Goal: Task Accomplishment & Management: Complete application form

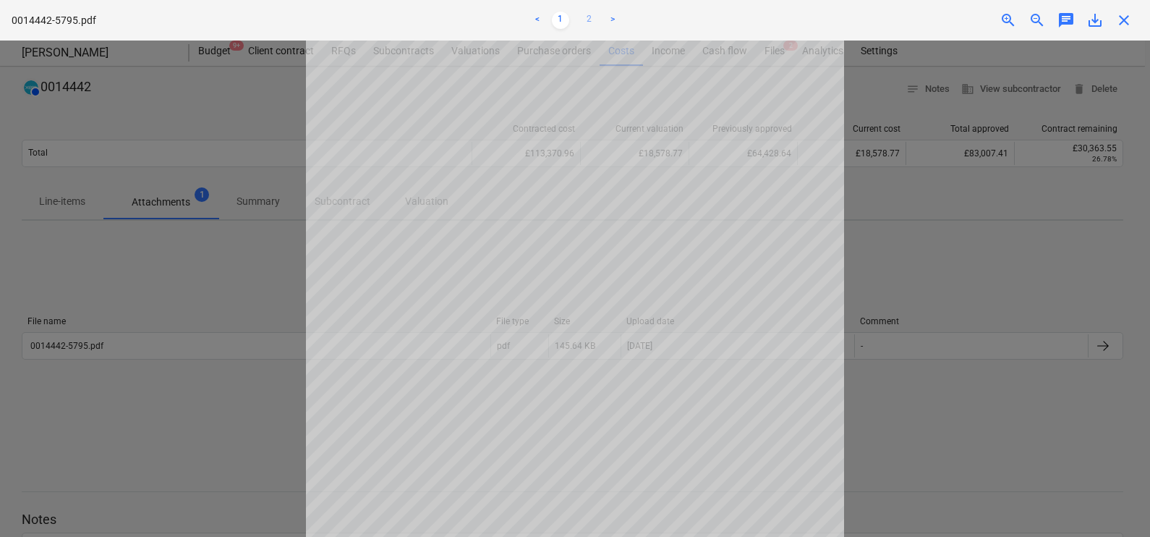
click at [581, 20] on link "2" at bounding box center [589, 20] width 17 height 17
click at [1121, 23] on span "close" at bounding box center [1123, 20] width 17 height 17
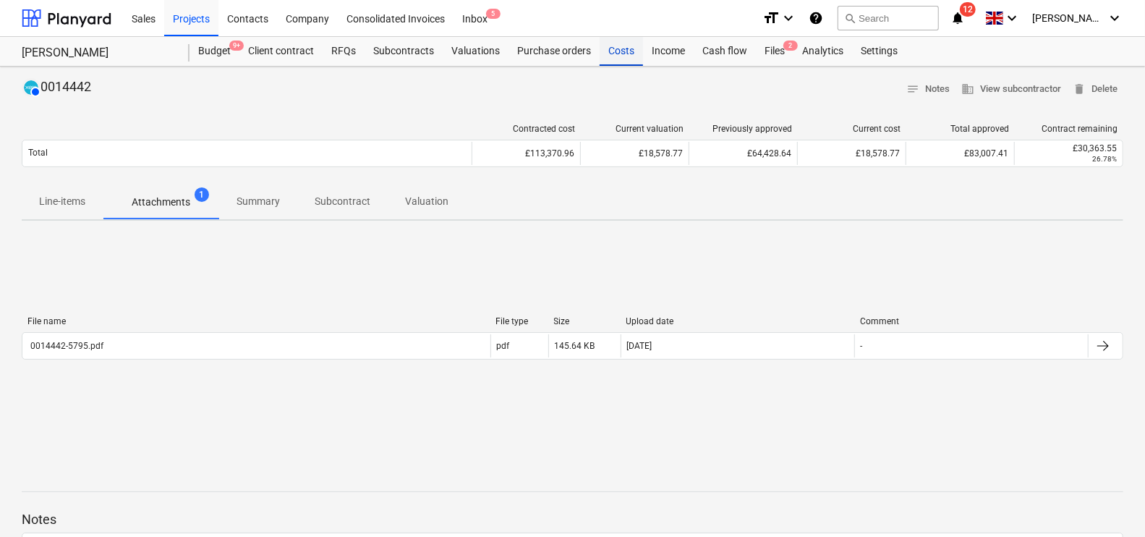
click at [626, 47] on div "Costs" at bounding box center [620, 51] width 43 height 29
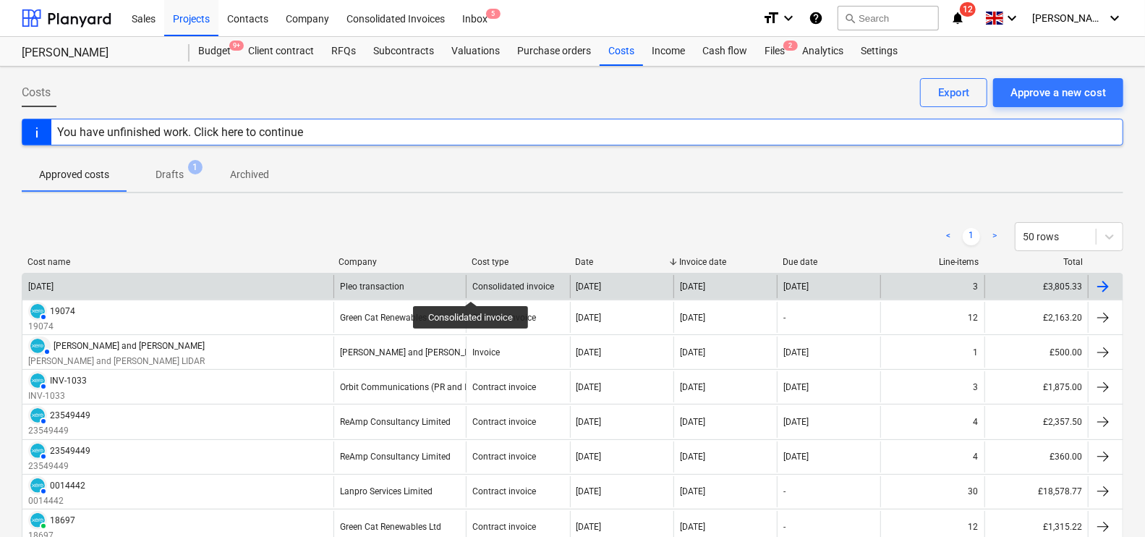
click at [472, 287] on div "Consolidated invoice" at bounding box center [513, 286] width 82 height 10
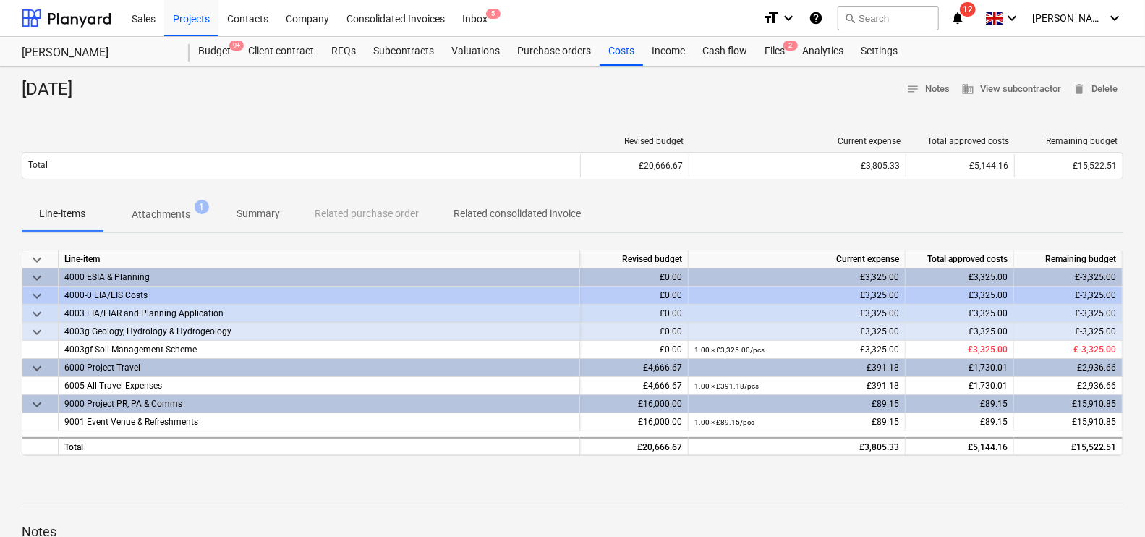
click at [184, 212] on p "Attachments" at bounding box center [161, 214] width 59 height 15
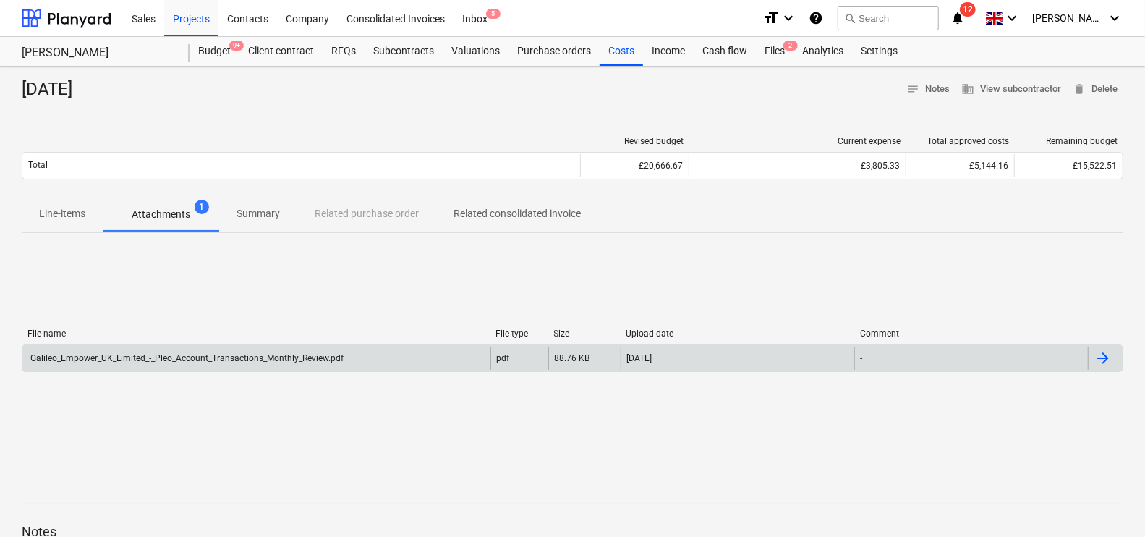
click at [277, 358] on div "Galileo_Empower_UK_Limited_-_Pleo_Account_Transactions_Monthly_Review.pdf" at bounding box center [185, 358] width 315 height 10
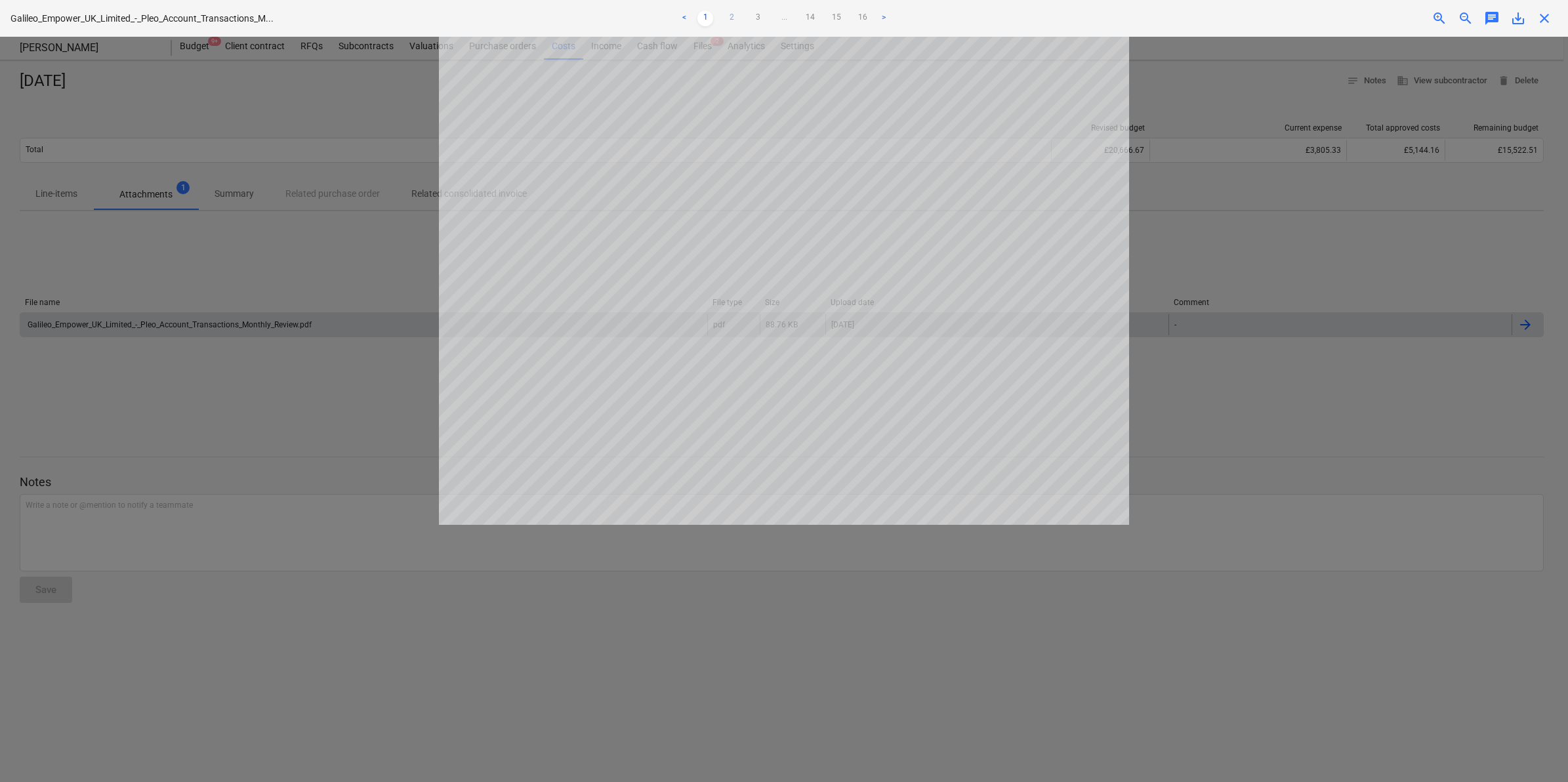
click at [727, 24] on link "2" at bounding box center [731, 18] width 15 height 15
click at [763, 24] on link "3" at bounding box center [757, 18] width 15 height 15
click at [767, 23] on link "4" at bounding box center [770, 18] width 15 height 15
click at [776, 21] on link "5" at bounding box center [783, 18] width 15 height 15
click at [748, 16] on link "4" at bounding box center [744, 18] width 15 height 15
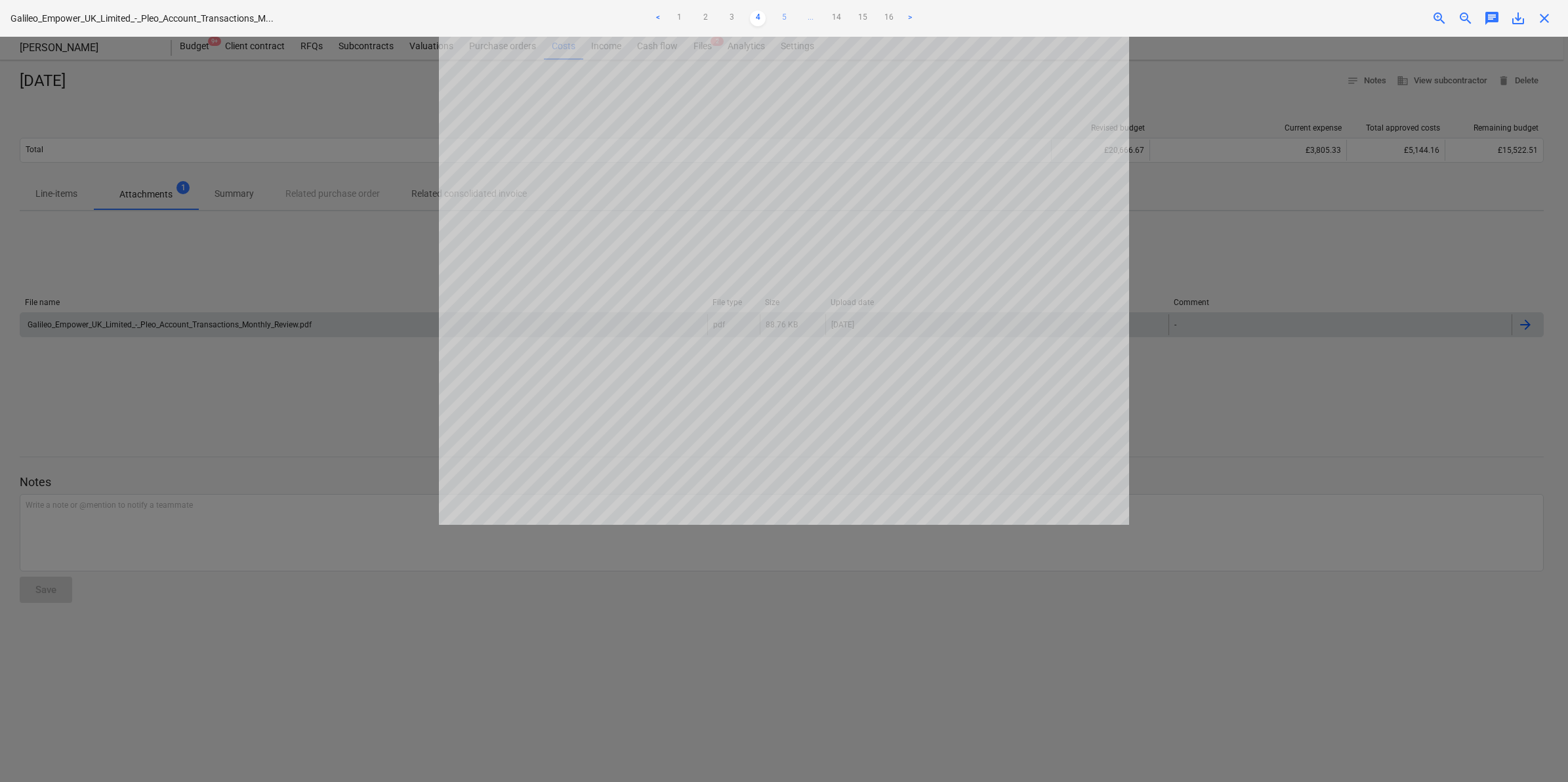
click at [786, 22] on link "5" at bounding box center [783, 18] width 15 height 15
click at [789, 11] on link "6" at bounding box center [797, 18] width 15 height 15
click at [788, 20] on link "6" at bounding box center [783, 18] width 15 height 15
click at [807, 20] on link "7" at bounding box center [809, 18] width 15 height 15
click at [815, 18] on link "8" at bounding box center [809, 18] width 15 height 15
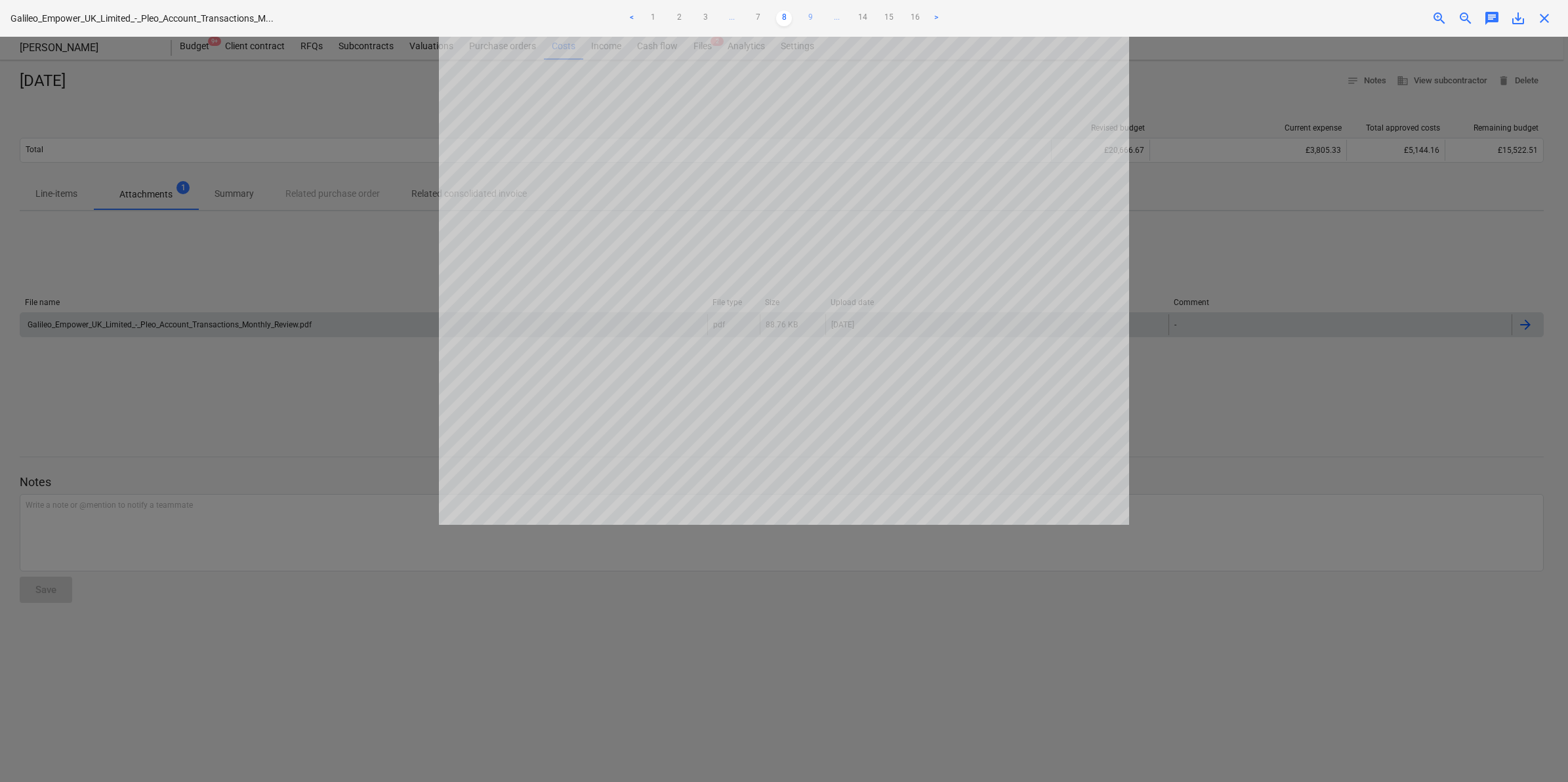
click at [818, 15] on link "9" at bounding box center [809, 18] width 15 height 15
click at [806, 22] on link "10" at bounding box center [809, 18] width 15 height 15
click at [814, 23] on link "11" at bounding box center [809, 18] width 15 height 15
click at [814, 14] on link "12" at bounding box center [809, 18] width 15 height 15
click at [824, 12] on link "13" at bounding box center [823, 18] width 15 height 15
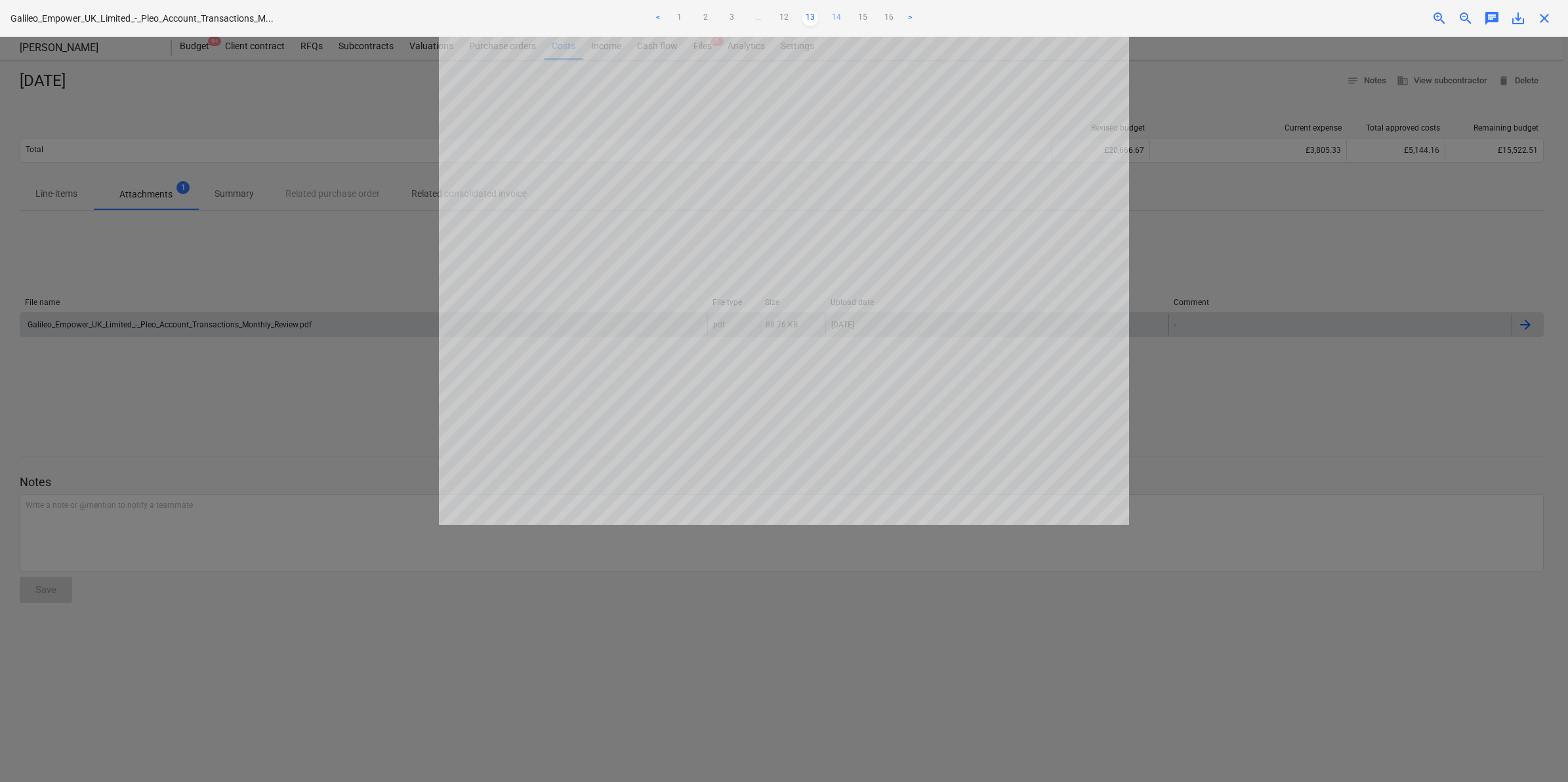
click at [830, 18] on link "14" at bounding box center [836, 18] width 15 height 15
click at [852, 27] on div "< 1 2 3 ... 13 14 15 16 >" at bounding box center [784, 18] width 515 height 36
click at [852, 24] on link "15" at bounding box center [849, 18] width 15 height 15
click at [858, 23] on link "16" at bounding box center [862, 18] width 15 height 15
click at [1043, 293] on div at bounding box center [784, 408] width 1568 height 745
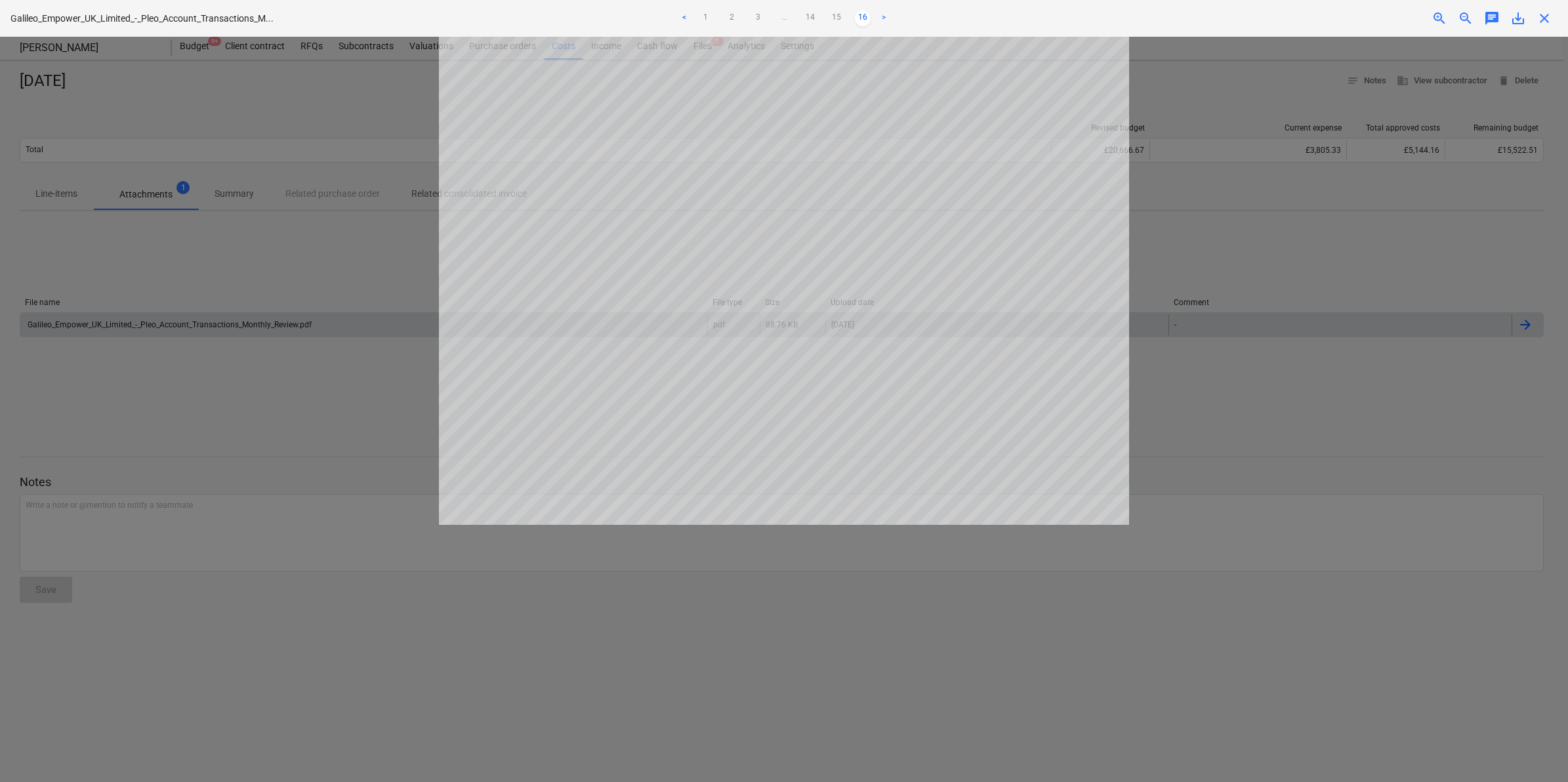
click at [1043, 185] on div at bounding box center [784, 408] width 1568 height 745
click at [1043, 14] on span "close" at bounding box center [1544, 18] width 15 height 15
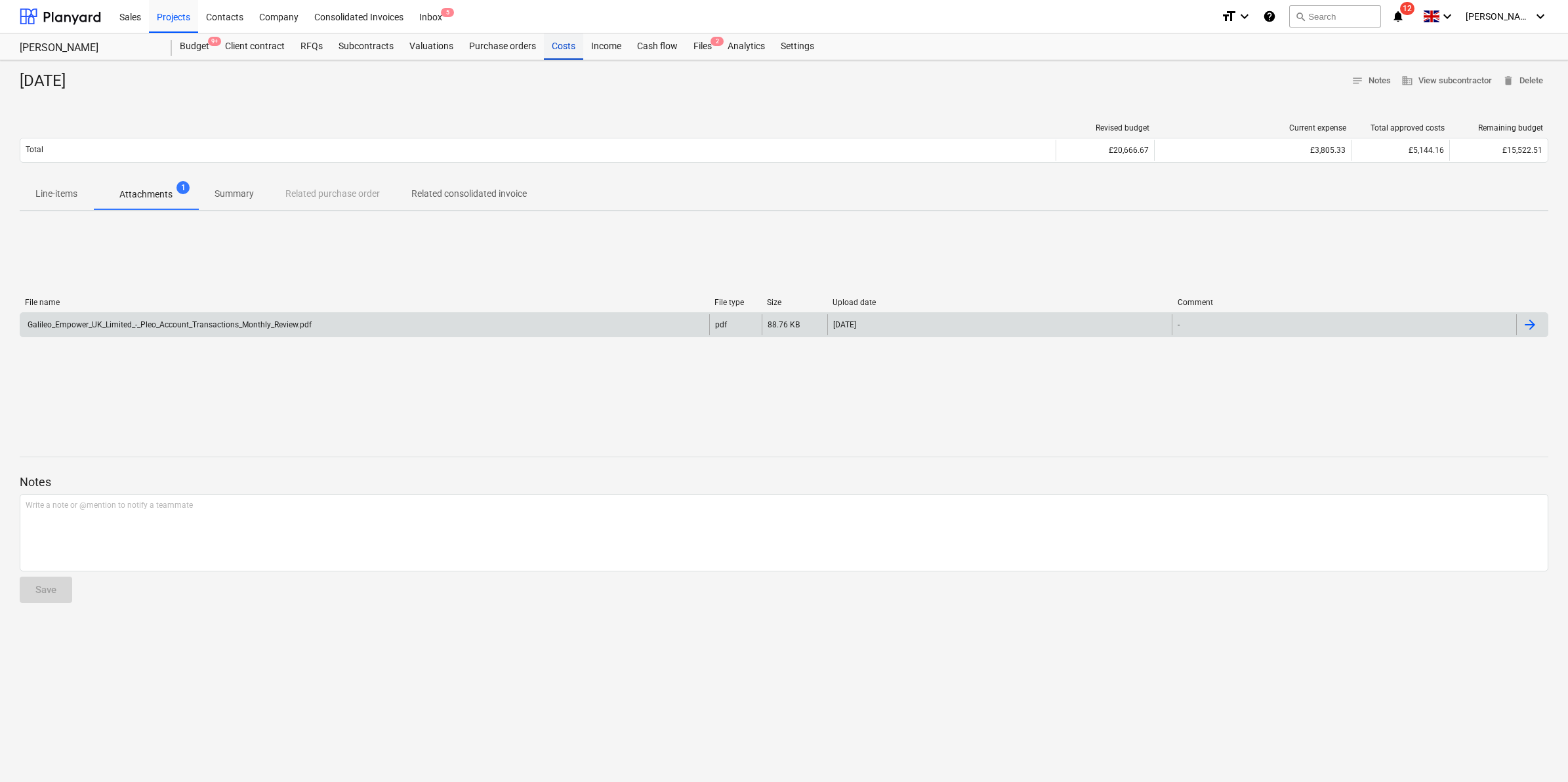
click at [564, 48] on div "Costs" at bounding box center [563, 46] width 39 height 26
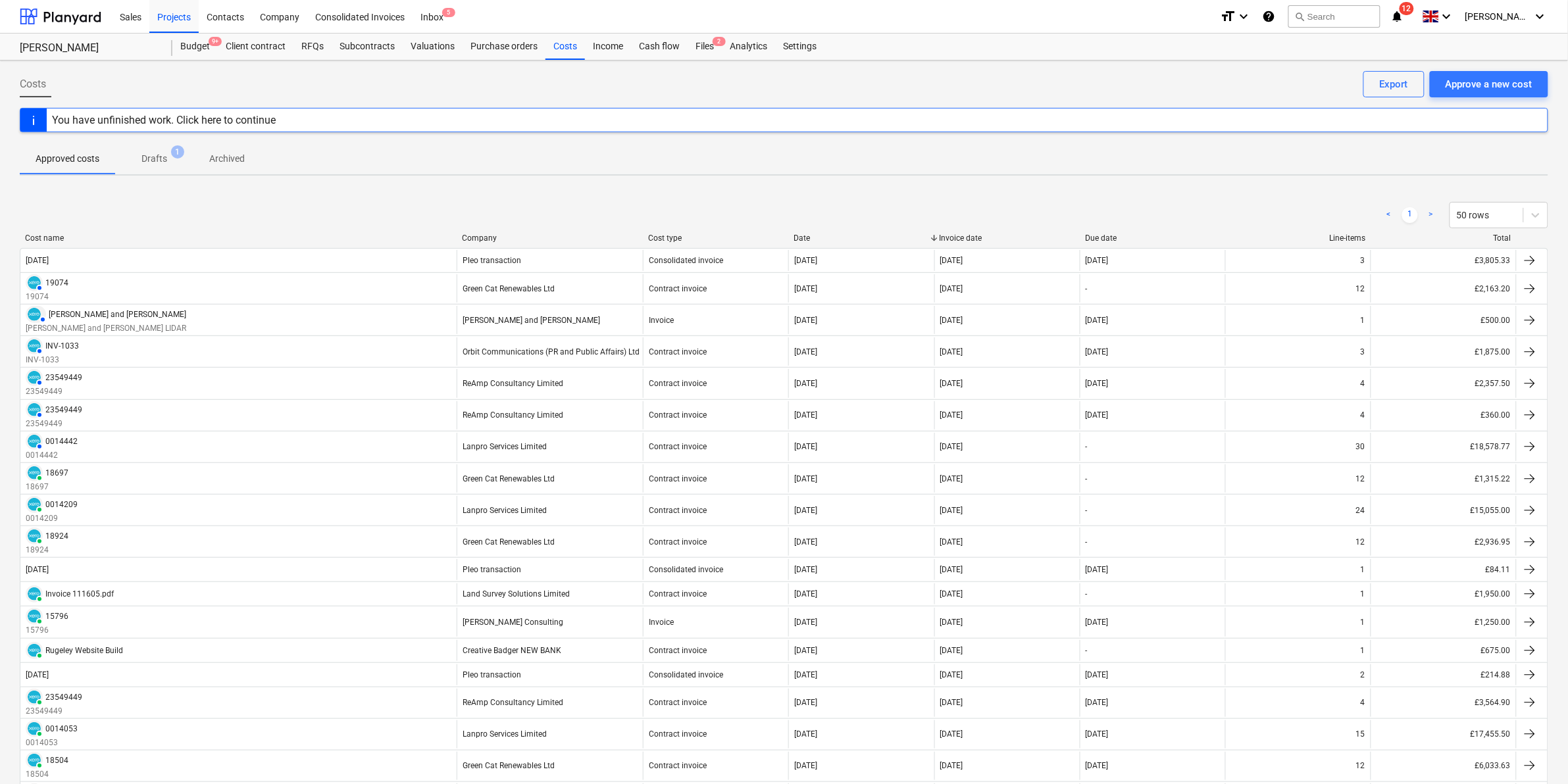
click at [158, 156] on p "Drafts" at bounding box center [154, 158] width 25 height 14
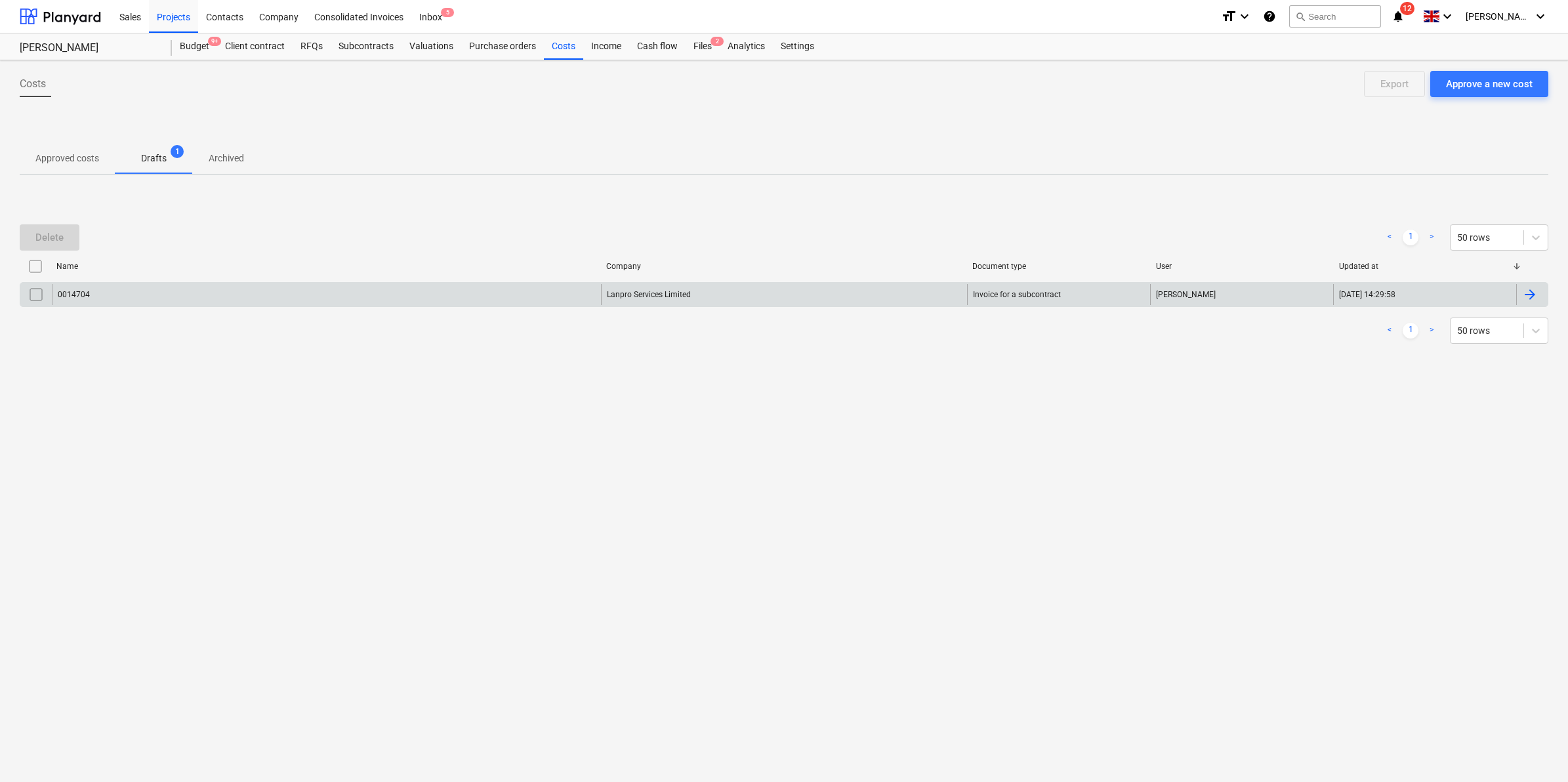
click at [267, 302] on div "0014704" at bounding box center [326, 294] width 549 height 21
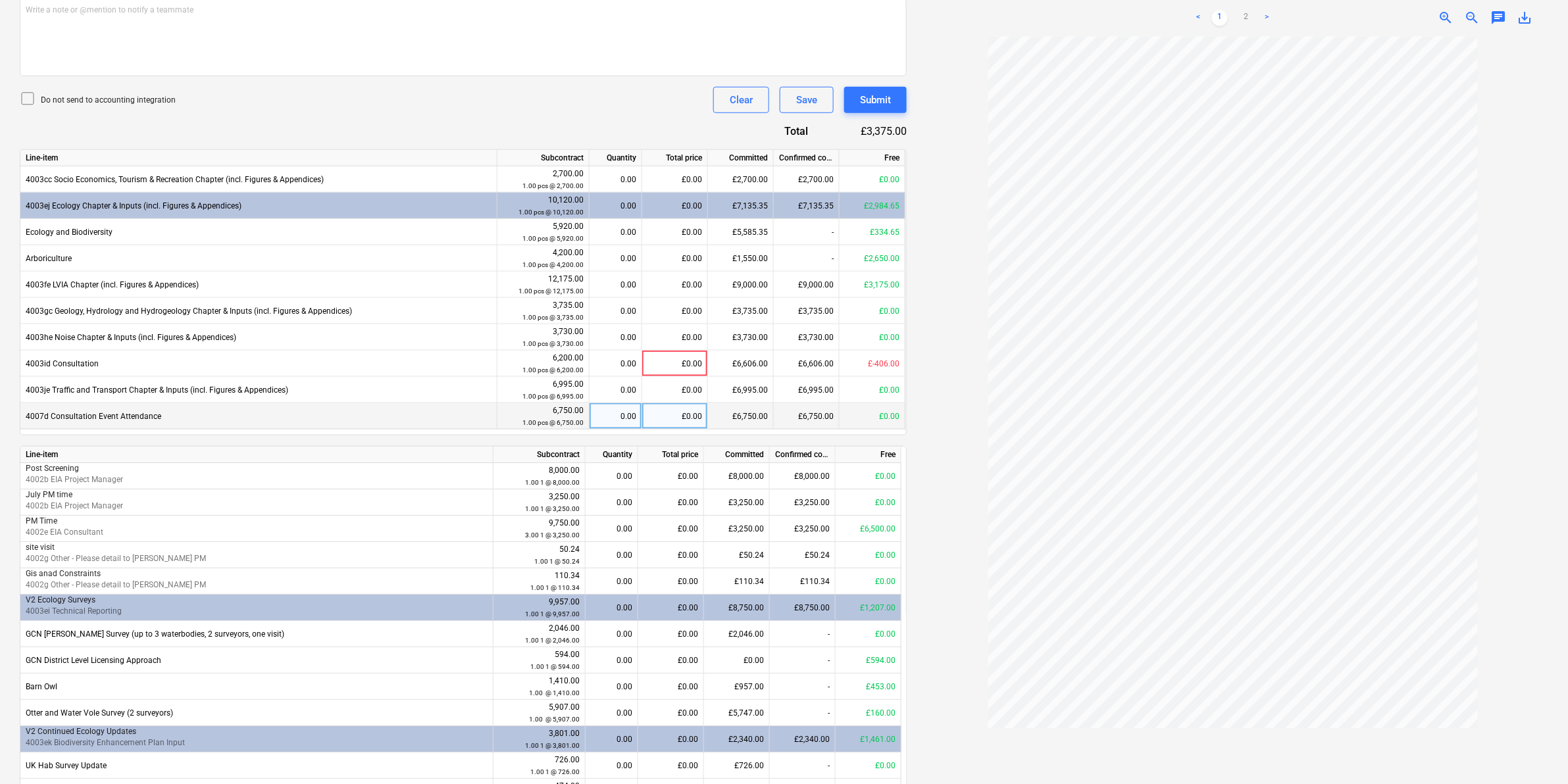
scroll to position [411, 0]
click at [620, 208] on div "0.00" at bounding box center [616, 204] width 42 height 26
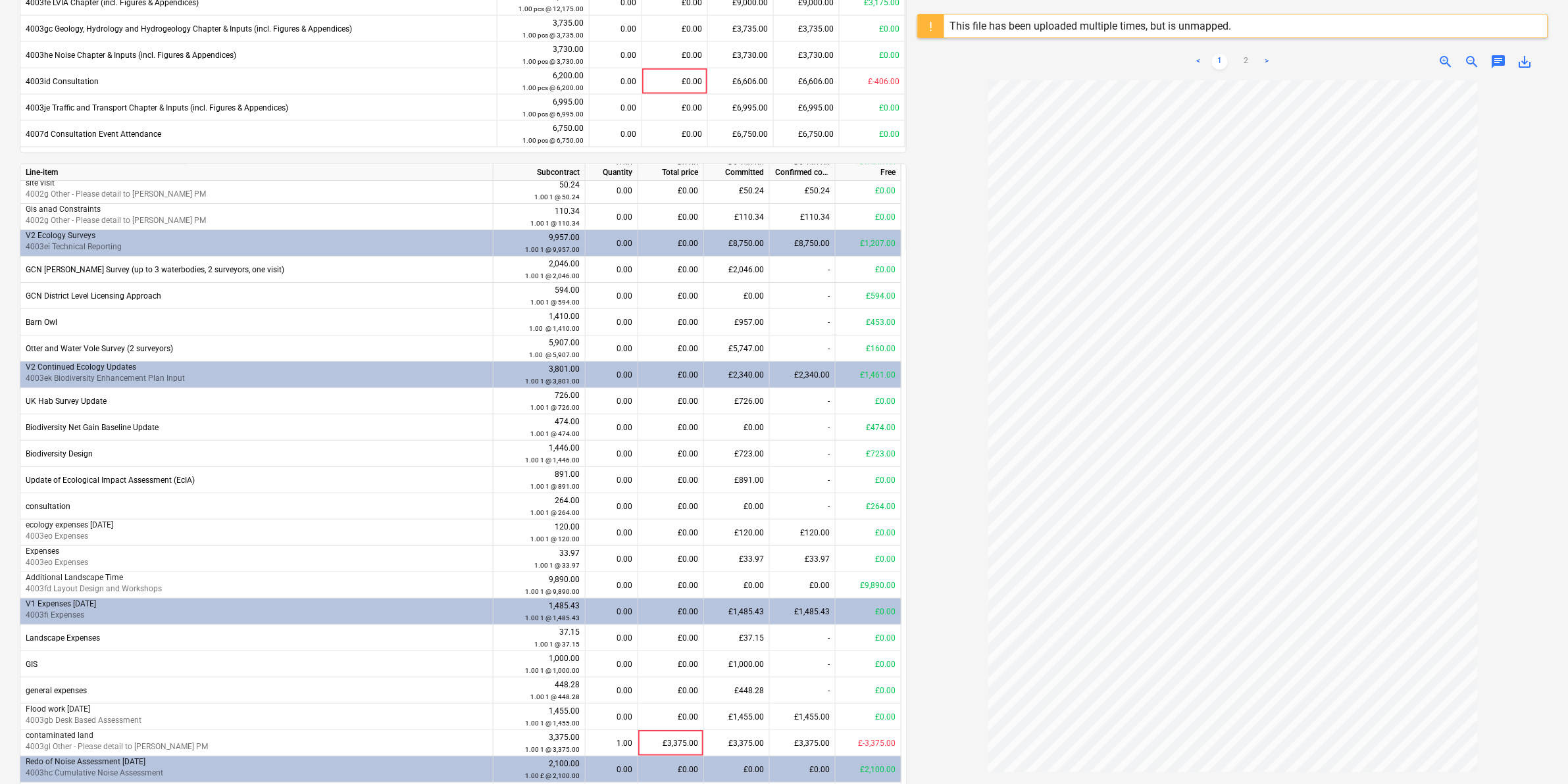
scroll to position [664, 0]
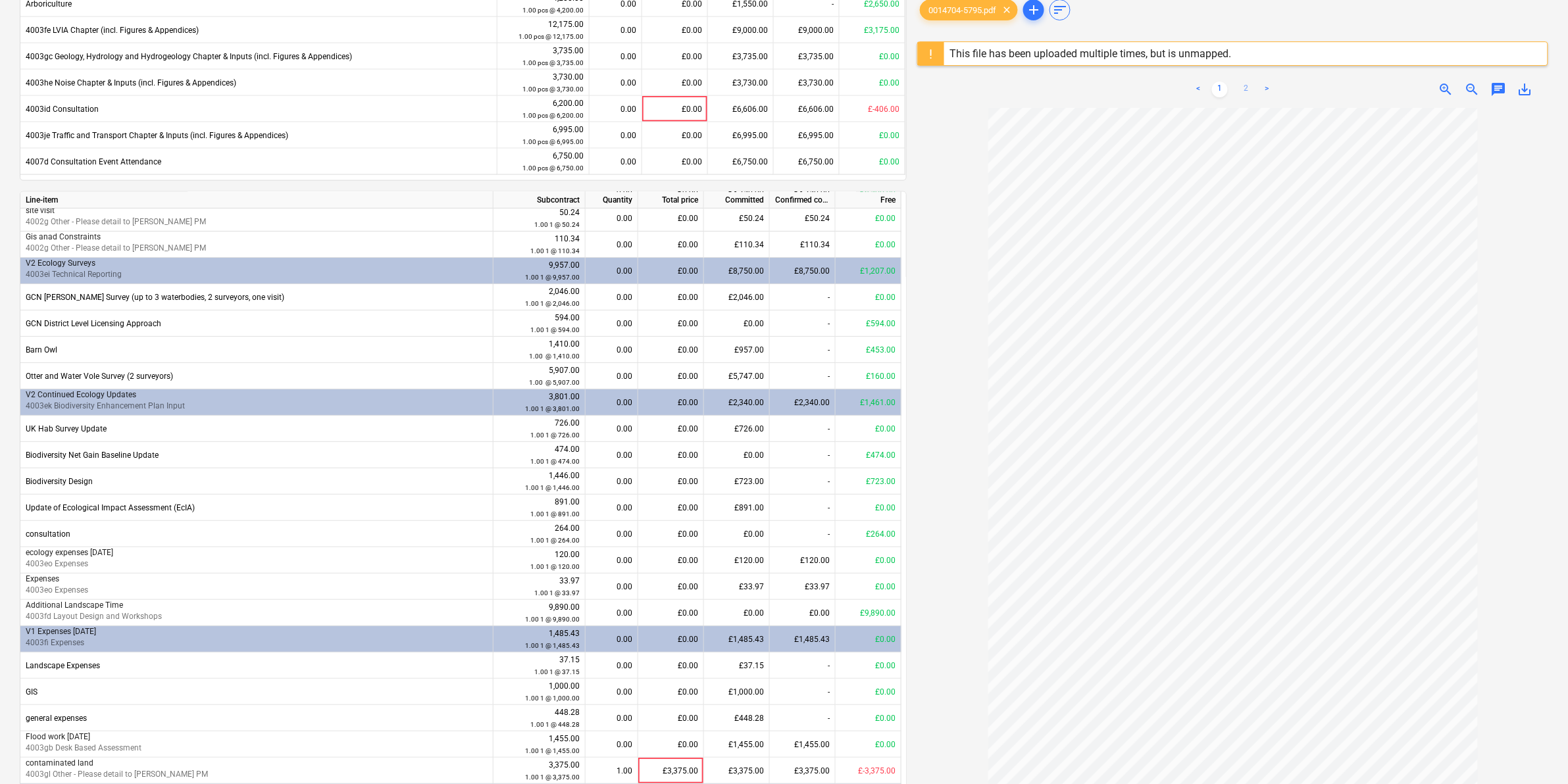
click at [1046, 86] on link "2" at bounding box center [1246, 89] width 15 height 15
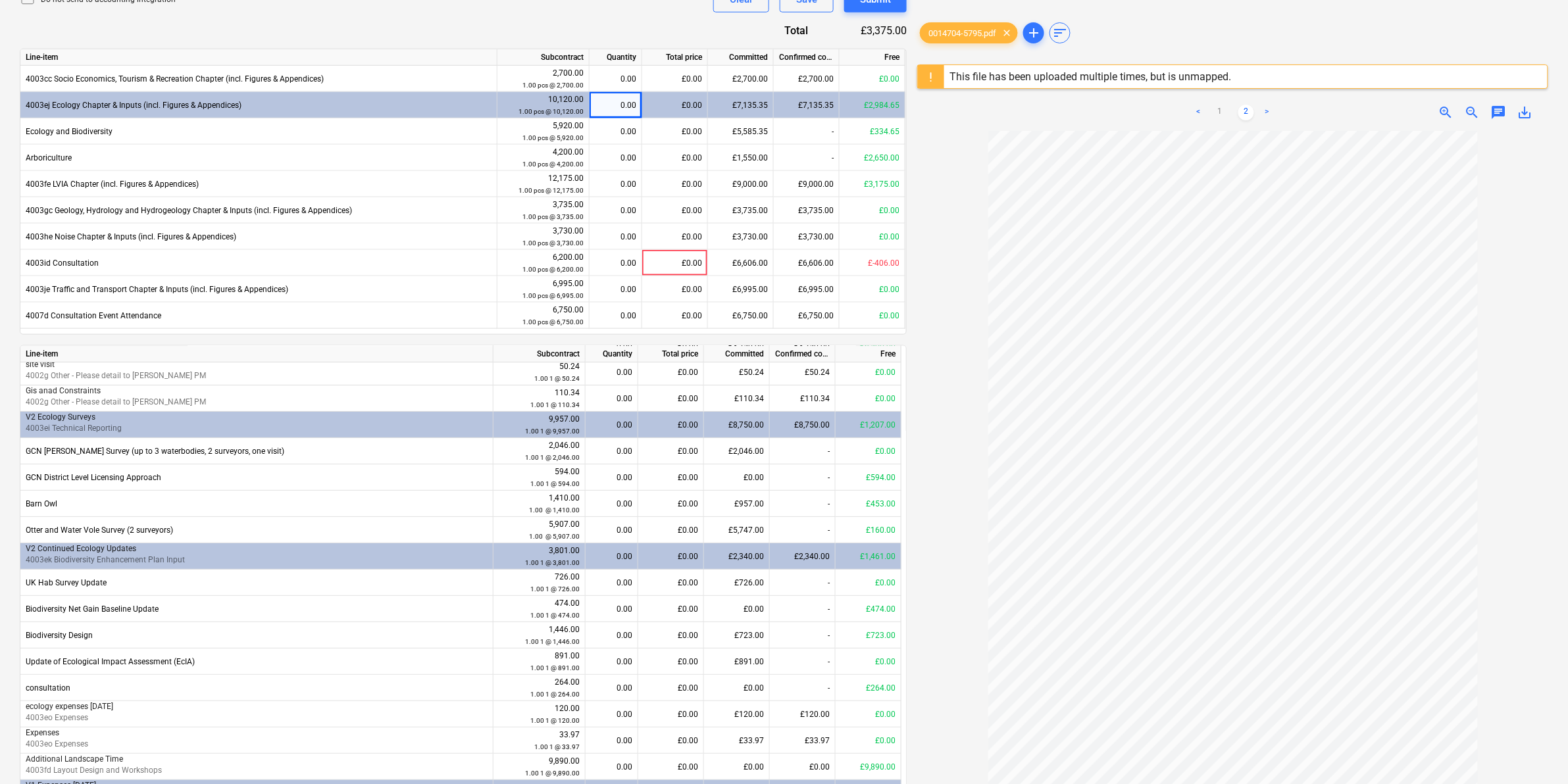
scroll to position [500, 0]
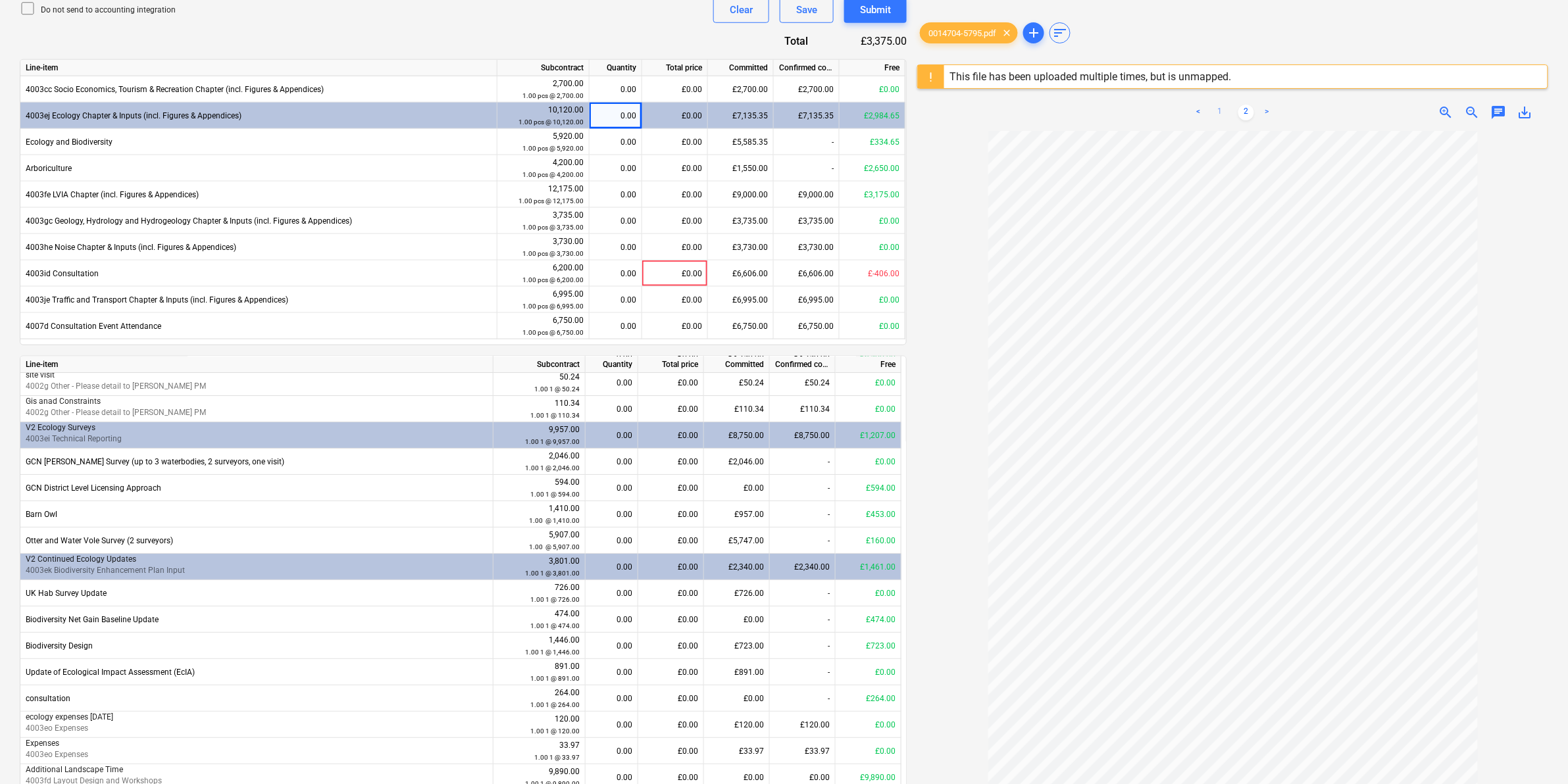
click at [1046, 119] on link "1" at bounding box center [1219, 112] width 15 height 15
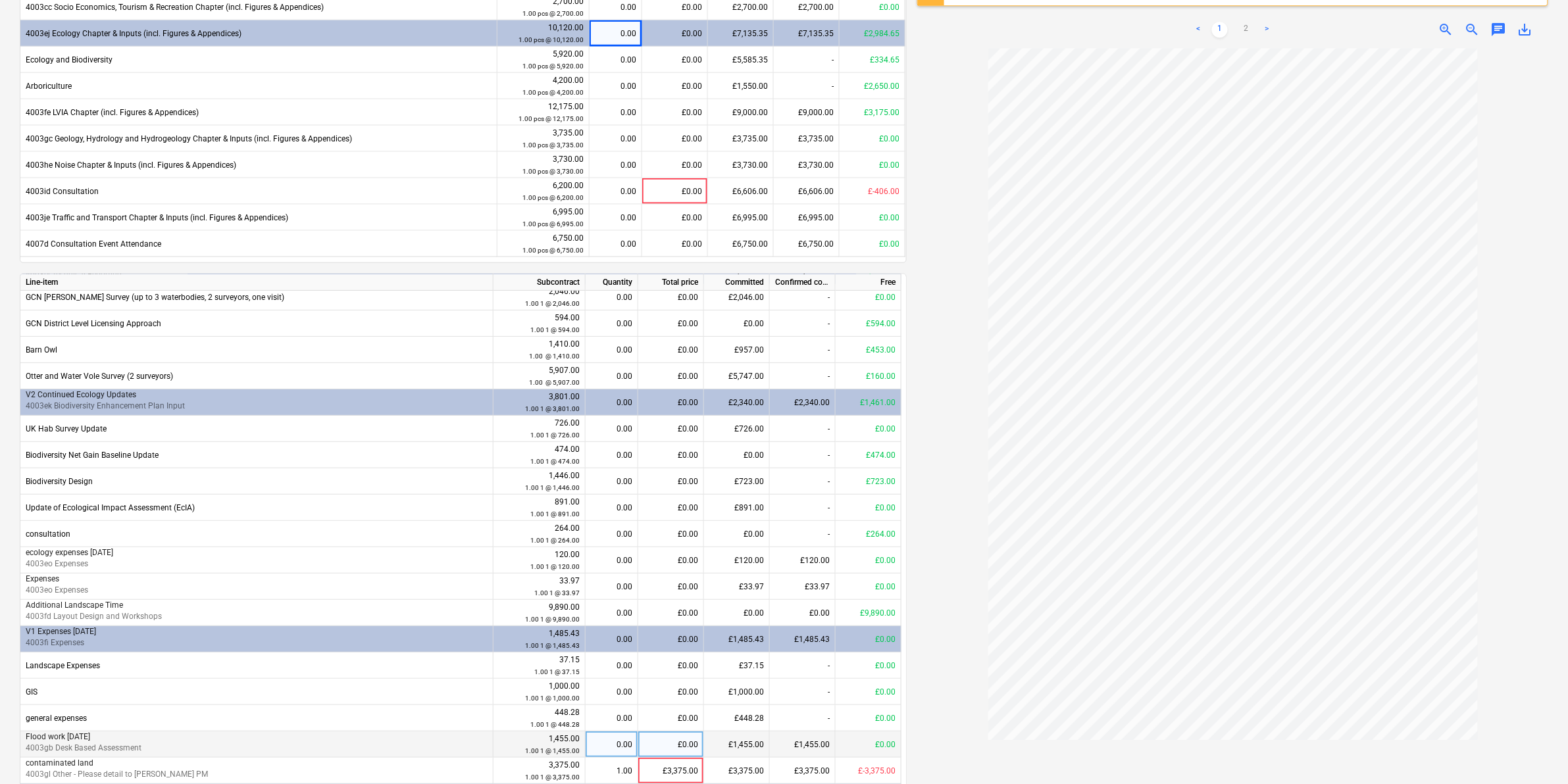
scroll to position [246, 0]
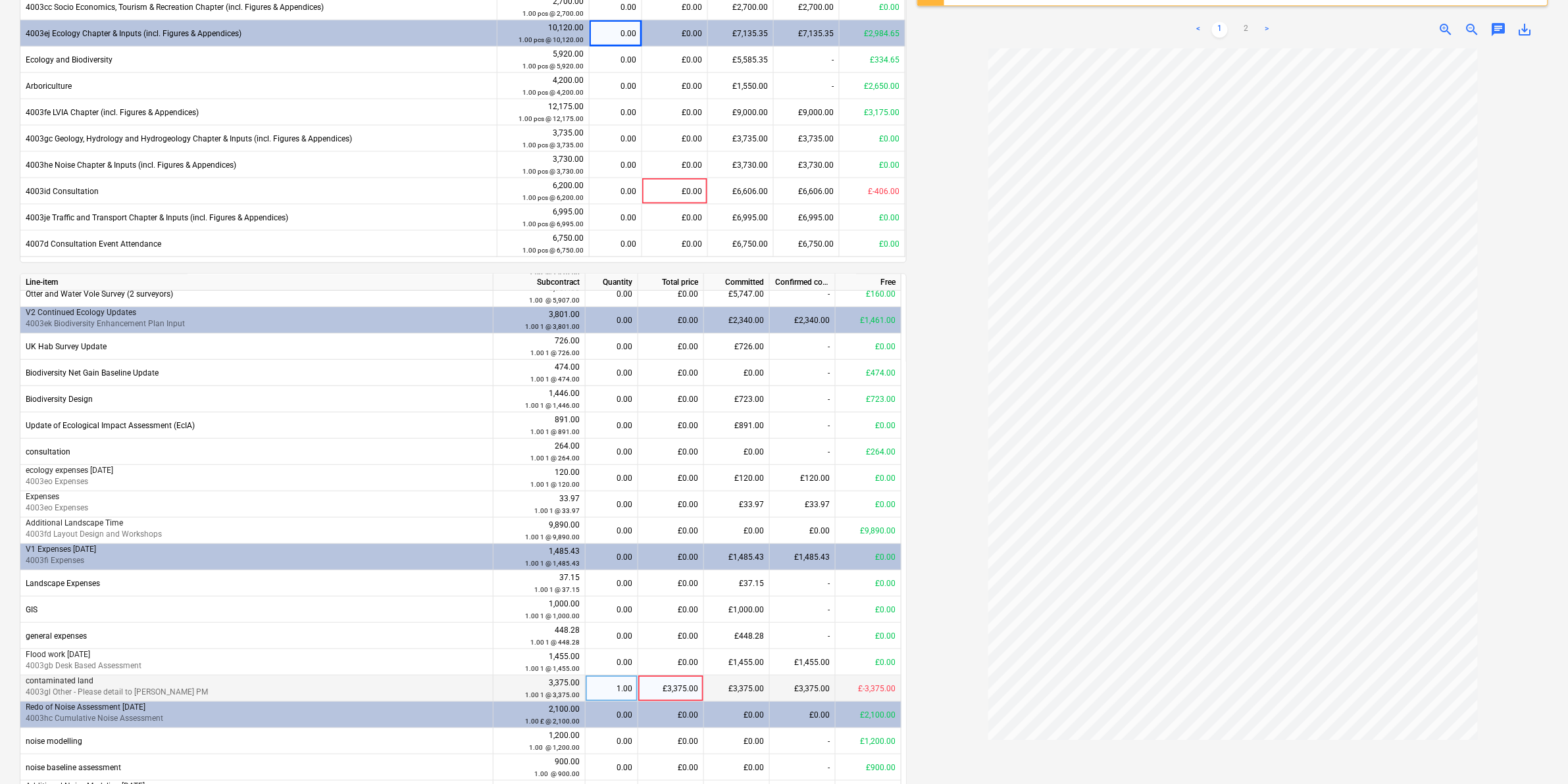
click at [672, 487] on div "£3,375.00" at bounding box center [671, 689] width 66 height 26
click at [599, 487] on div "1.00" at bounding box center [612, 689] width 42 height 26
click at [916, 487] on div "0014704-5795.pdf clear add sort This file has been uploaded multiple times, but…" at bounding box center [1232, 213] width 642 height 1459
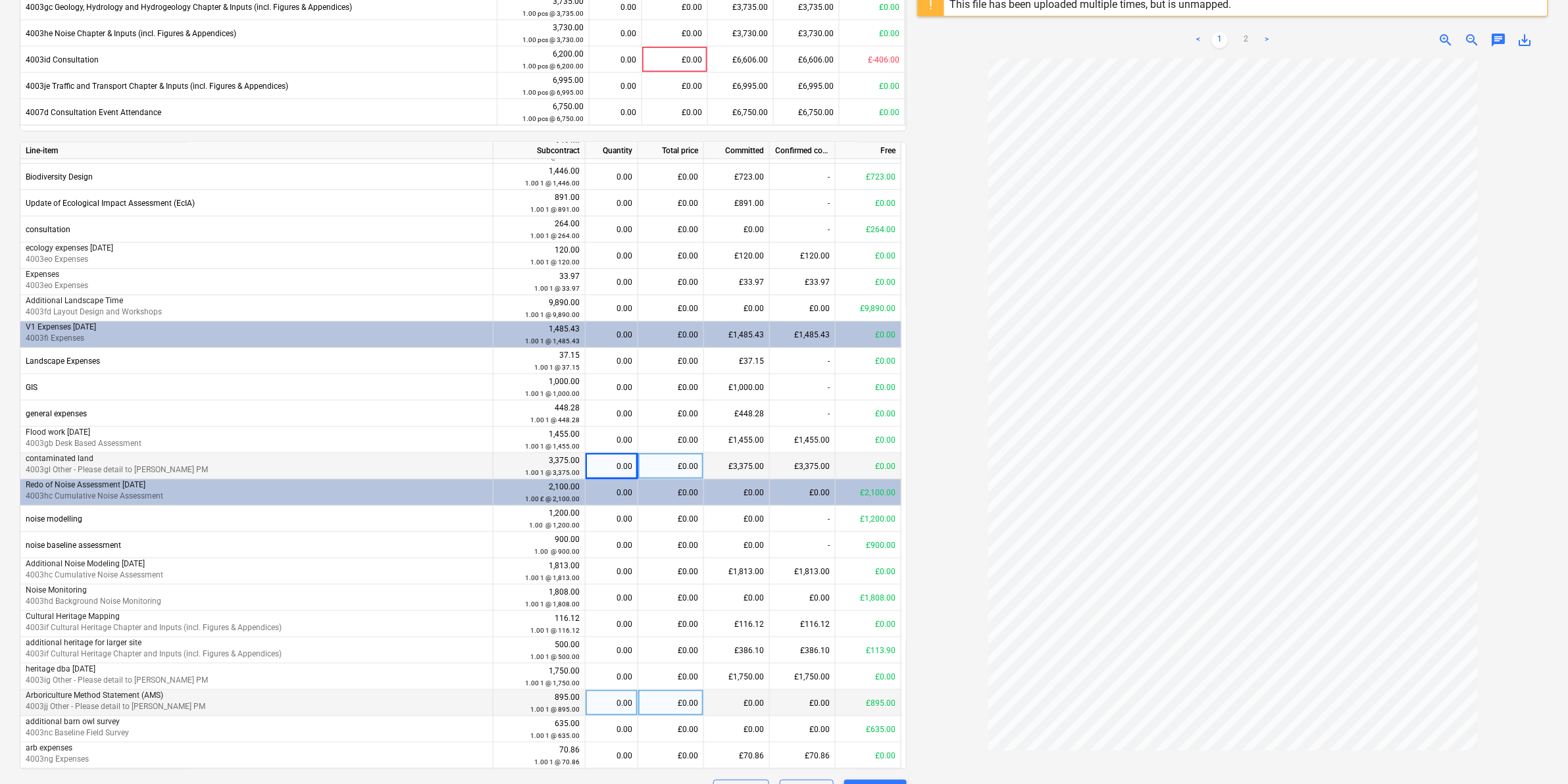
scroll to position [747, 0]
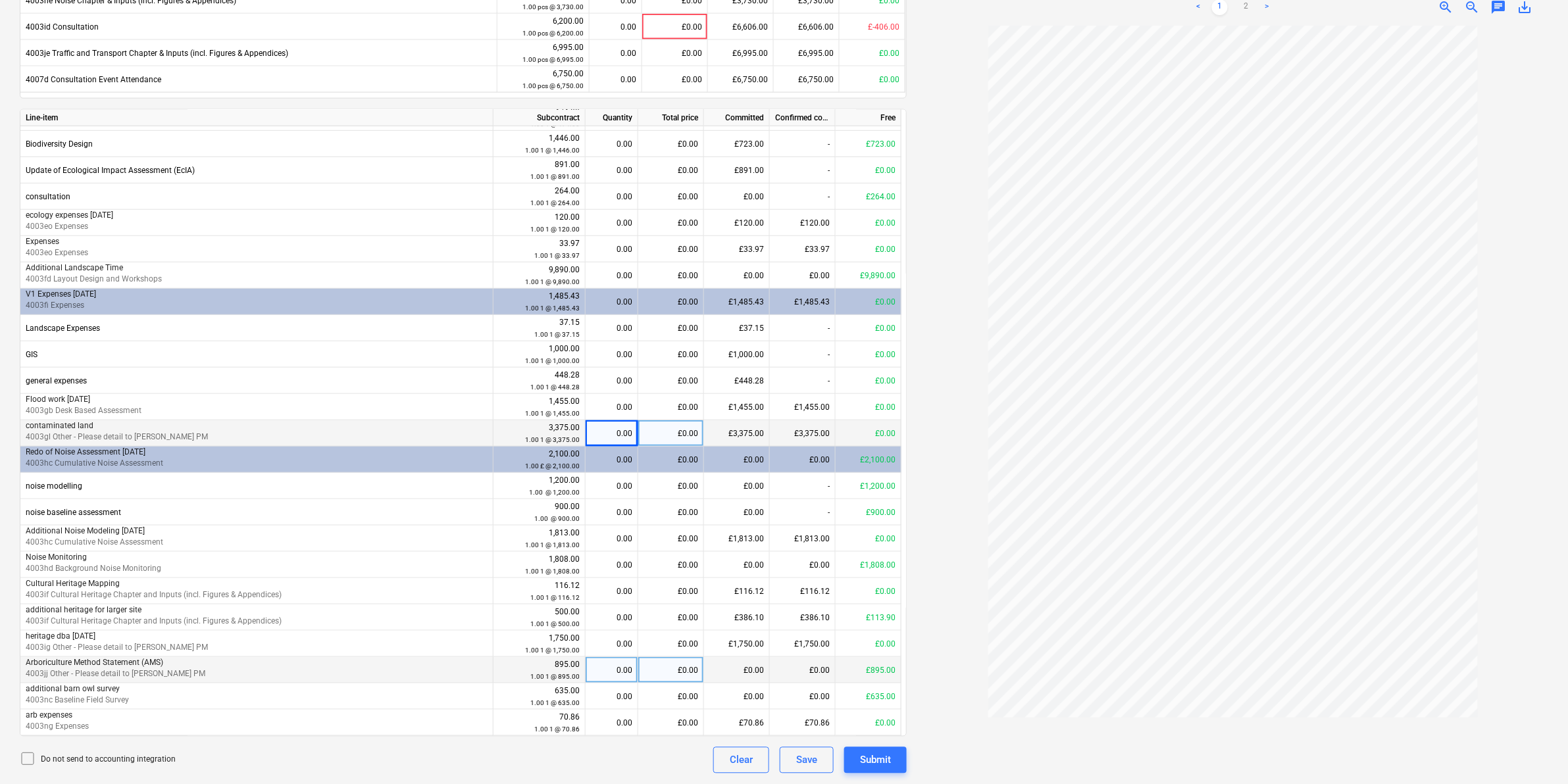
click at [617, 487] on div "0.00" at bounding box center [612, 669] width 42 height 26
click at [631, 487] on div "0.00" at bounding box center [612, 617] width 42 height 26
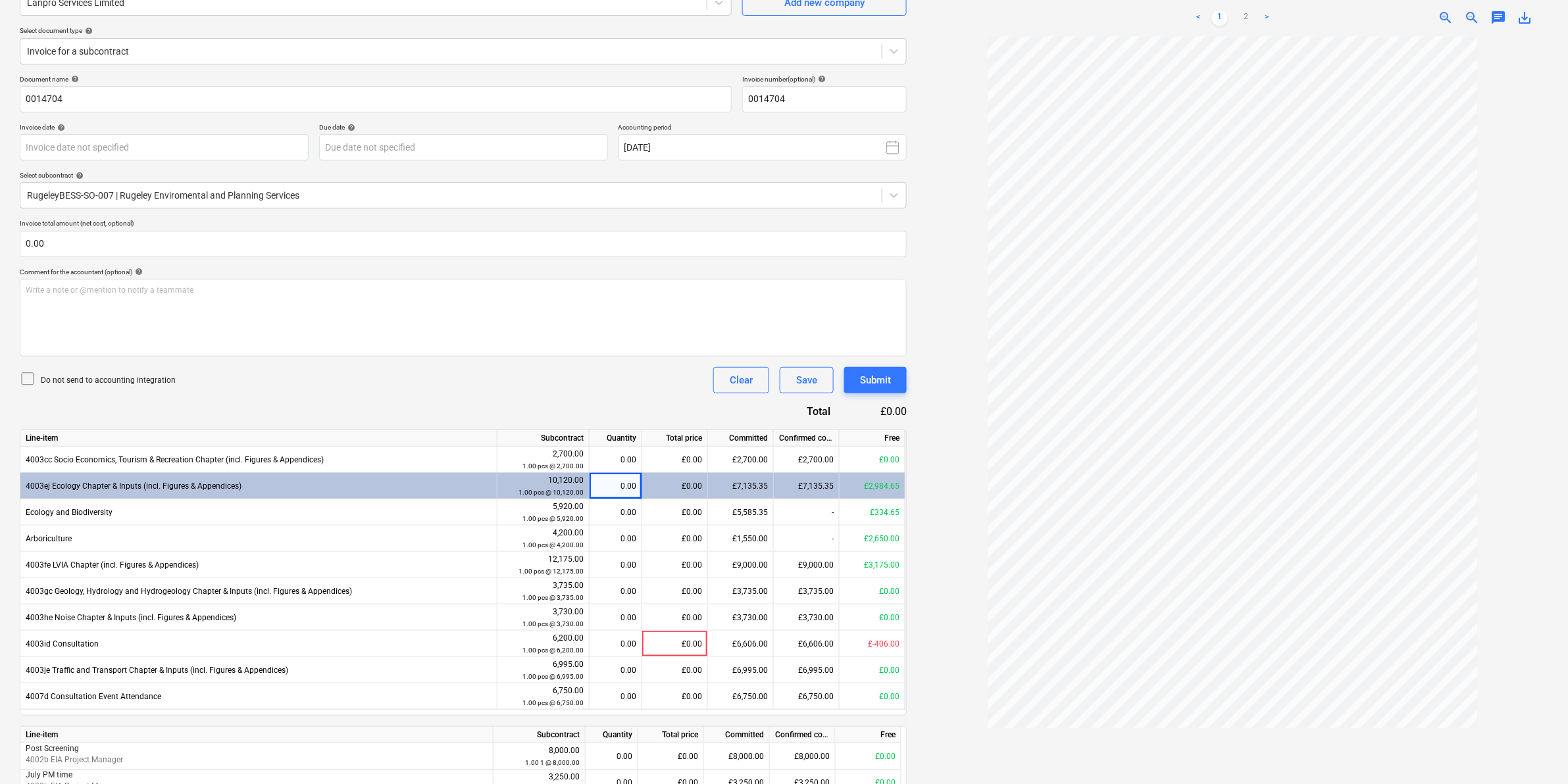
scroll to position [329, 0]
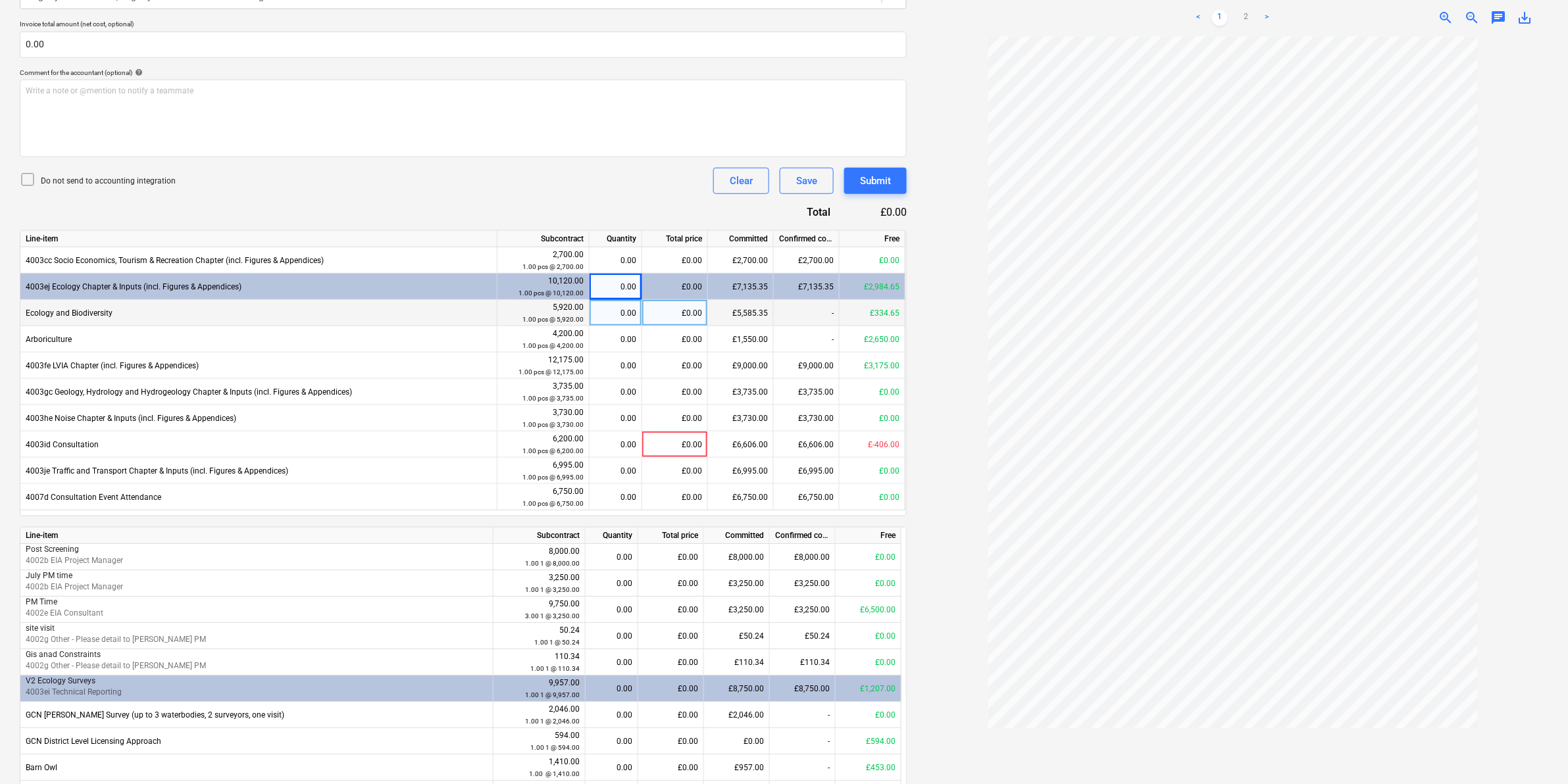
click at [619, 309] on div "0.00" at bounding box center [616, 313] width 42 height 26
click at [617, 343] on div "0.00" at bounding box center [616, 339] width 42 height 26
click at [676, 342] on div "£0.00" at bounding box center [675, 339] width 66 height 26
type input "1650"
click at [971, 418] on div at bounding box center [1232, 409] width 631 height 747
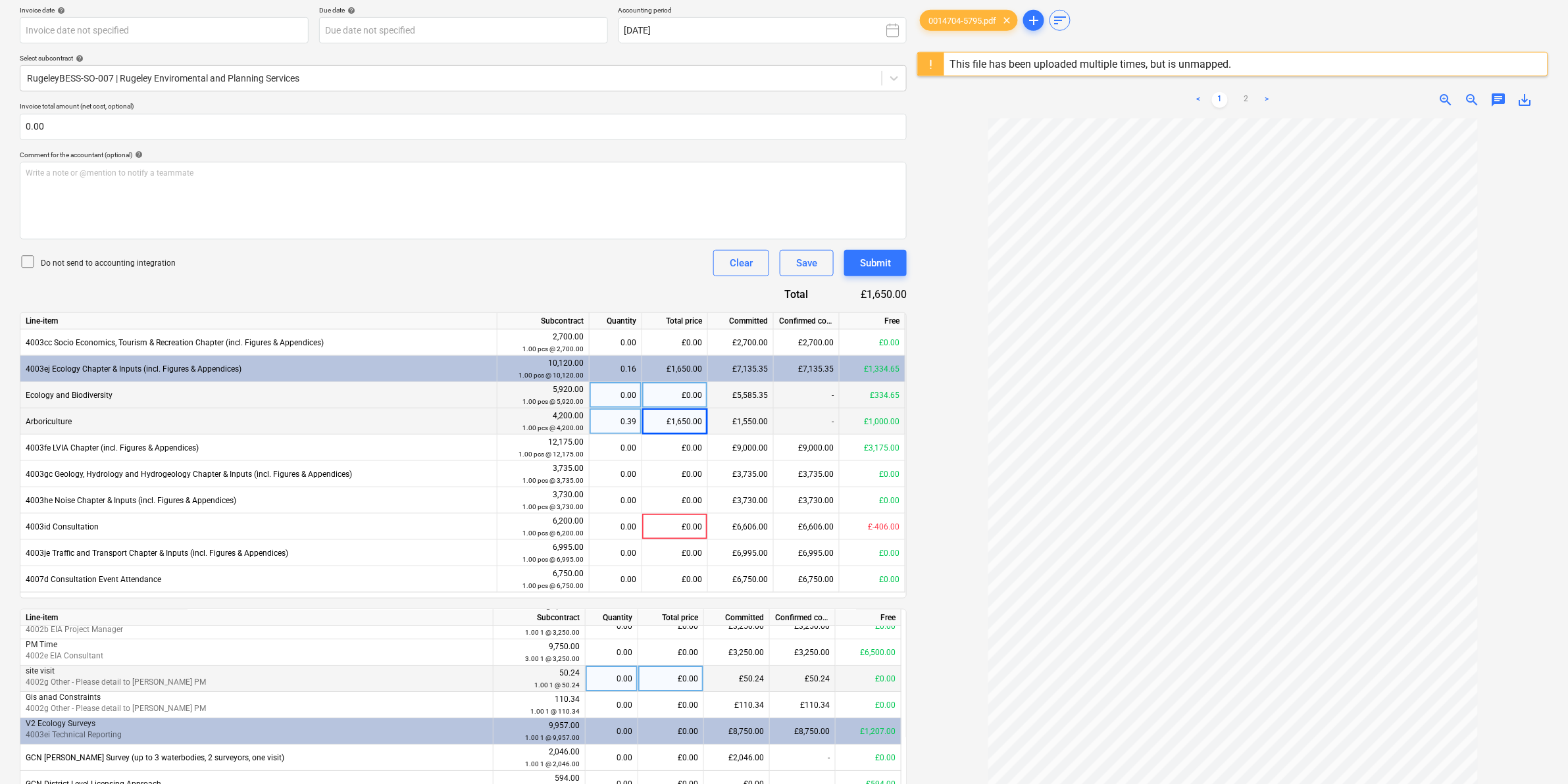
scroll to position [0, 0]
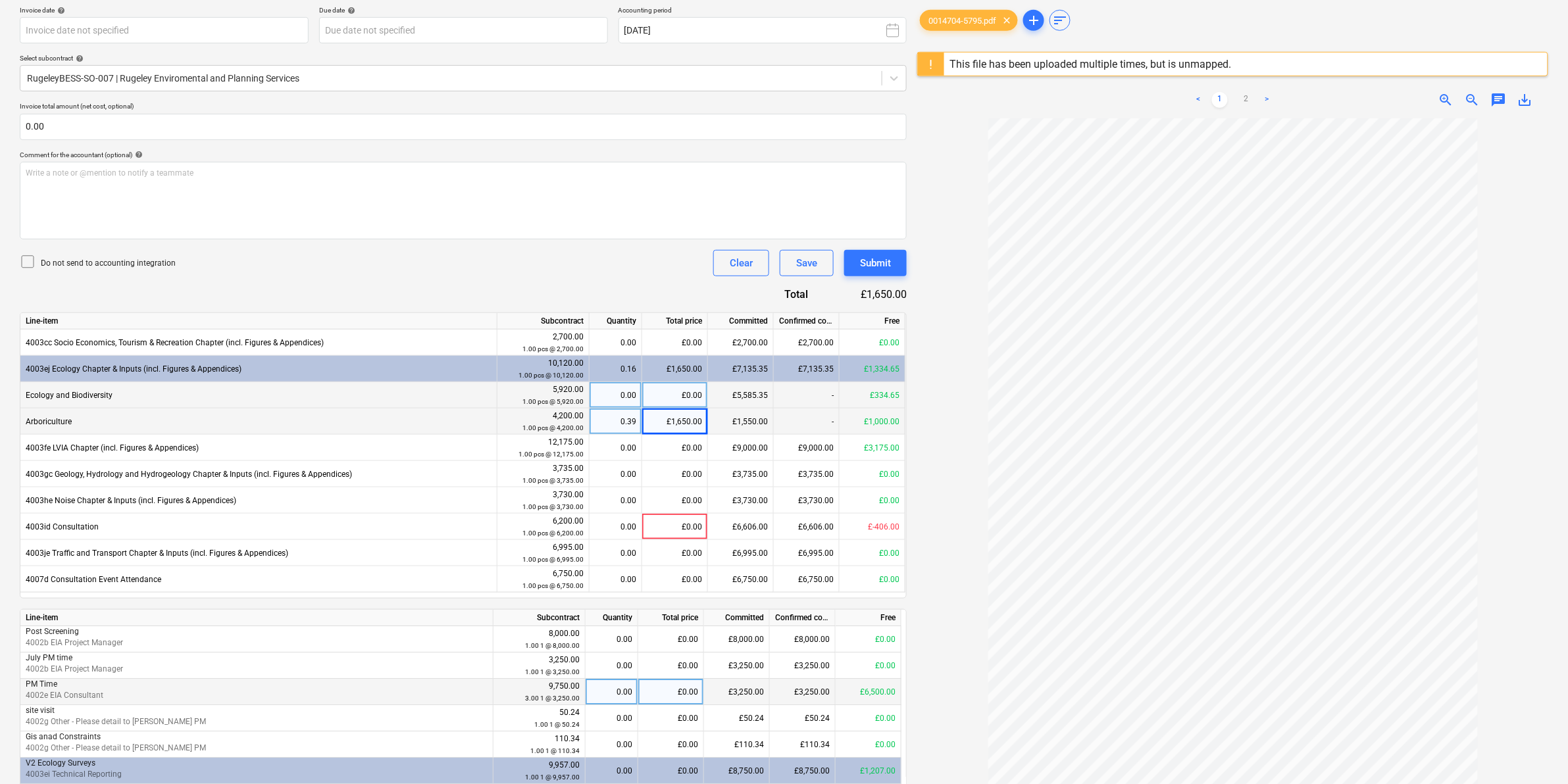
click at [626, 487] on div "0.00" at bounding box center [612, 691] width 42 height 26
type input "1"
click at [951, 487] on div at bounding box center [1232, 491] width 631 height 747
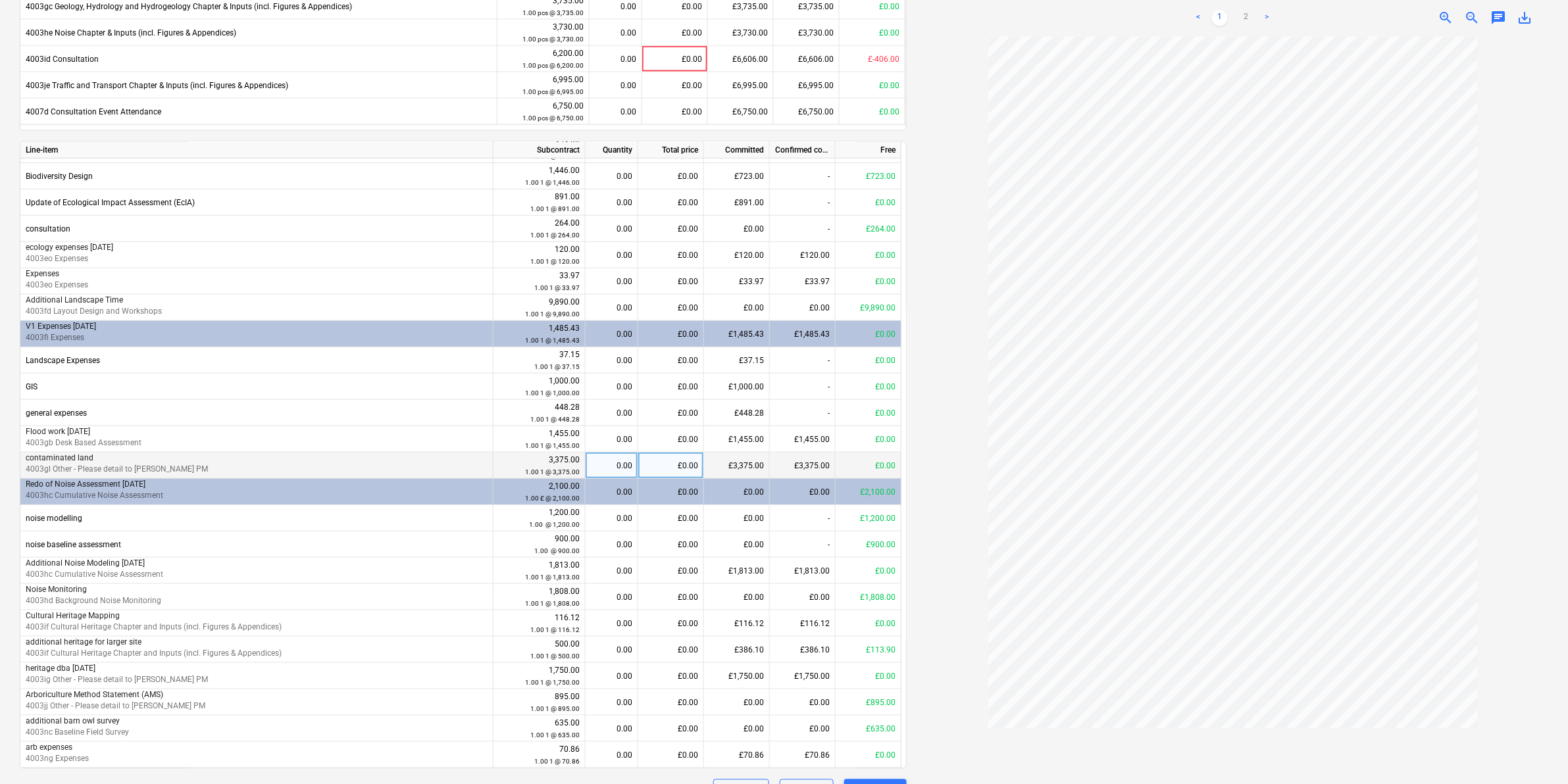
scroll to position [739, 0]
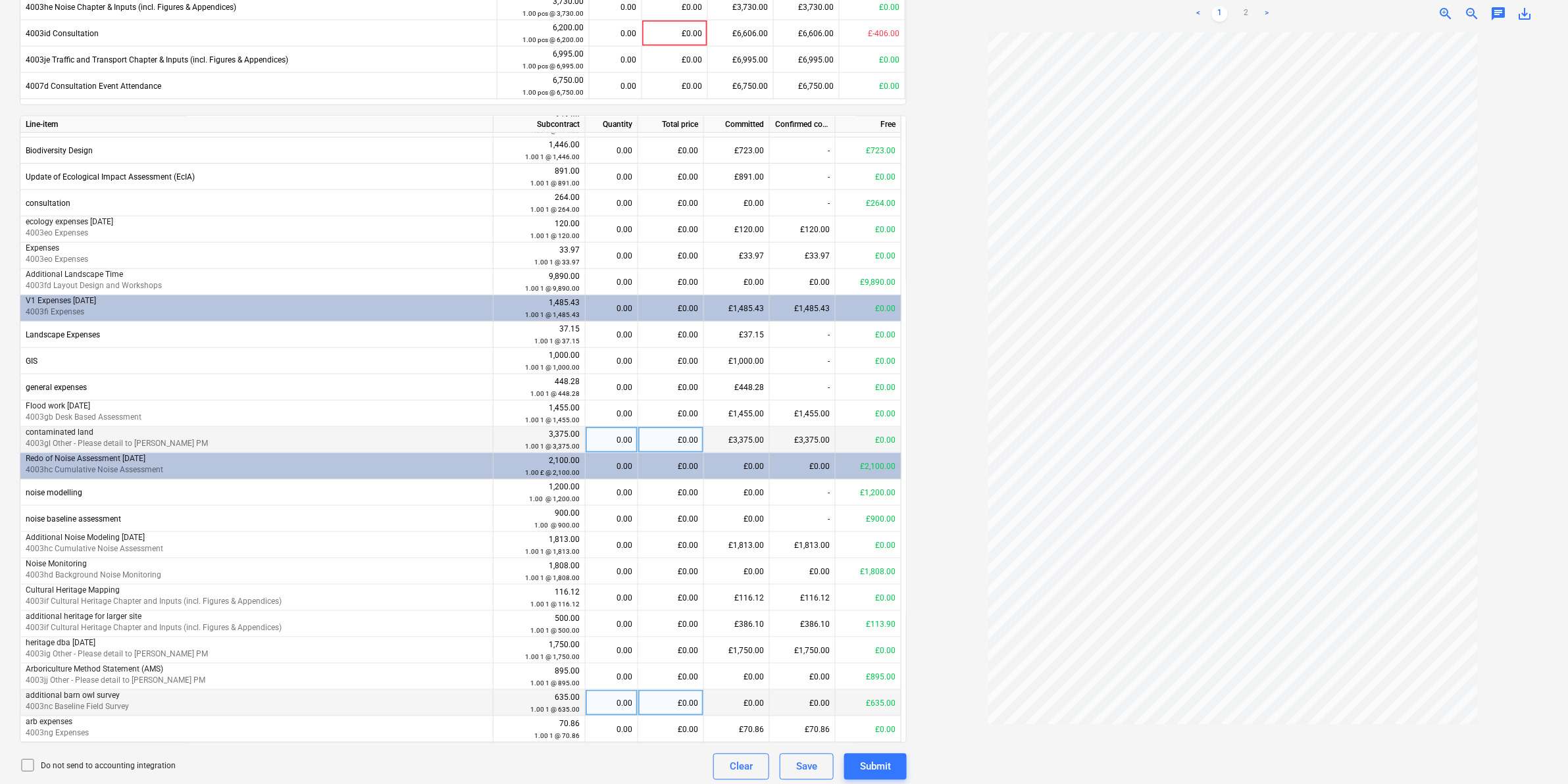
click at [621, 487] on div "0.00" at bounding box center [612, 702] width 42 height 26
type input "1"
click at [942, 487] on div at bounding box center [1232, 405] width 631 height 747
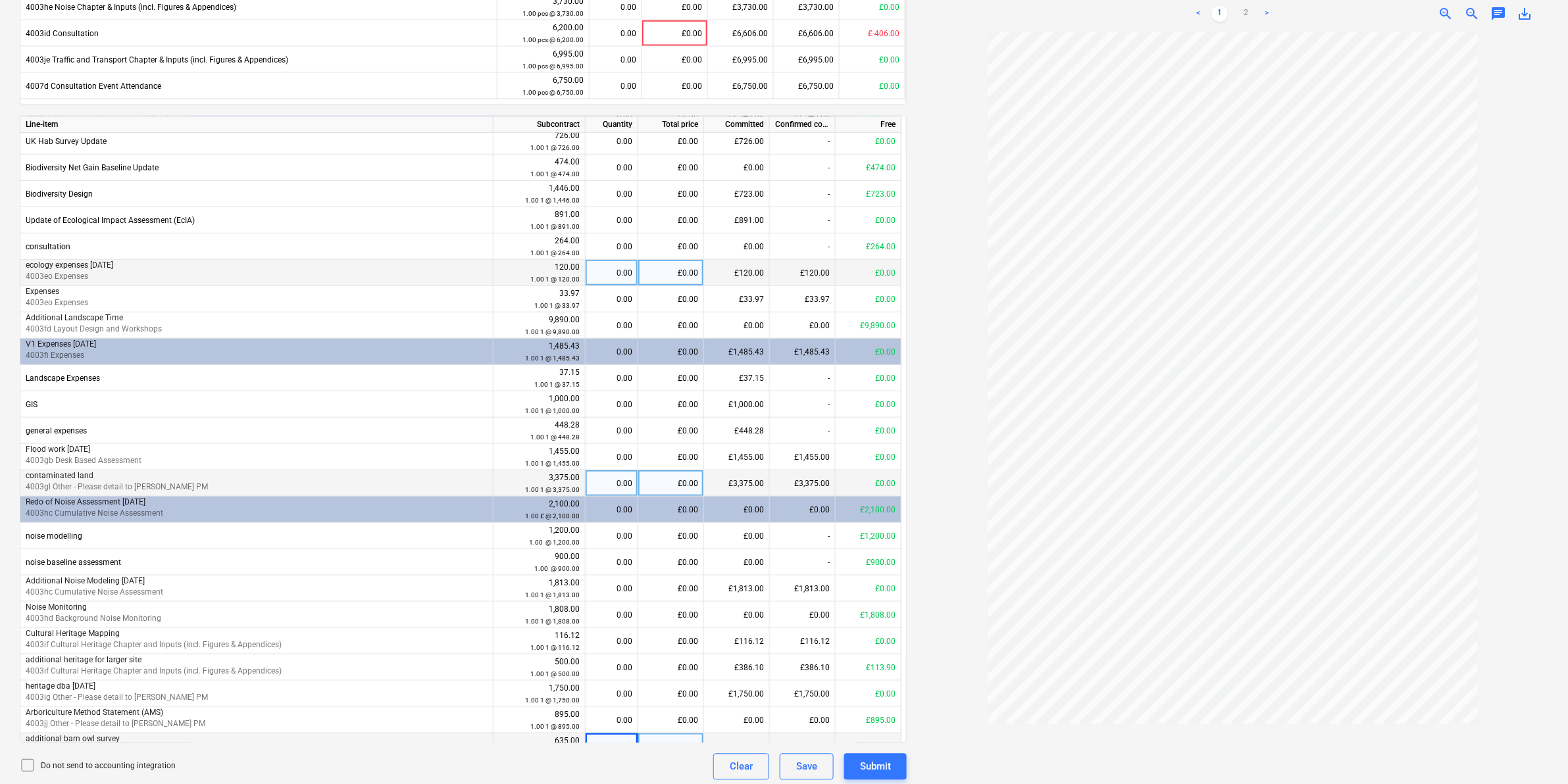
scroll to position [256, 0]
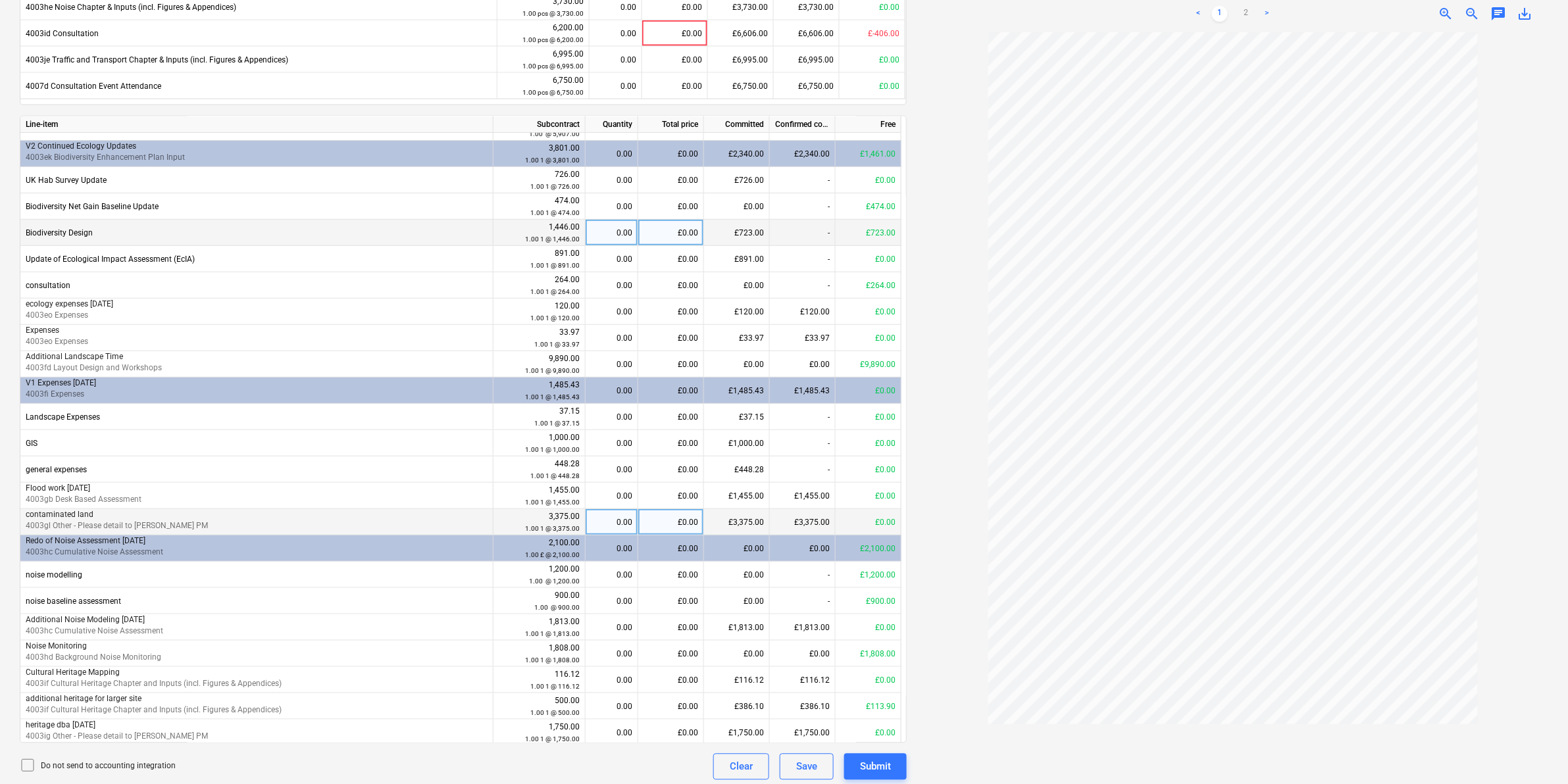
click at [659, 235] on div "£0.00" at bounding box center [671, 233] width 66 height 26
type input "723"
click at [961, 255] on div at bounding box center [1232, 405] width 631 height 747
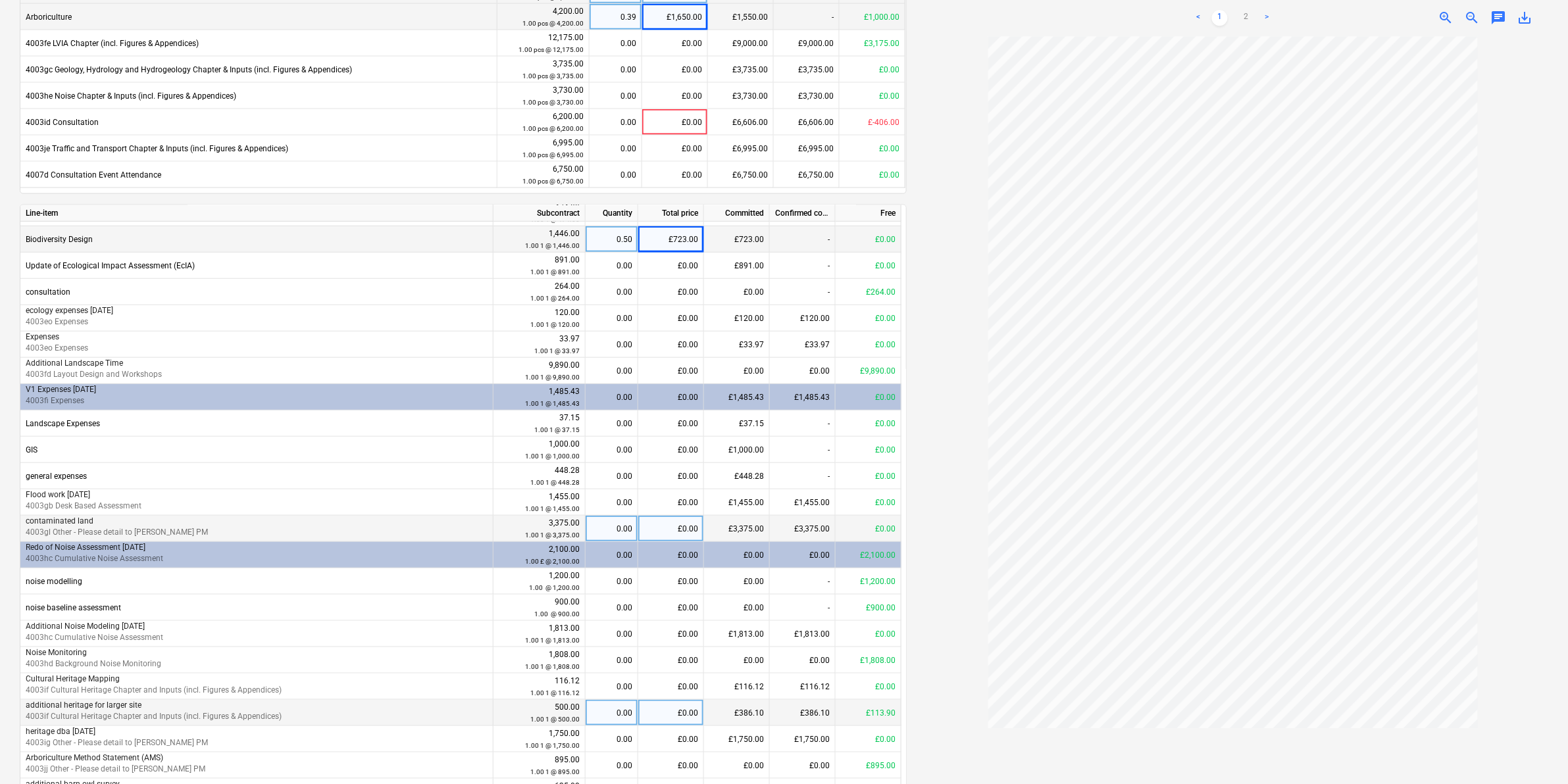
scroll to position [658, 0]
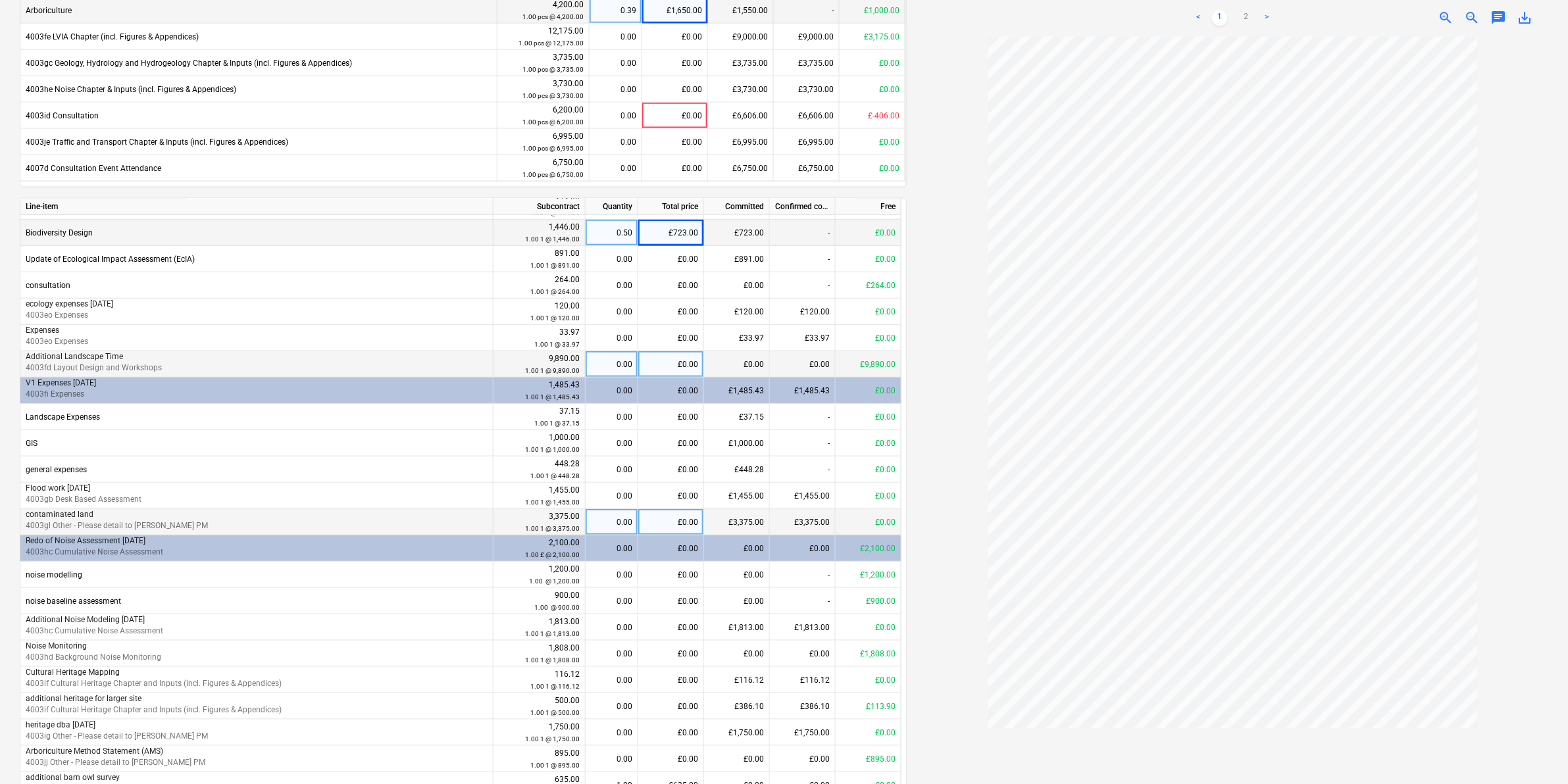
click at [683, 362] on div "£0.00" at bounding box center [671, 364] width 66 height 26
type input "1500"
click at [945, 396] on div at bounding box center [1232, 409] width 631 height 747
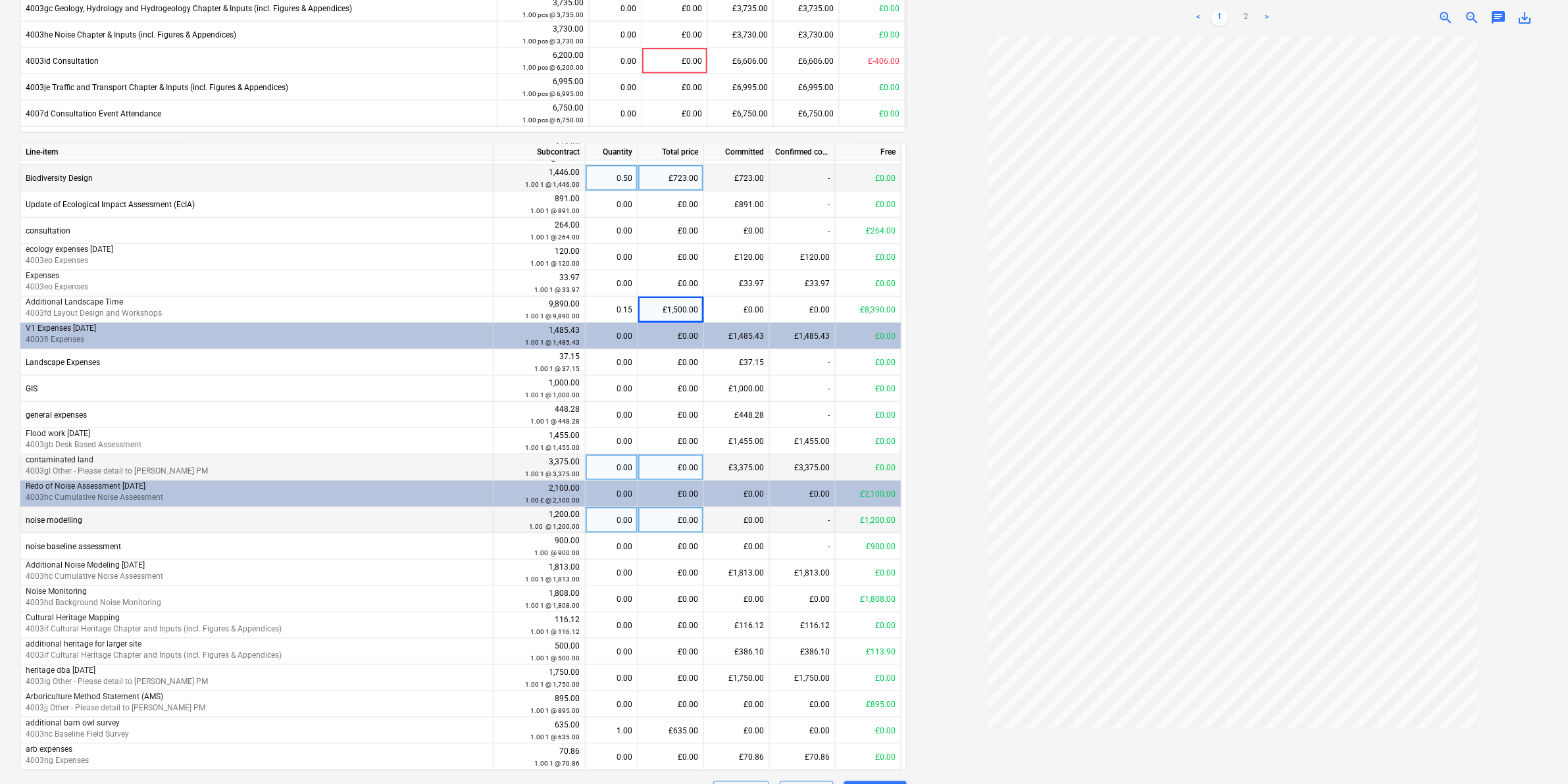
scroll to position [739, 0]
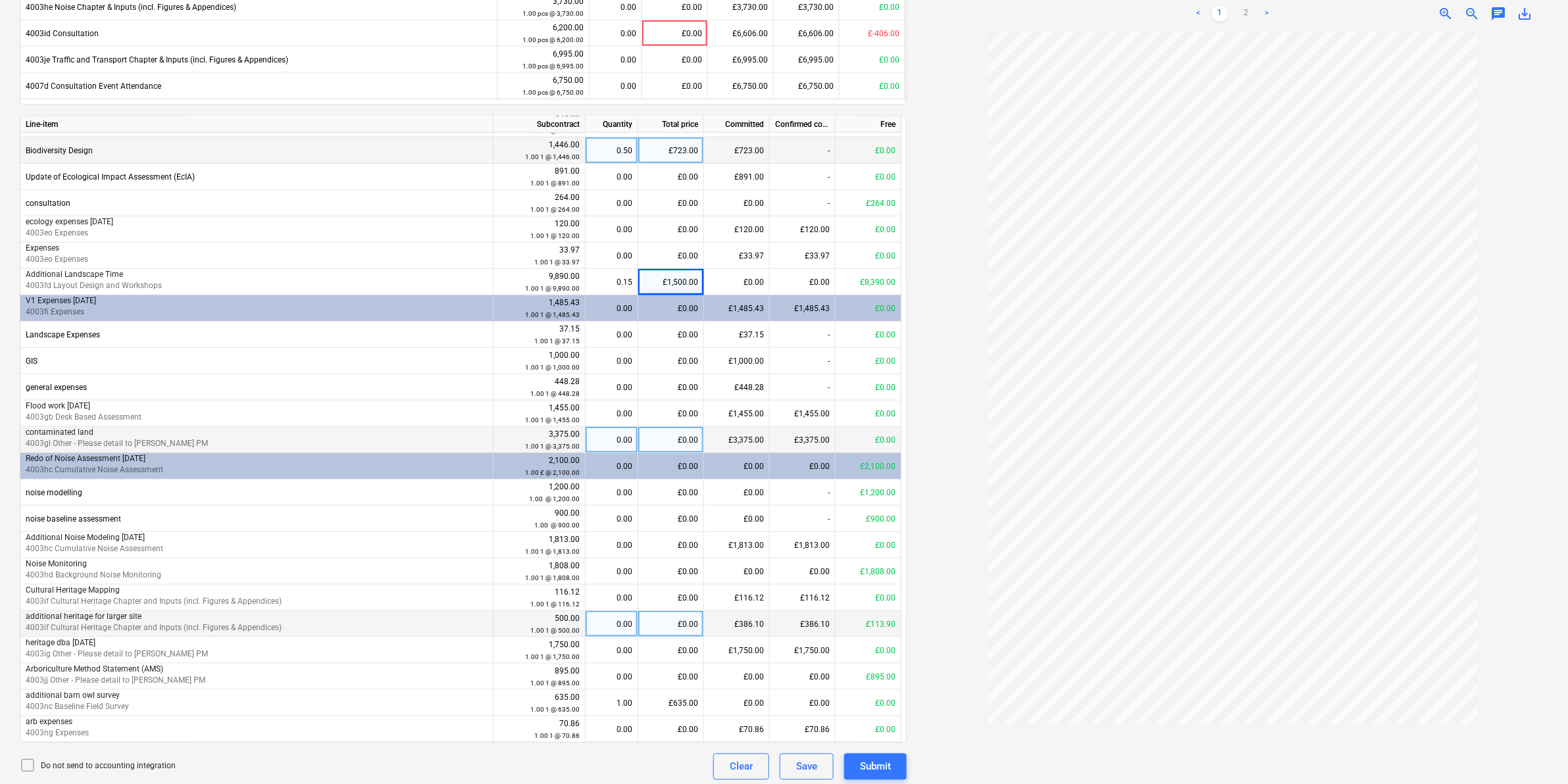
click at [655, 487] on div "£0.00" at bounding box center [671, 624] width 66 height 26
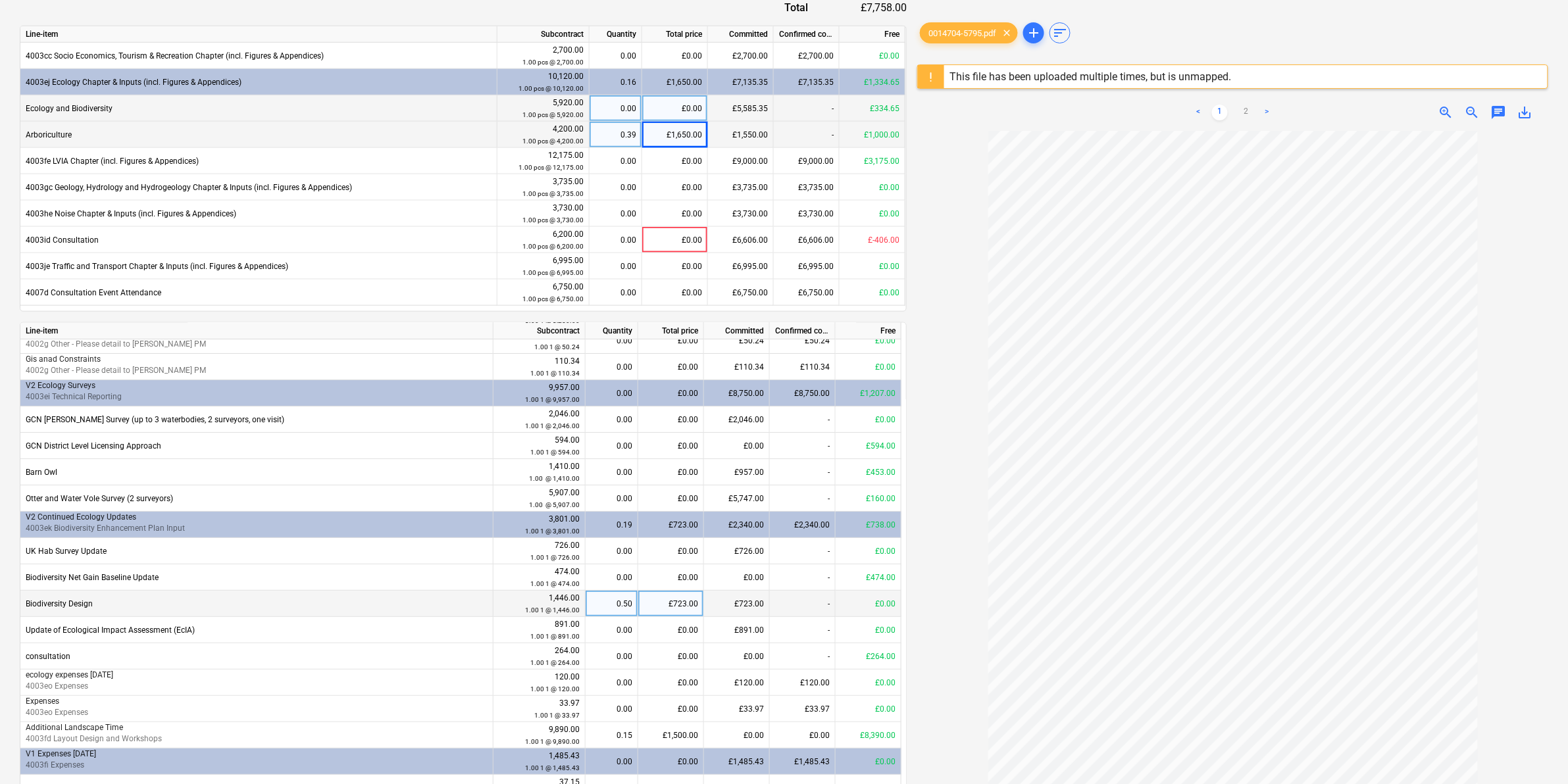
scroll to position [500, 0]
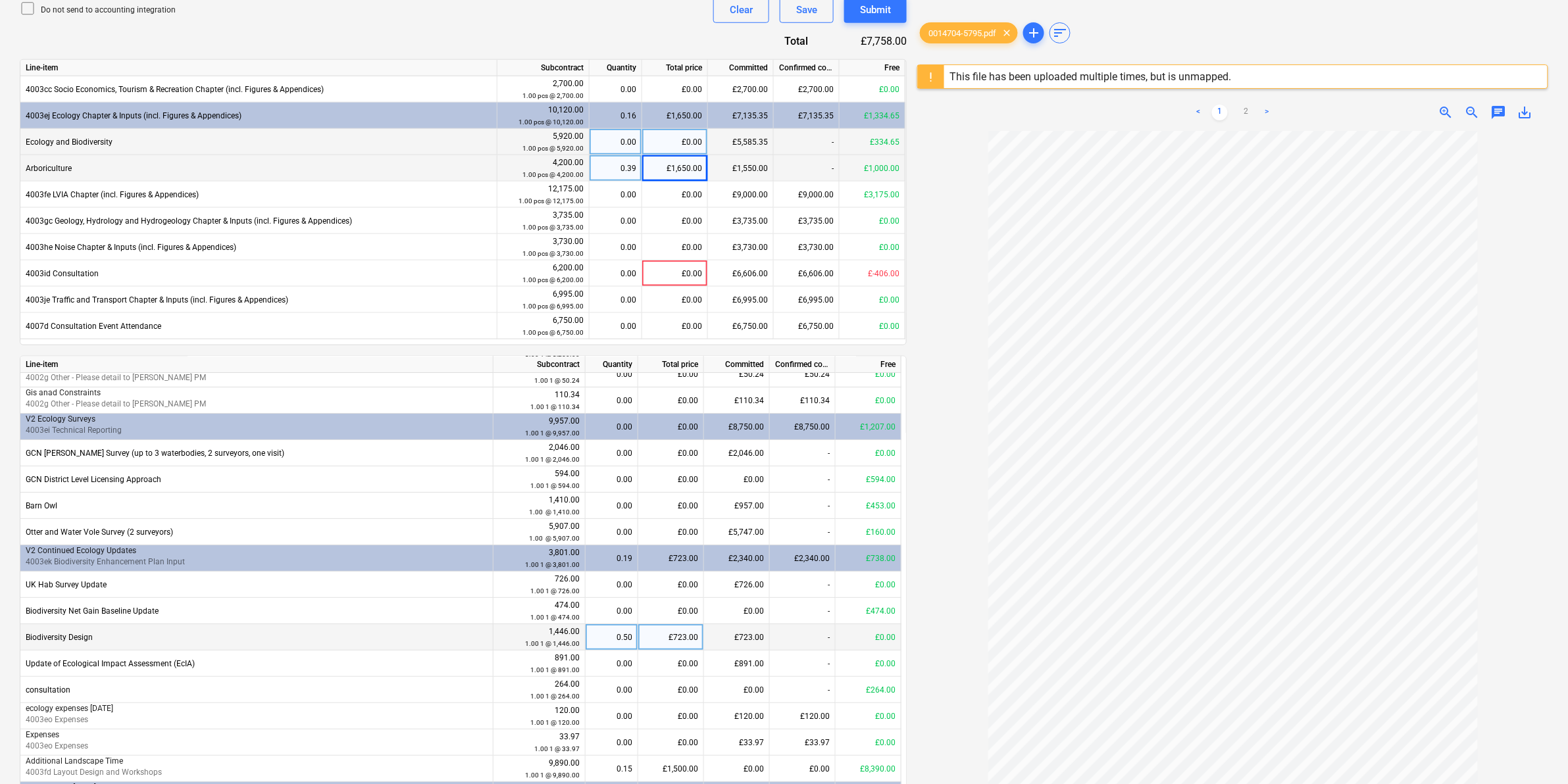
click at [665, 143] on div "£0.00" at bounding box center [675, 142] width 66 height 26
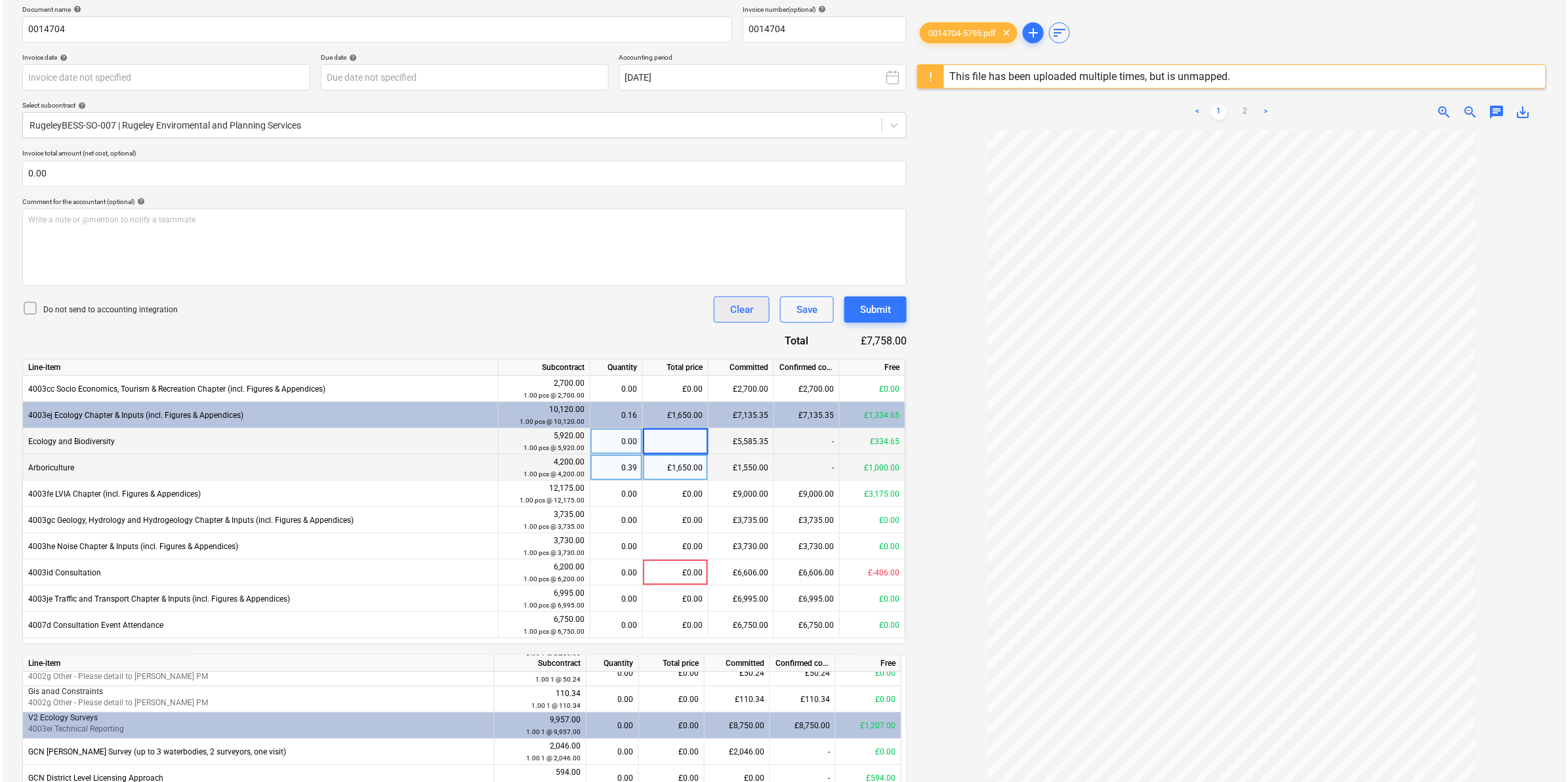
scroll to position [171, 0]
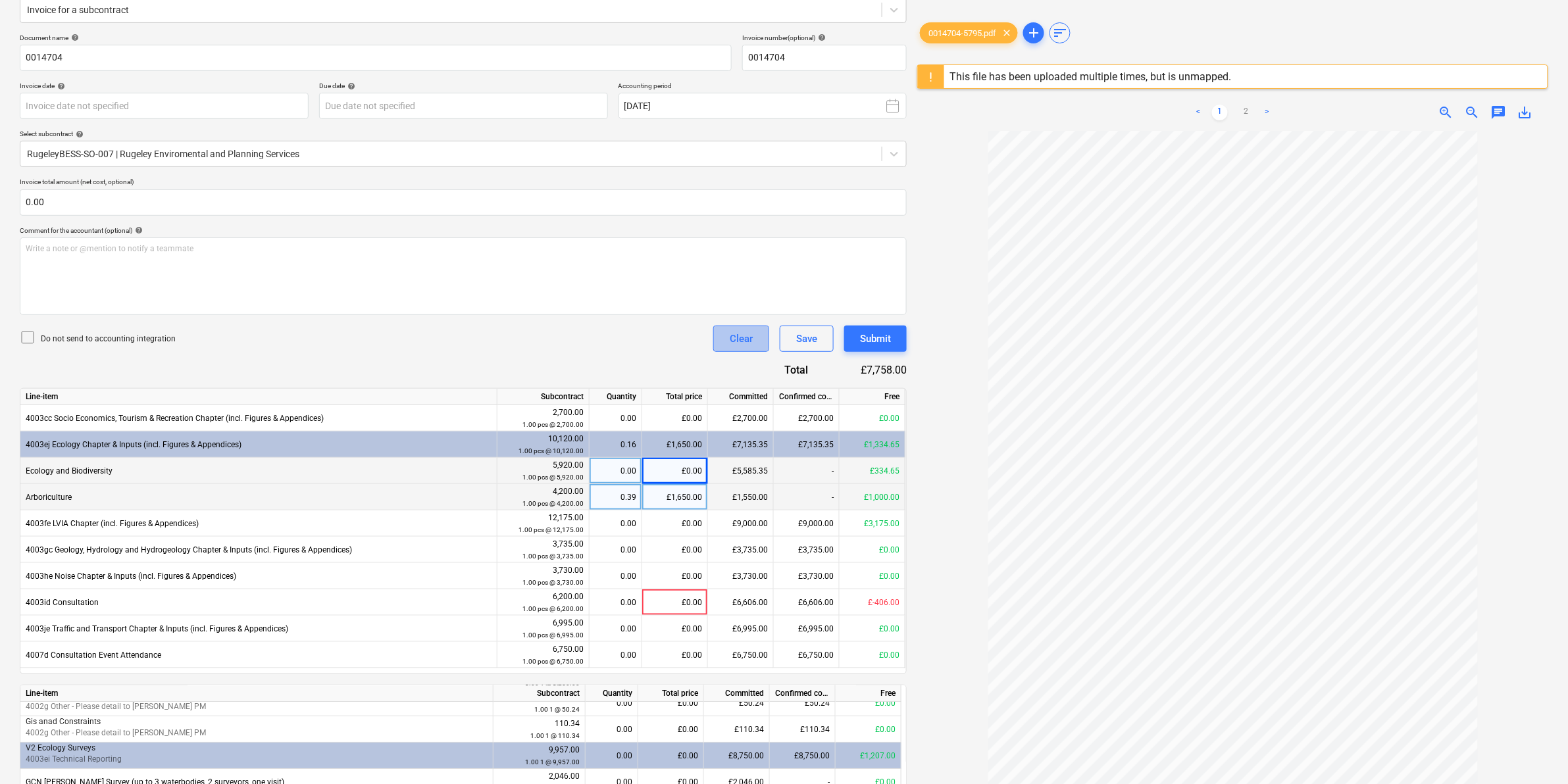
click at [757, 346] on button "Clear" at bounding box center [741, 338] width 56 height 26
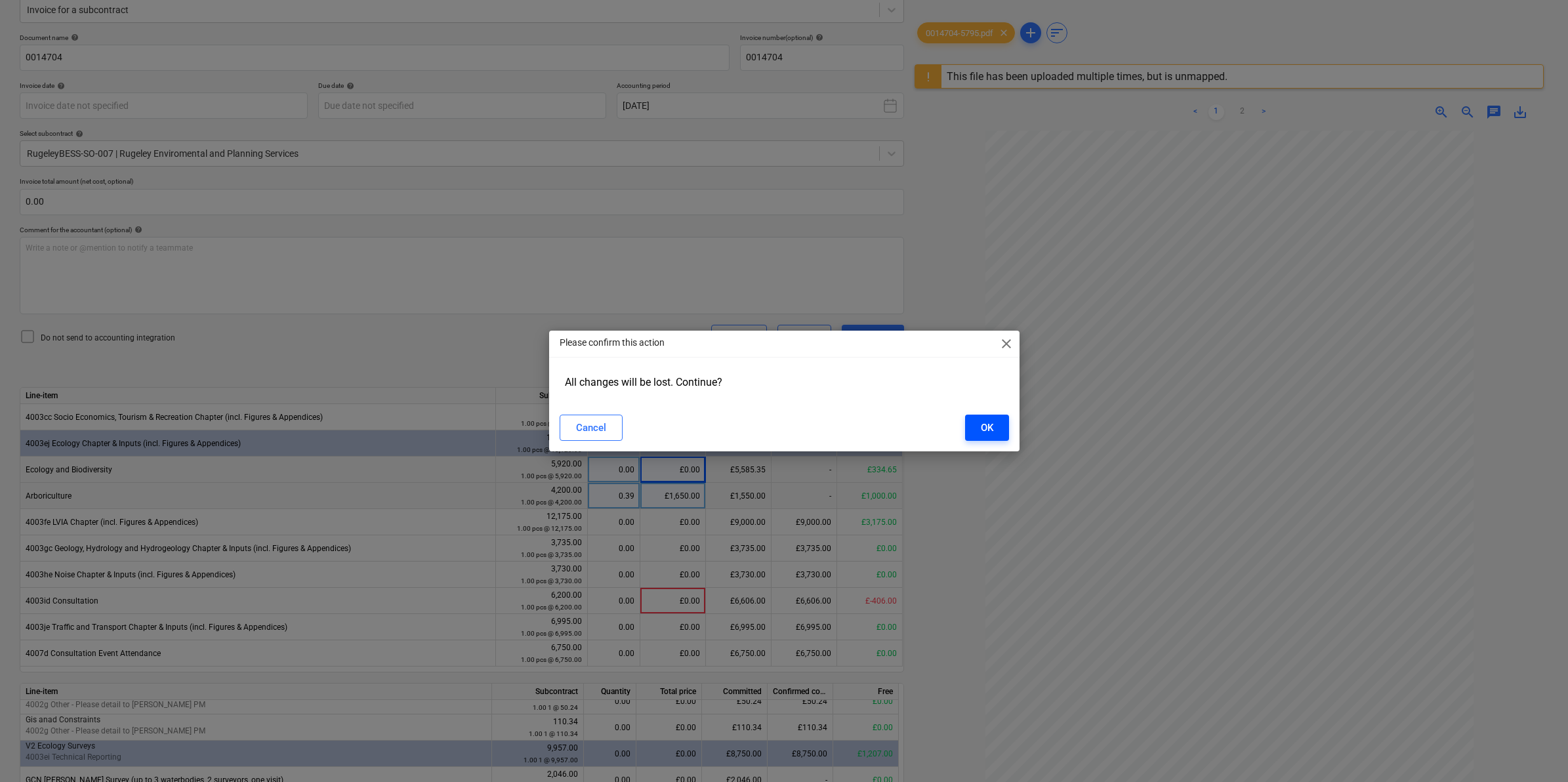
click at [1008, 427] on button "OK" at bounding box center [987, 427] width 44 height 26
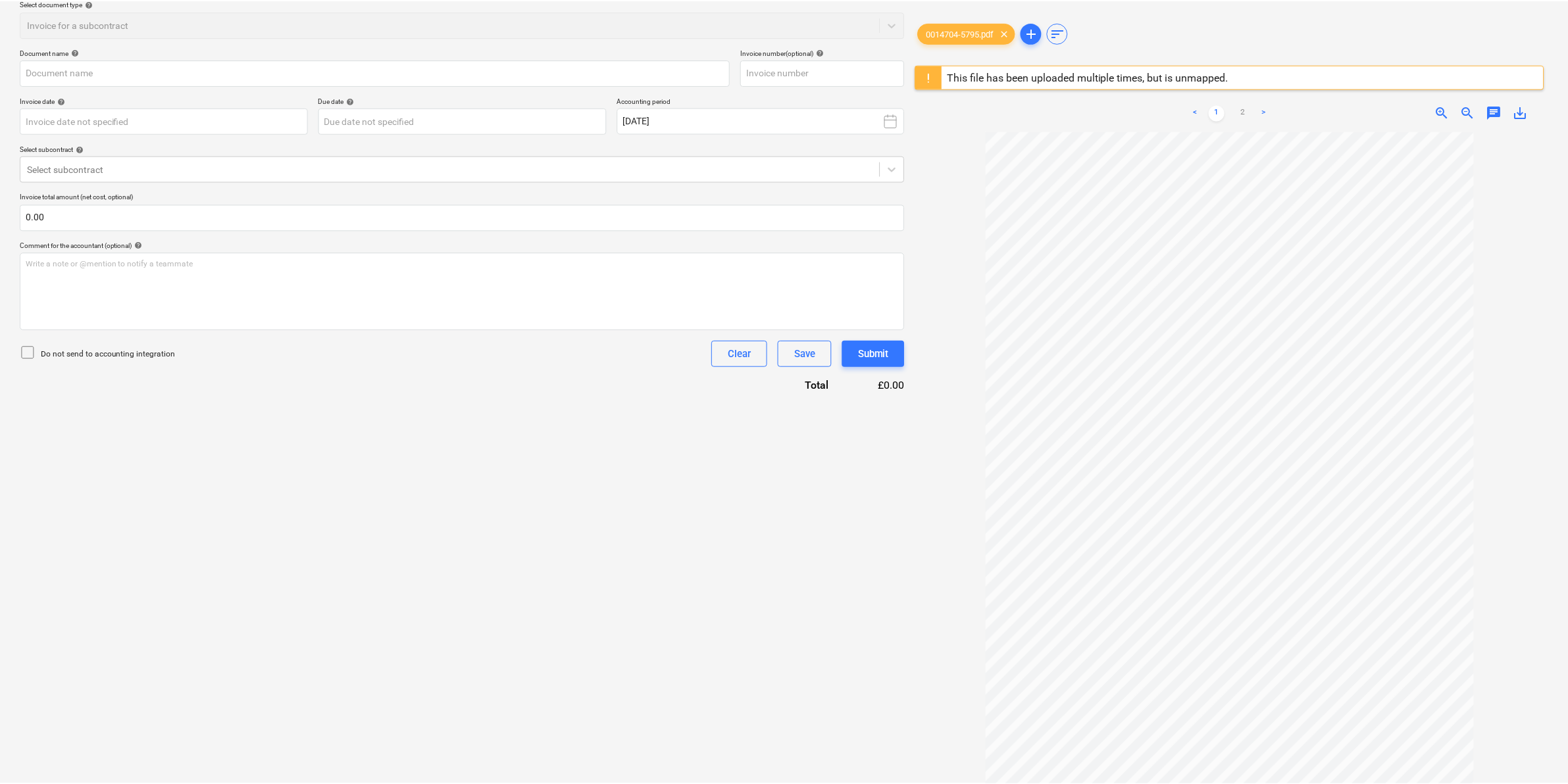
scroll to position [156, 0]
click at [1046, 107] on span "save_alt" at bounding box center [1524, 112] width 15 height 15
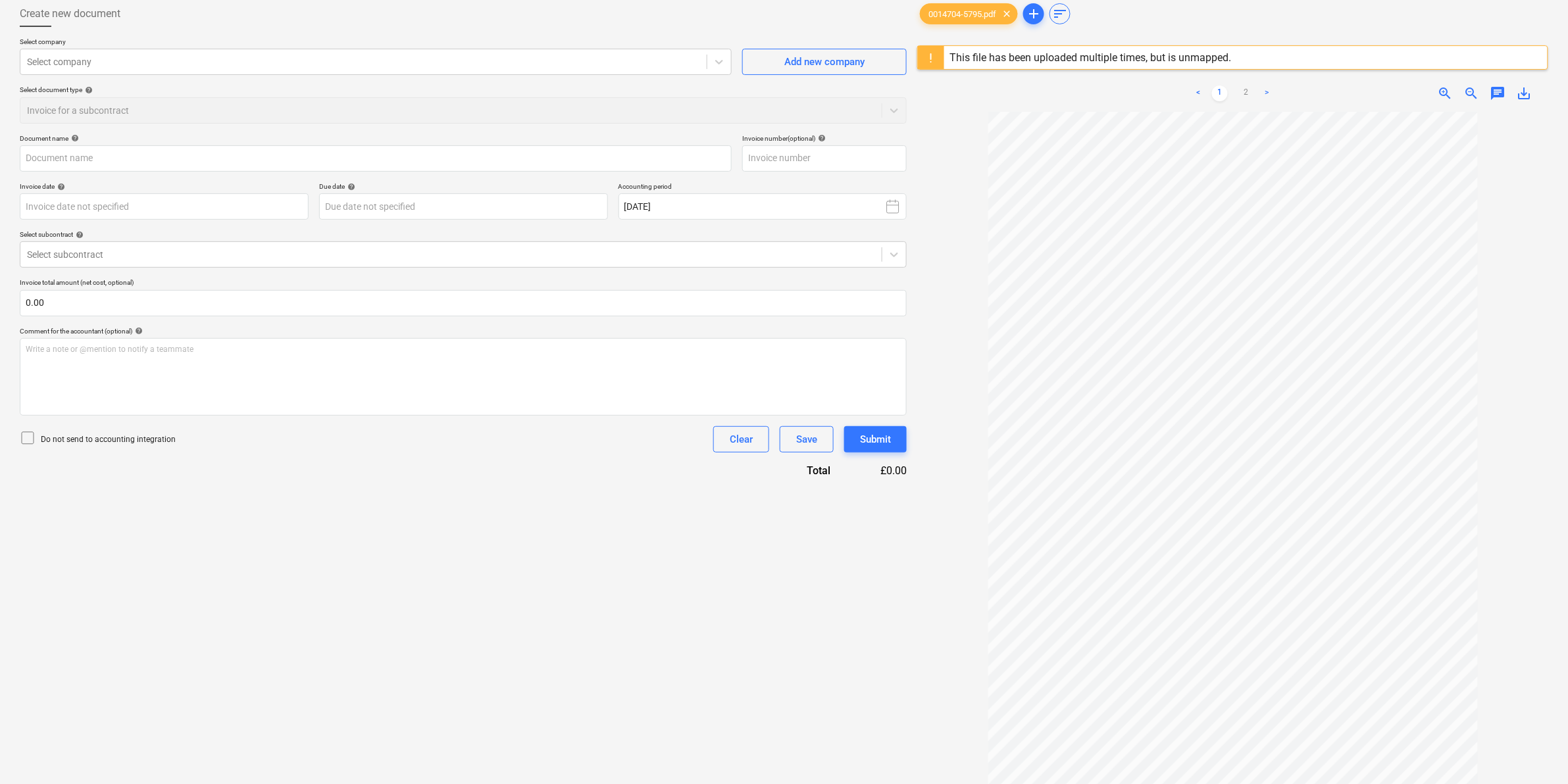
scroll to position [0, 0]
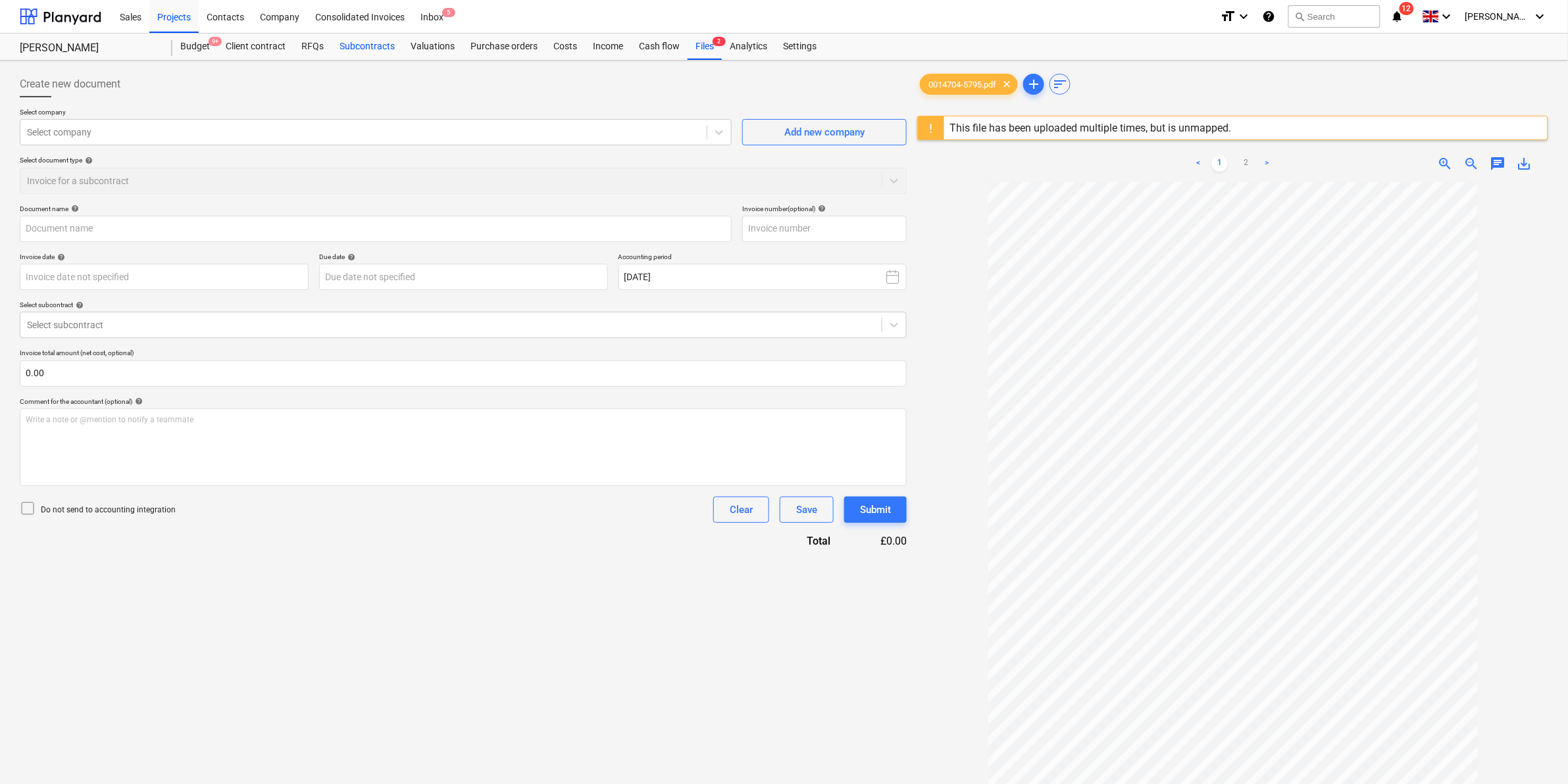
click at [384, 44] on div "Subcontracts" at bounding box center [367, 46] width 71 height 26
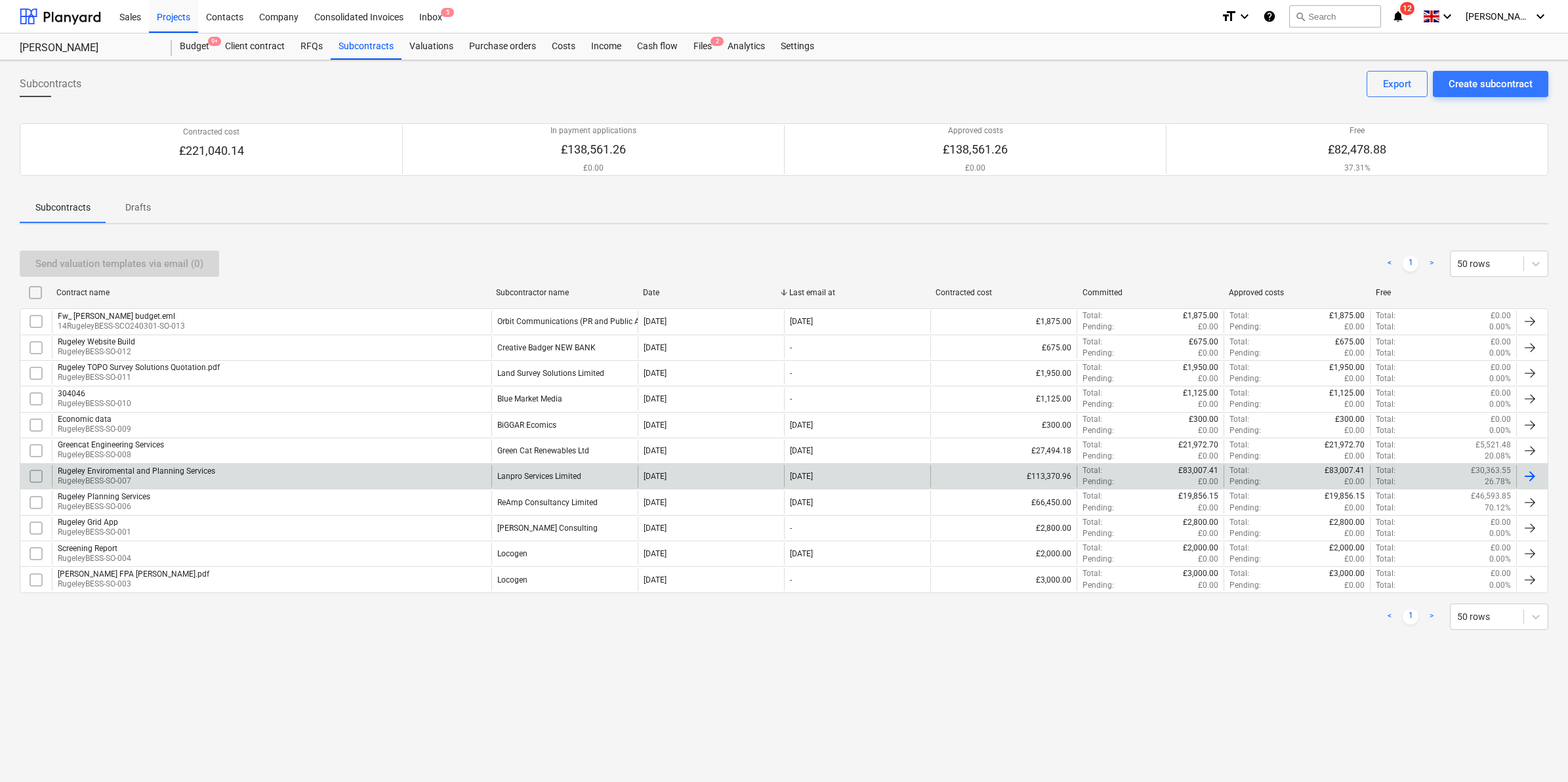
click at [524, 484] on div "Lanpro Services Limited" at bounding box center [564, 476] width 146 height 23
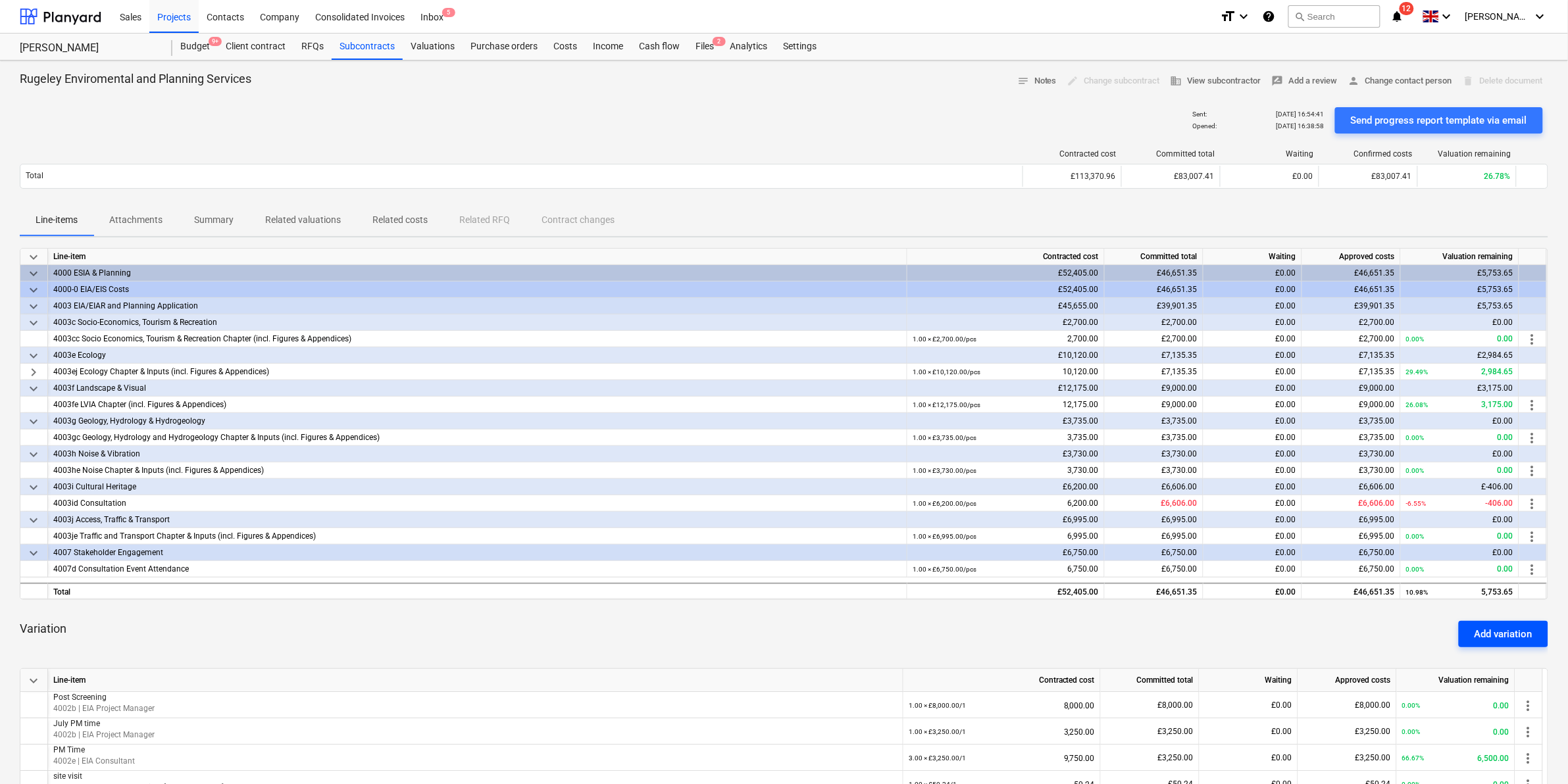
click at [1046, 487] on div "Add variation" at bounding box center [1503, 634] width 58 height 17
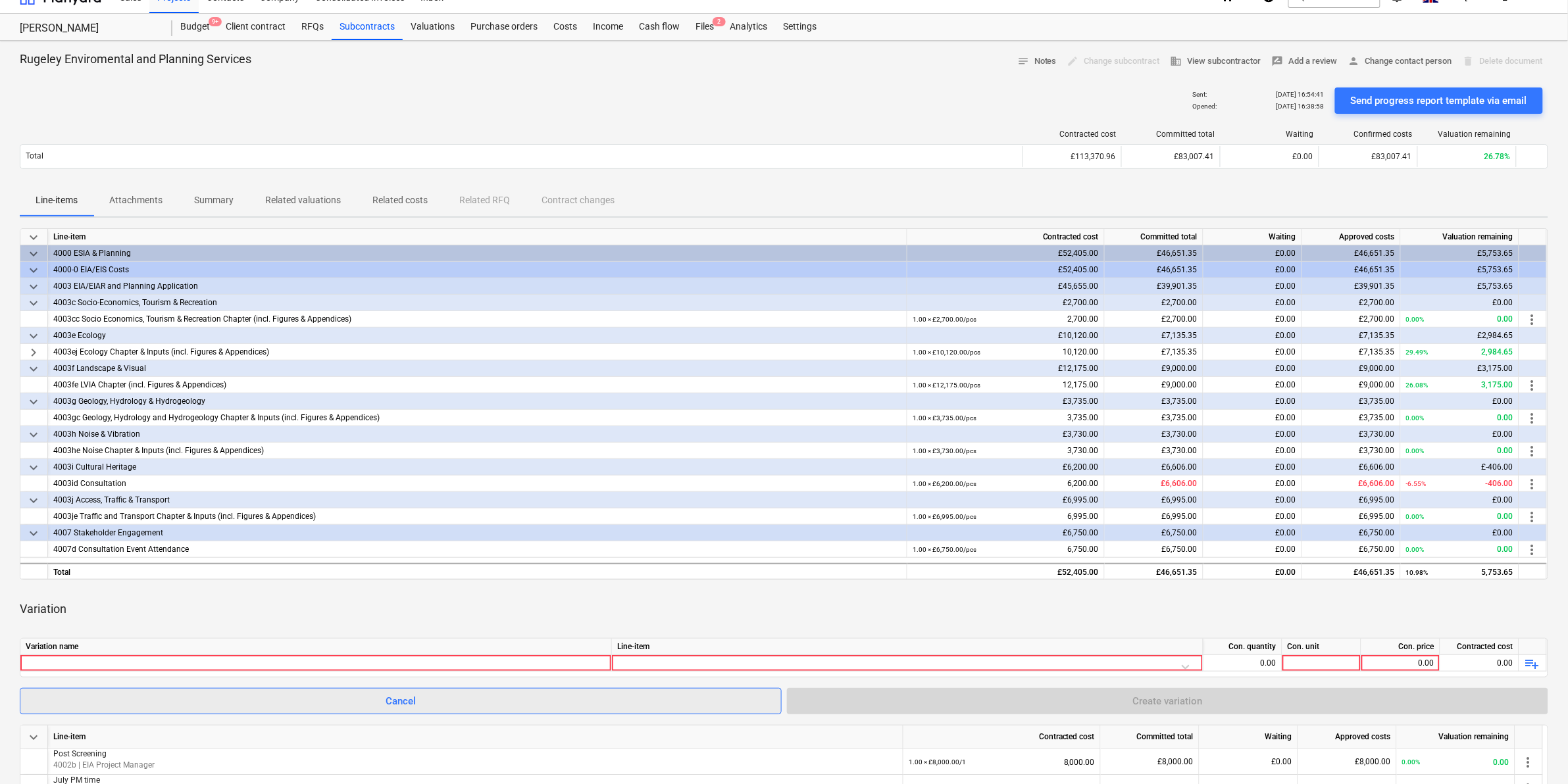
scroll to position [82, 0]
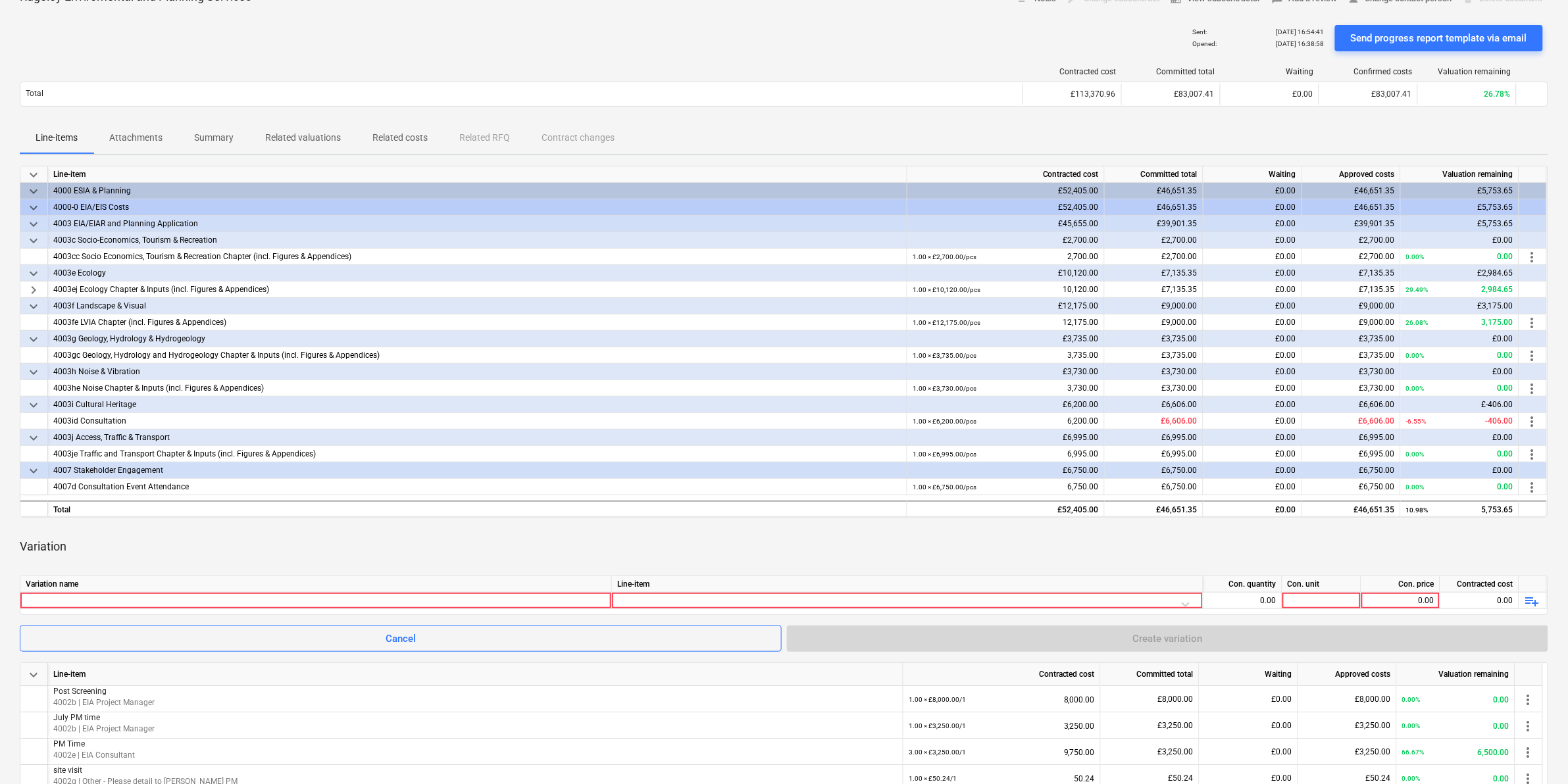
click at [139, 487] on div "Variation" at bounding box center [784, 547] width 1529 height 36
click at [116, 487] on div at bounding box center [316, 599] width 581 height 15
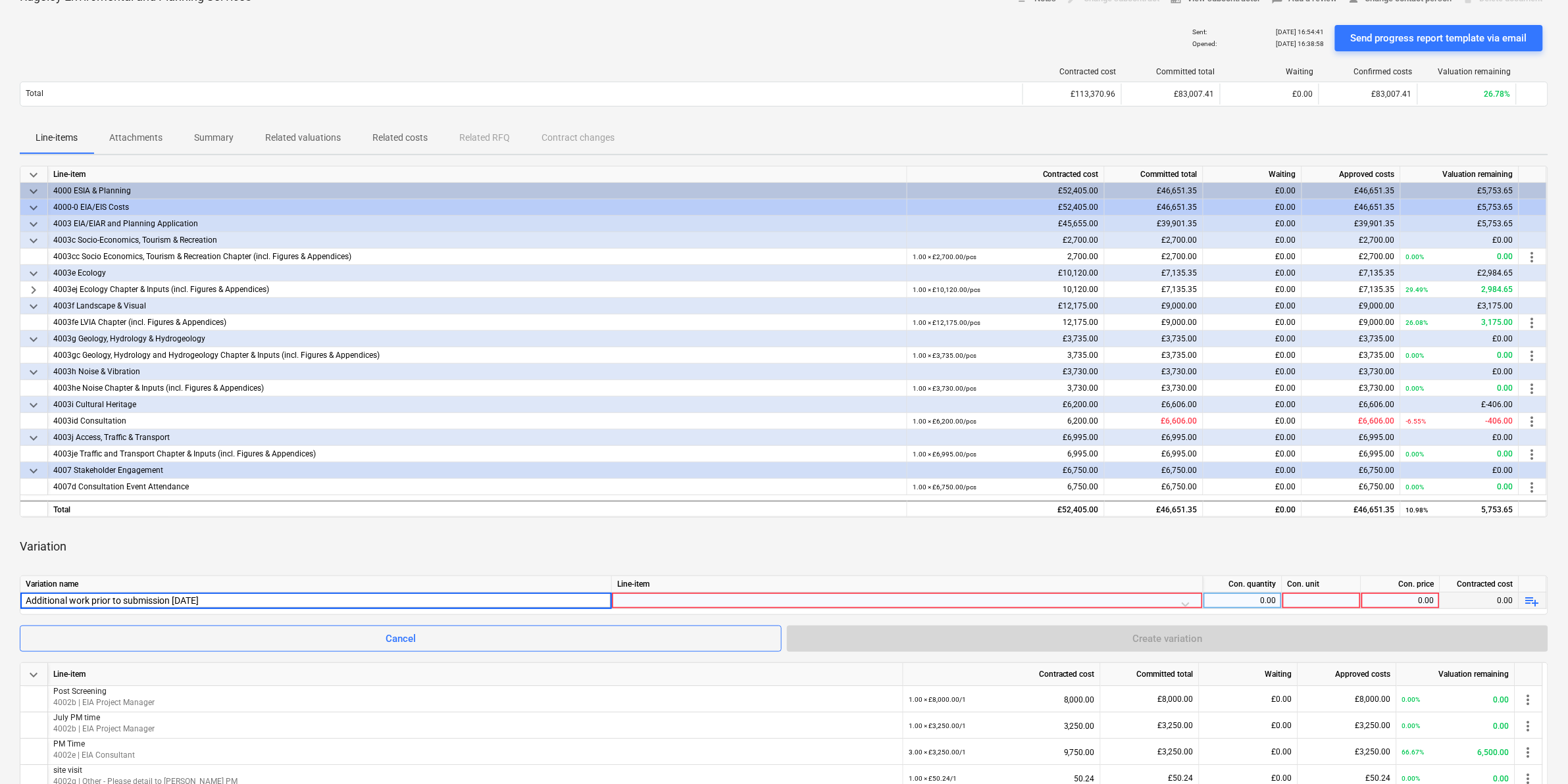
type input "Additional work prior to submission [DATE]"
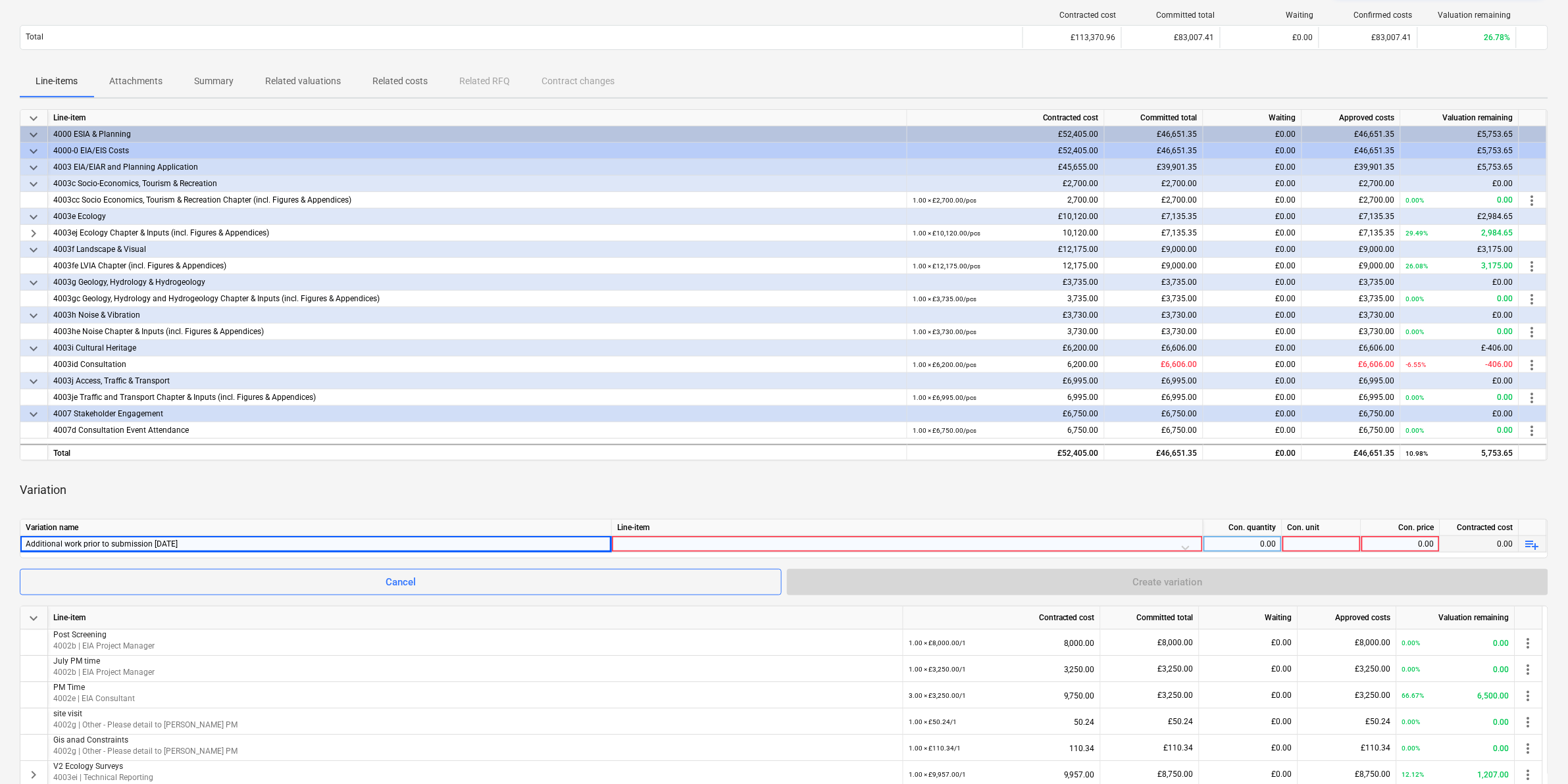
scroll to position [165, 0]
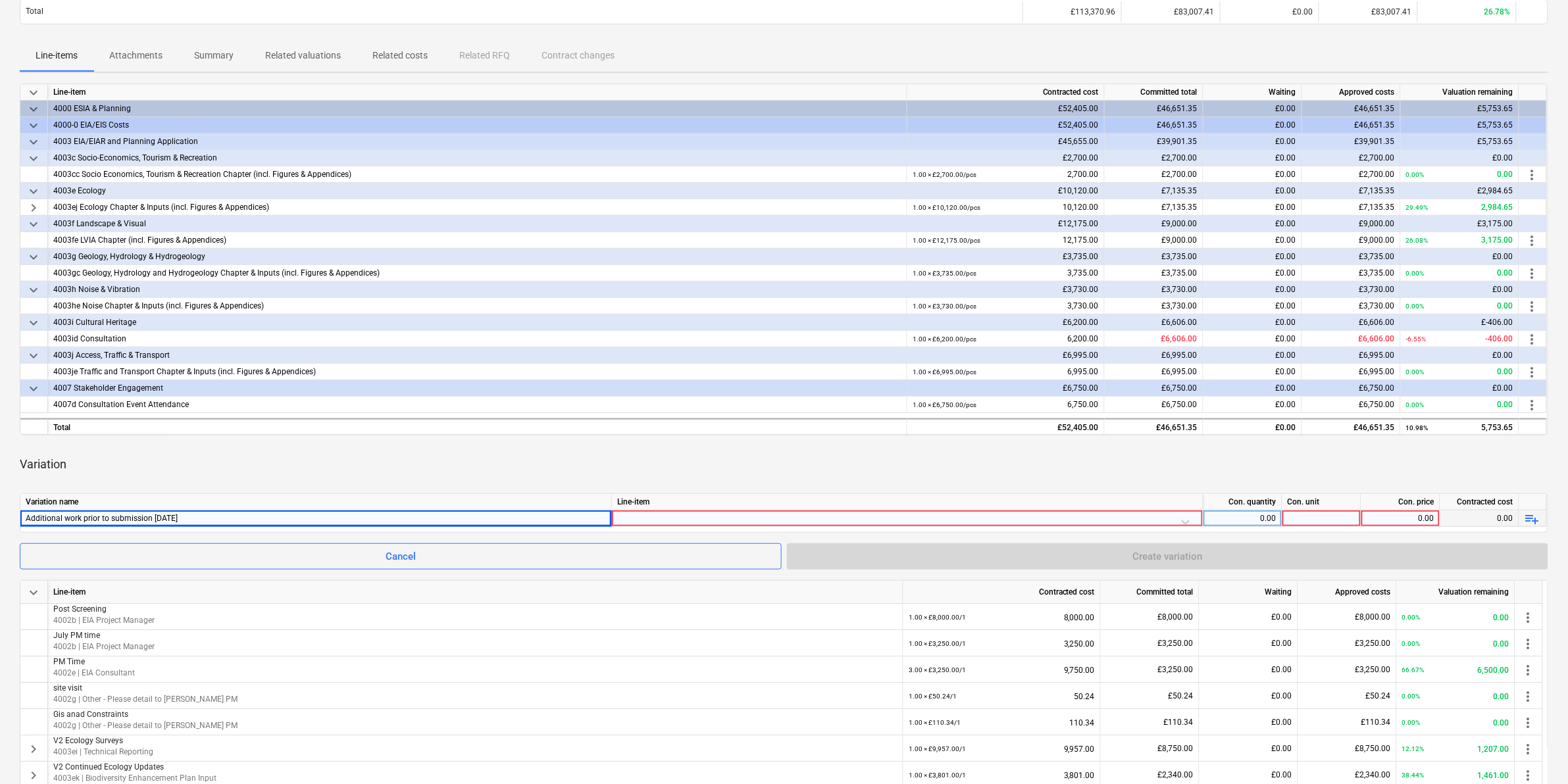
click at [1046, 487] on div at bounding box center [907, 521] width 581 height 23
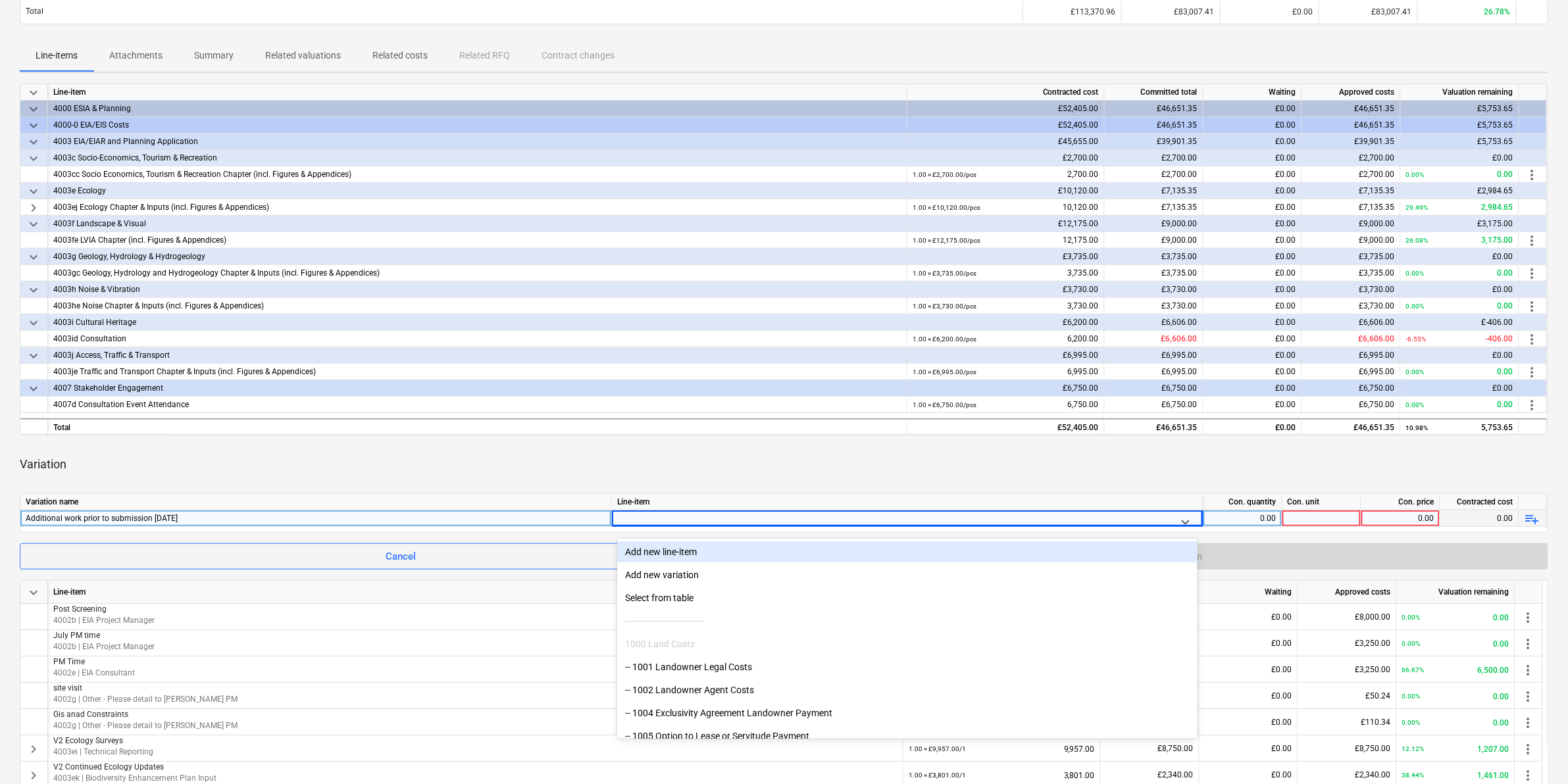
click at [1046, 487] on span "playlist_add" at bounding box center [1532, 518] width 15 height 15
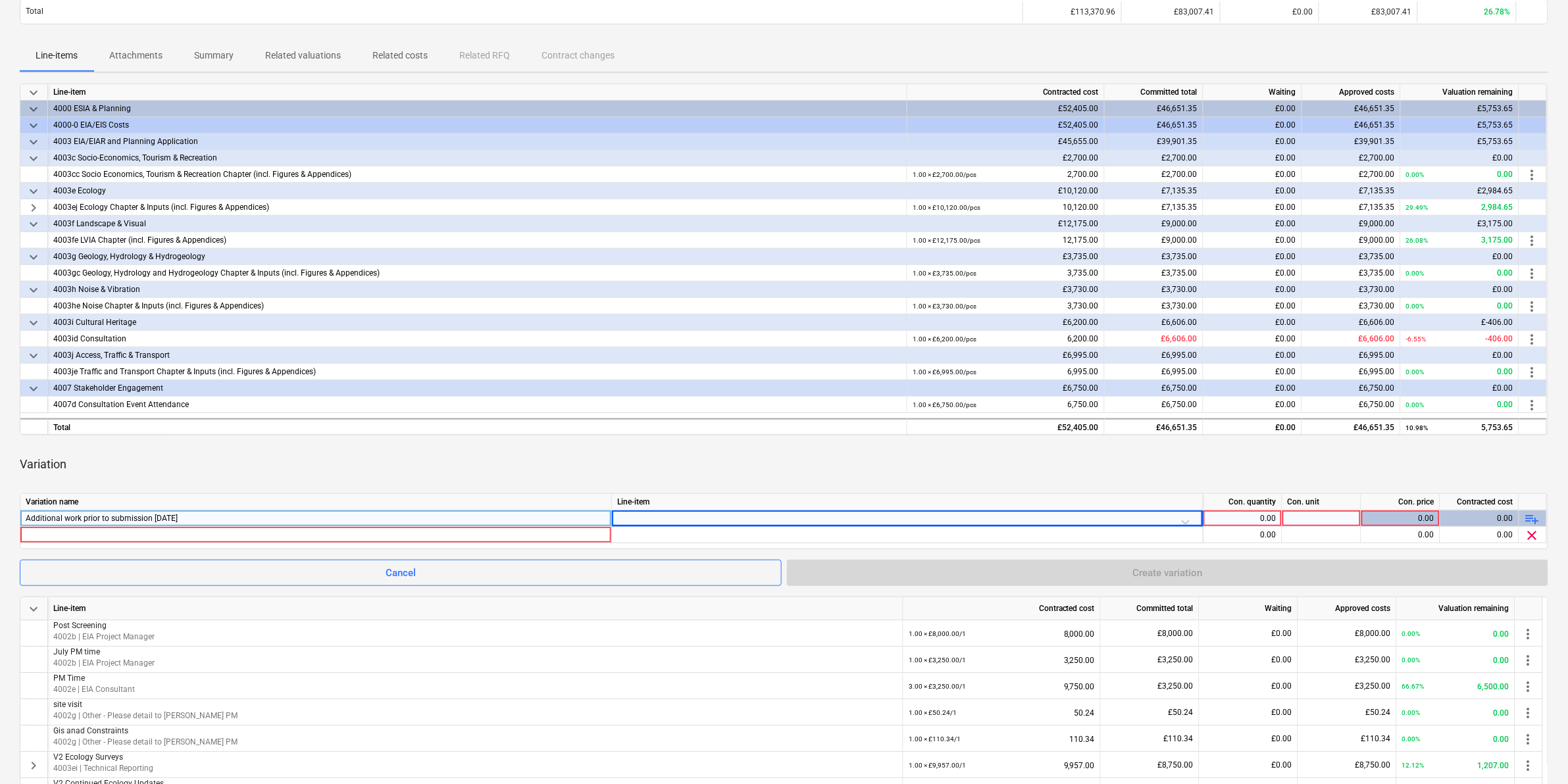
click at [1046, 487] on span "playlist_add" at bounding box center [1532, 518] width 15 height 15
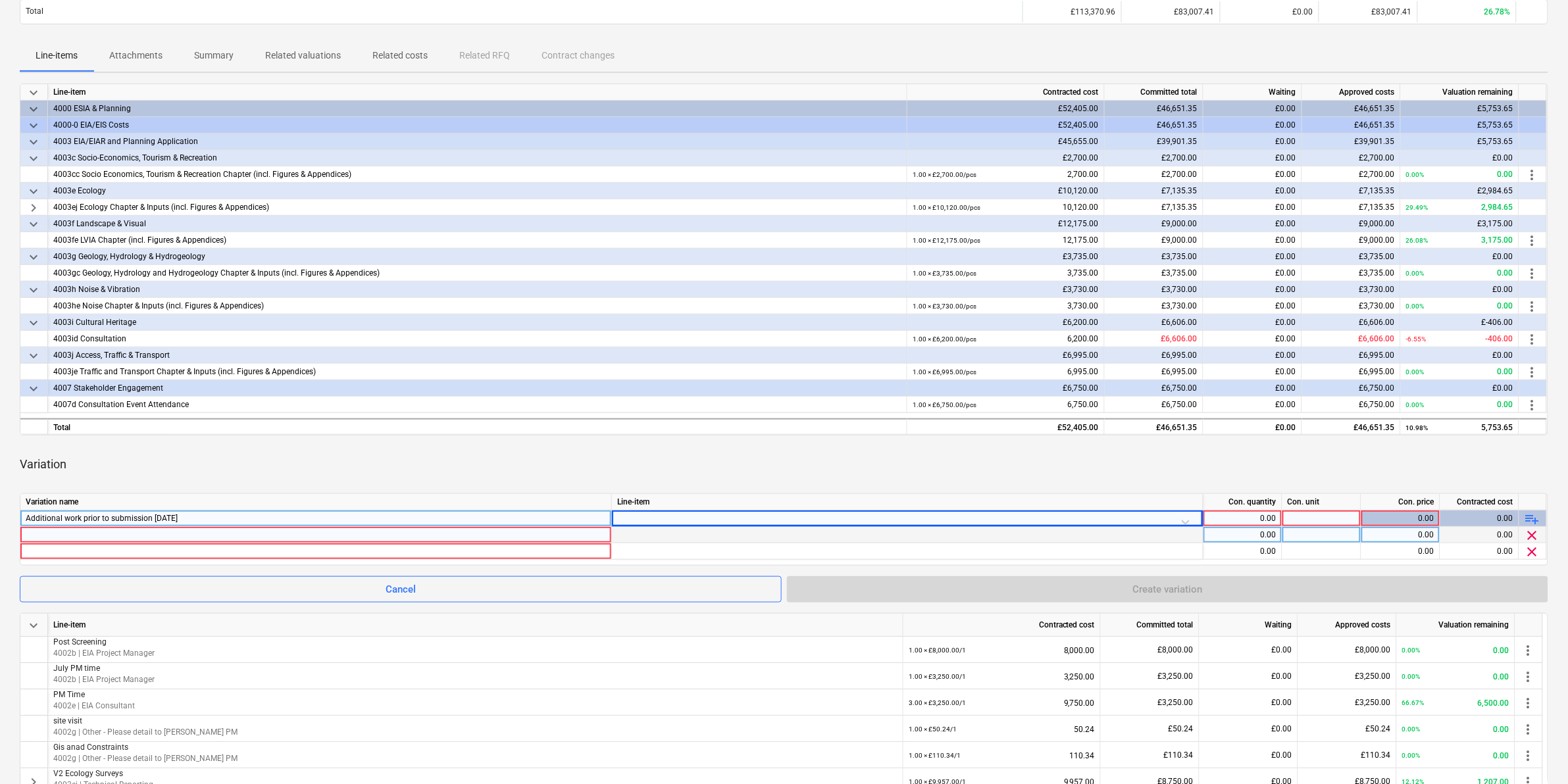
click at [1046, 487] on div at bounding box center [907, 535] width 592 height 16
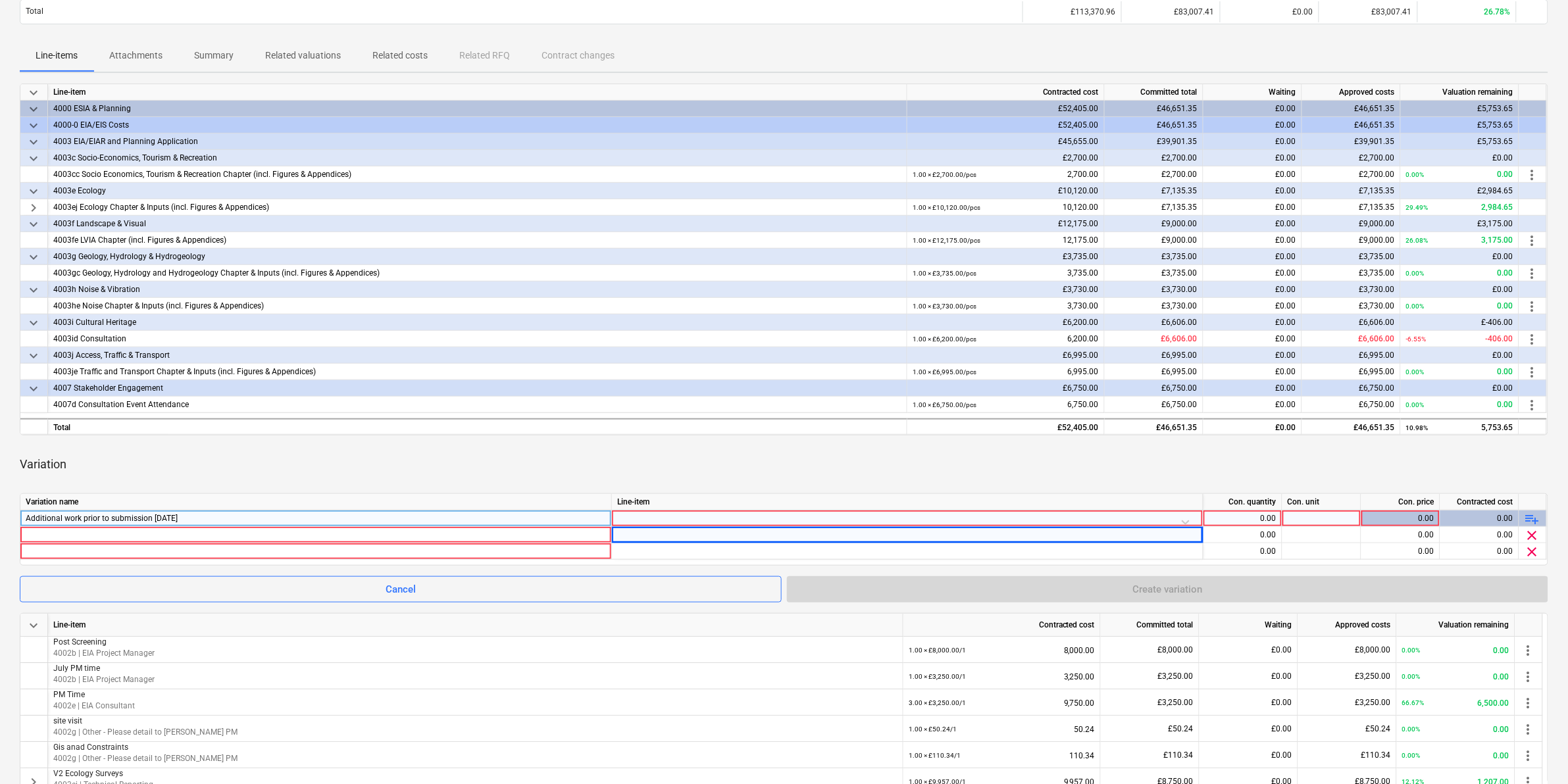
drag, startPoint x: 1213, startPoint y: 519, endPoint x: 1181, endPoint y: 525, distance: 32.6
click at [1046, 487] on div "0.00" at bounding box center [1242, 518] width 67 height 16
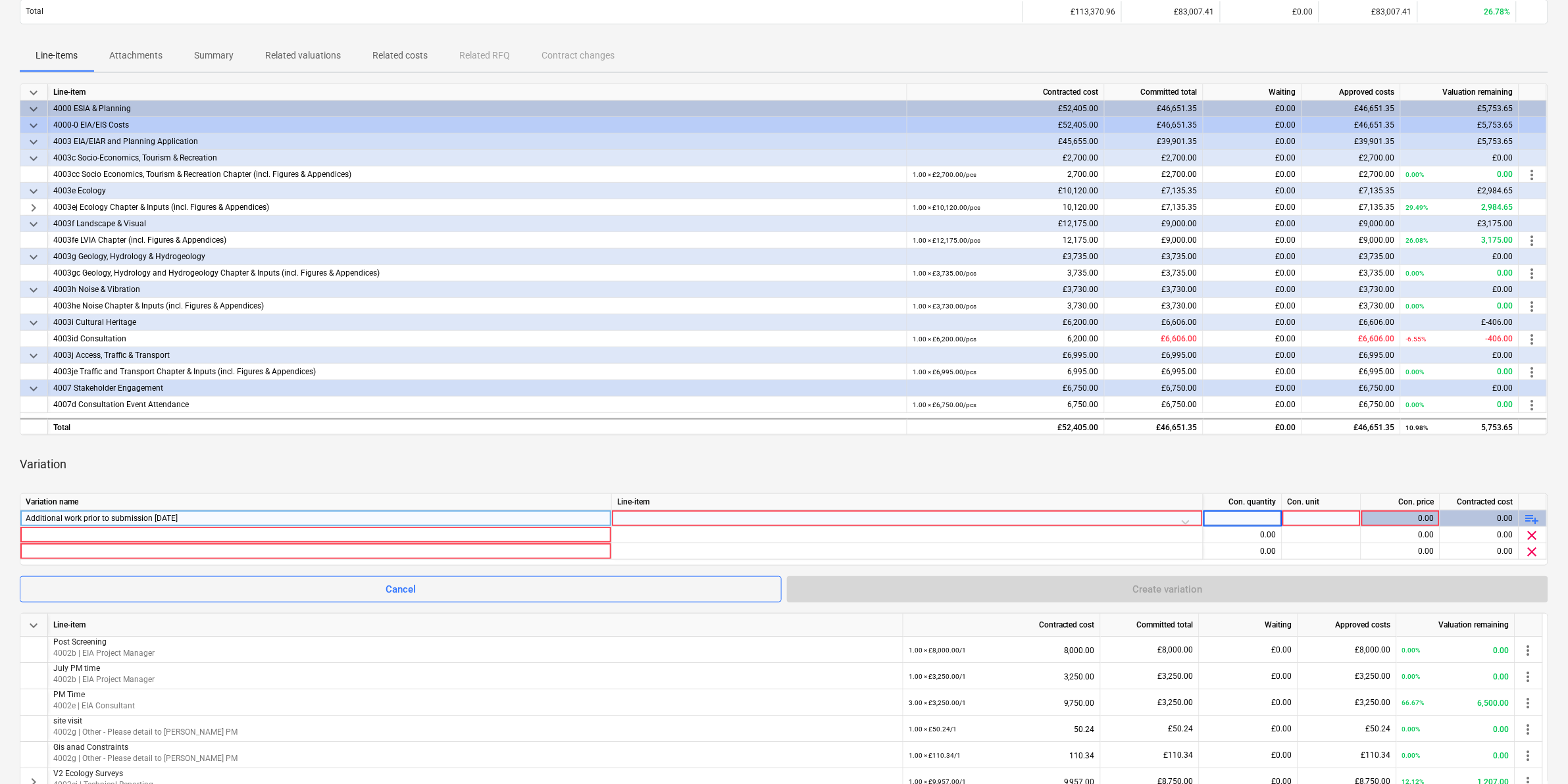
click at [1046, 487] on div at bounding box center [907, 521] width 581 height 23
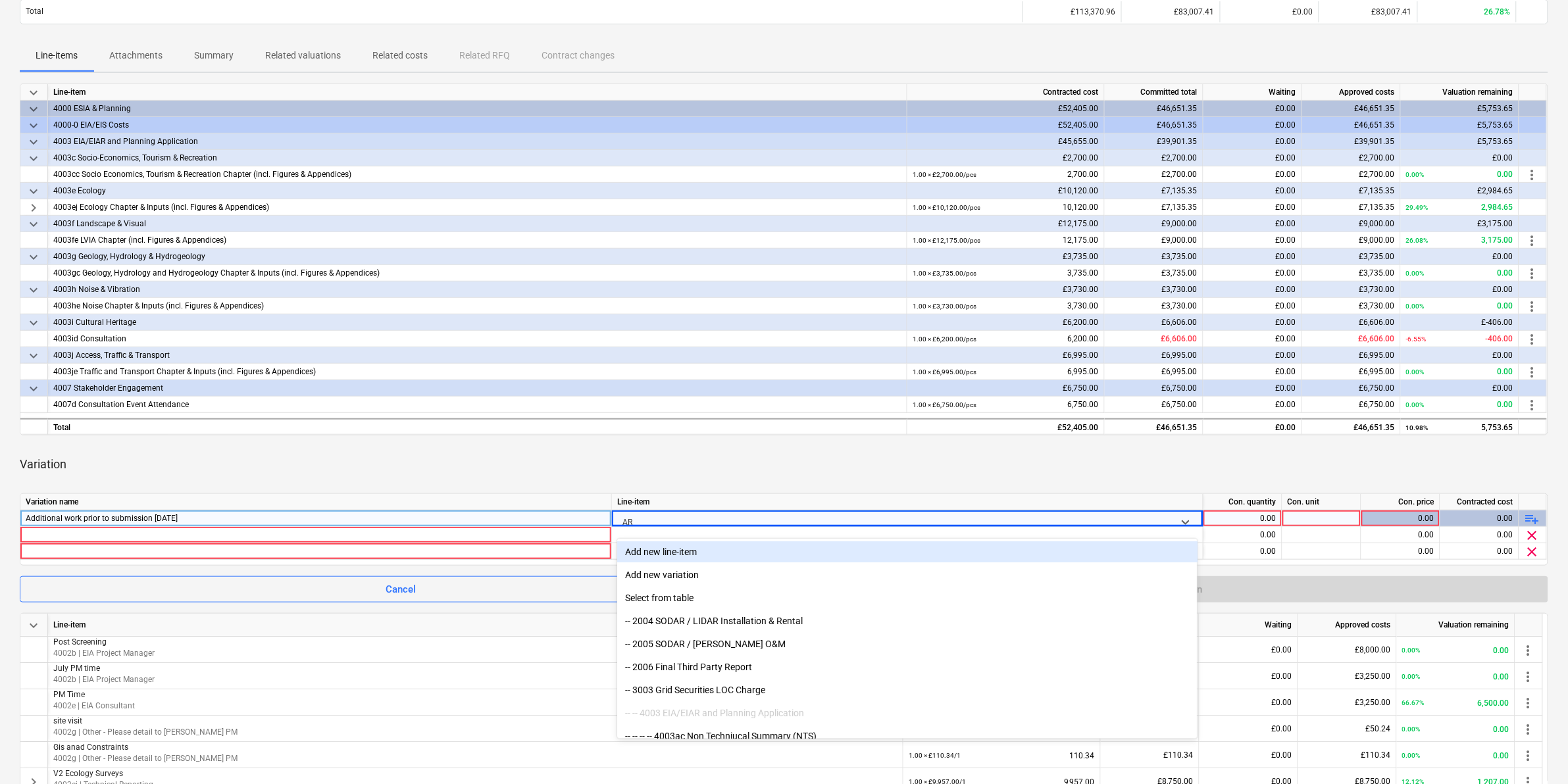
type input "AR"
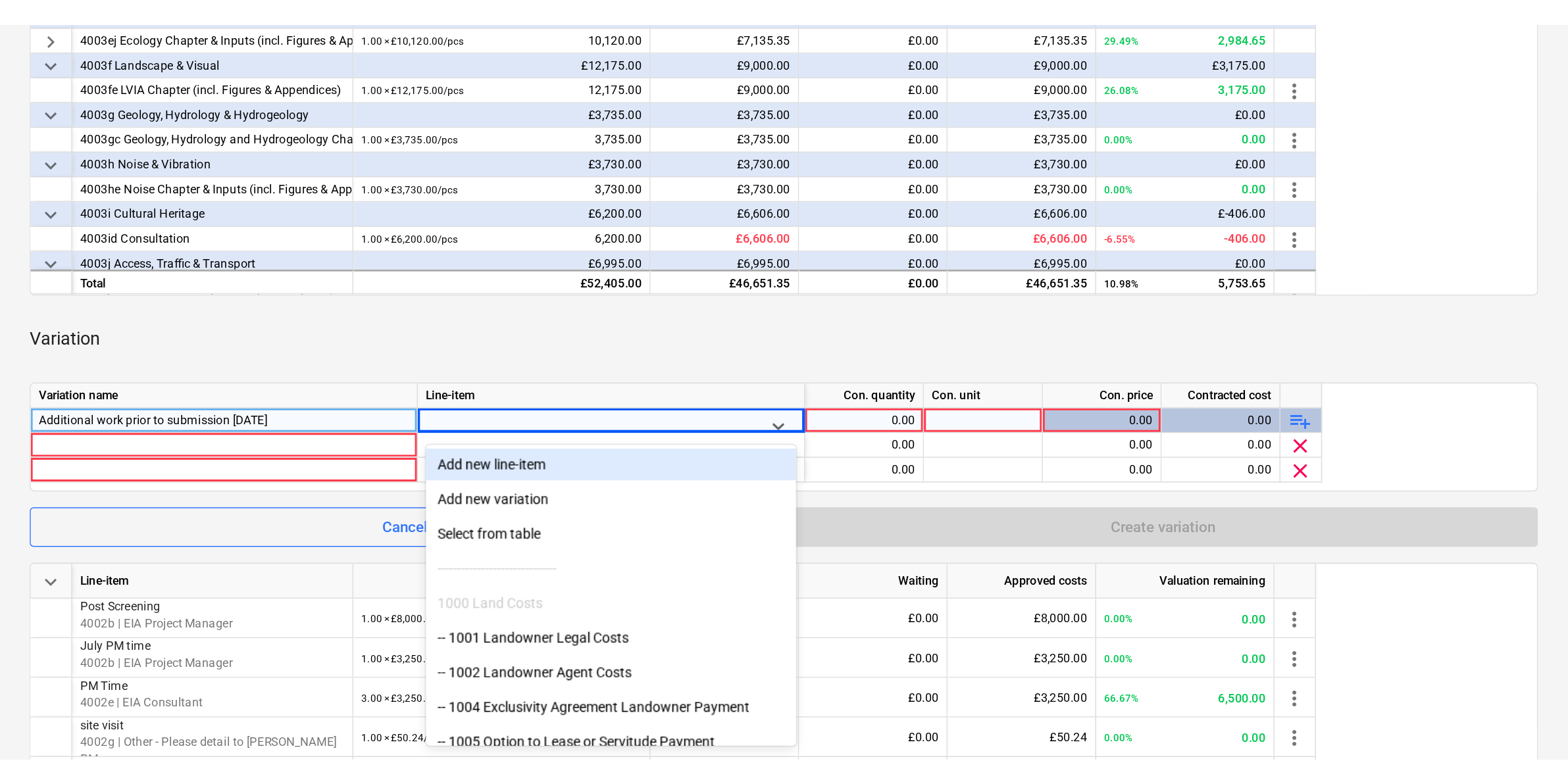
scroll to position [360, 0]
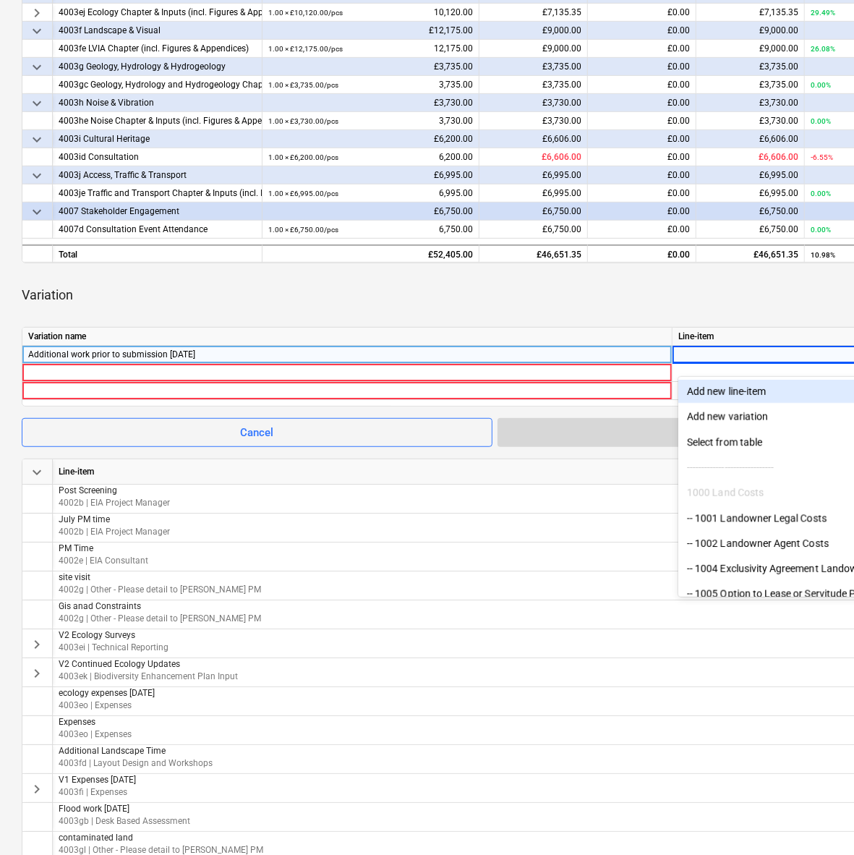
click at [616, 319] on div "keyboard_arrow_down Line-item Contracted cost Committed total Waiting Approved …" at bounding box center [495, 455] width 946 height 1158
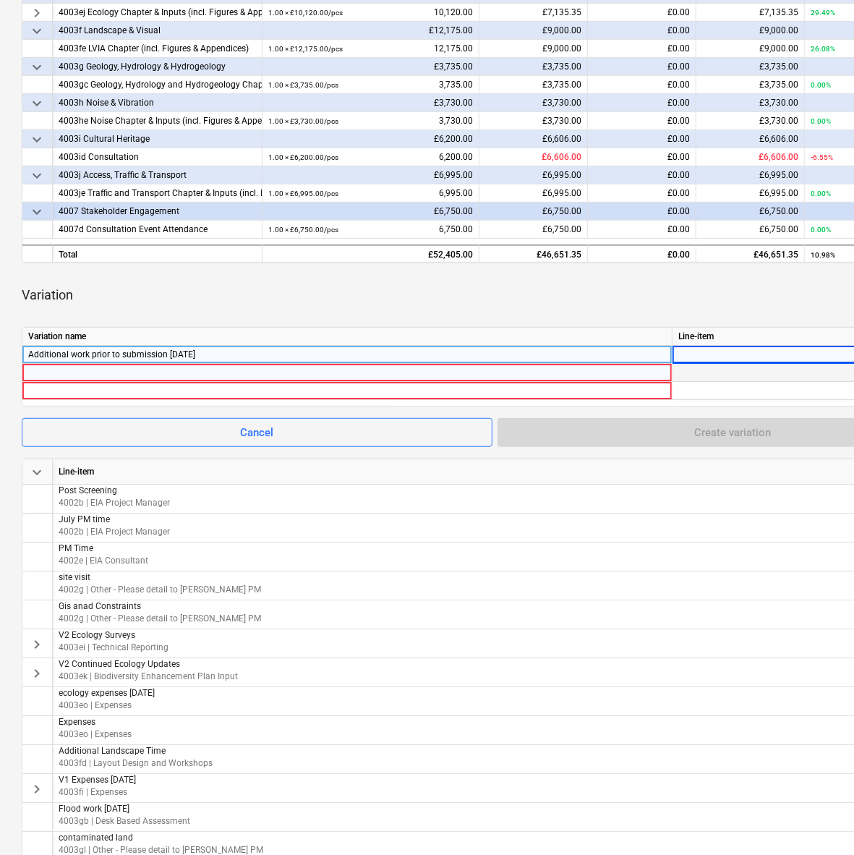
click at [204, 376] on div at bounding box center [347, 372] width 638 height 17
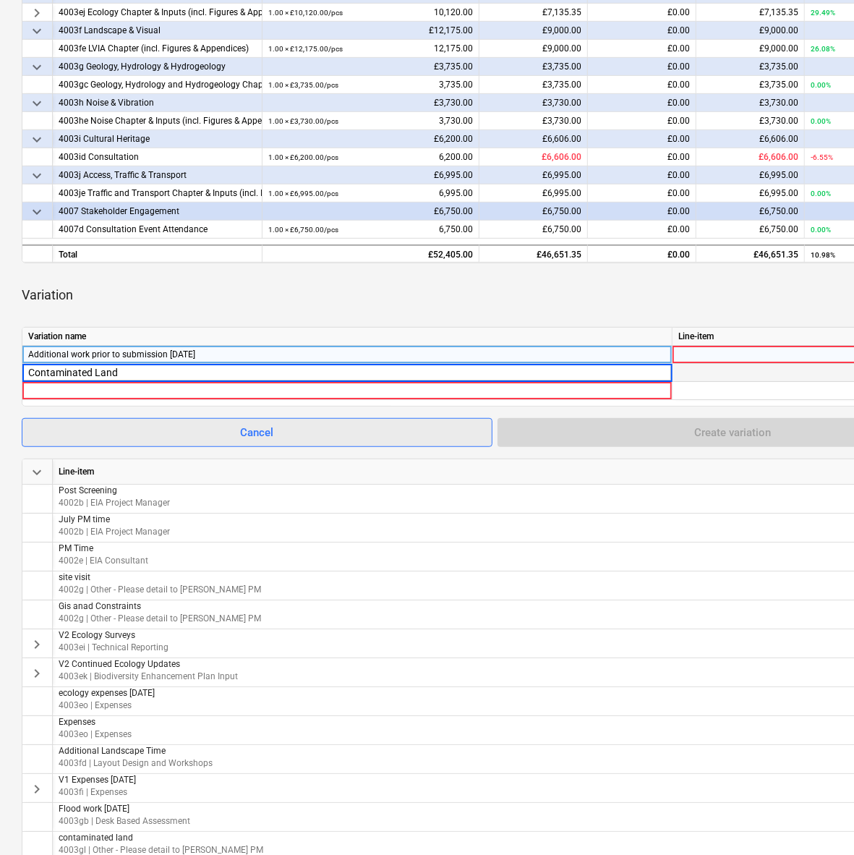
type input "Contaminated Land"
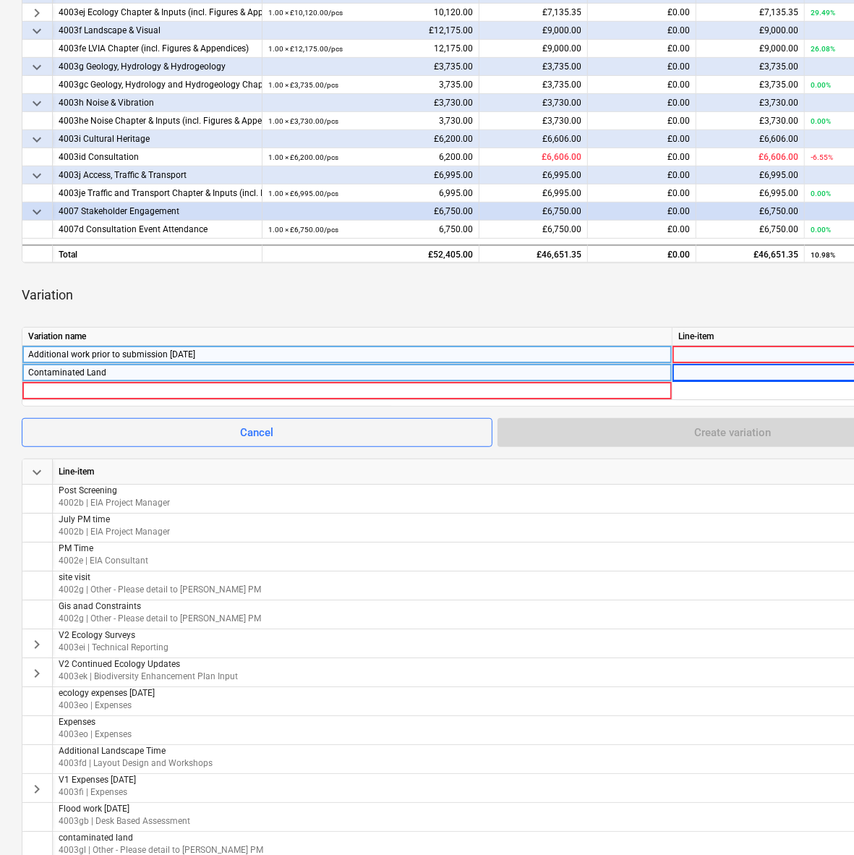
drag, startPoint x: 775, startPoint y: 369, endPoint x: 766, endPoint y: 377, distance: 11.8
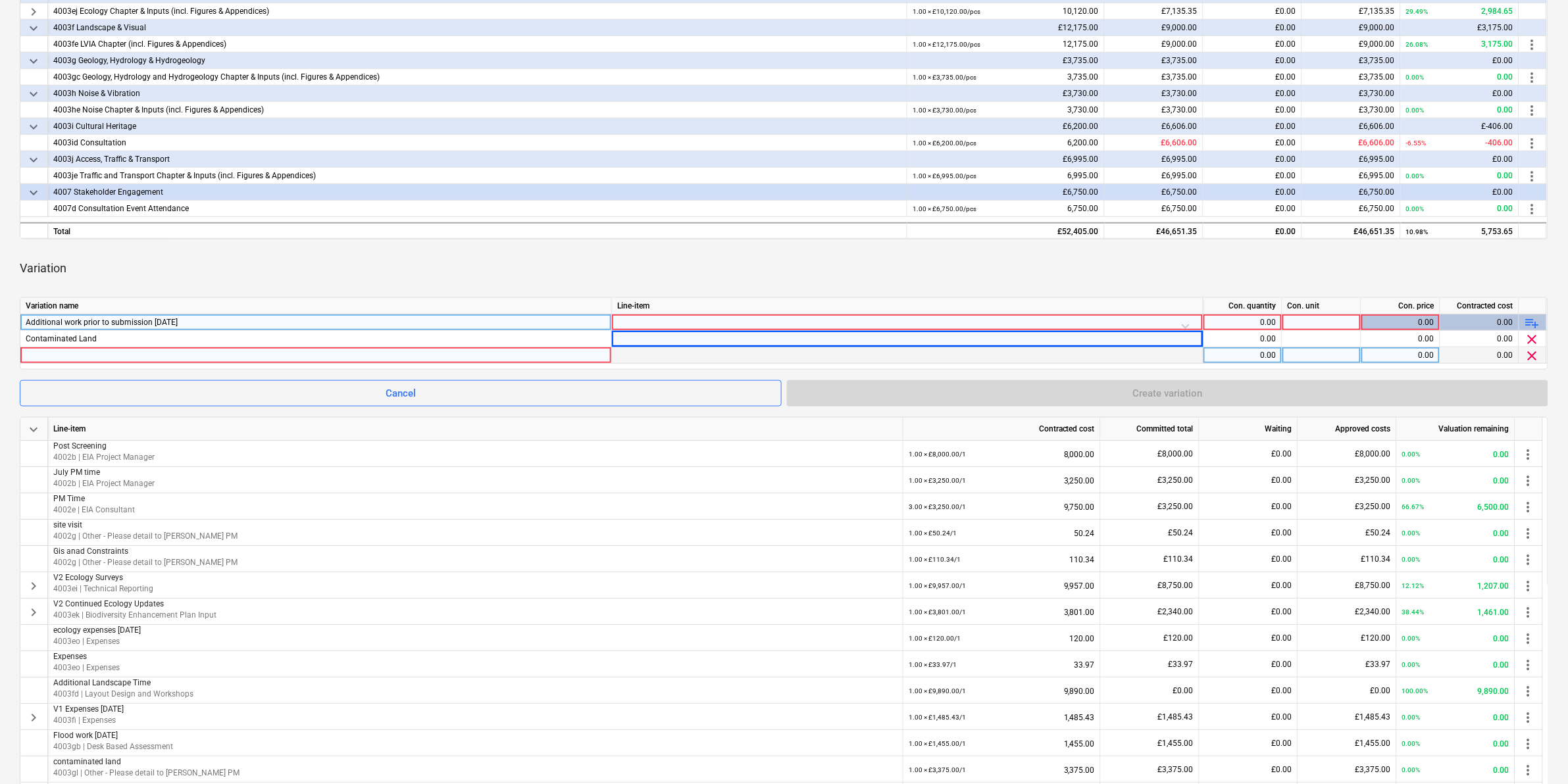
click at [1046, 356] on div "clear" at bounding box center [1533, 356] width 27 height 16
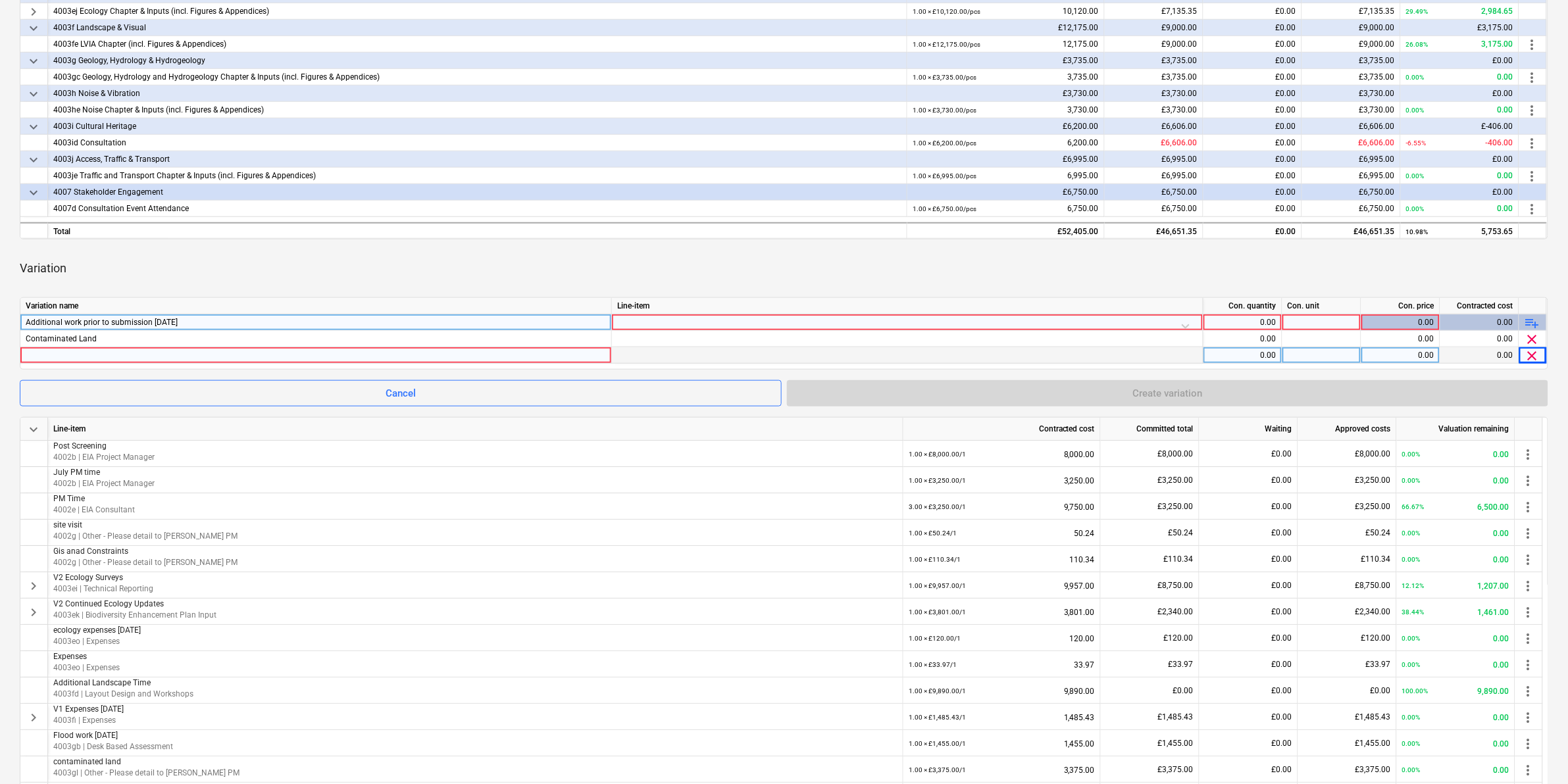
click at [1046, 353] on span "clear" at bounding box center [1532, 356] width 15 height 15
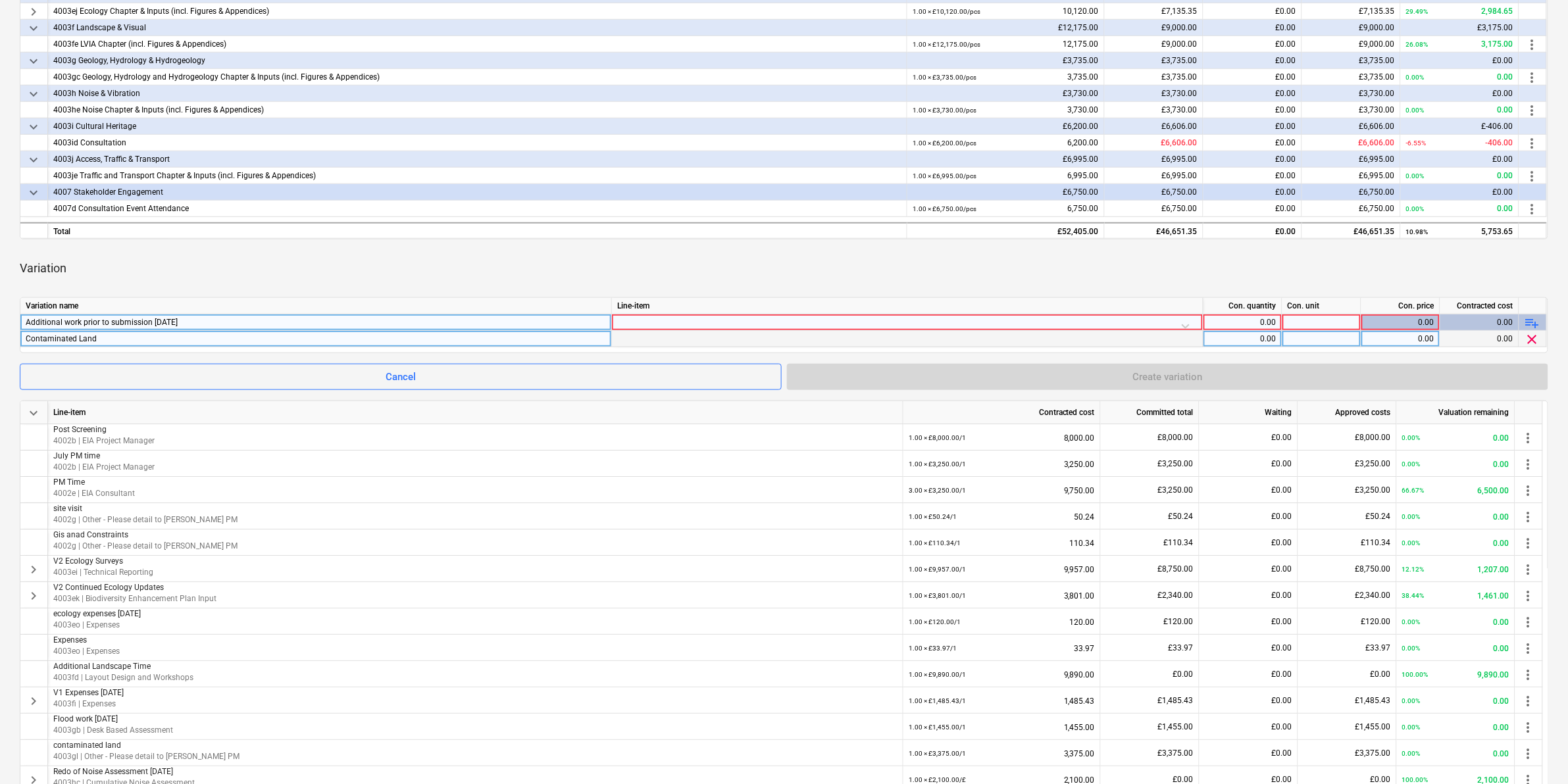
click at [745, 343] on div at bounding box center [907, 339] width 592 height 16
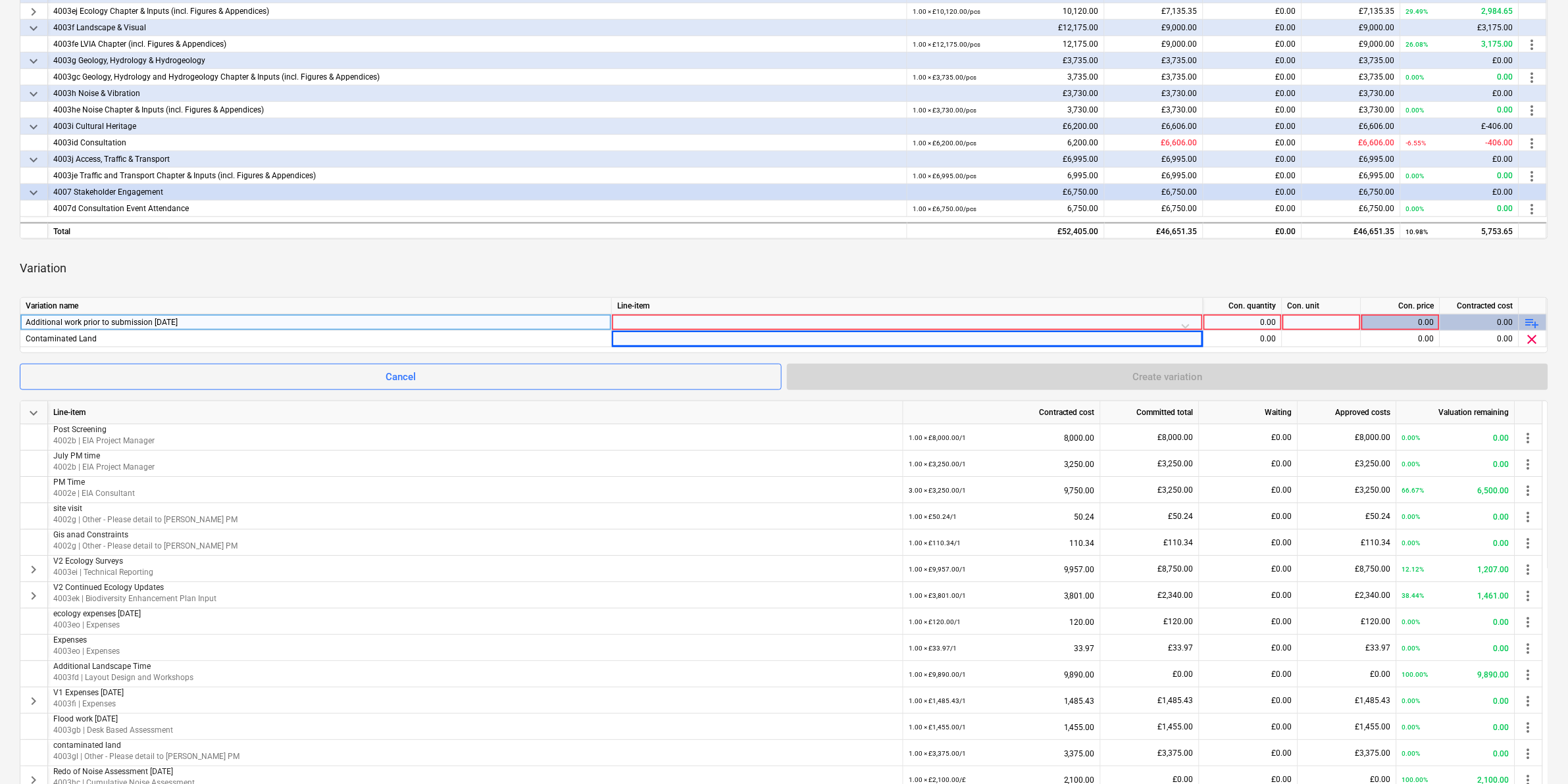
click at [1046, 327] on div at bounding box center [907, 326] width 581 height 23
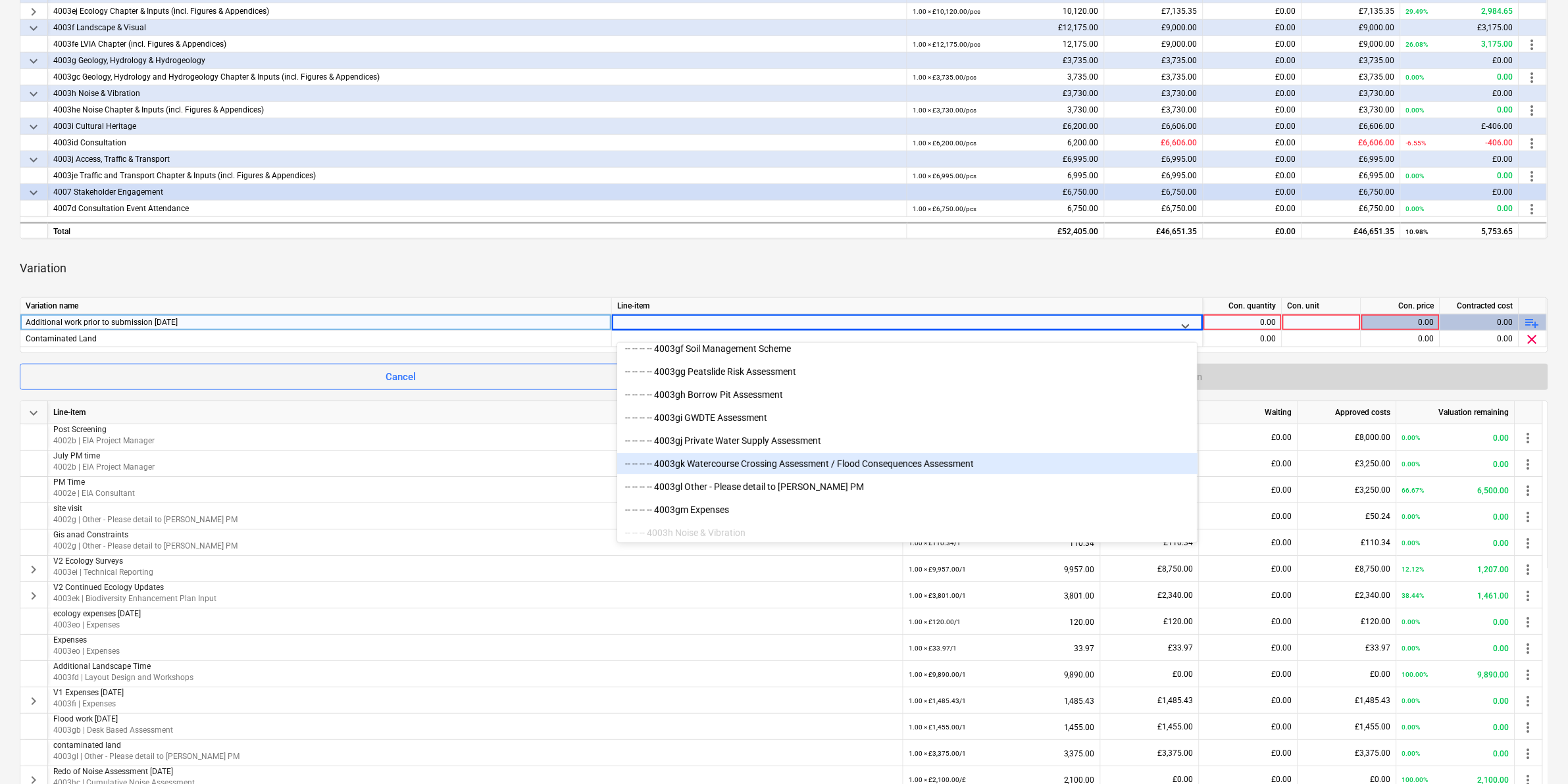
scroll to position [2302, 0]
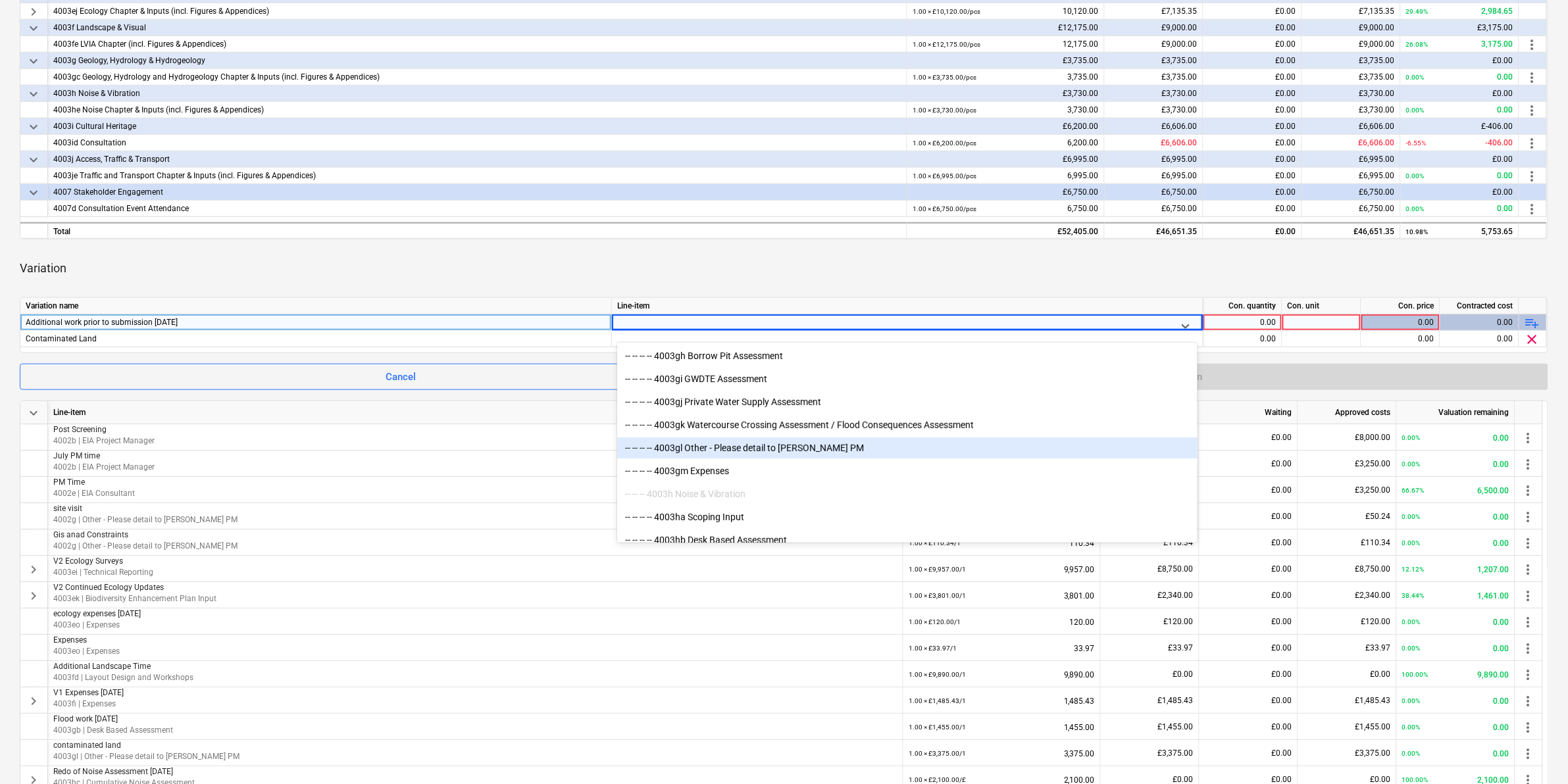
click at [767, 437] on div "-- -- -- -- 4003gl Other - Please detail to [PERSON_NAME] PM" at bounding box center [907, 447] width 581 height 21
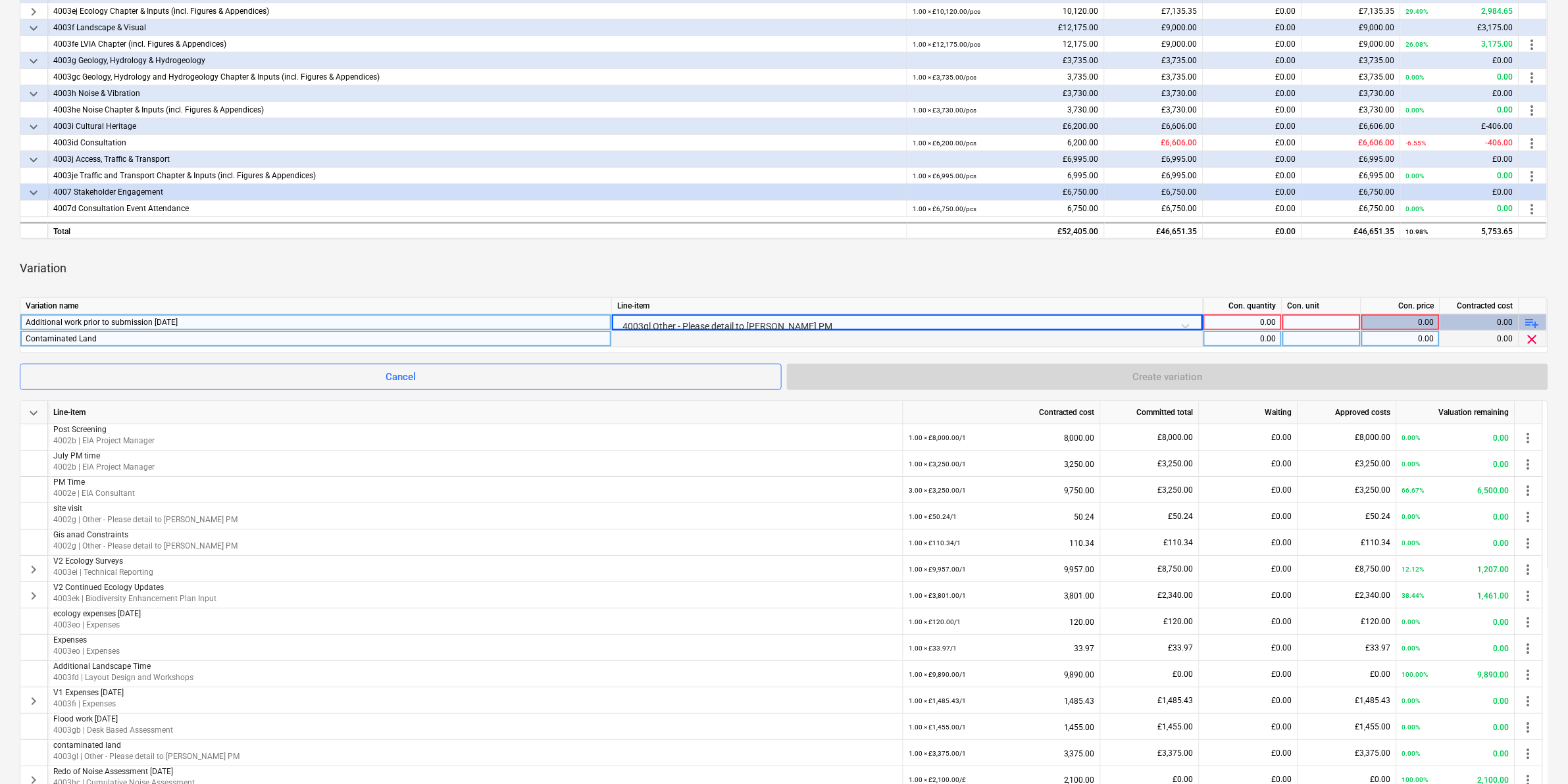
click at [1046, 337] on div "0.00" at bounding box center [1242, 339] width 67 height 16
type input "1"
click at [152, 343] on div "Contaminated Land" at bounding box center [316, 338] width 581 height 15
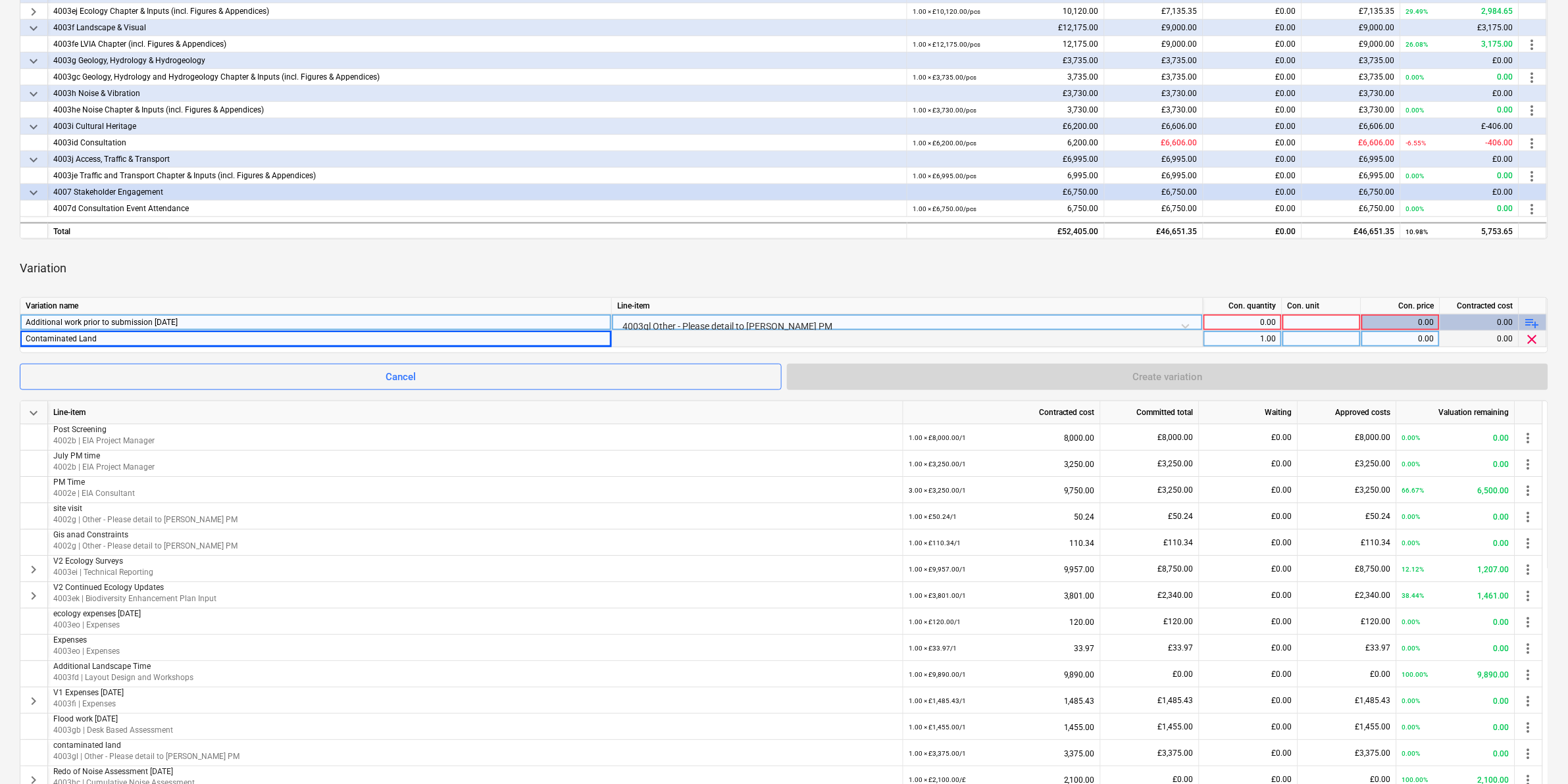
click at [295, 323] on div "Additional work prior to submission [DATE]" at bounding box center [316, 322] width 581 height 15
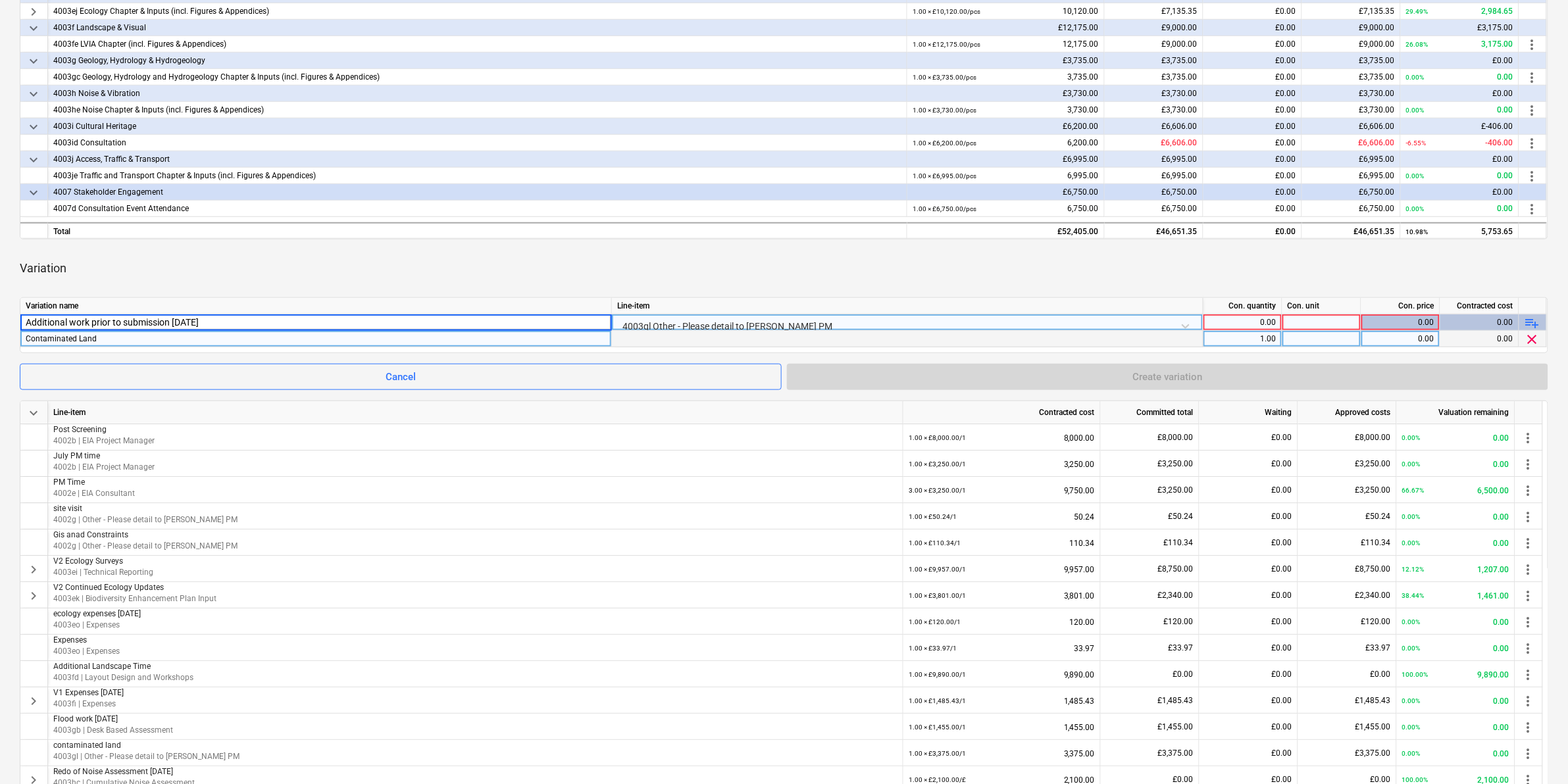
click at [295, 323] on input "Additional work prior to submission [DATE]" at bounding box center [315, 322] width 591 height 15
type input "Additional work prior to submission [DATE] - Contaminated Land"
click at [1046, 340] on span "clear" at bounding box center [1532, 338] width 15 height 15
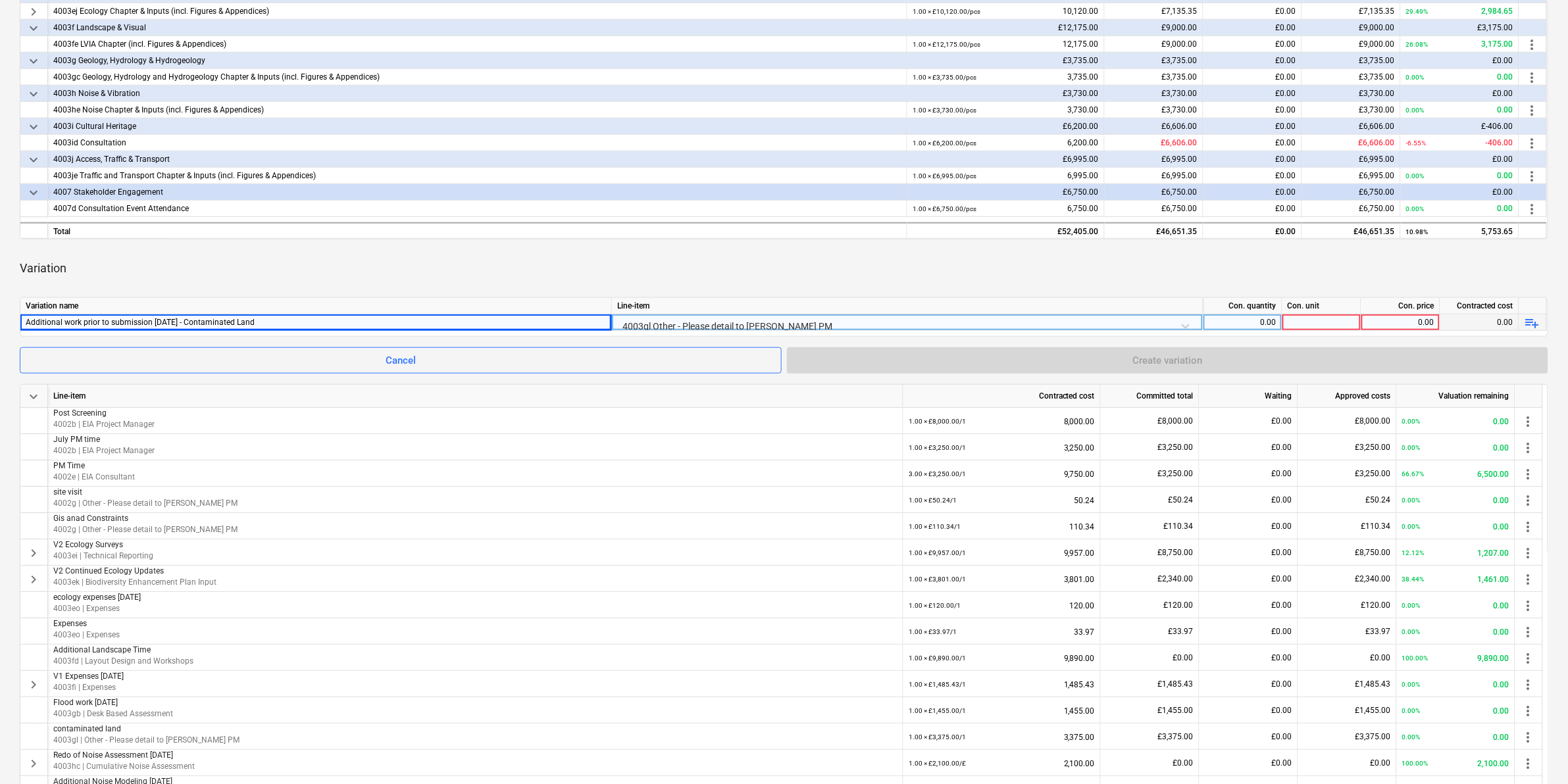
click at [1046, 324] on div "0.00" at bounding box center [1242, 323] width 67 height 16
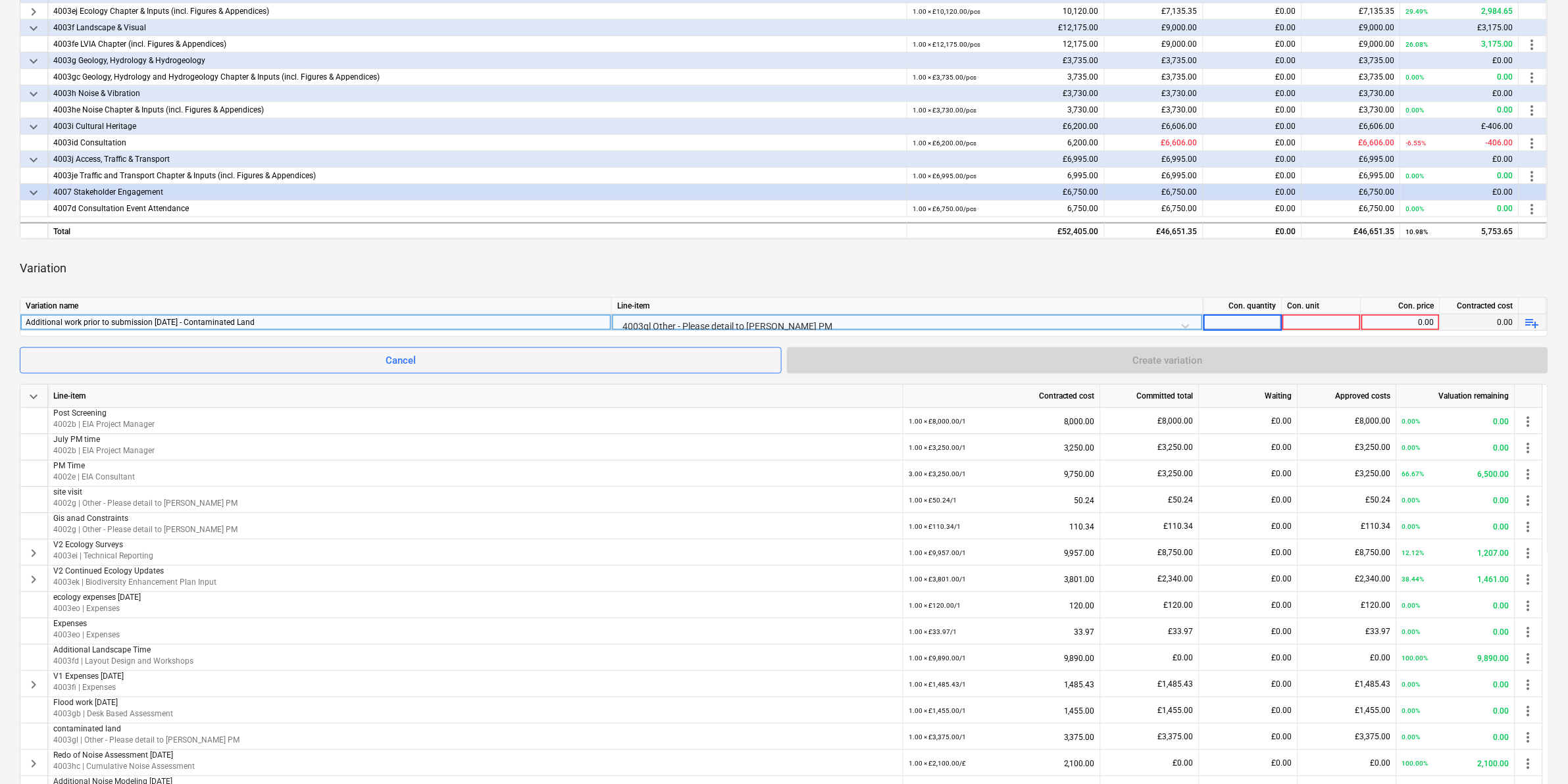
type input "1"
click at [1046, 327] on div at bounding box center [1321, 323] width 79 height 16
type input "1"
click at [1046, 320] on div "0.00" at bounding box center [1401, 323] width 67 height 16
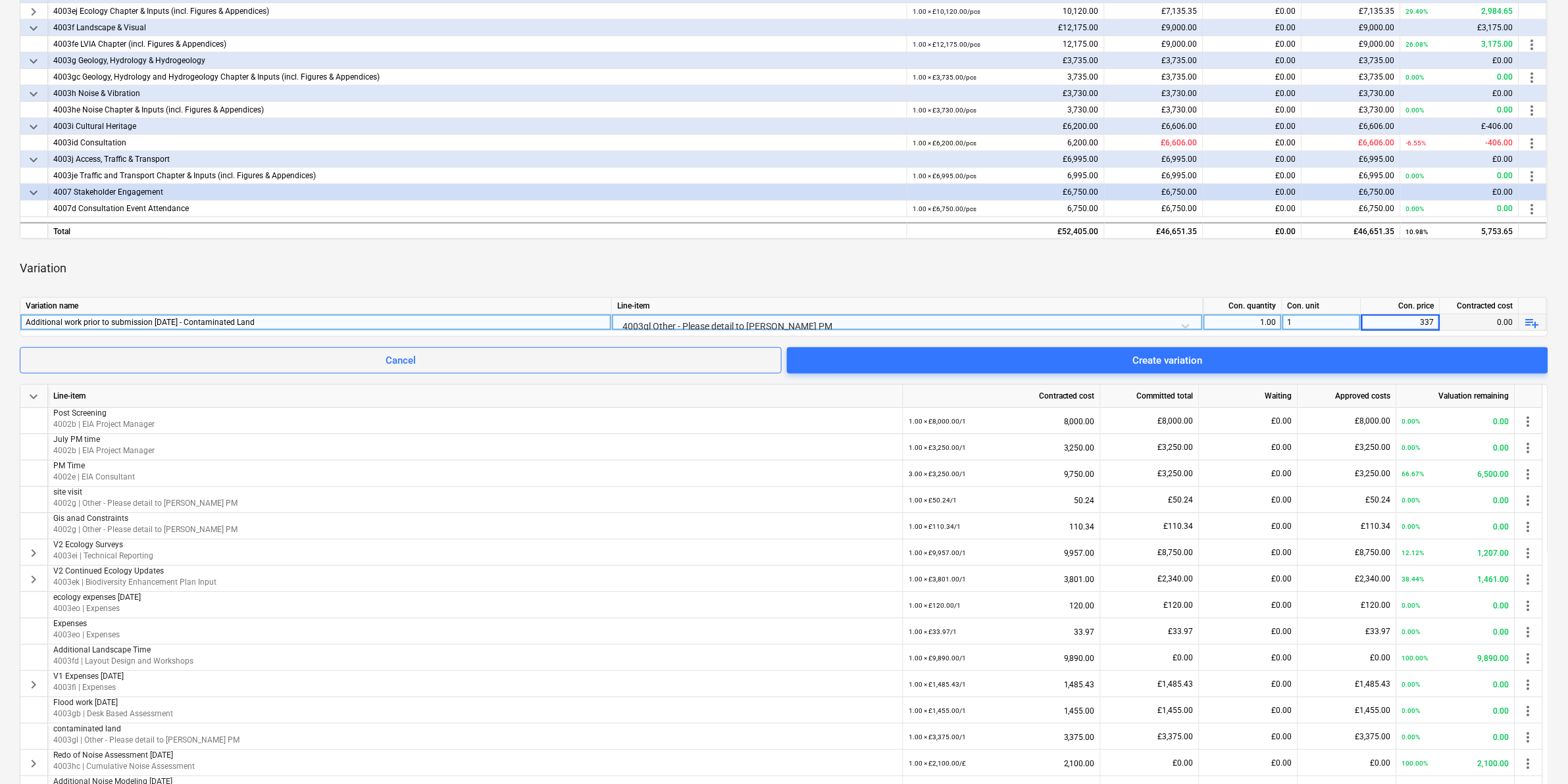
type input "3375"
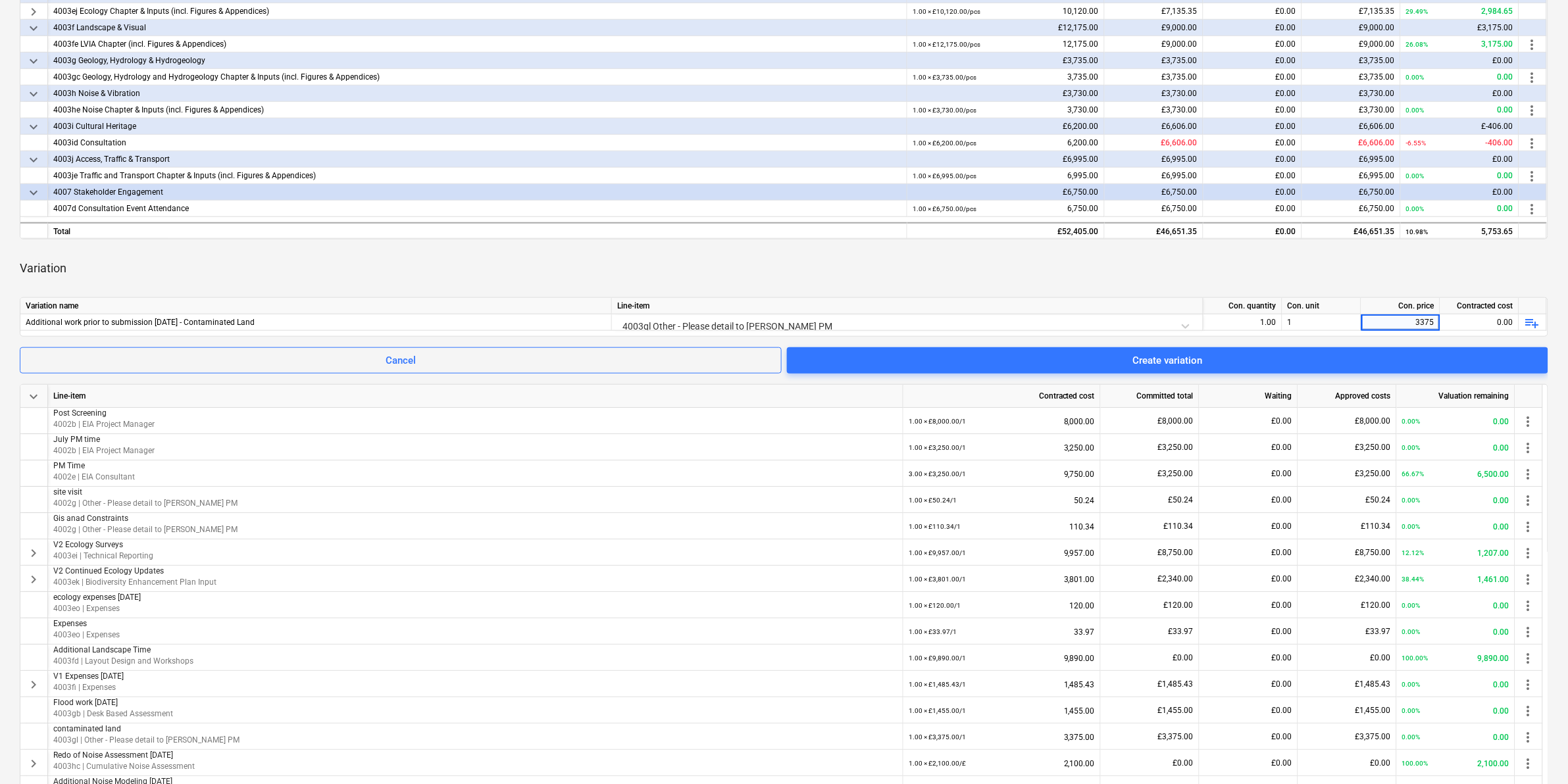
click at [1046, 253] on div "Variation" at bounding box center [784, 268] width 1529 height 36
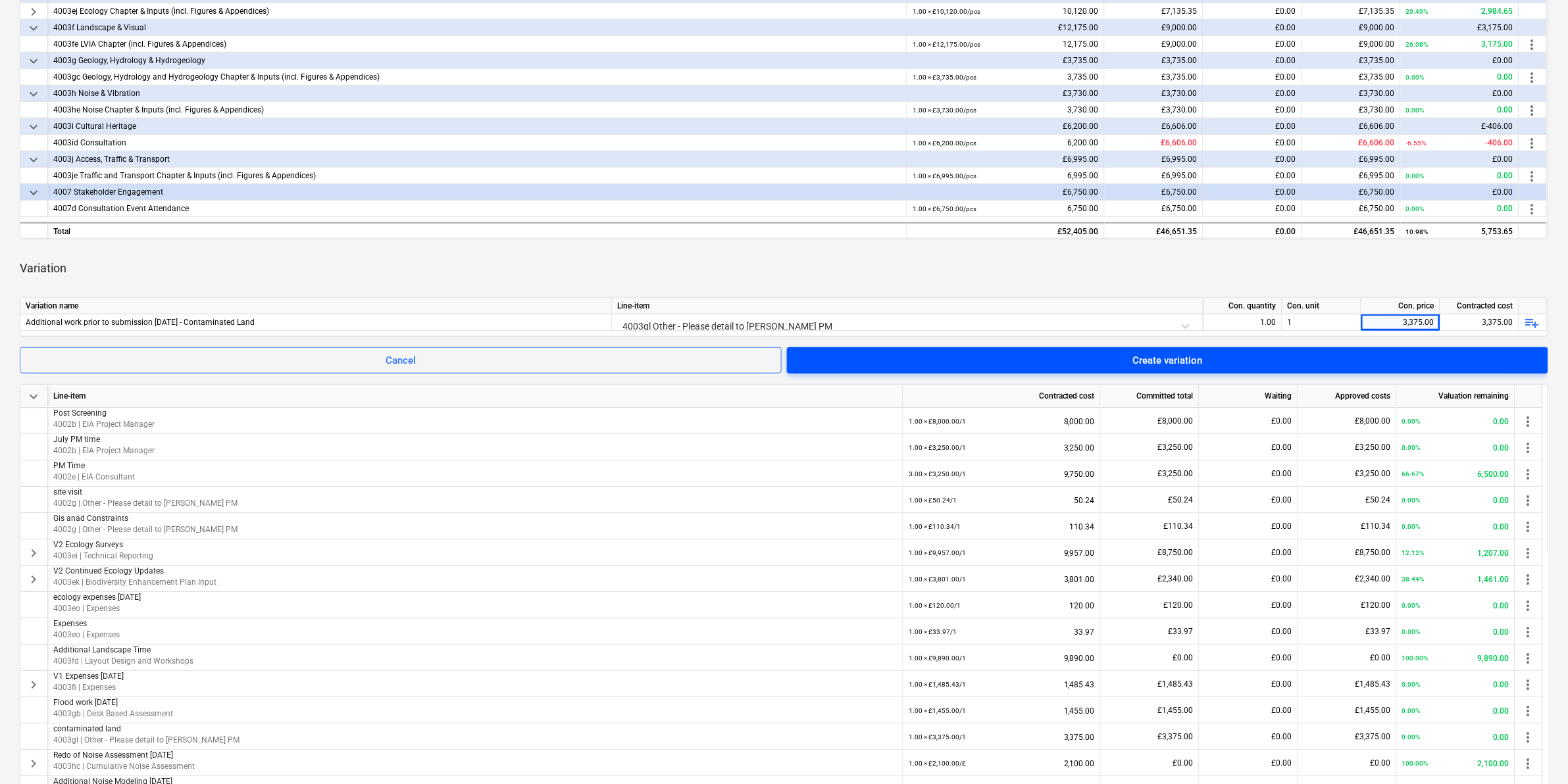
click at [1046, 357] on span "Create variation" at bounding box center [1168, 360] width 730 height 17
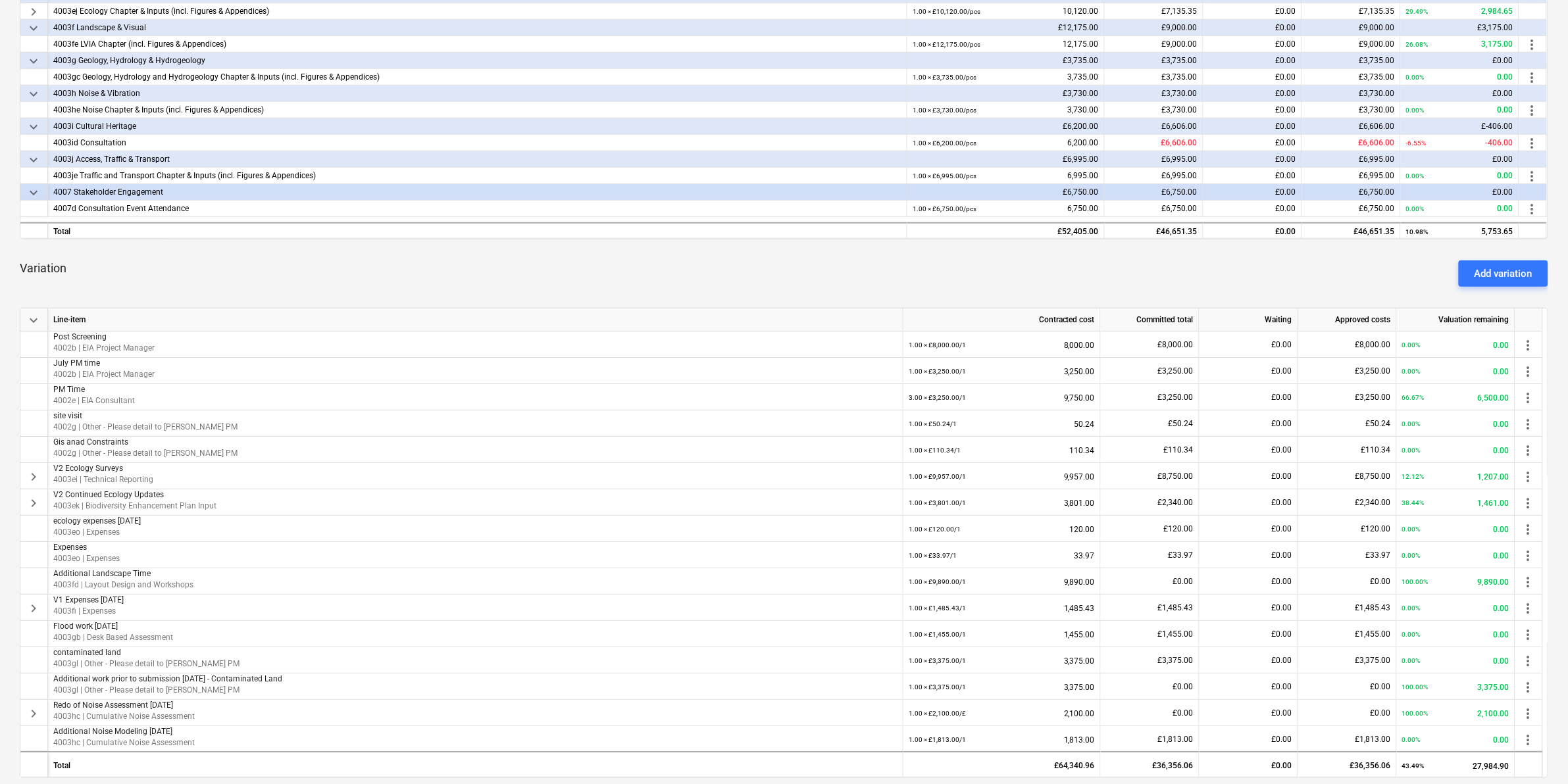
click at [18, 471] on div "Rugeley Enviromental and Planning Services notes Notes edit Change subcontract …" at bounding box center [784, 365] width 1568 height 1331
click at [28, 477] on span "keyboard_arrow_right" at bounding box center [33, 477] width 15 height 15
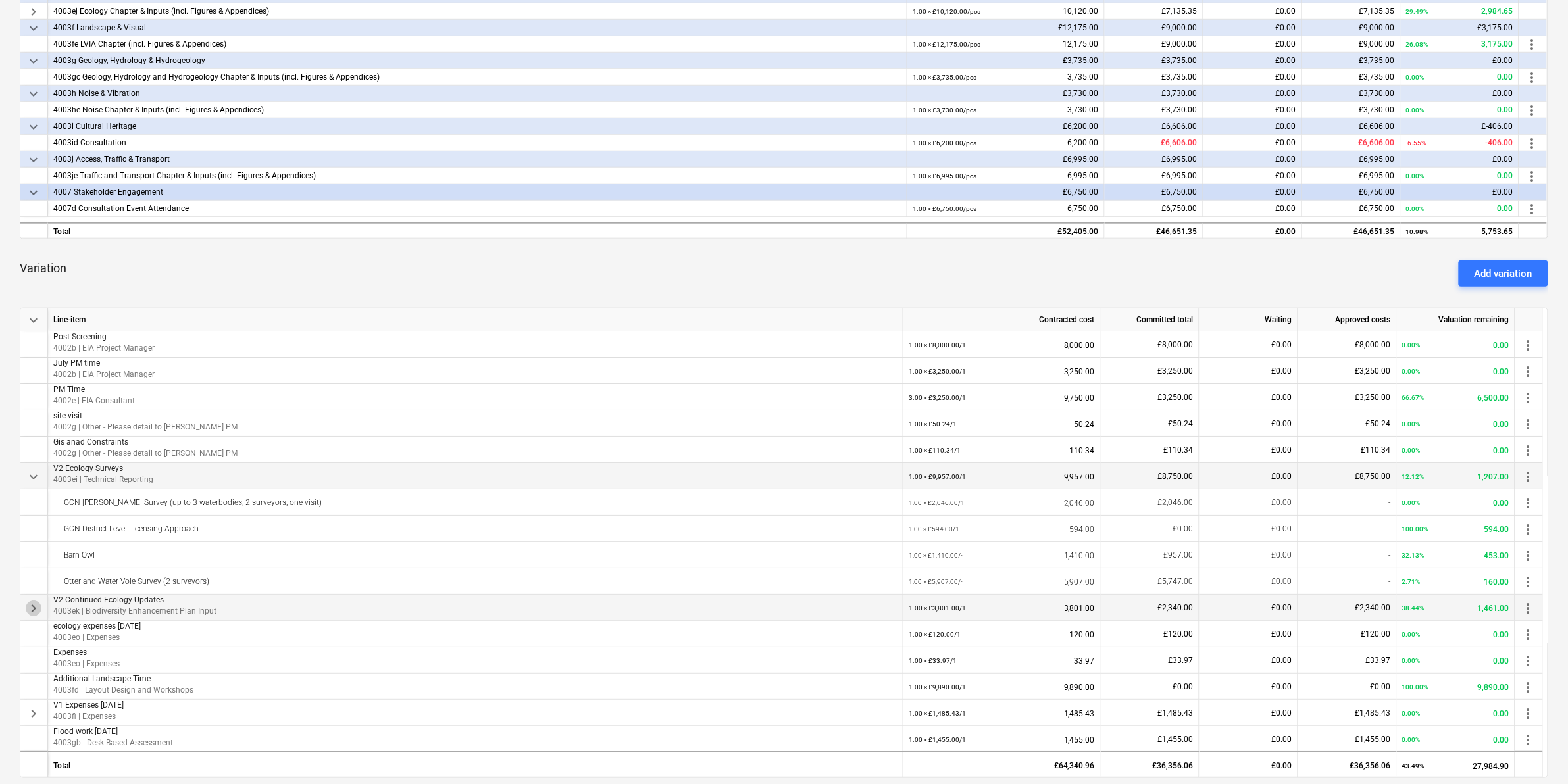
click at [36, 487] on span "keyboard_arrow_right" at bounding box center [33, 608] width 15 height 15
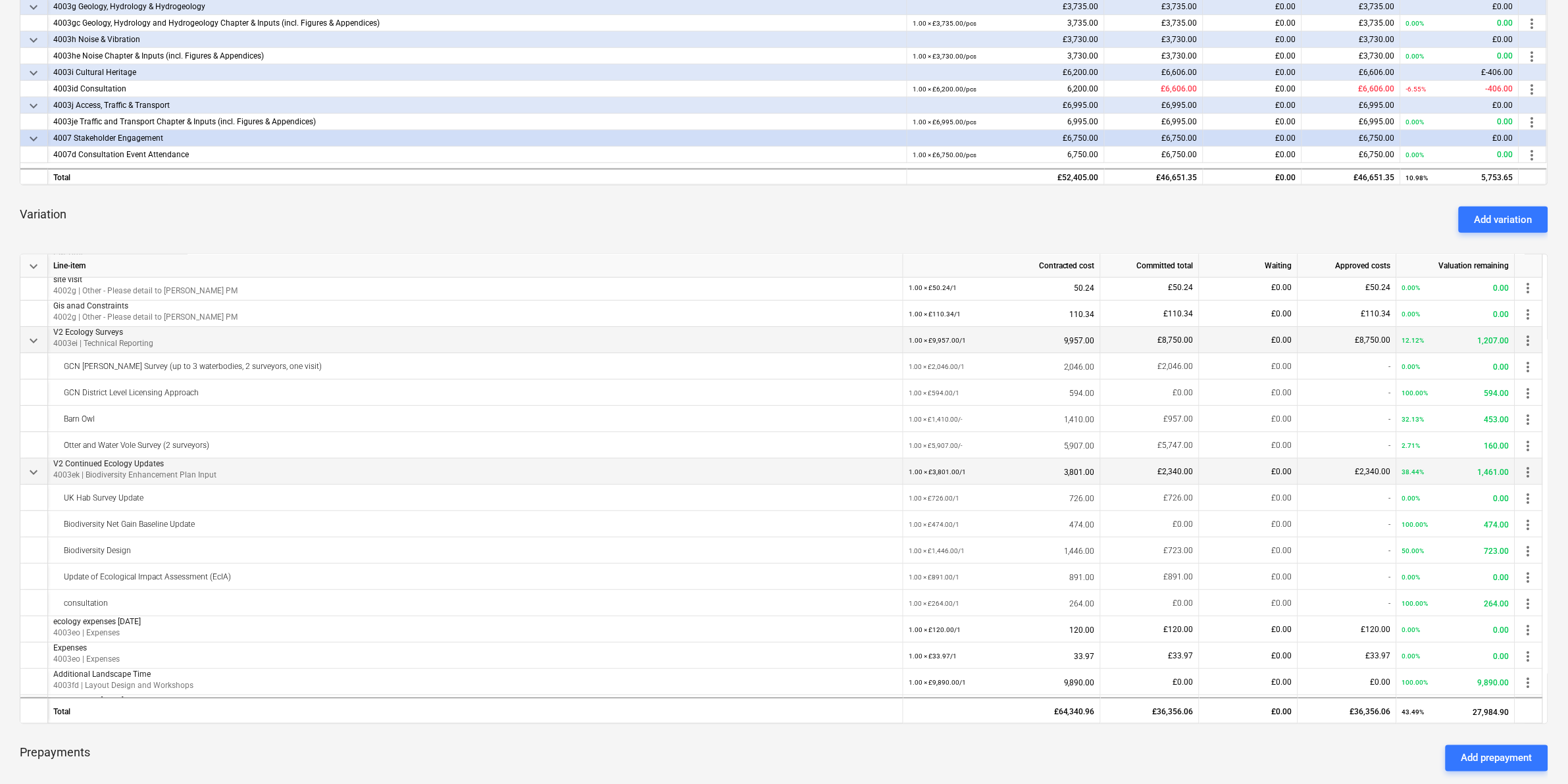
scroll to position [443, 0]
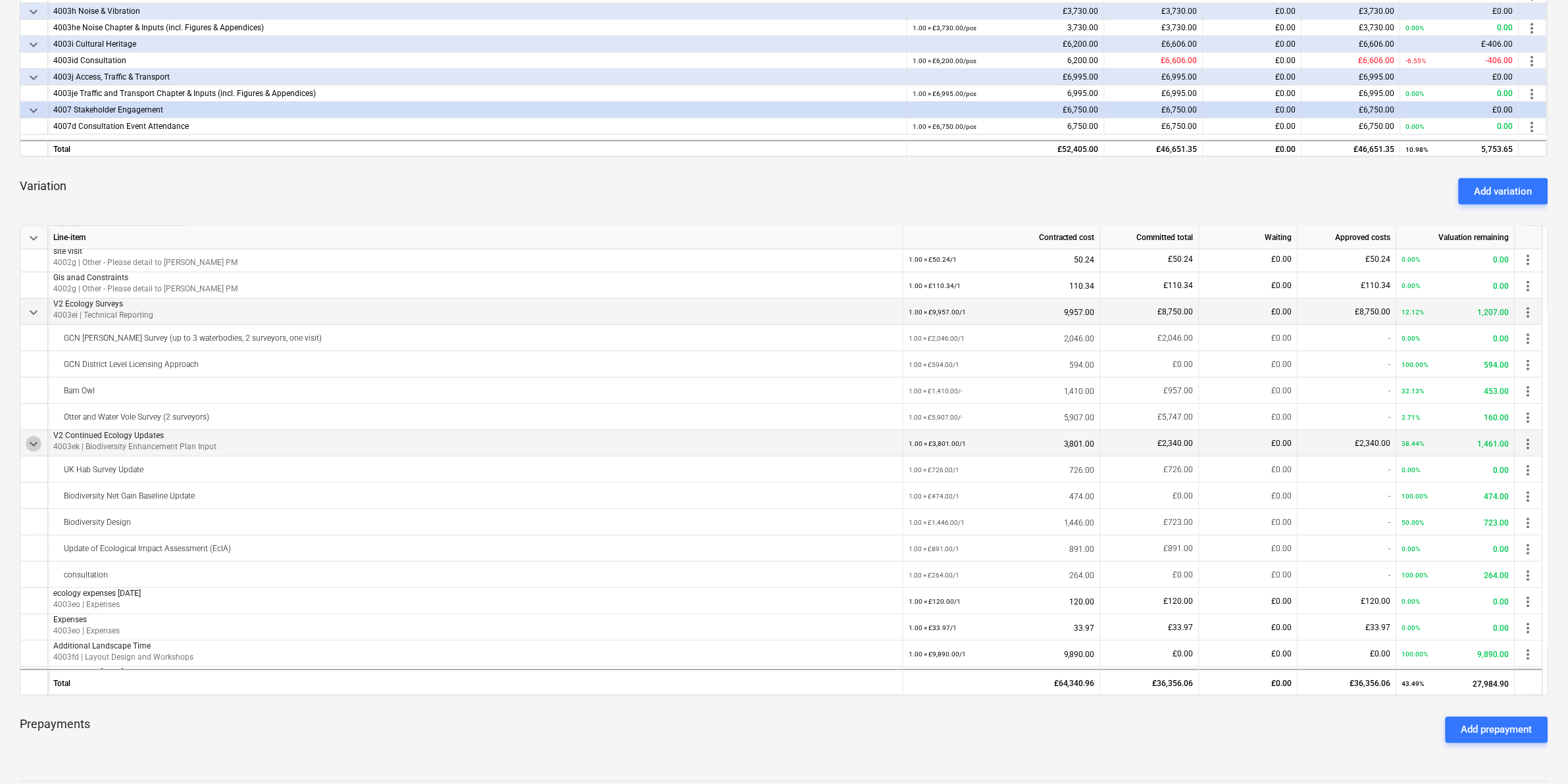
click at [37, 447] on span "keyboard_arrow_down" at bounding box center [33, 443] width 15 height 15
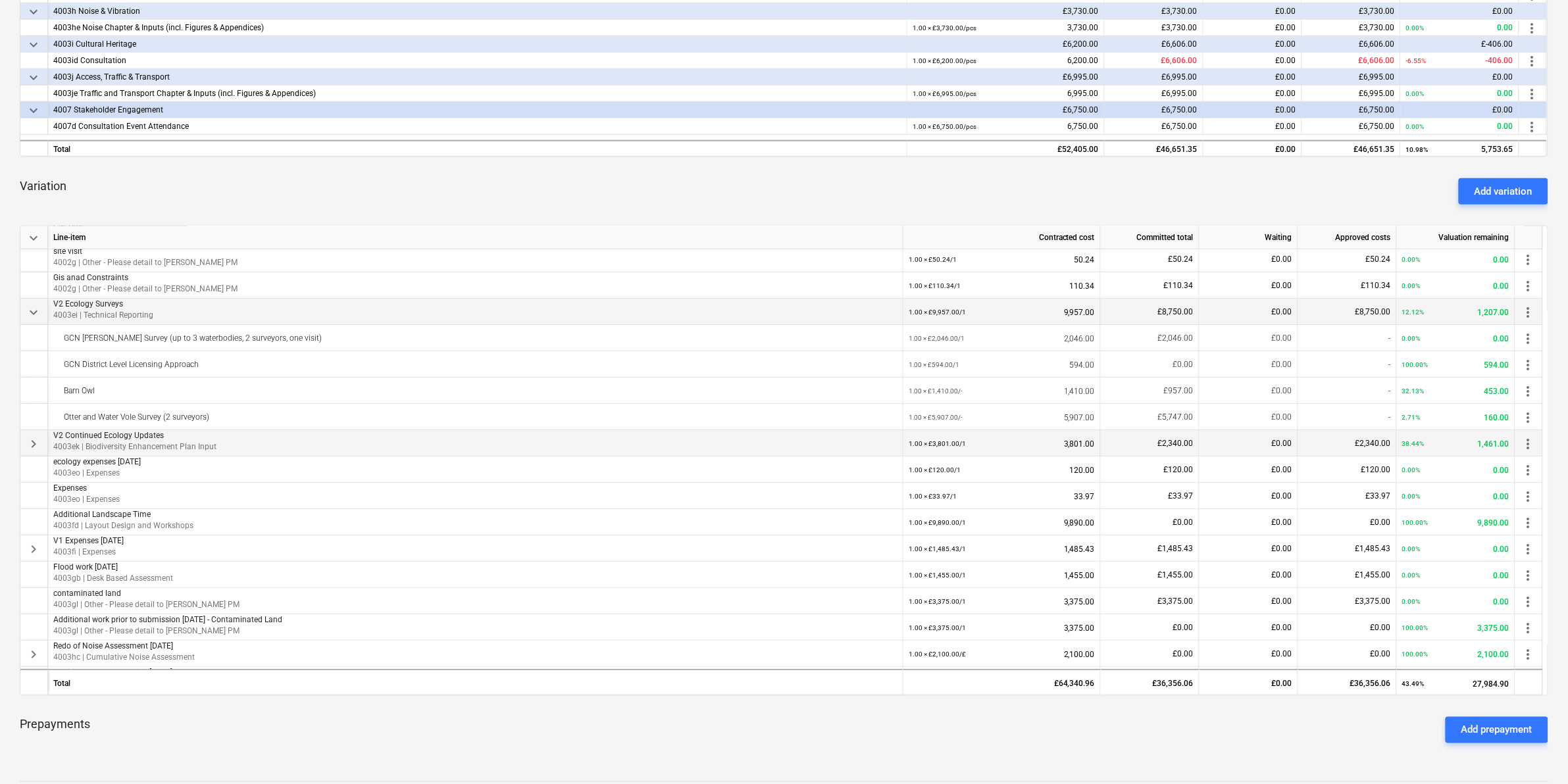
click at [31, 300] on div "keyboard_arrow_down" at bounding box center [34, 311] width 27 height 26
click at [36, 236] on span "keyboard_arrow_down" at bounding box center [33, 237] width 15 height 15
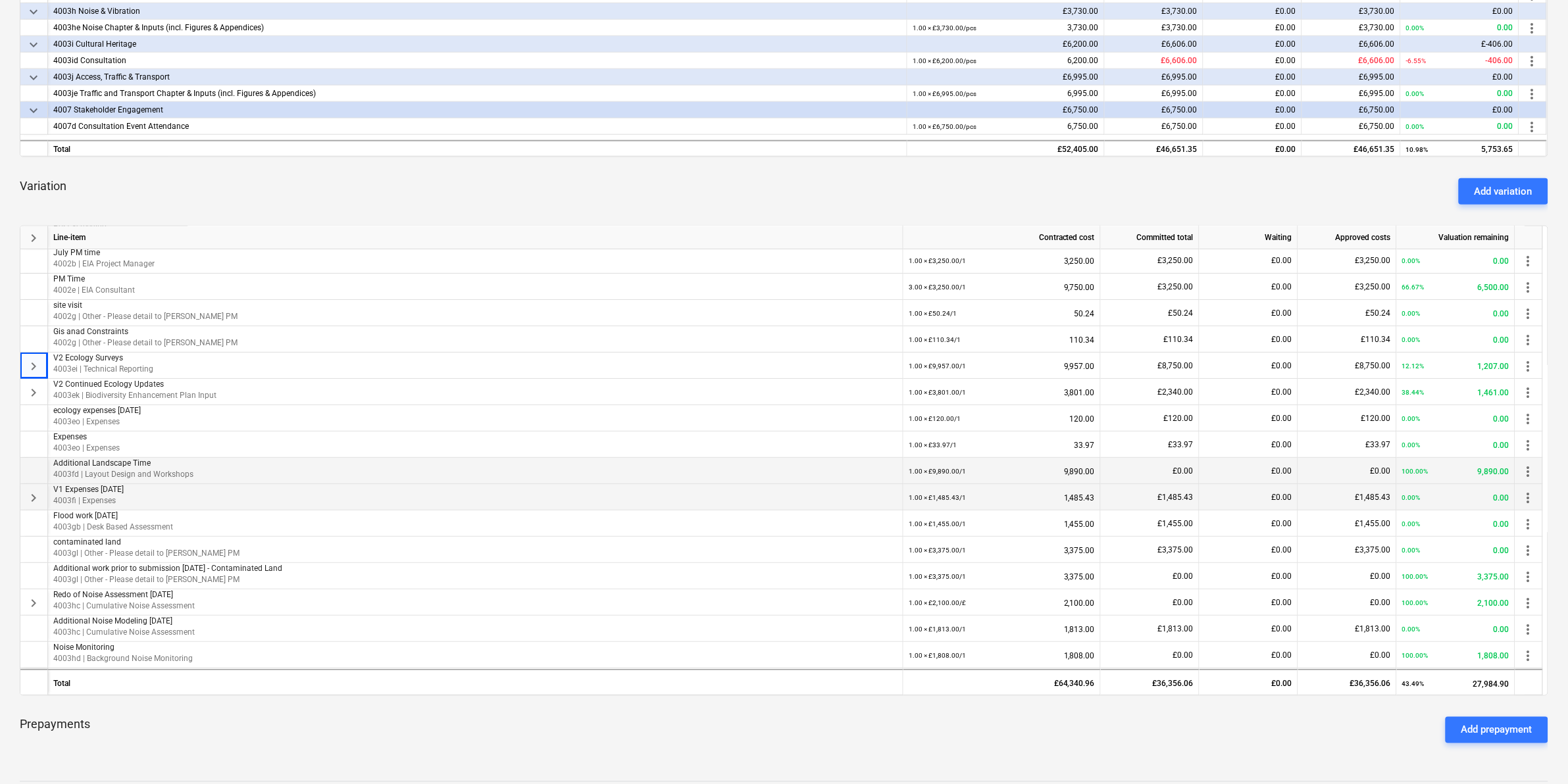
scroll to position [0, 0]
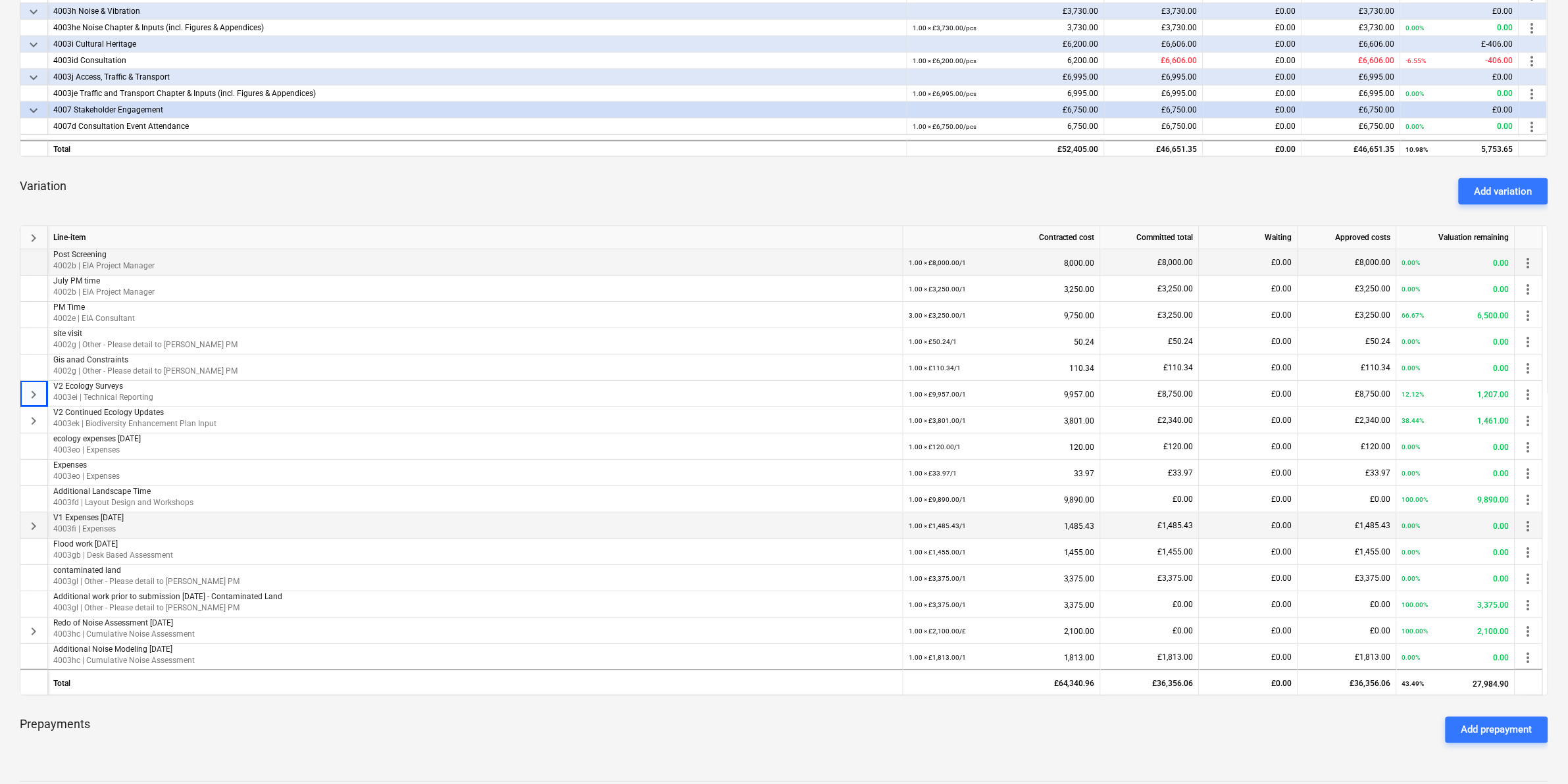
click at [1046, 264] on span "more_vert" at bounding box center [1528, 263] width 15 height 15
click at [1046, 299] on ul "Edit Delete" at bounding box center [1536, 277] width 50 height 71
drag, startPoint x: 1427, startPoint y: 319, endPoint x: 1430, endPoint y: 331, distance: 12.4
click at [1046, 327] on div at bounding box center [786, 392] width 1573 height 784
drag, startPoint x: 1482, startPoint y: 185, endPoint x: 1432, endPoint y: 207, distance: 54.6
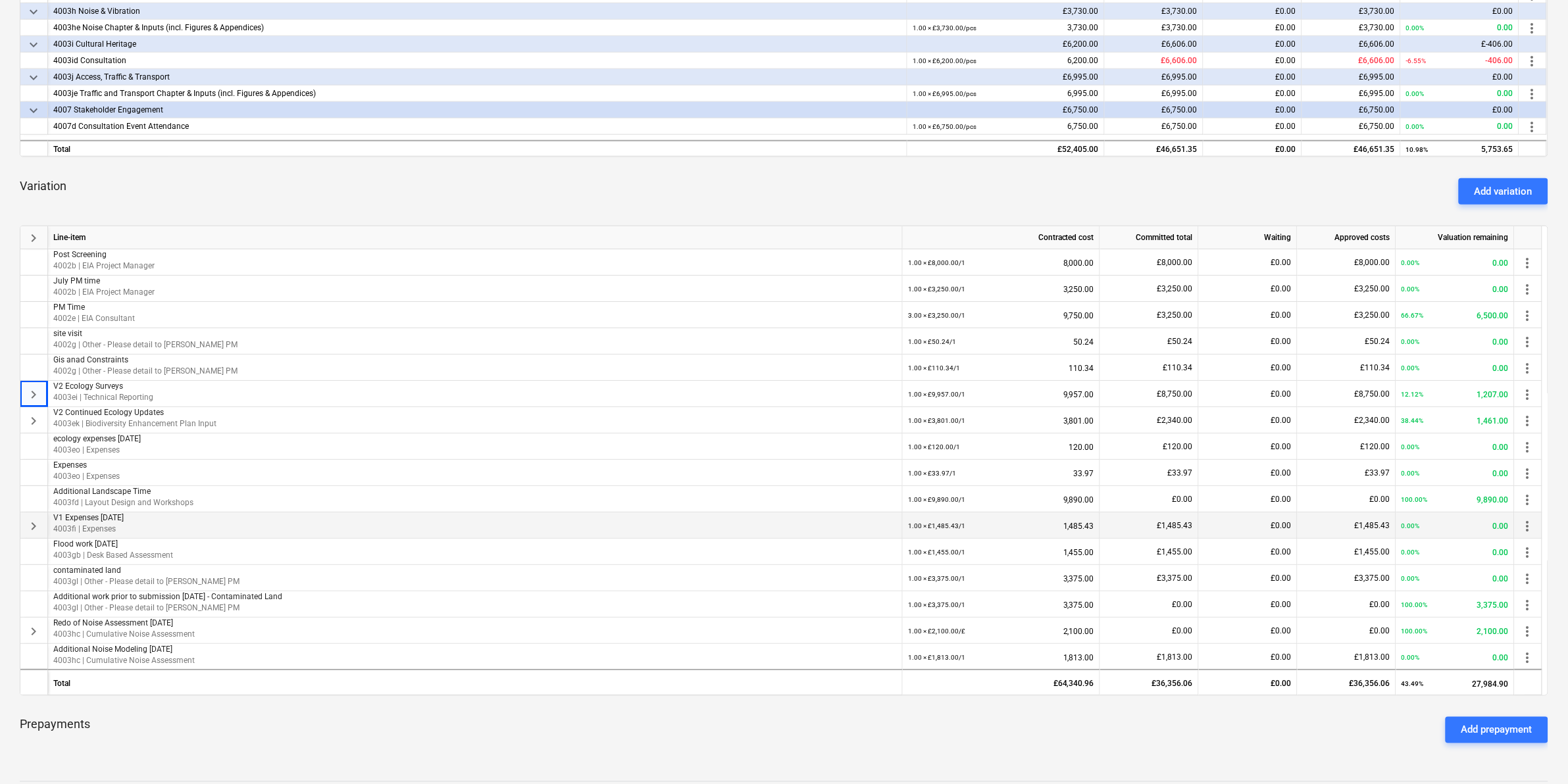
click at [1046, 185] on div "Add variation" at bounding box center [1503, 191] width 58 height 17
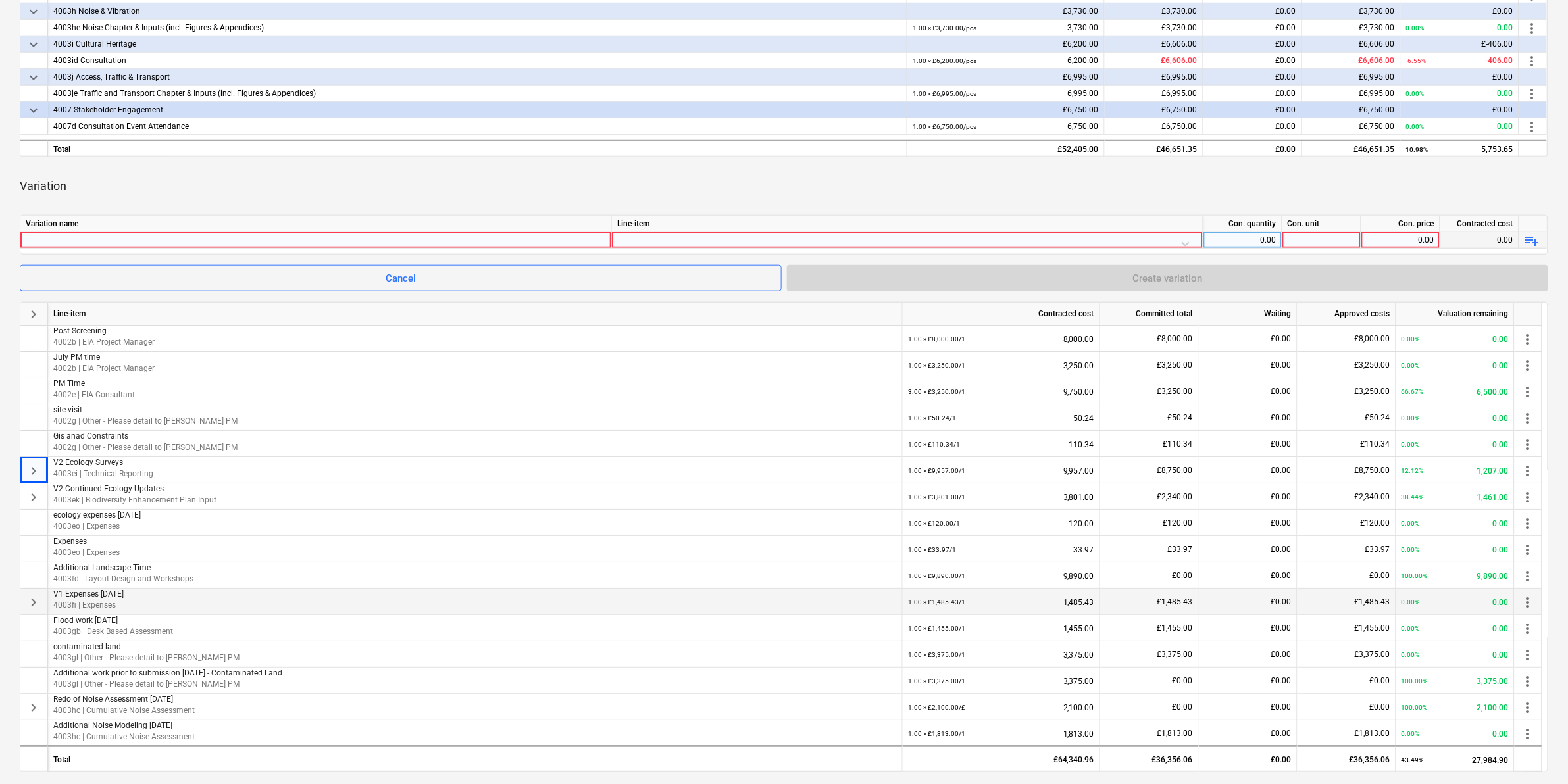
click at [305, 246] on div at bounding box center [316, 239] width 581 height 15
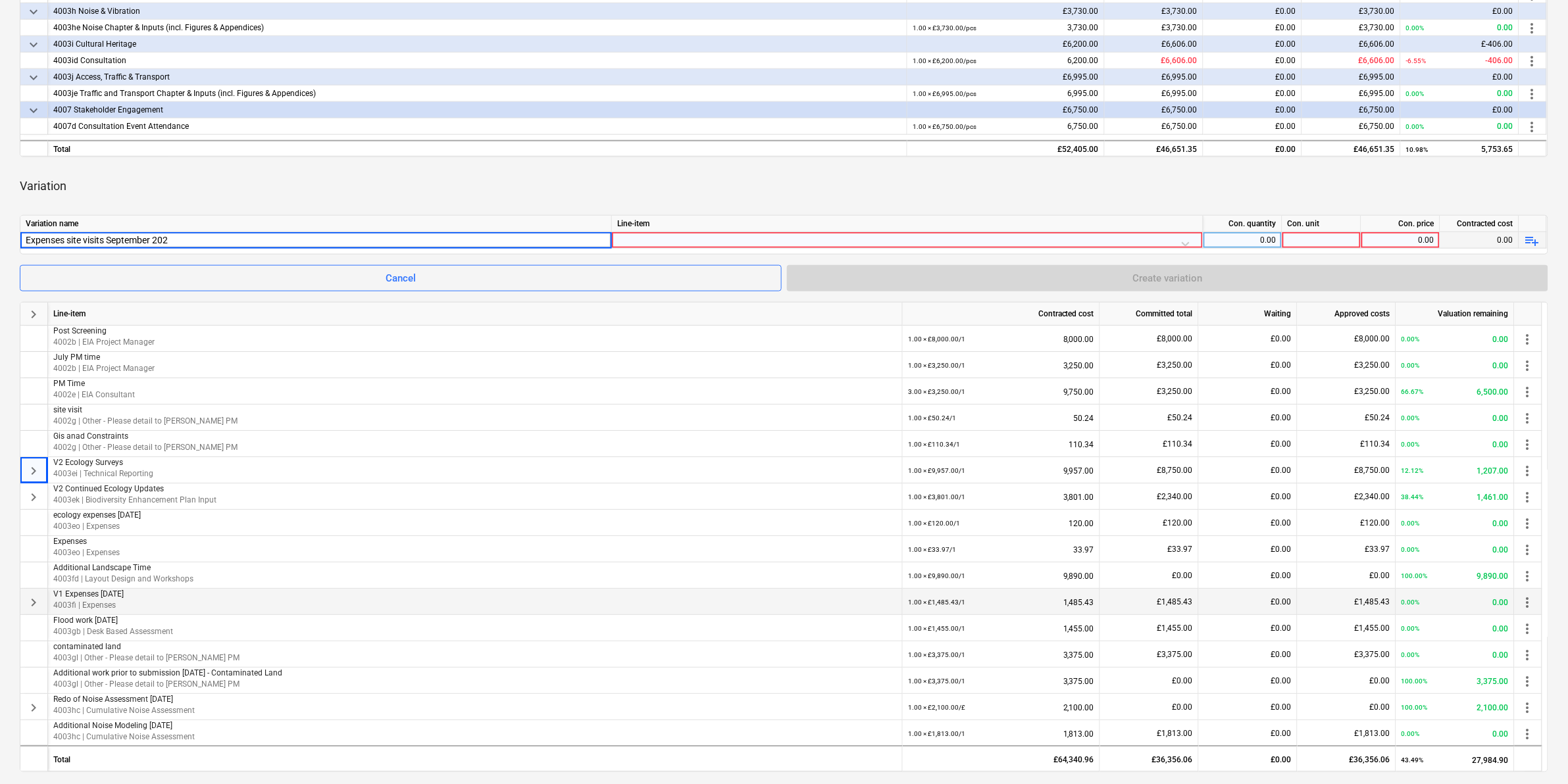
type input "Expenses site visits [DATE]"
click at [680, 235] on div at bounding box center [907, 243] width 581 height 23
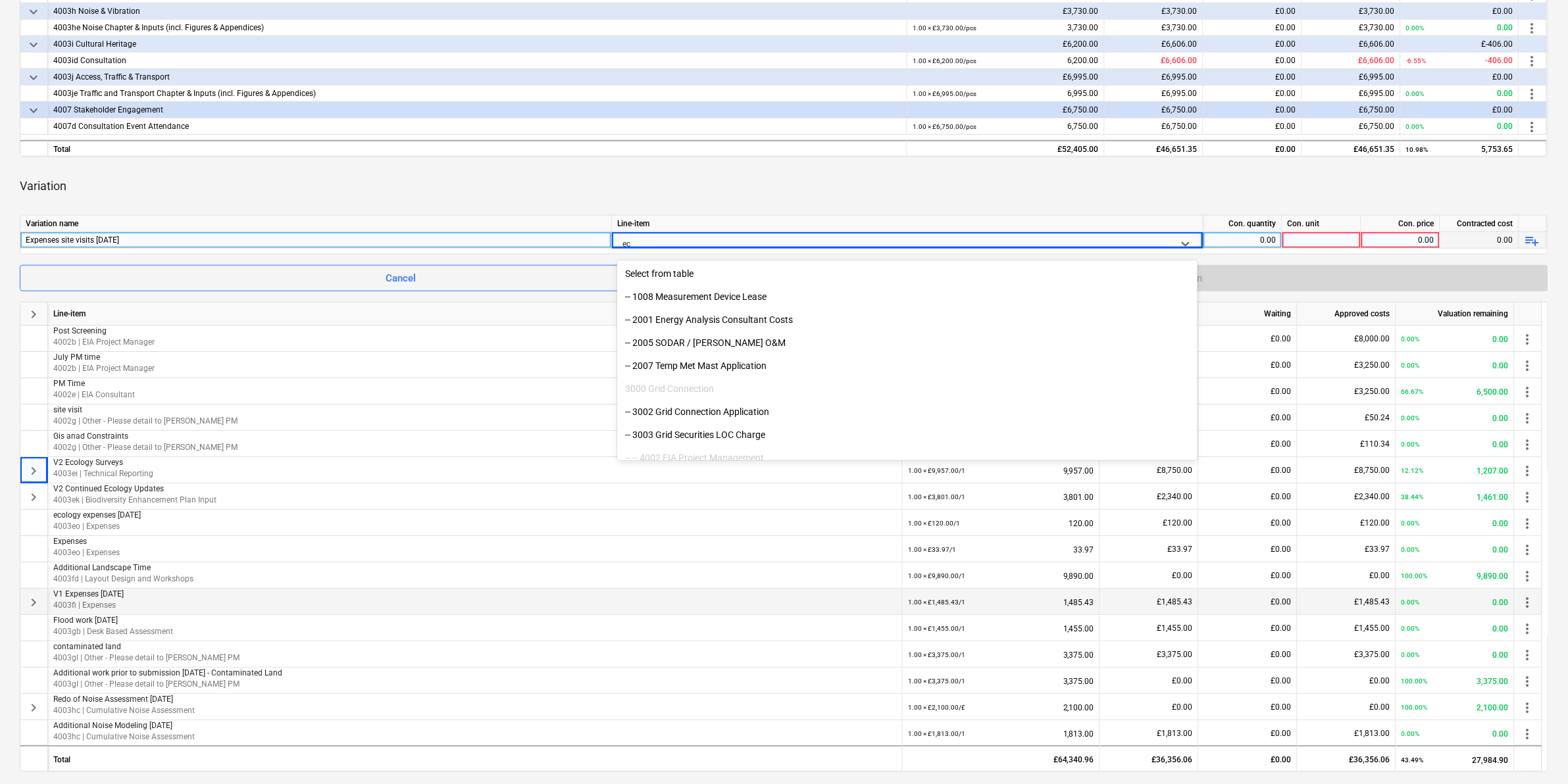
type input "e"
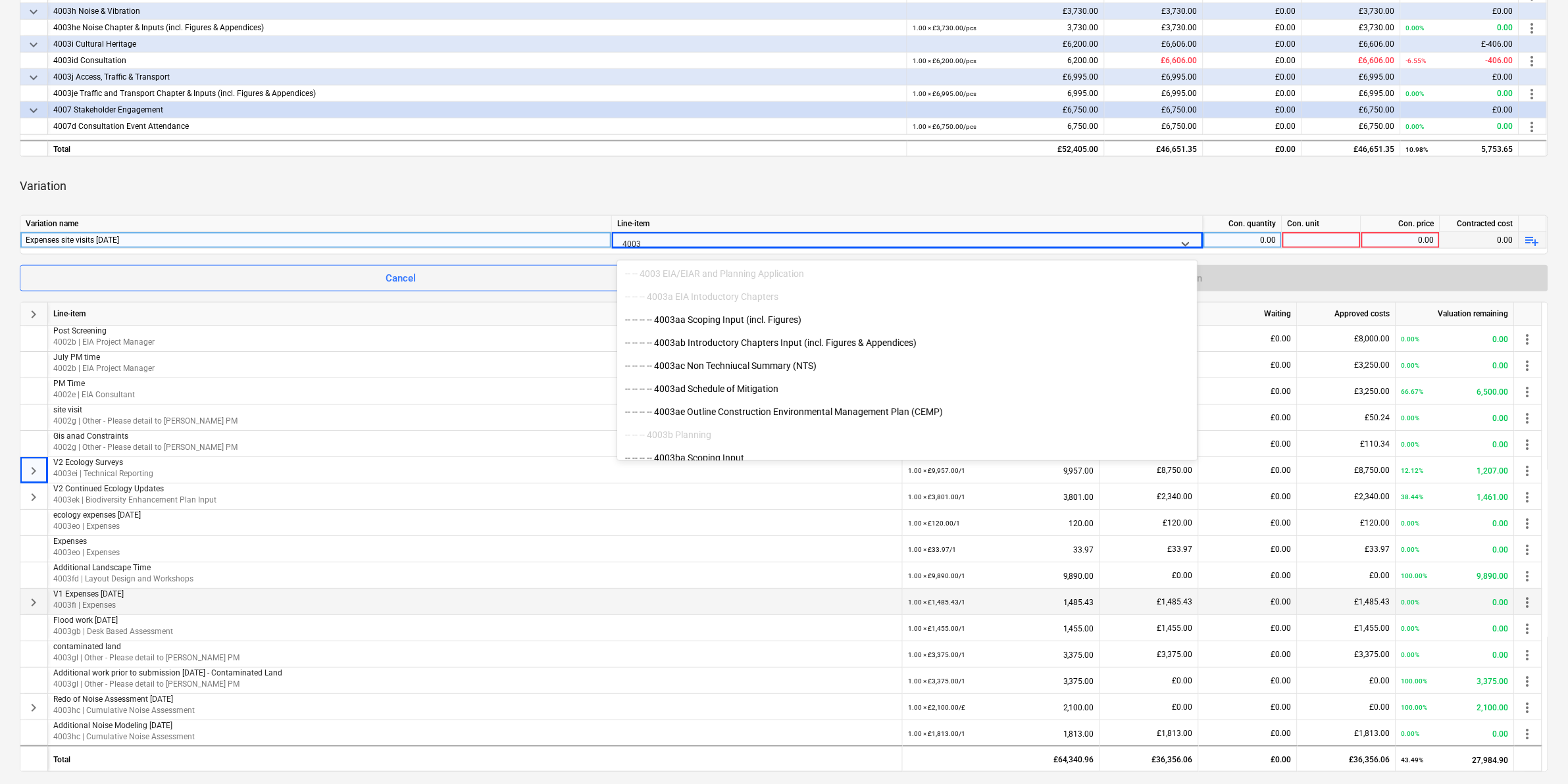
type input "4003e"
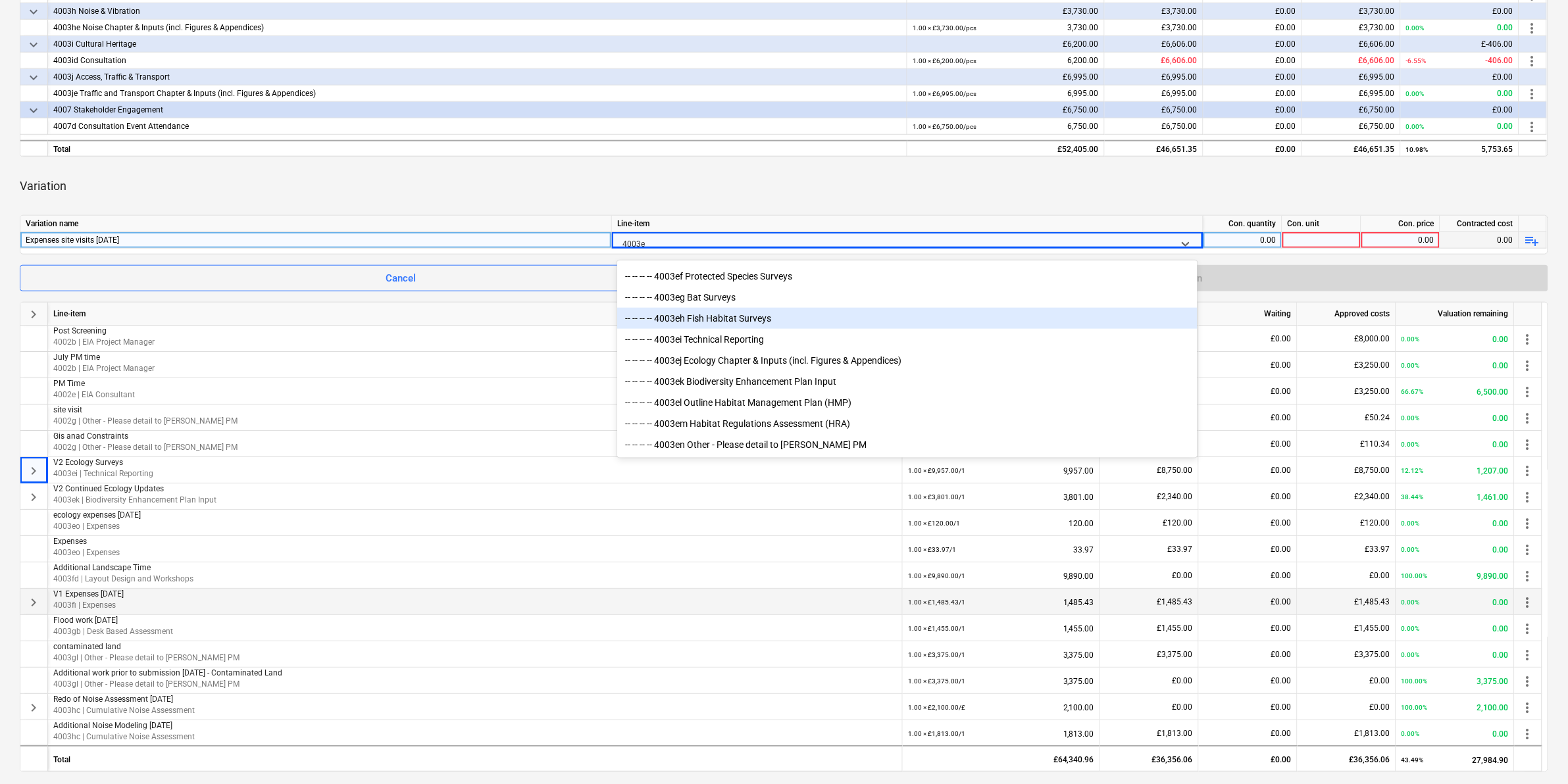
scroll to position [160, 0]
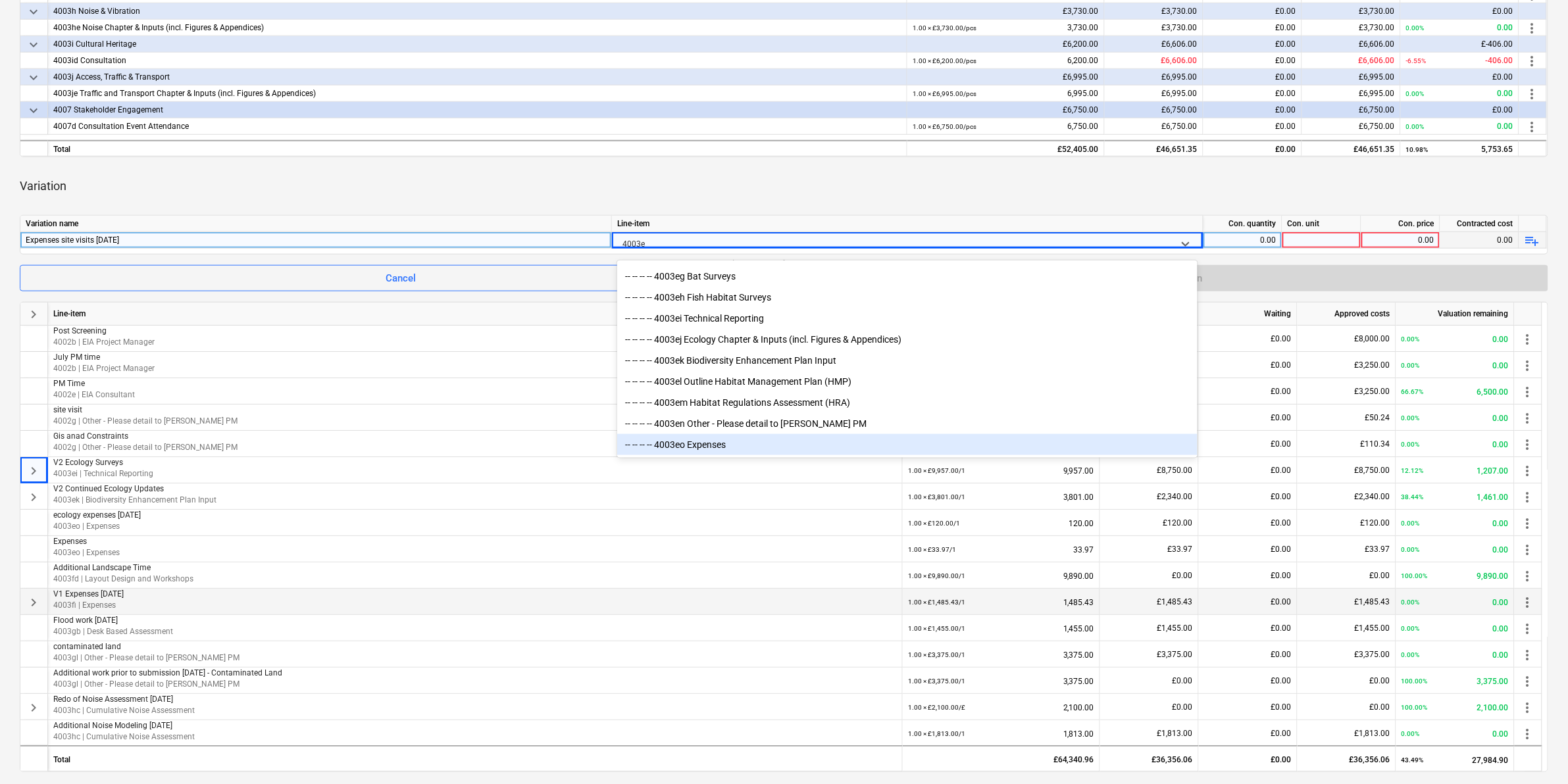
click at [774, 447] on div "-- -- -- -- 4003eo Expenses" at bounding box center [907, 444] width 581 height 21
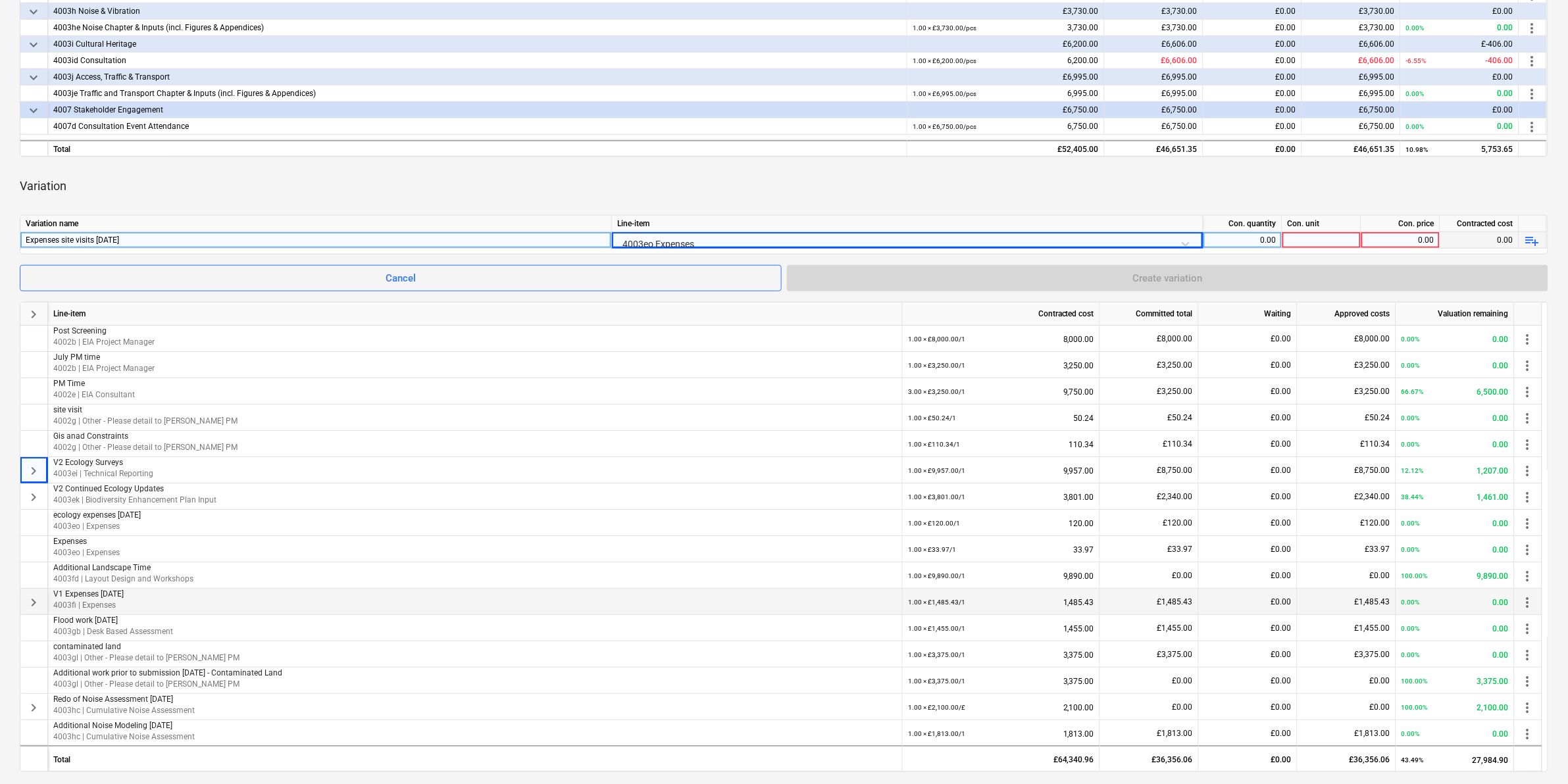
click at [1046, 241] on div "0.00" at bounding box center [1242, 240] width 67 height 16
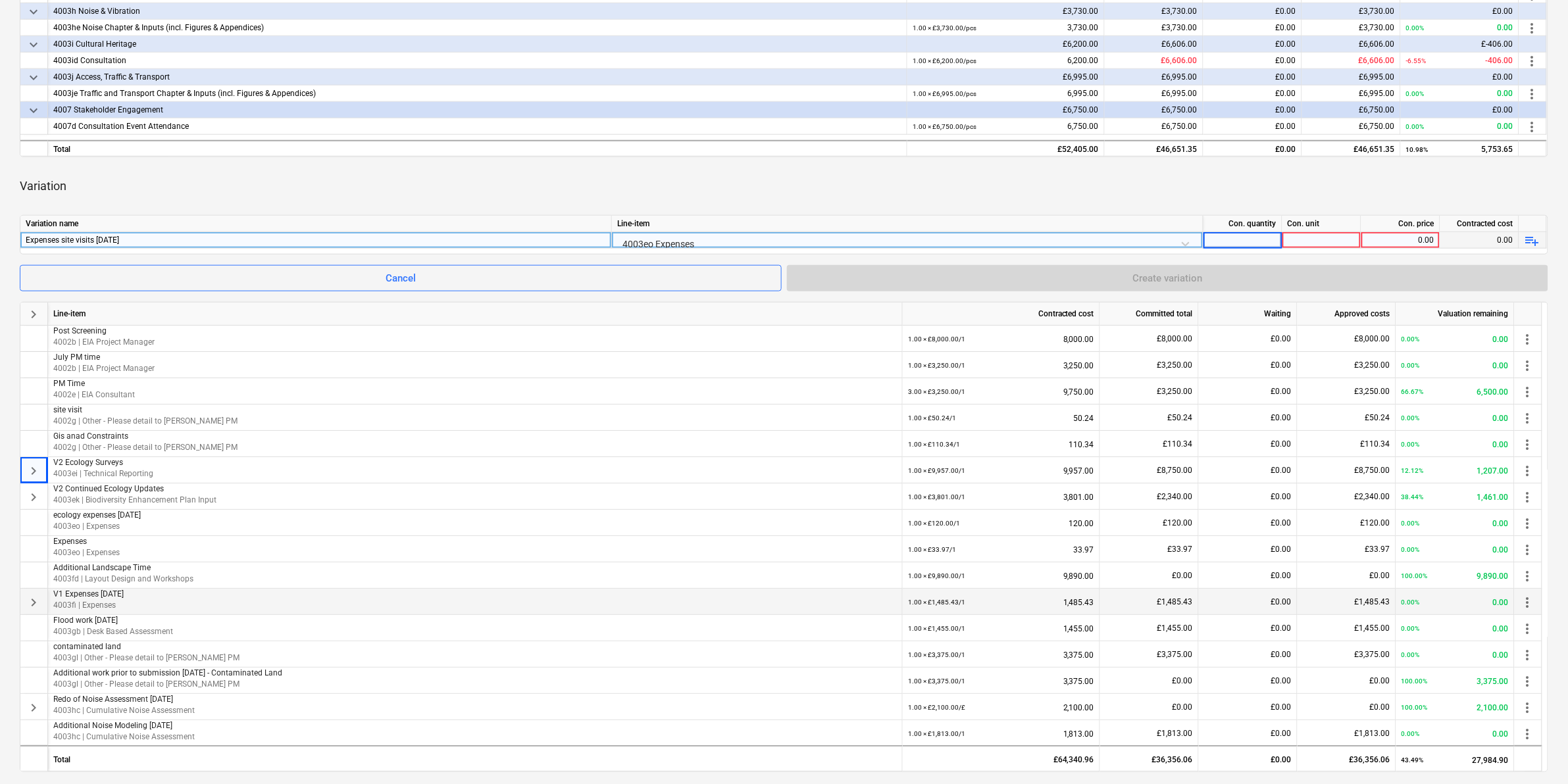
type input "1"
click at [1046, 234] on div at bounding box center [1321, 240] width 79 height 16
type input "1"
click at [1046, 237] on div "0.00" at bounding box center [1401, 240] width 67 height 16
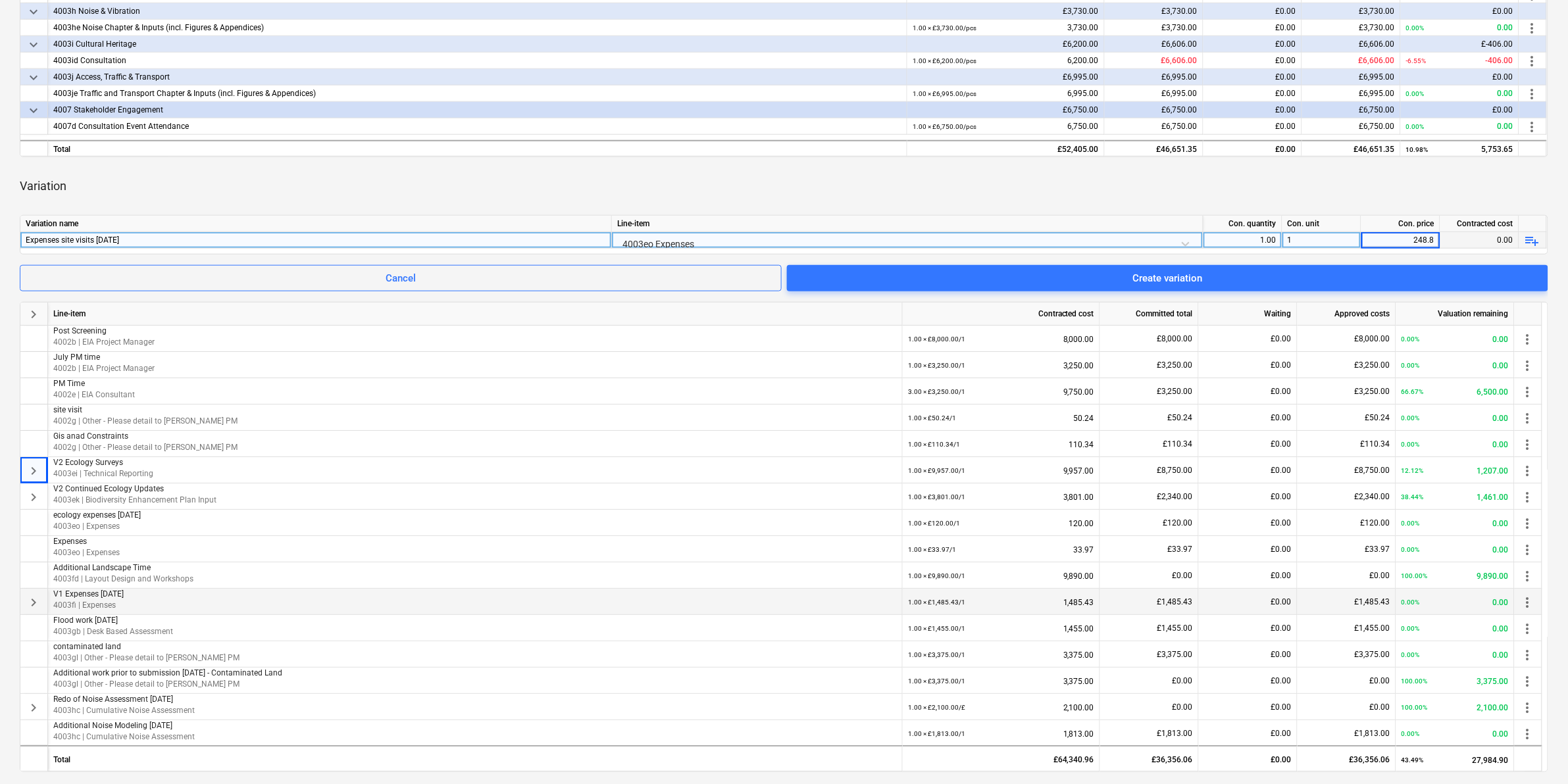
type input "248.80"
click at [1046, 178] on div "Variation" at bounding box center [784, 186] width 1529 height 36
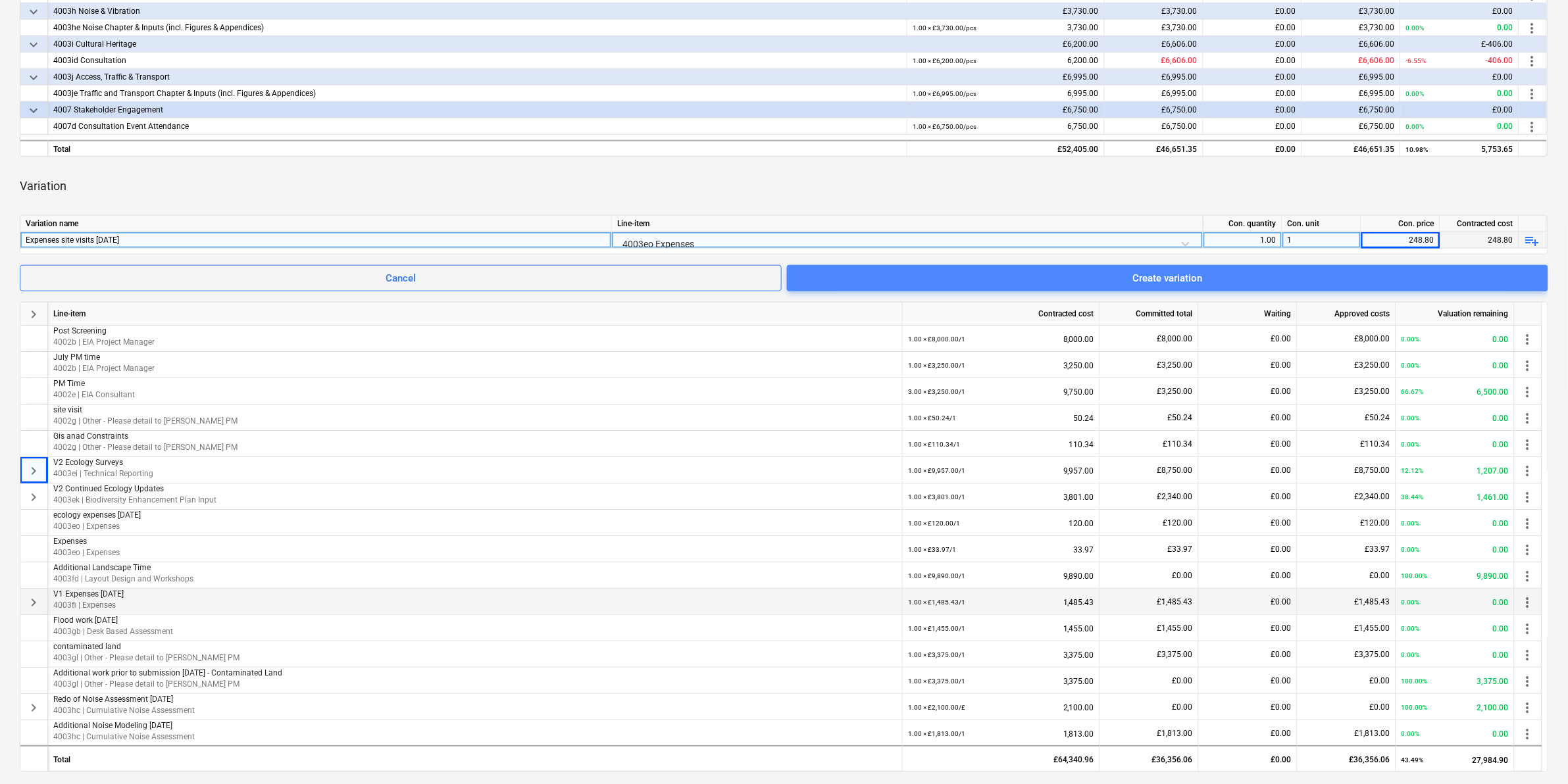
click at [1046, 269] on span "Create variation" at bounding box center [1168, 277] width 730 height 17
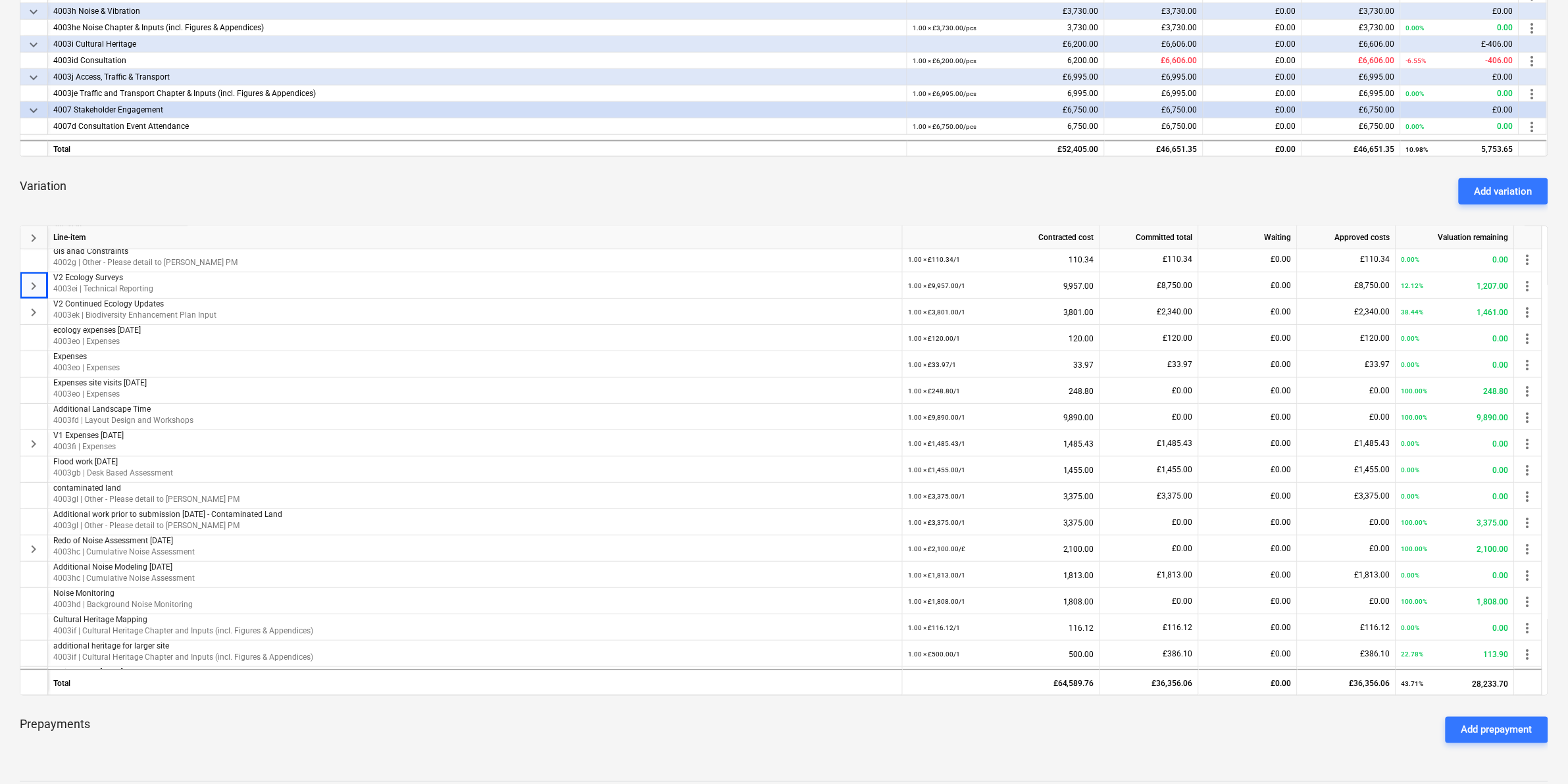
scroll to position [82, 0]
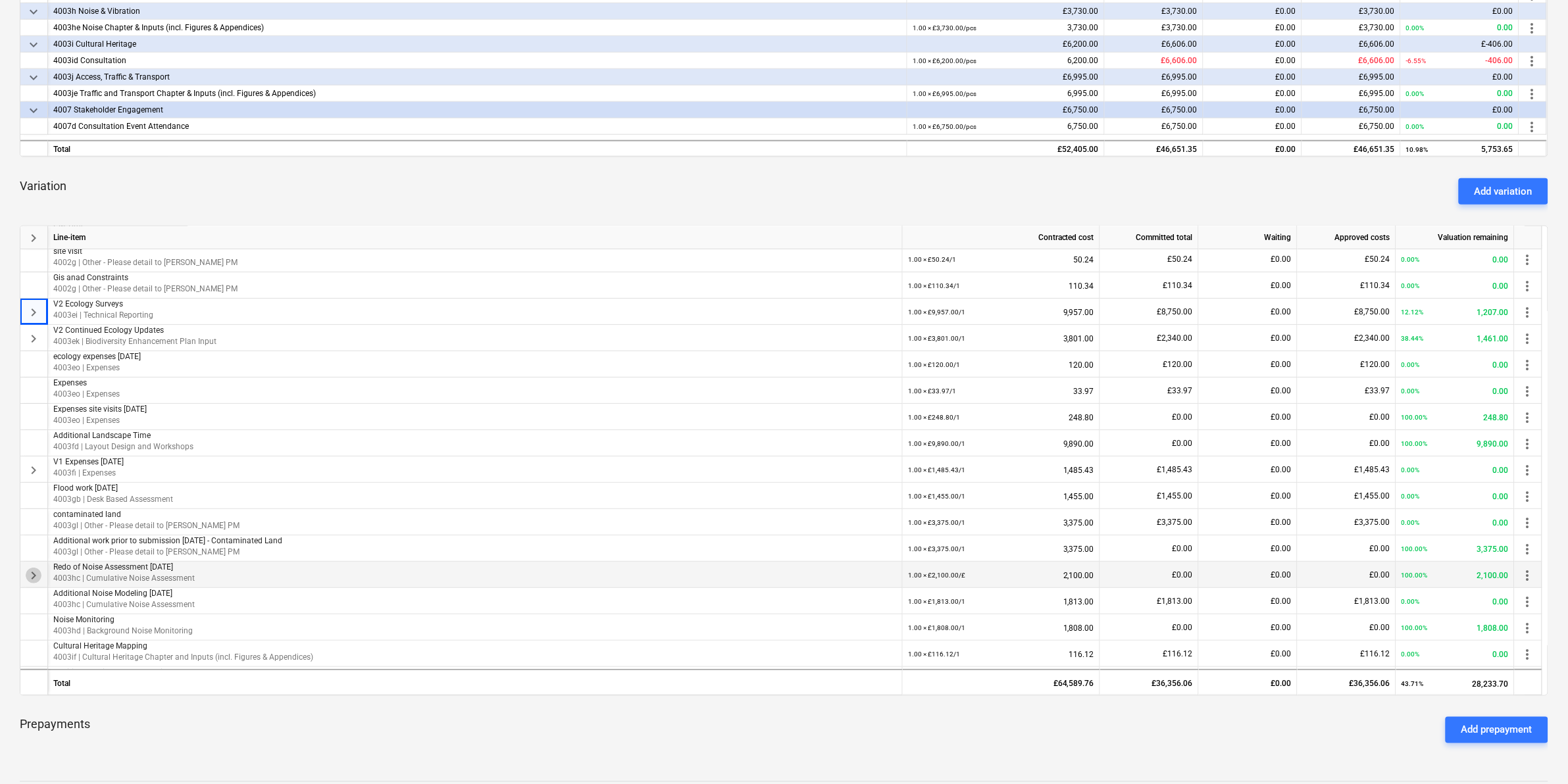
click at [28, 487] on span "keyboard_arrow_right" at bounding box center [33, 575] width 15 height 15
click at [35, 487] on span "keyboard_arrow_down" at bounding box center [33, 575] width 15 height 15
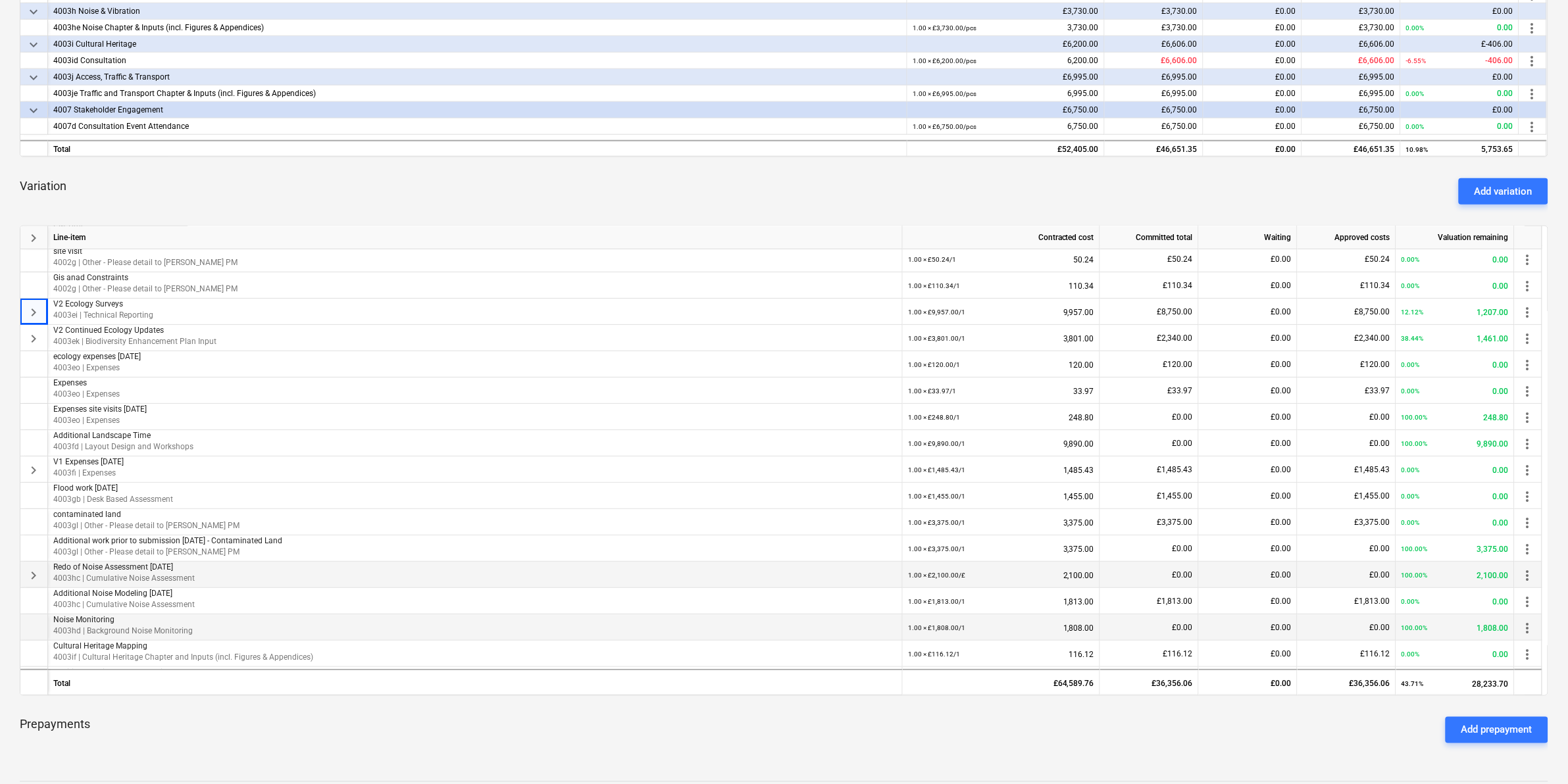
click at [1046, 487] on div "100.00% 1,808.00" at bounding box center [1455, 628] width 107 height 27
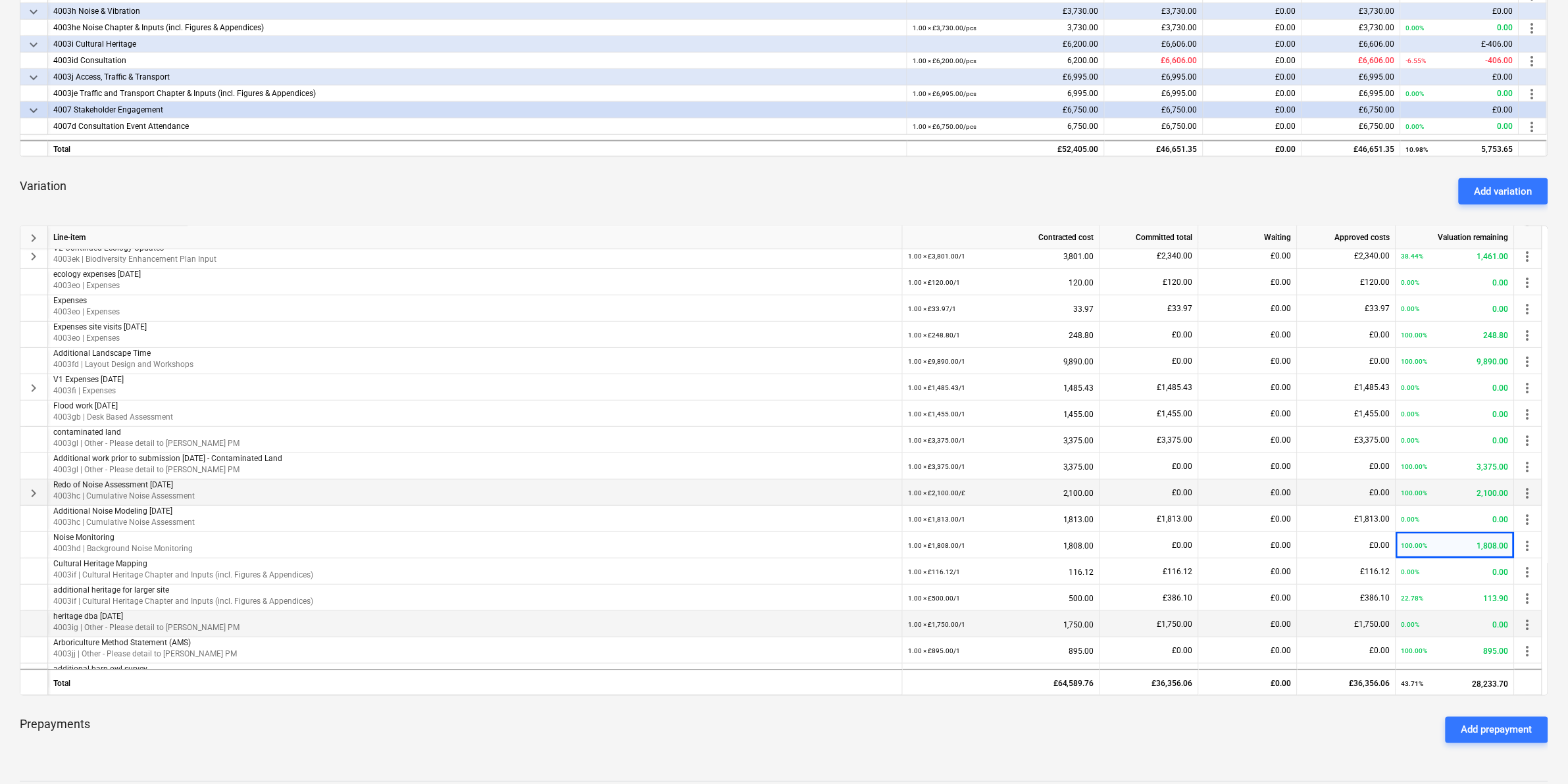
click at [1046, 487] on div "£1,750.00" at bounding box center [1347, 624] width 98 height 26
click at [1046, 487] on div "£0.00" at bounding box center [1347, 650] width 98 height 26
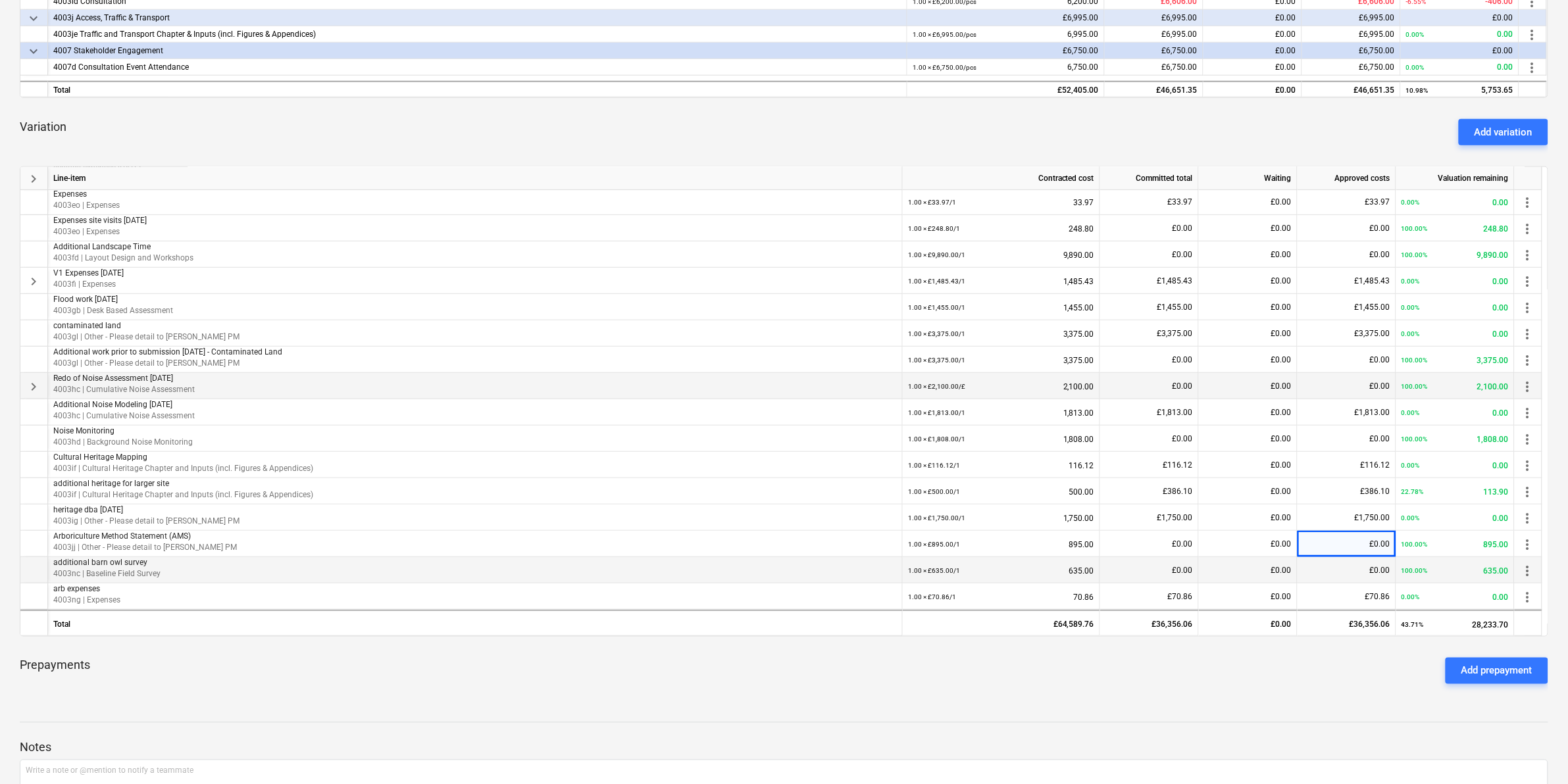
scroll to position [525, 0]
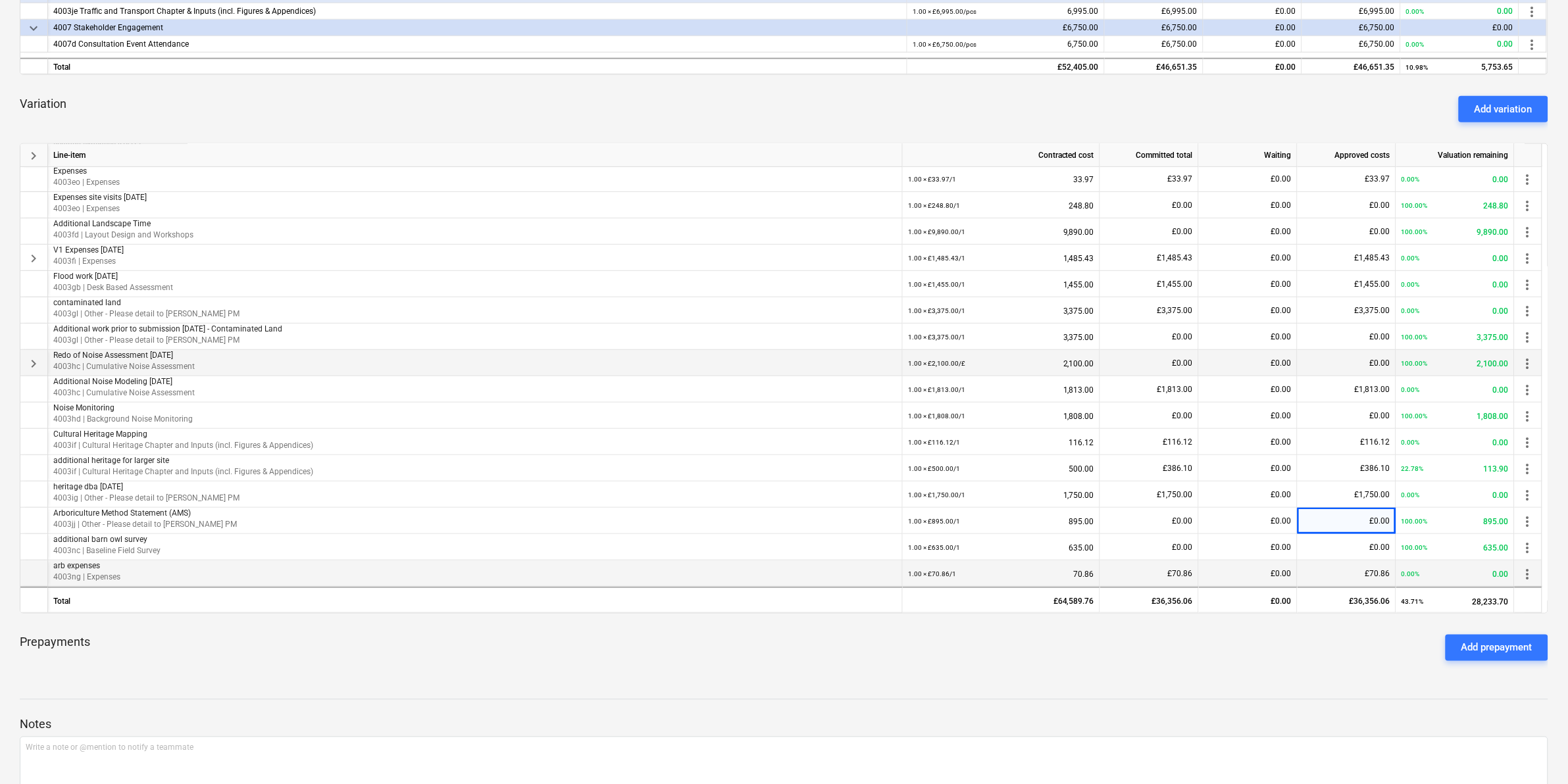
click at [1046, 487] on div "£70.86" at bounding box center [1347, 573] width 98 height 26
click at [1046, 229] on div "£0.00" at bounding box center [1347, 231] width 98 height 26
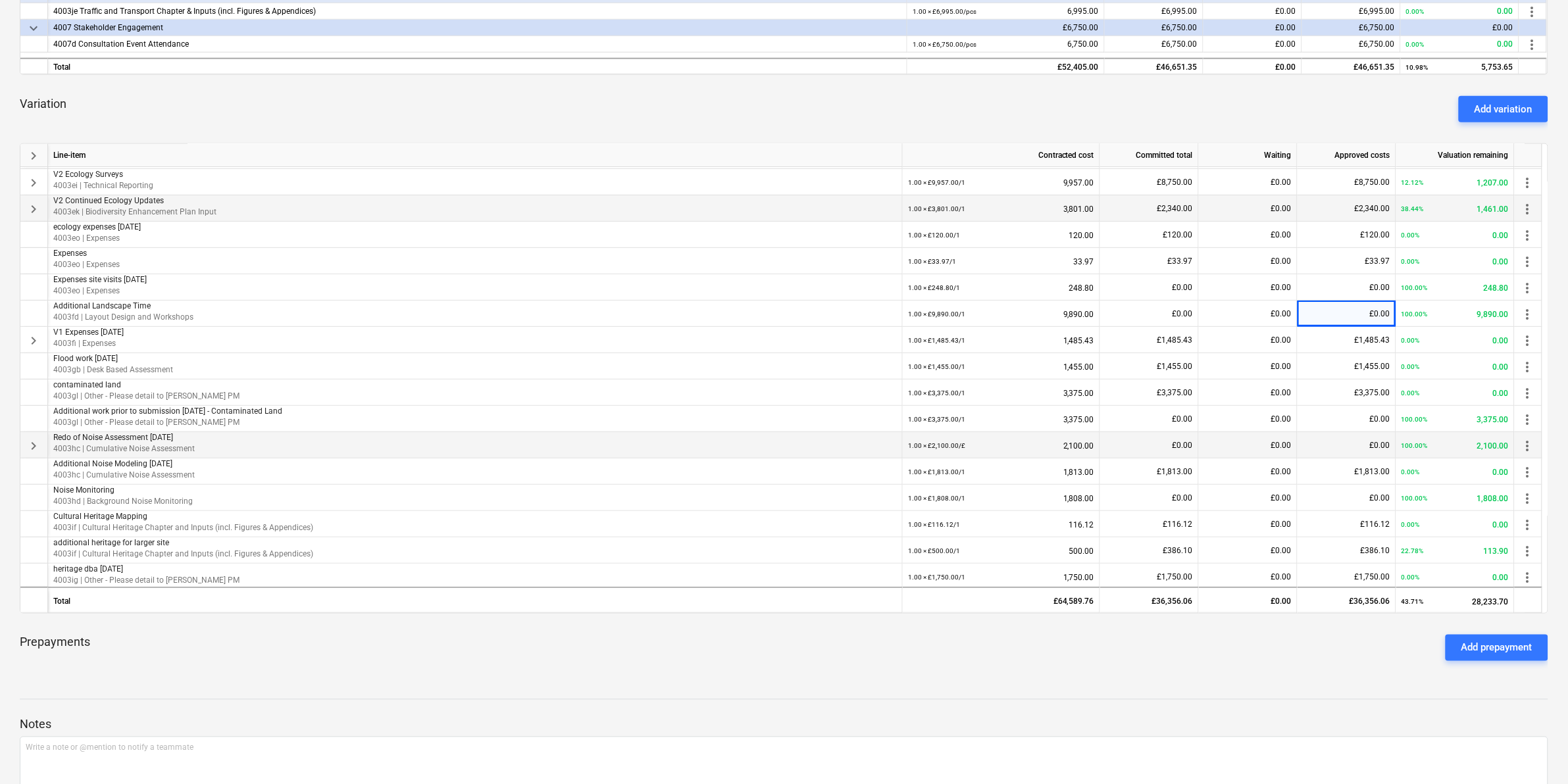
scroll to position [47, 0]
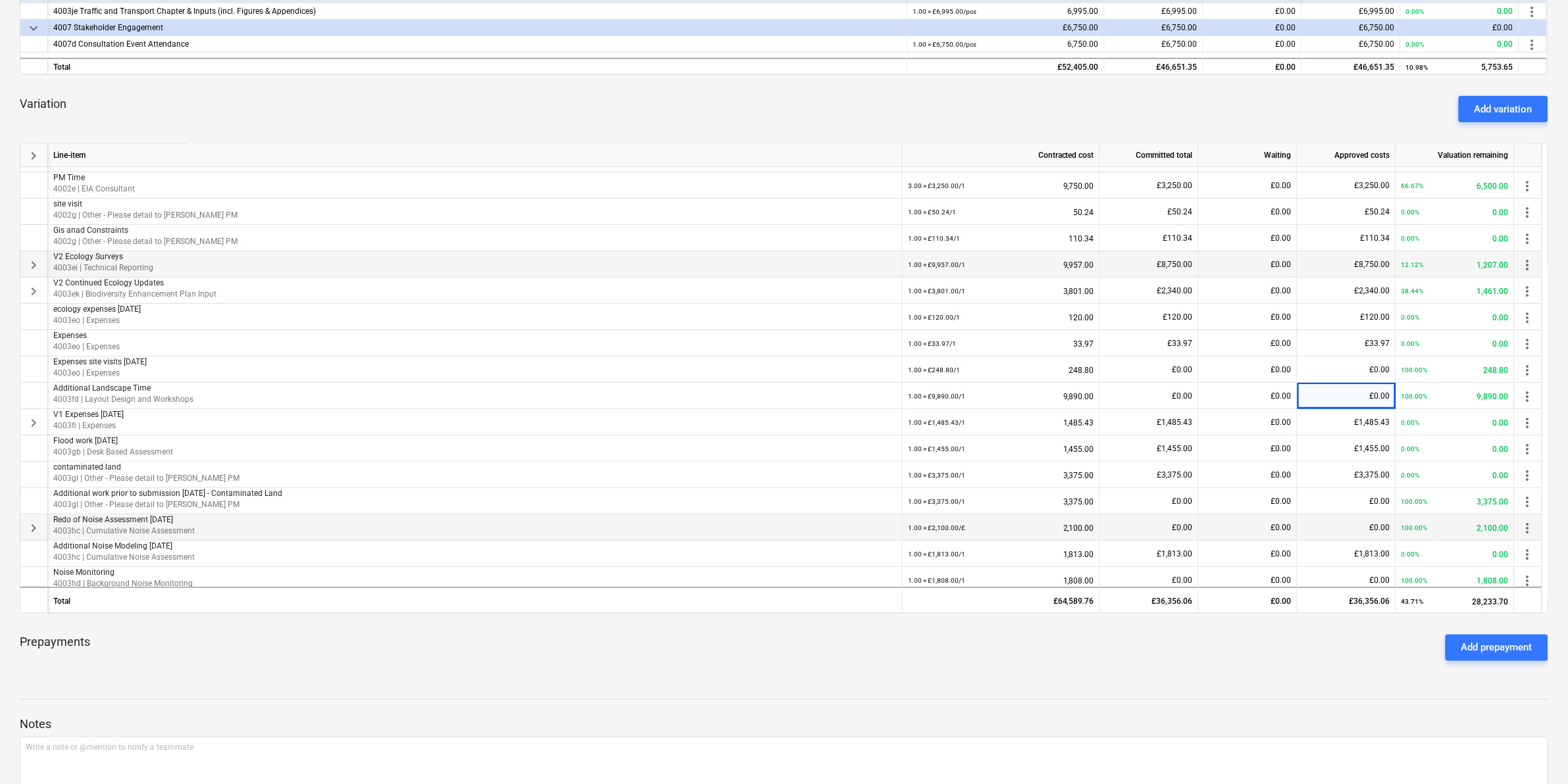
click at [1046, 251] on div "£8,750.00" at bounding box center [1347, 264] width 98 height 26
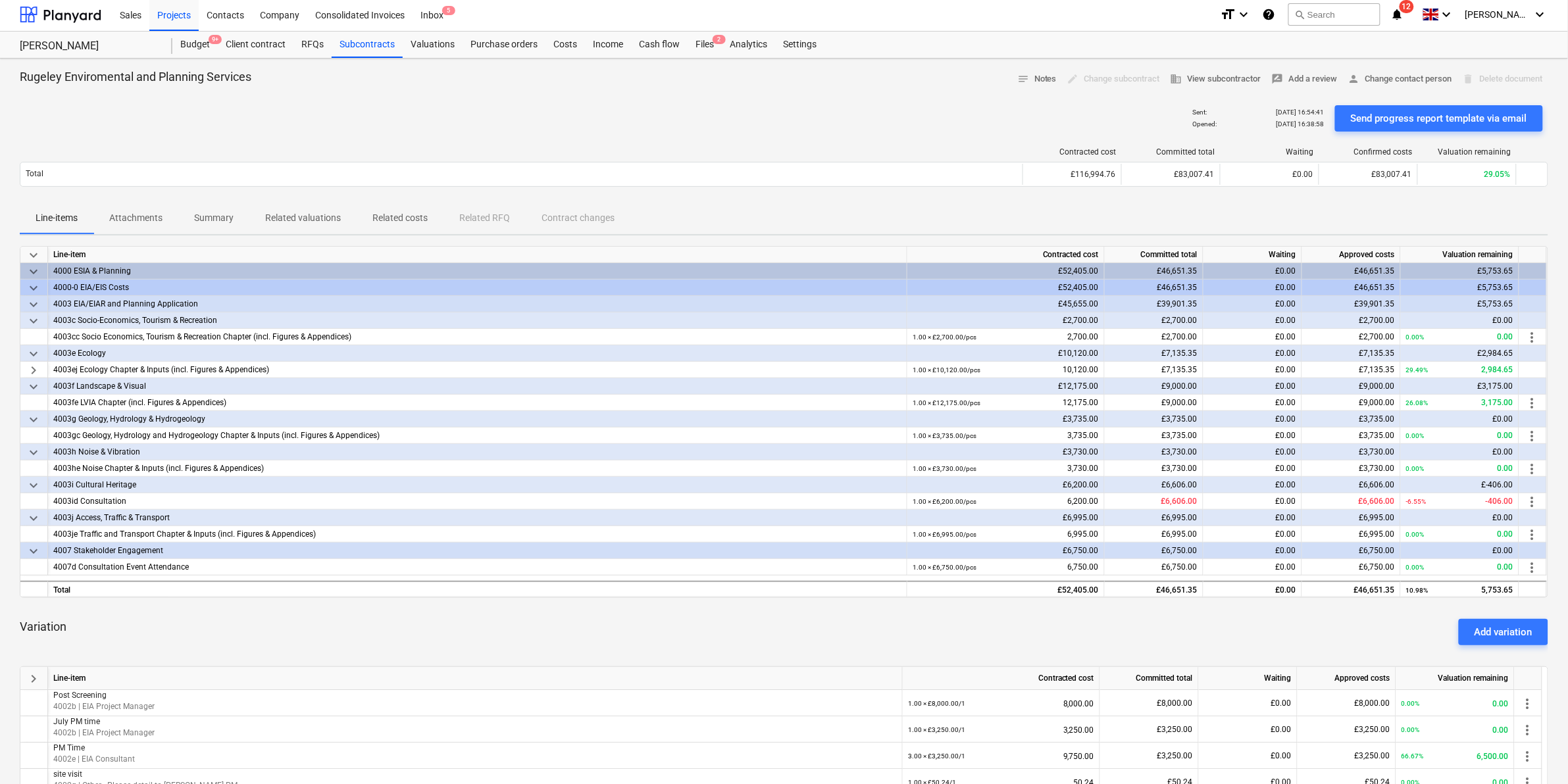
scroll to position [0, 0]
click at [1046, 198] on div "Contracted cost Committed total Waiting Confirmed costs Valuation remaining Tot…" at bounding box center [784, 172] width 1529 height 65
click at [551, 49] on div "Costs" at bounding box center [564, 46] width 39 height 26
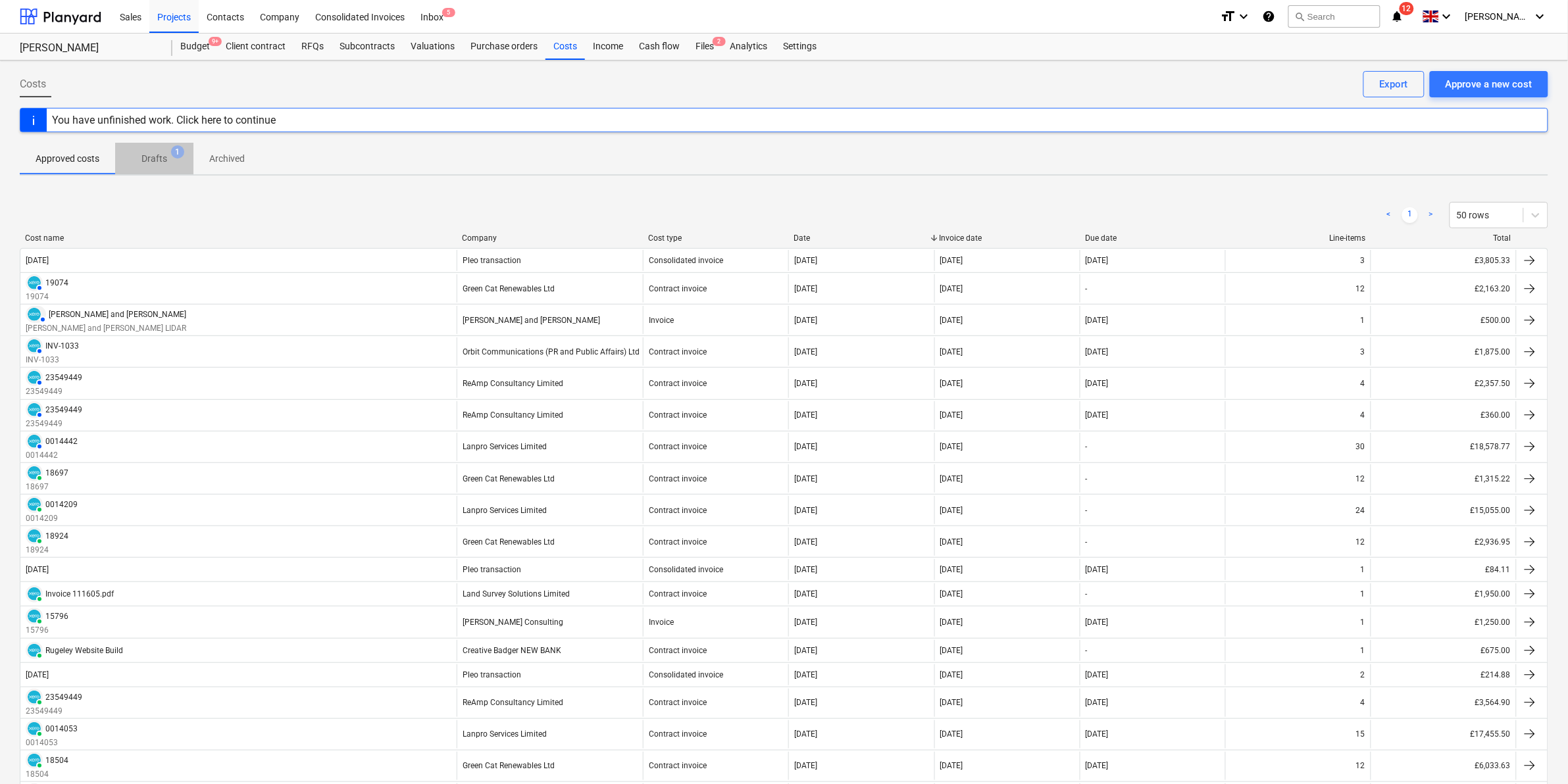
click at [158, 153] on p "Drafts" at bounding box center [154, 158] width 25 height 14
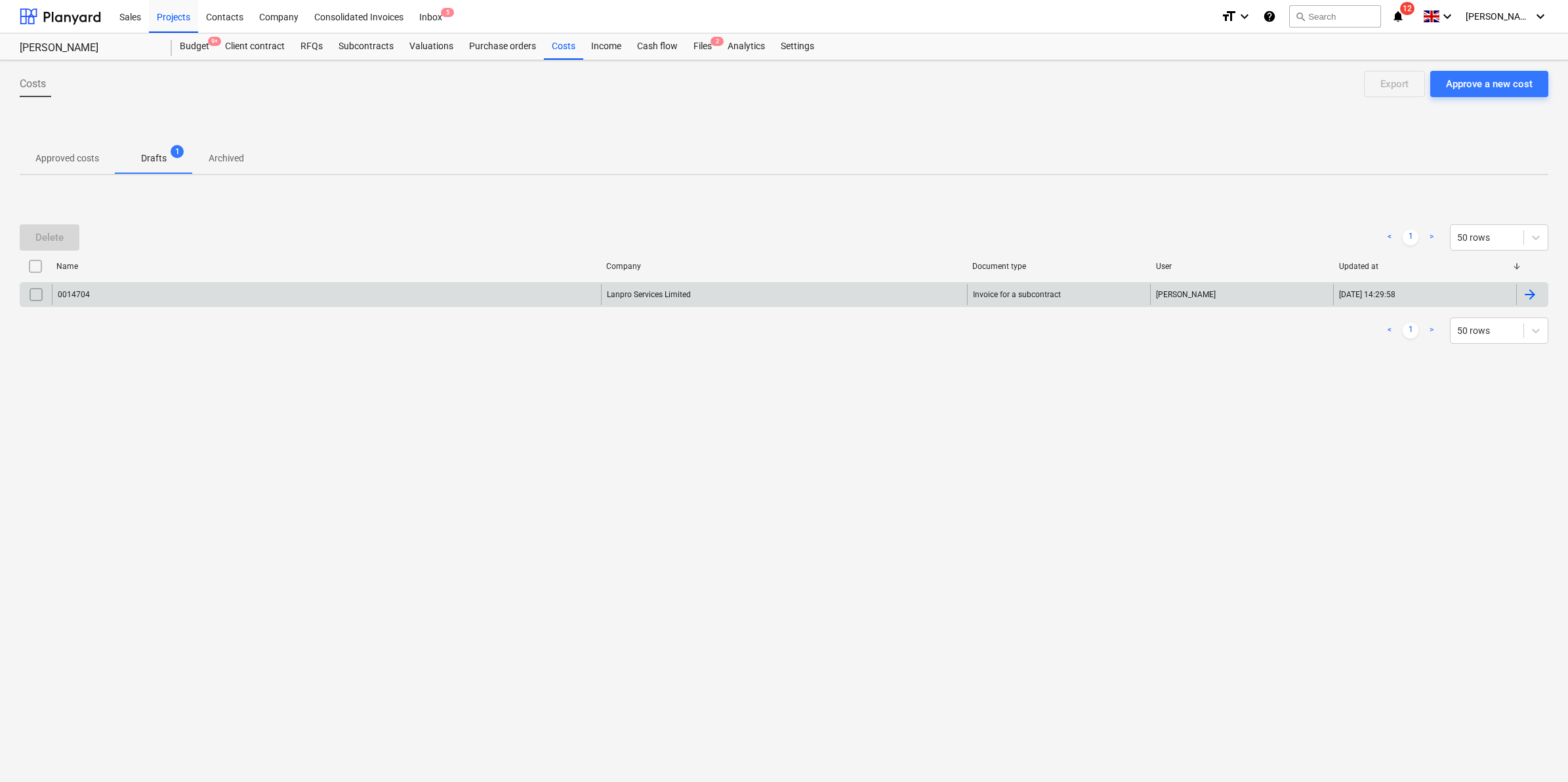
click at [293, 293] on div "0014704" at bounding box center [326, 294] width 549 height 21
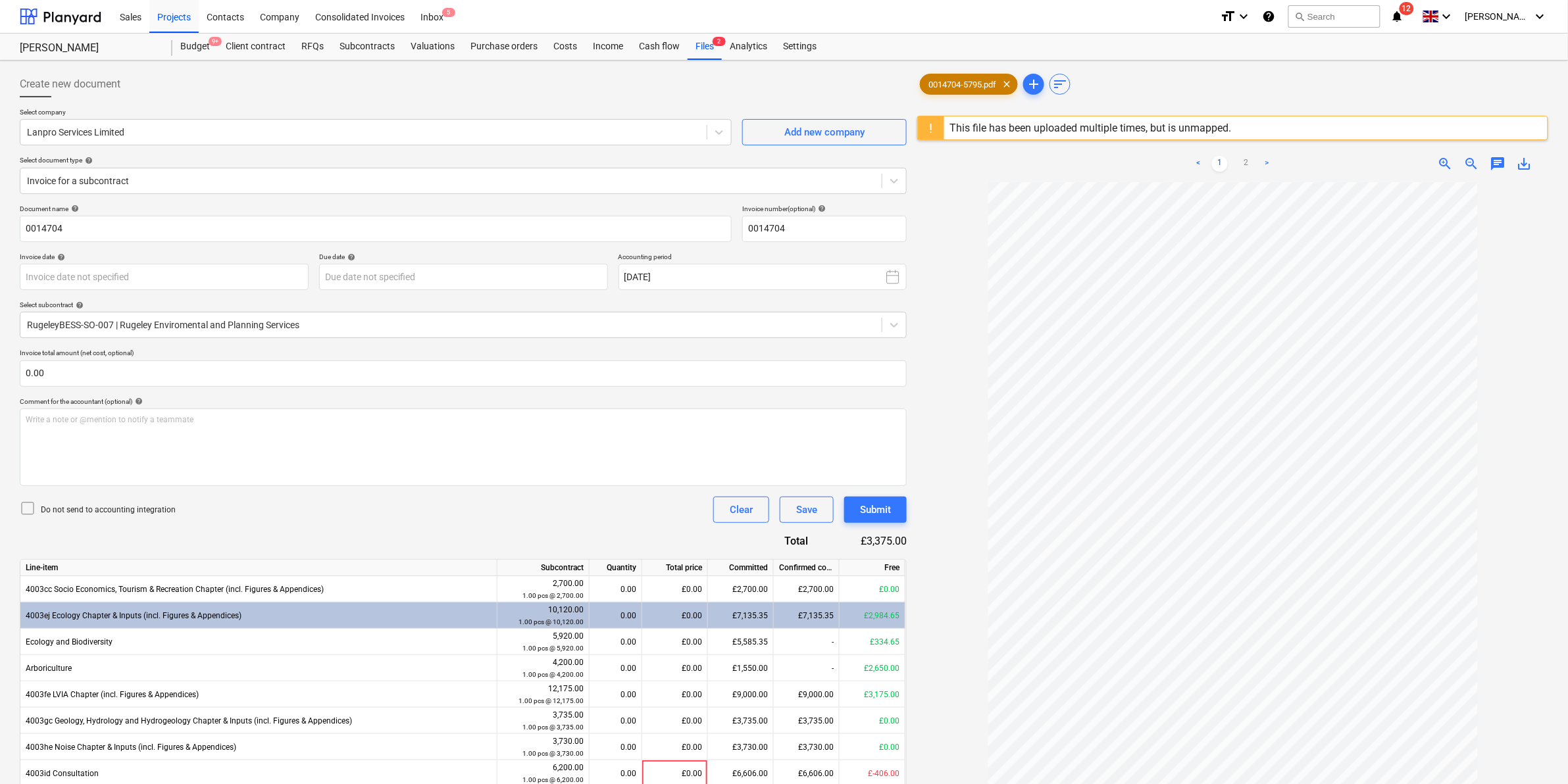
click at [1000, 84] on span "0014704-5795.pdf" at bounding box center [963, 84] width 84 height 10
click at [1005, 90] on span "clear" at bounding box center [1007, 84] width 15 height 15
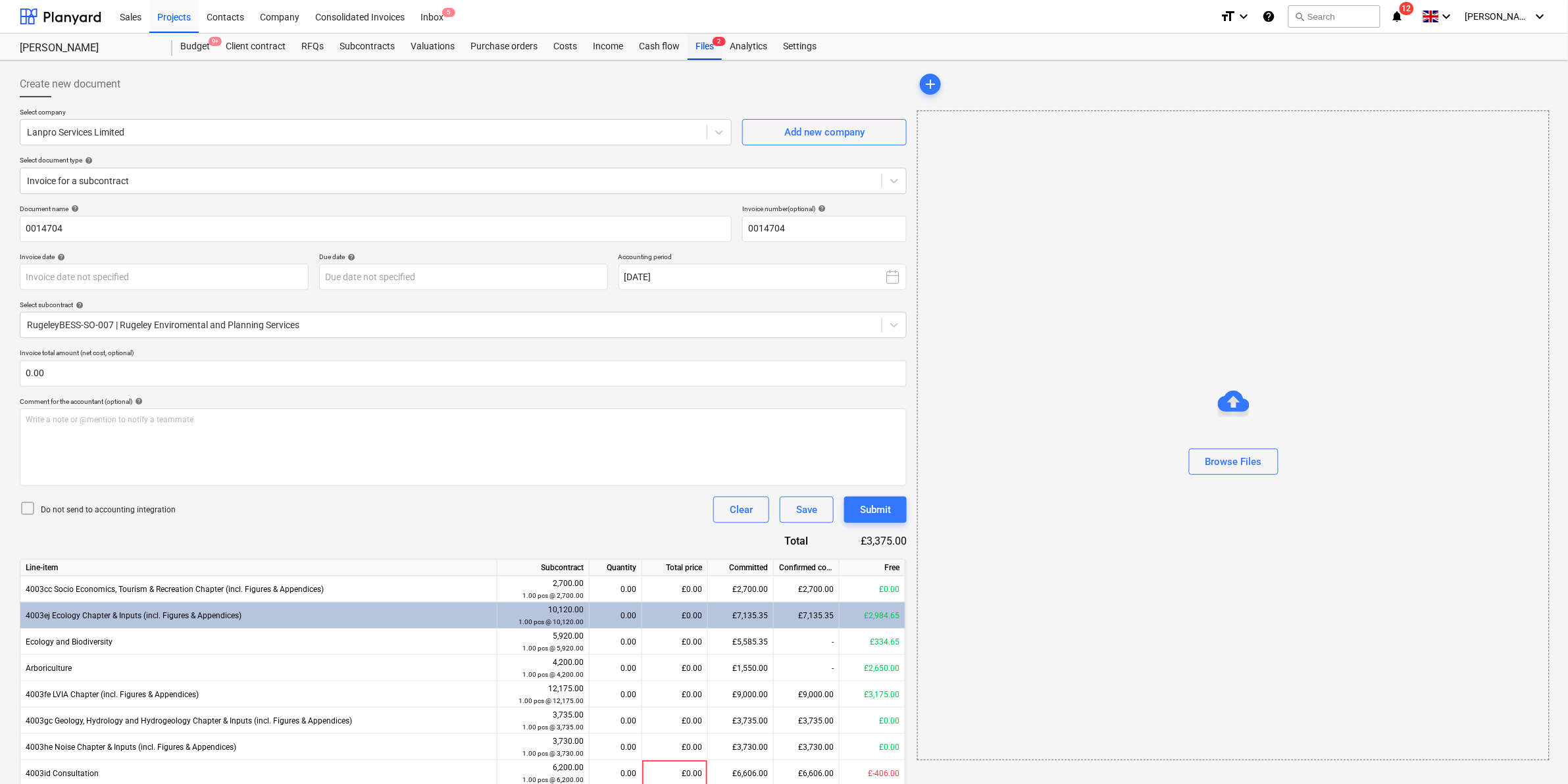
click at [714, 51] on div "Files 2" at bounding box center [705, 46] width 35 height 26
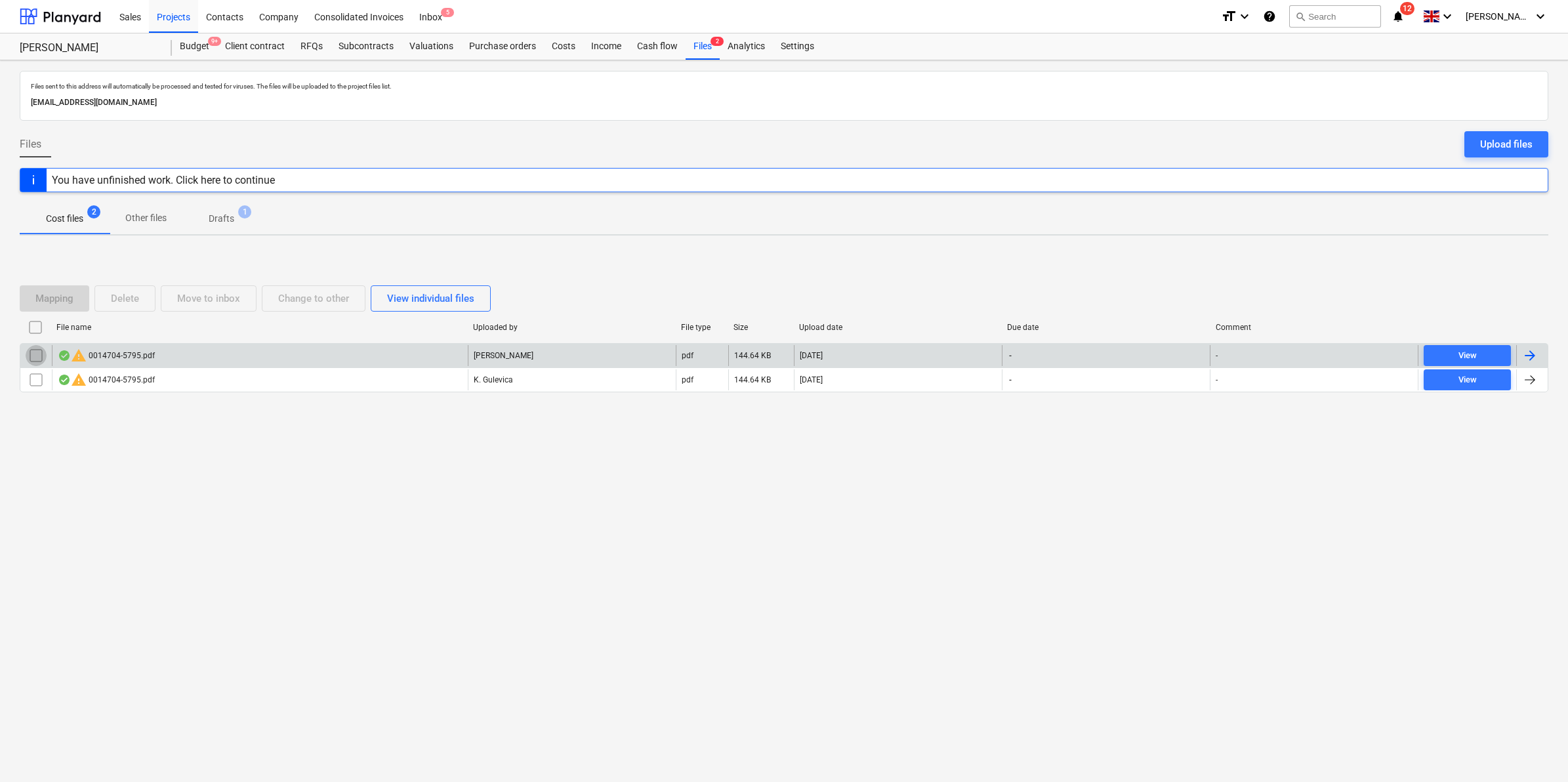
click at [43, 357] on input "checkbox" at bounding box center [35, 355] width 21 height 21
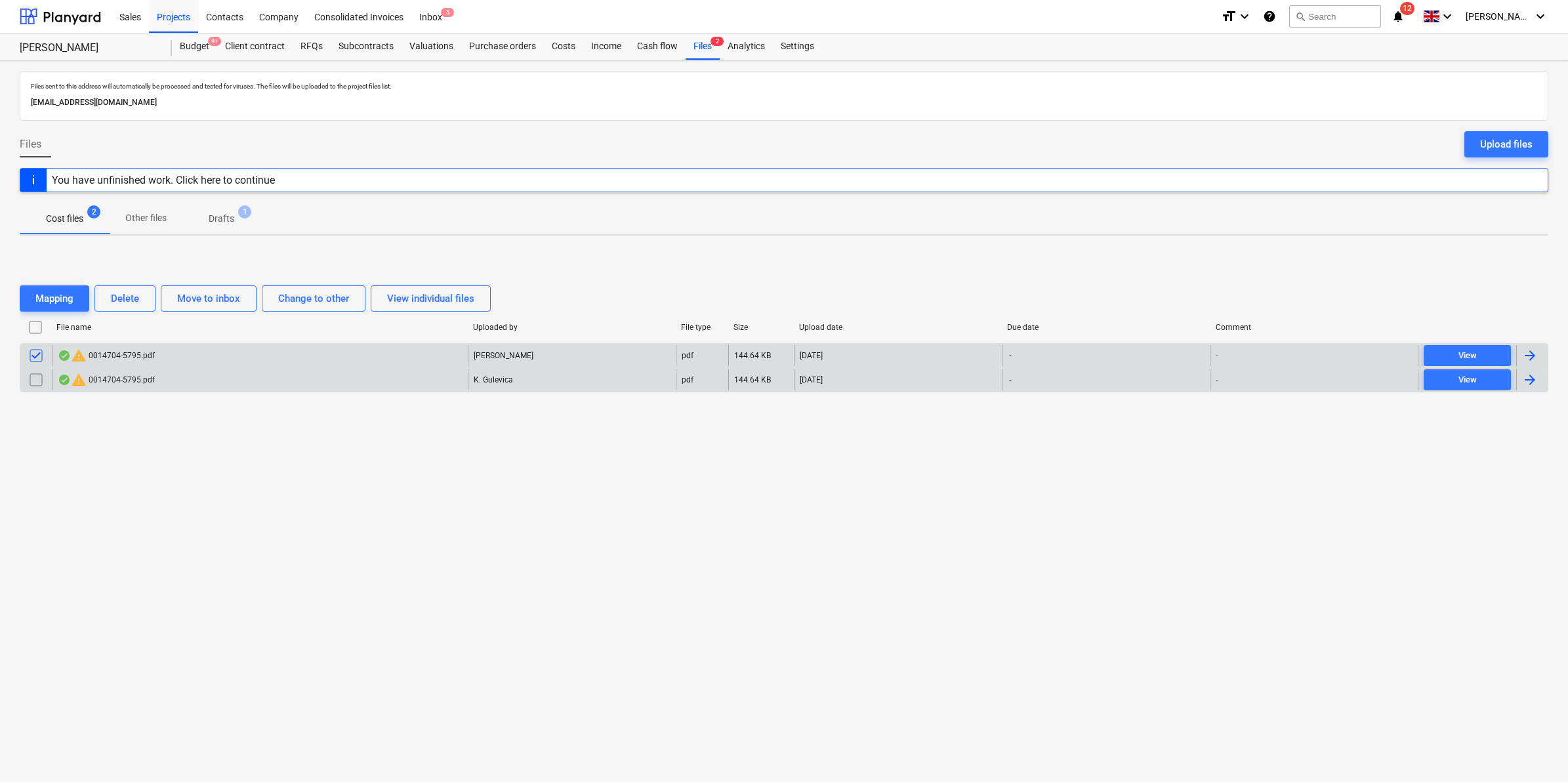
click at [24, 385] on div at bounding box center [35, 379] width 32 height 21
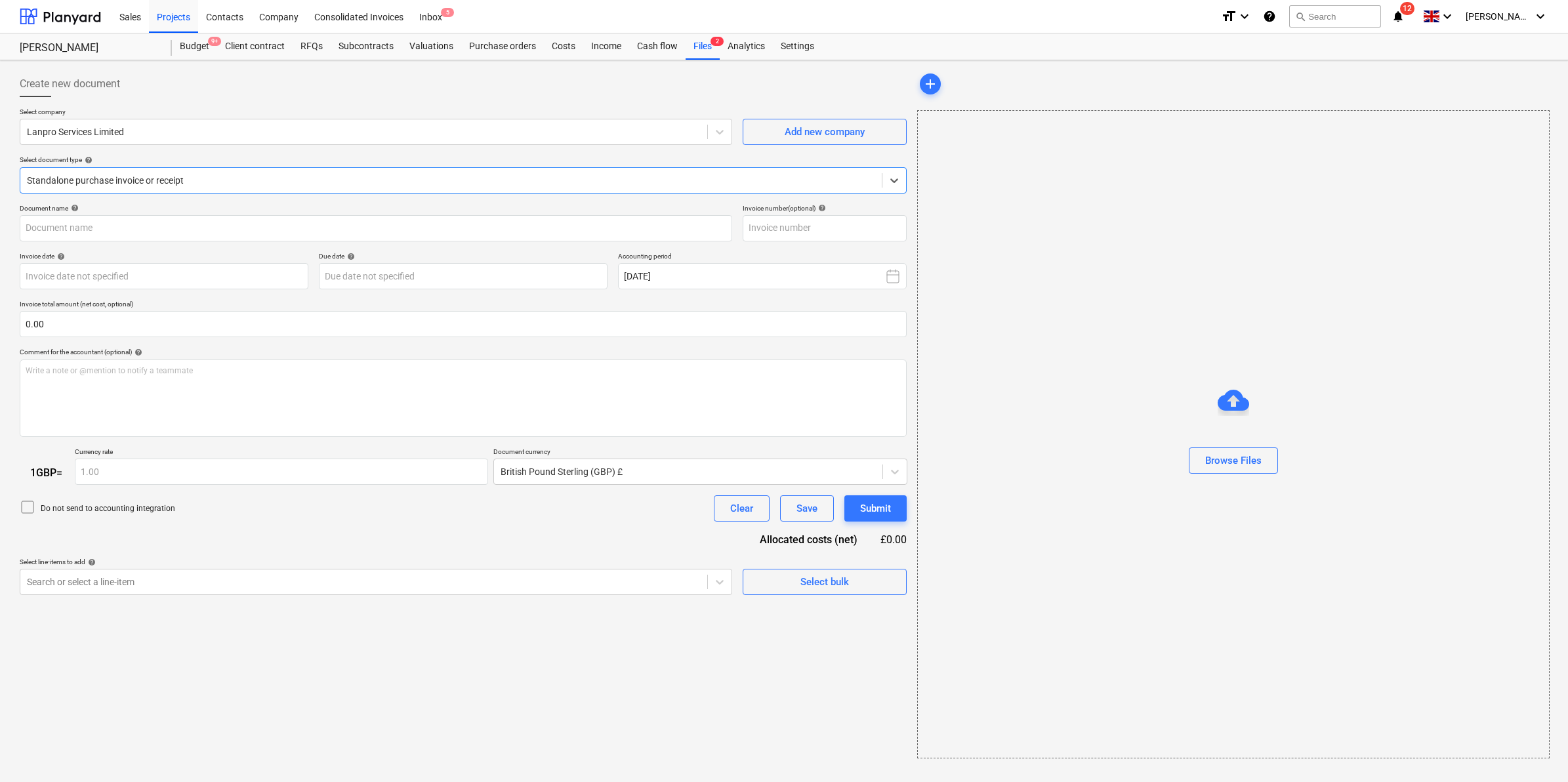
type input "0014704"
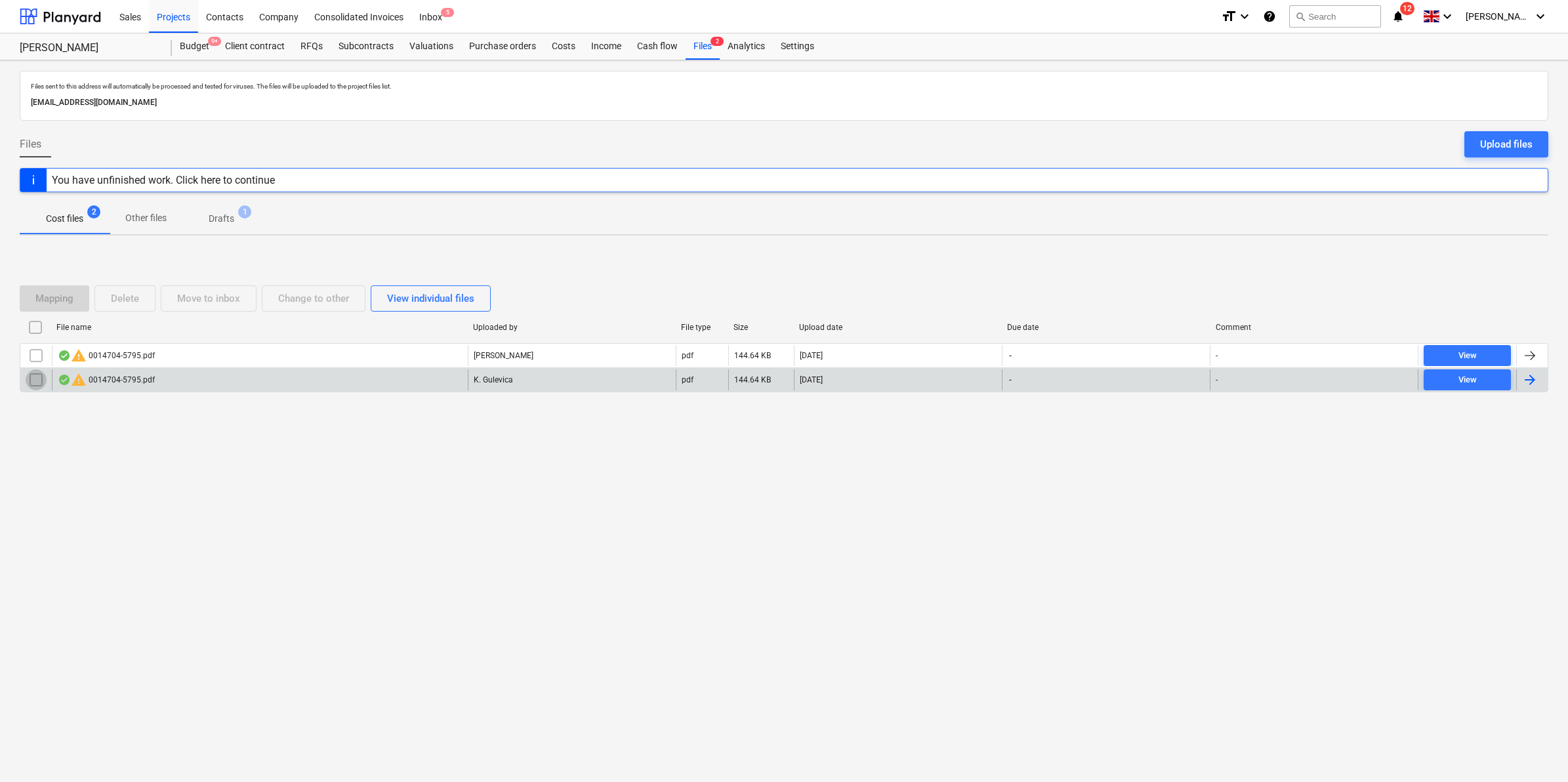
click at [37, 377] on input "checkbox" at bounding box center [35, 379] width 21 height 21
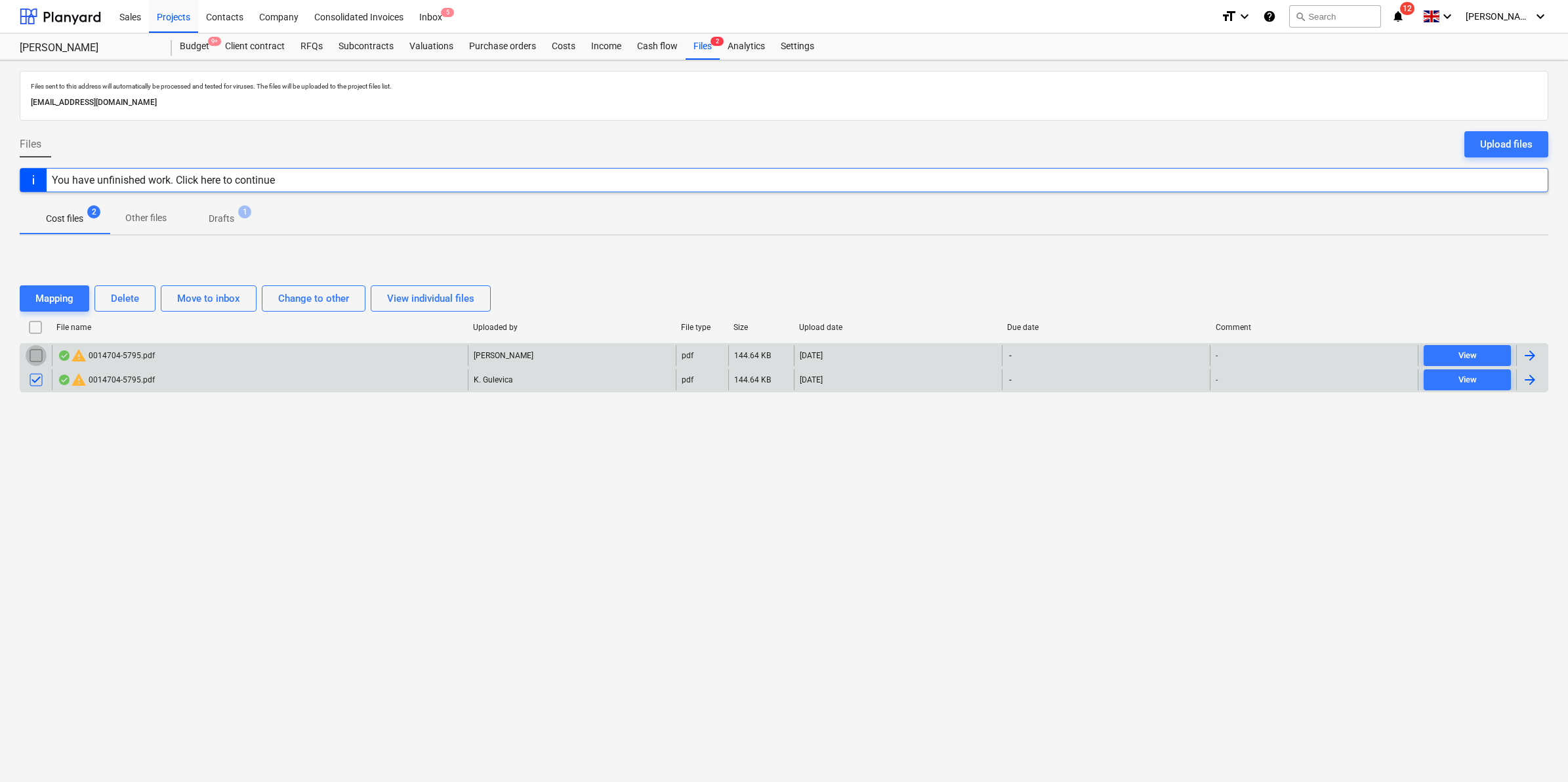
click at [30, 352] on input "checkbox" at bounding box center [35, 355] width 21 height 21
click at [109, 305] on button "Delete" at bounding box center [124, 298] width 61 height 26
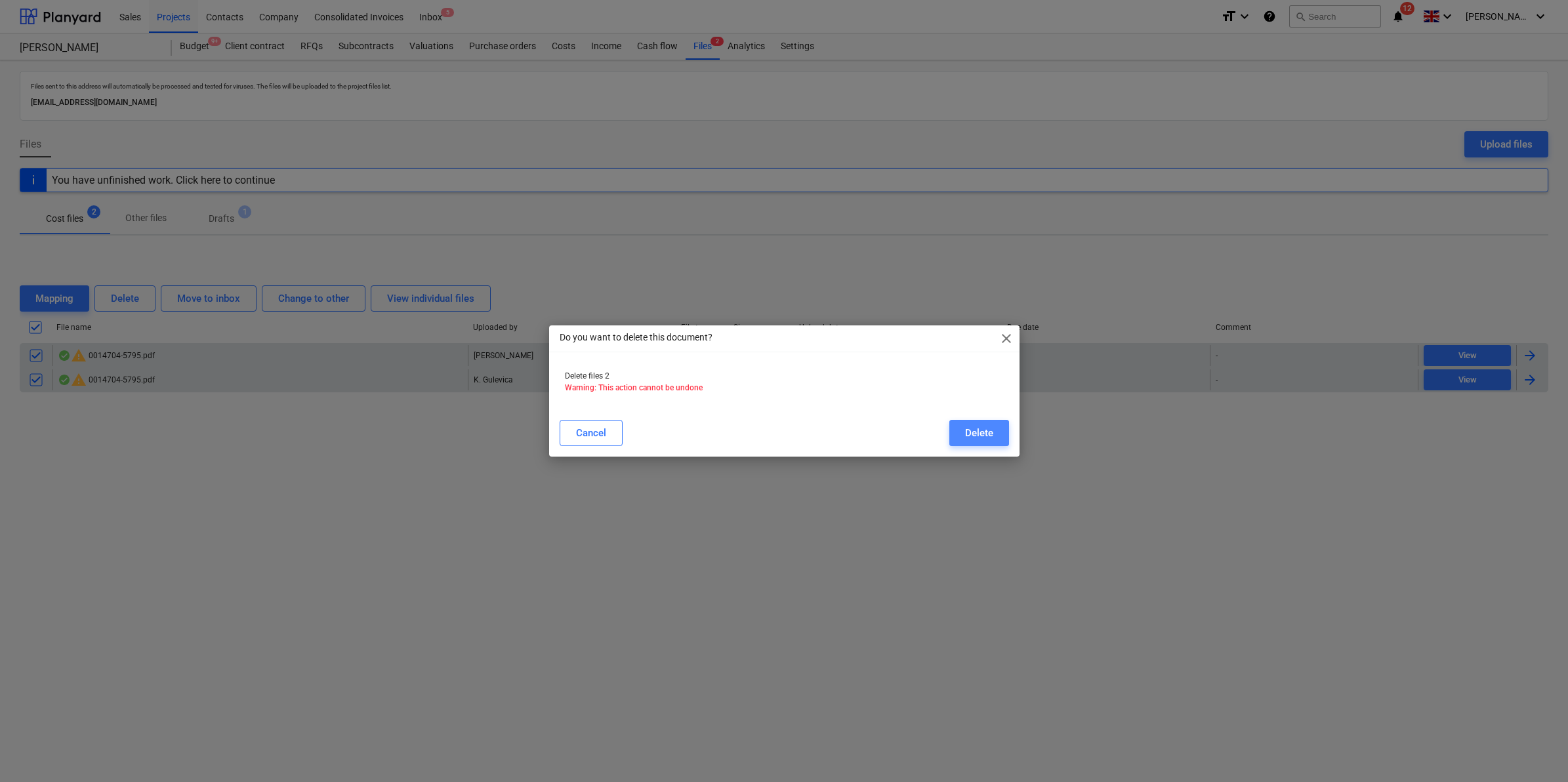
click at [975, 444] on button "Delete" at bounding box center [979, 433] width 60 height 26
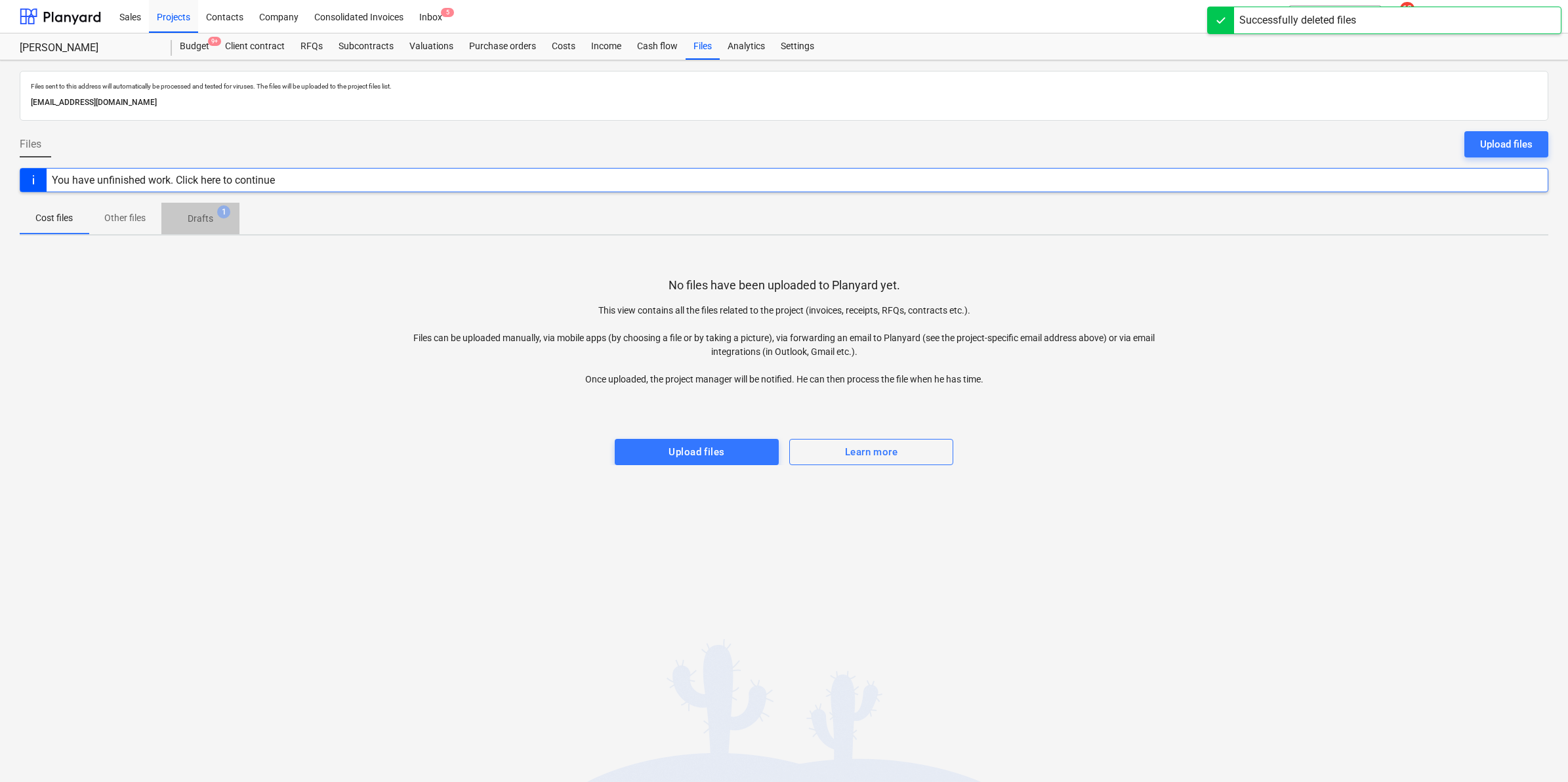
click at [193, 214] on p "Drafts" at bounding box center [201, 219] width 25 height 14
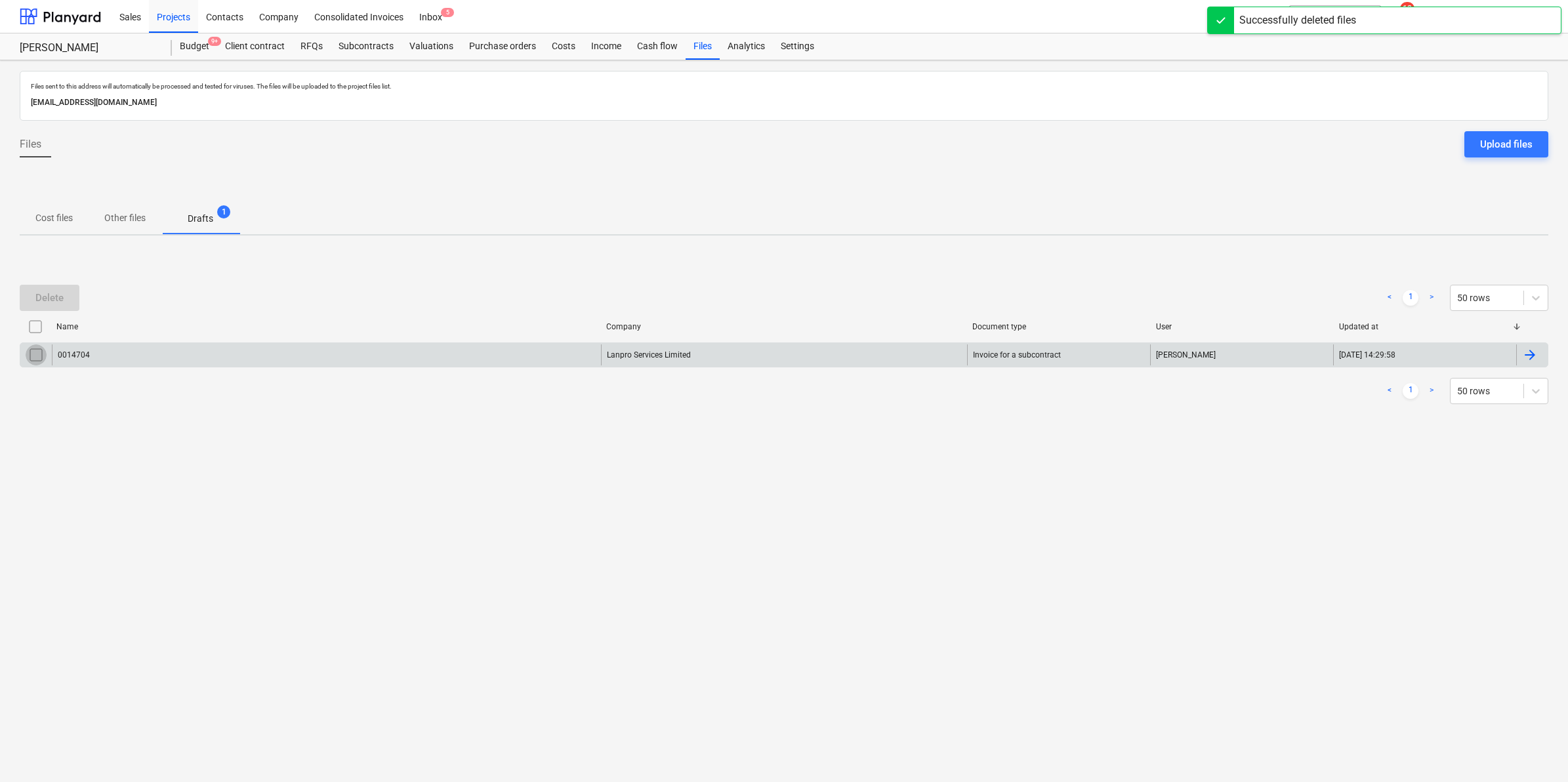
click at [39, 357] on input "checkbox" at bounding box center [35, 355] width 21 height 21
click at [53, 307] on button "Delete" at bounding box center [50, 298] width 60 height 26
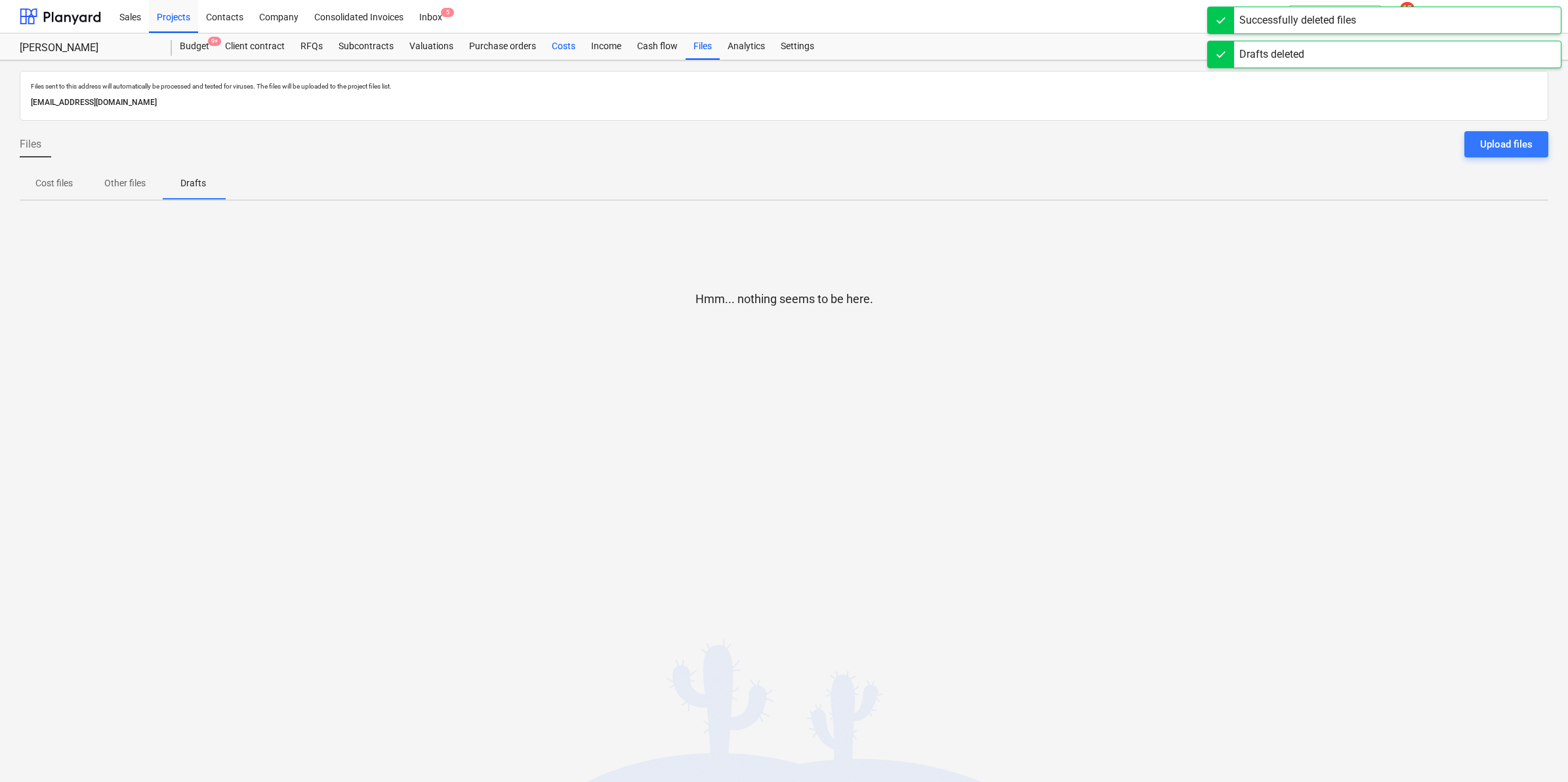
click at [563, 56] on div "Costs" at bounding box center [563, 46] width 39 height 26
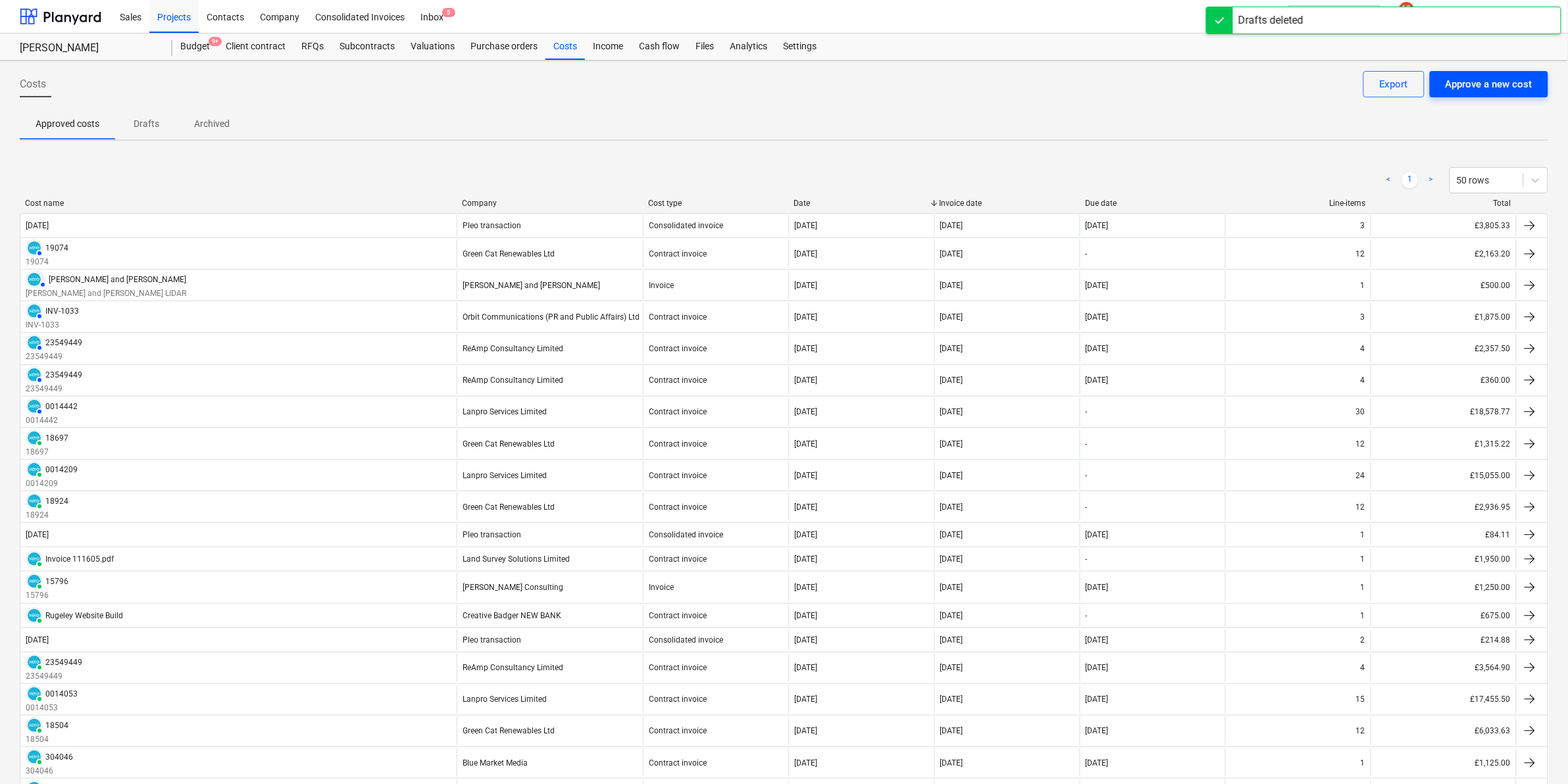
click at [1046, 94] on button "Approve a new cost" at bounding box center [1489, 84] width 118 height 26
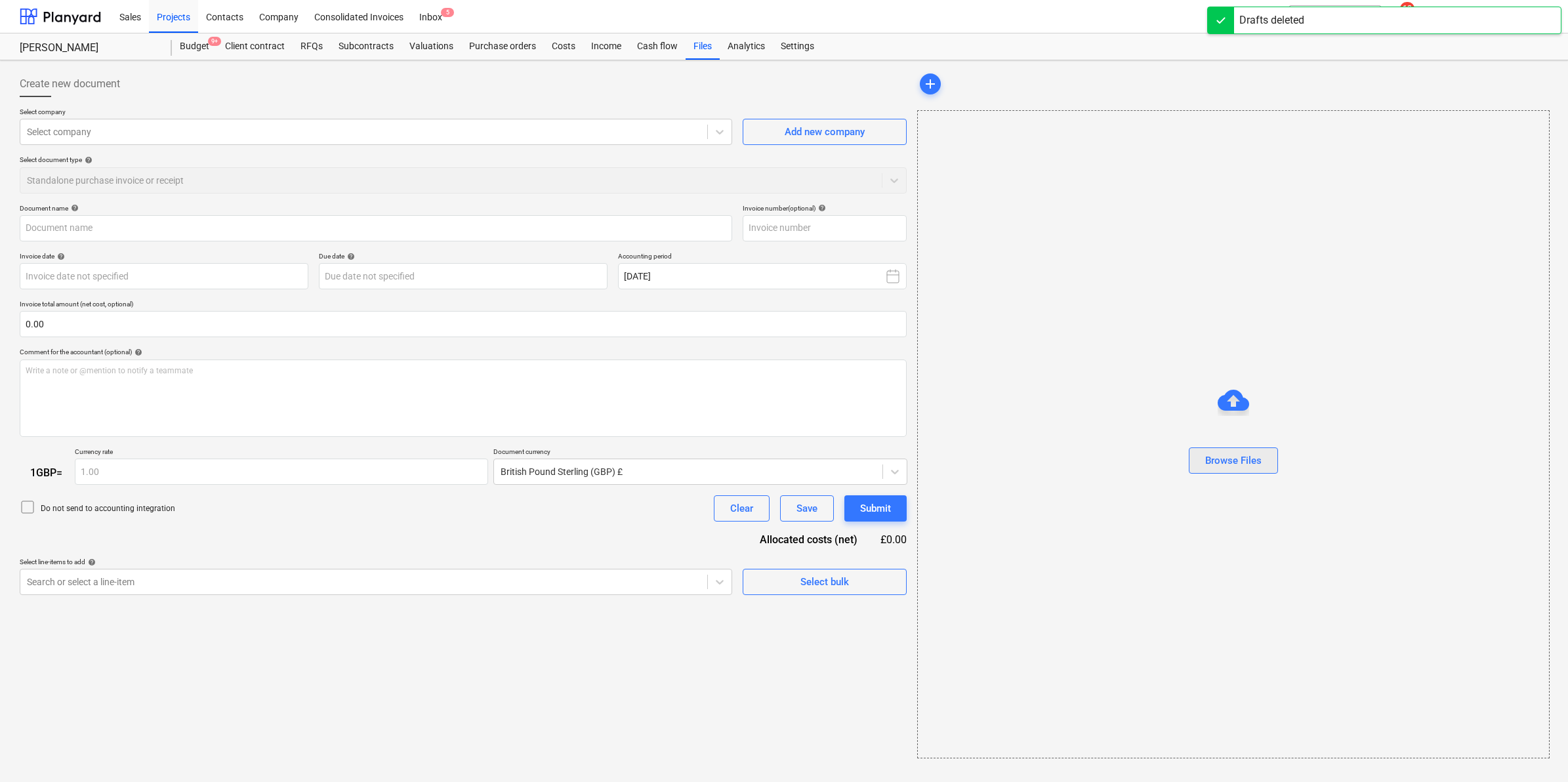
click at [1043, 454] on button "Browse Files" at bounding box center [1233, 460] width 89 height 26
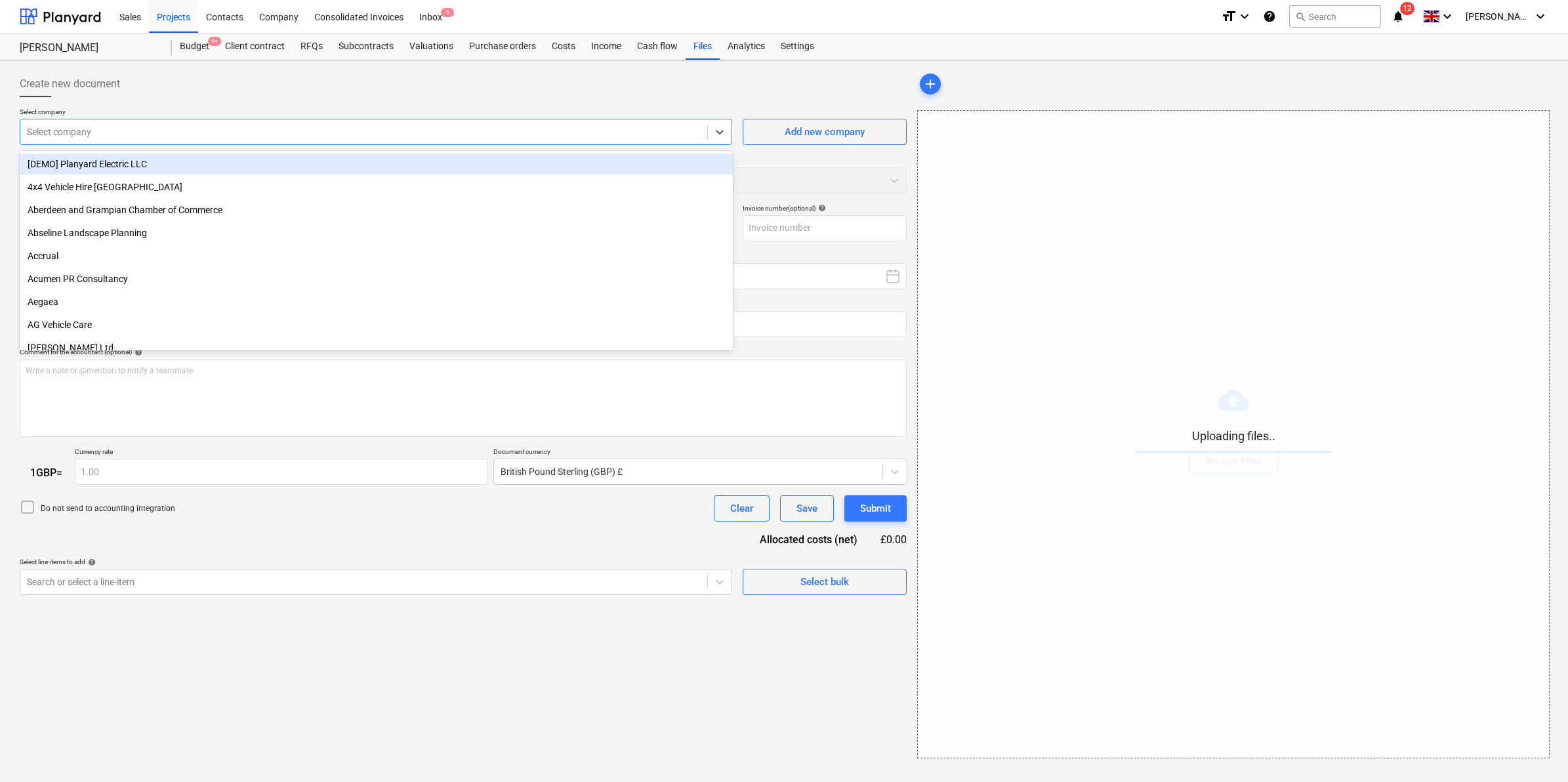
drag, startPoint x: 432, startPoint y: 139, endPoint x: 432, endPoint y: 124, distance: 15.0
click at [432, 124] on div "Select company" at bounding box center [363, 132] width 687 height 18
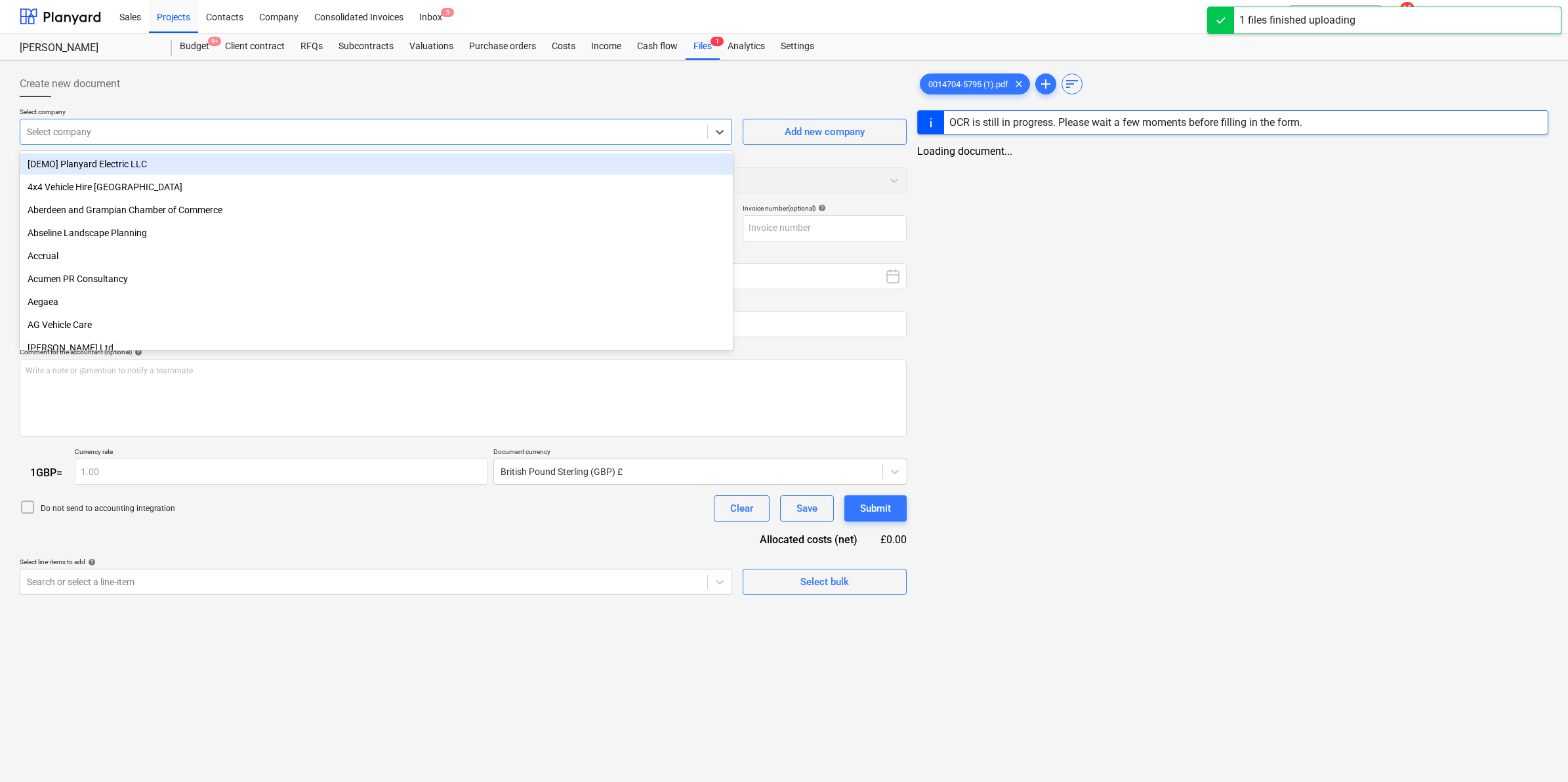
type input "0014704-5795 (1).pdf"
click at [295, 76] on div "Create new document" at bounding box center [462, 83] width 885 height 26
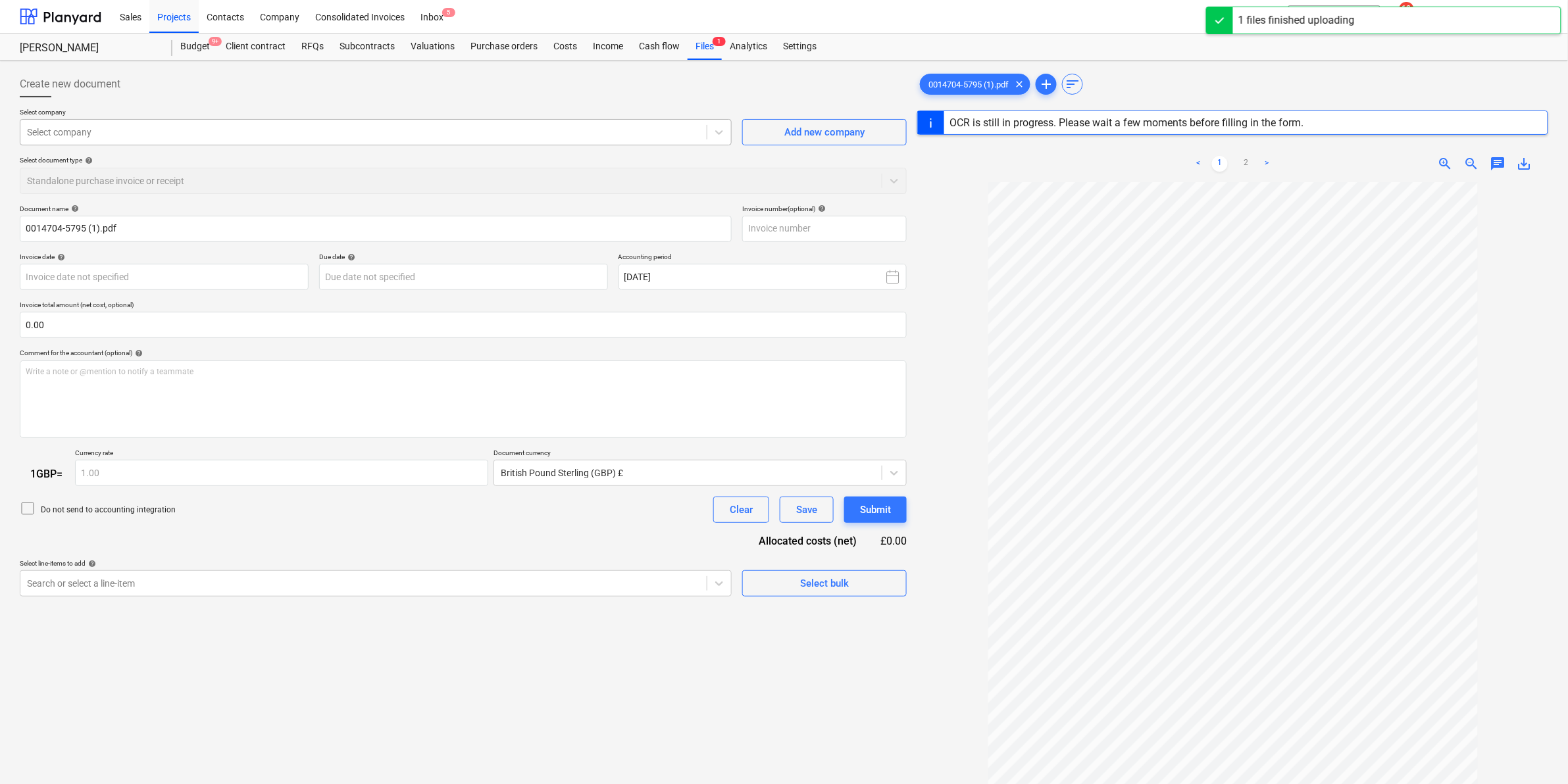
click at [265, 126] on div at bounding box center [364, 132] width 673 height 13
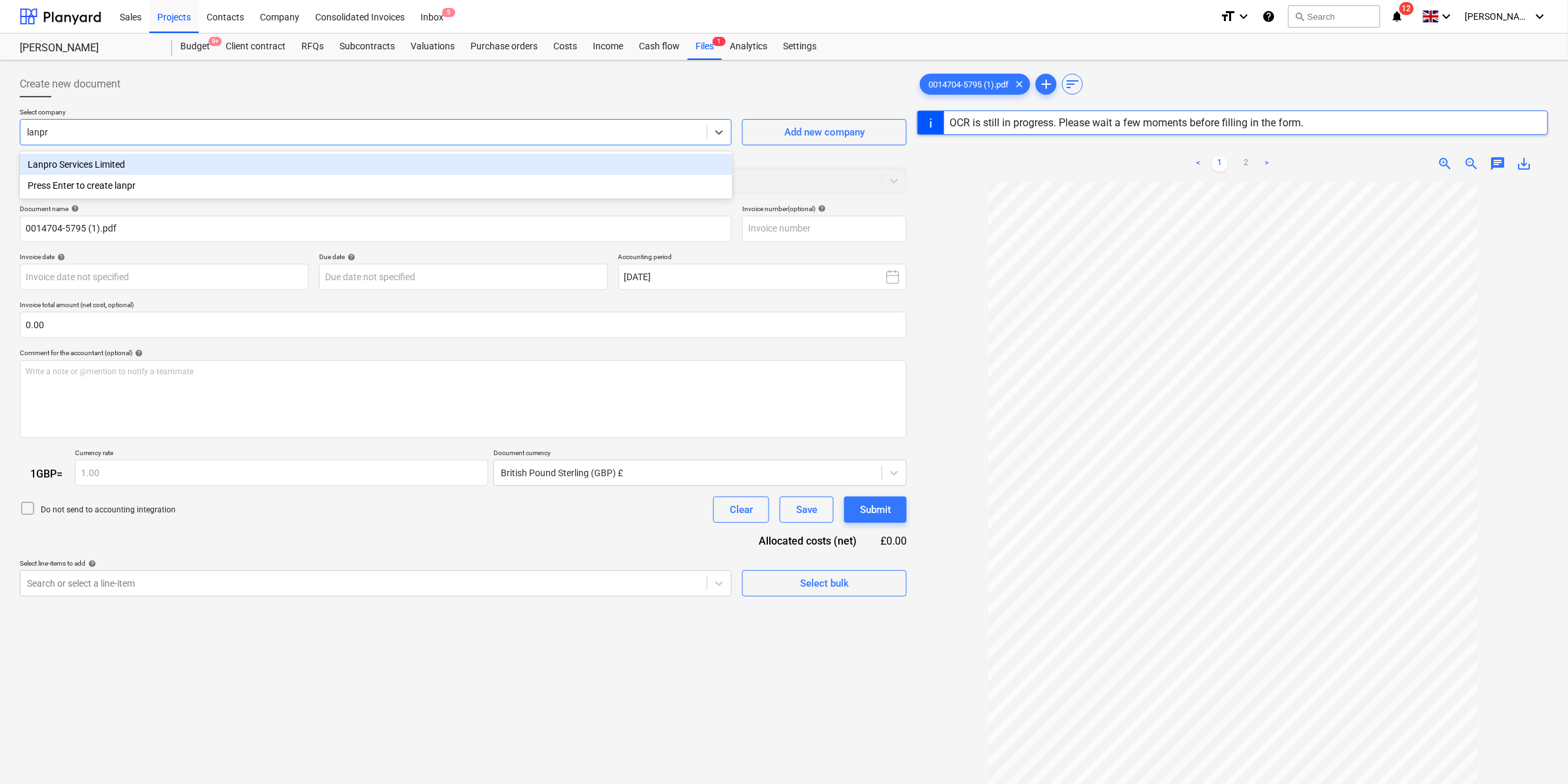
type input "lanpro"
type input "0014704"
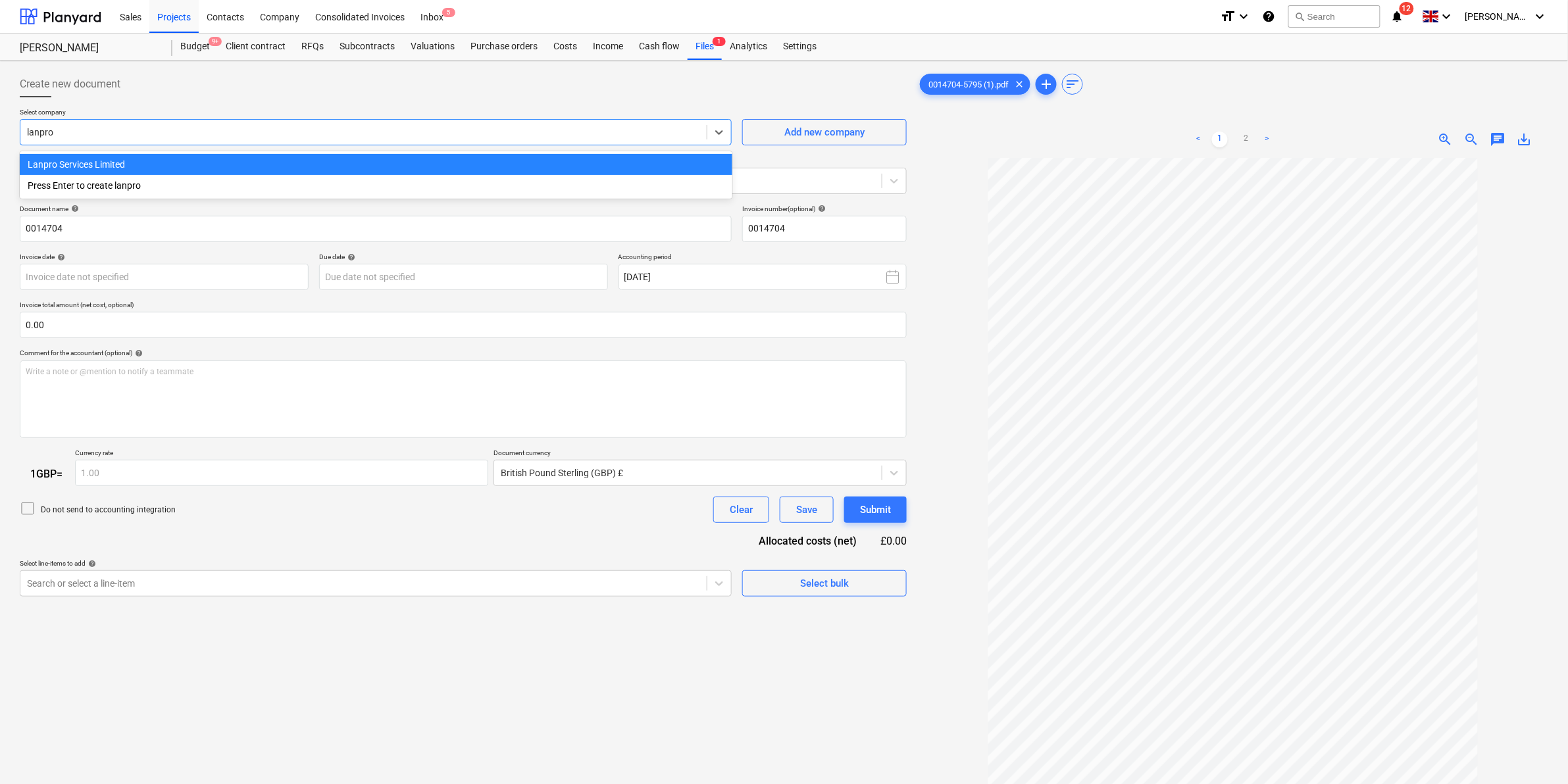
click at [104, 155] on div "Lanpro Services Limited" at bounding box center [376, 164] width 713 height 21
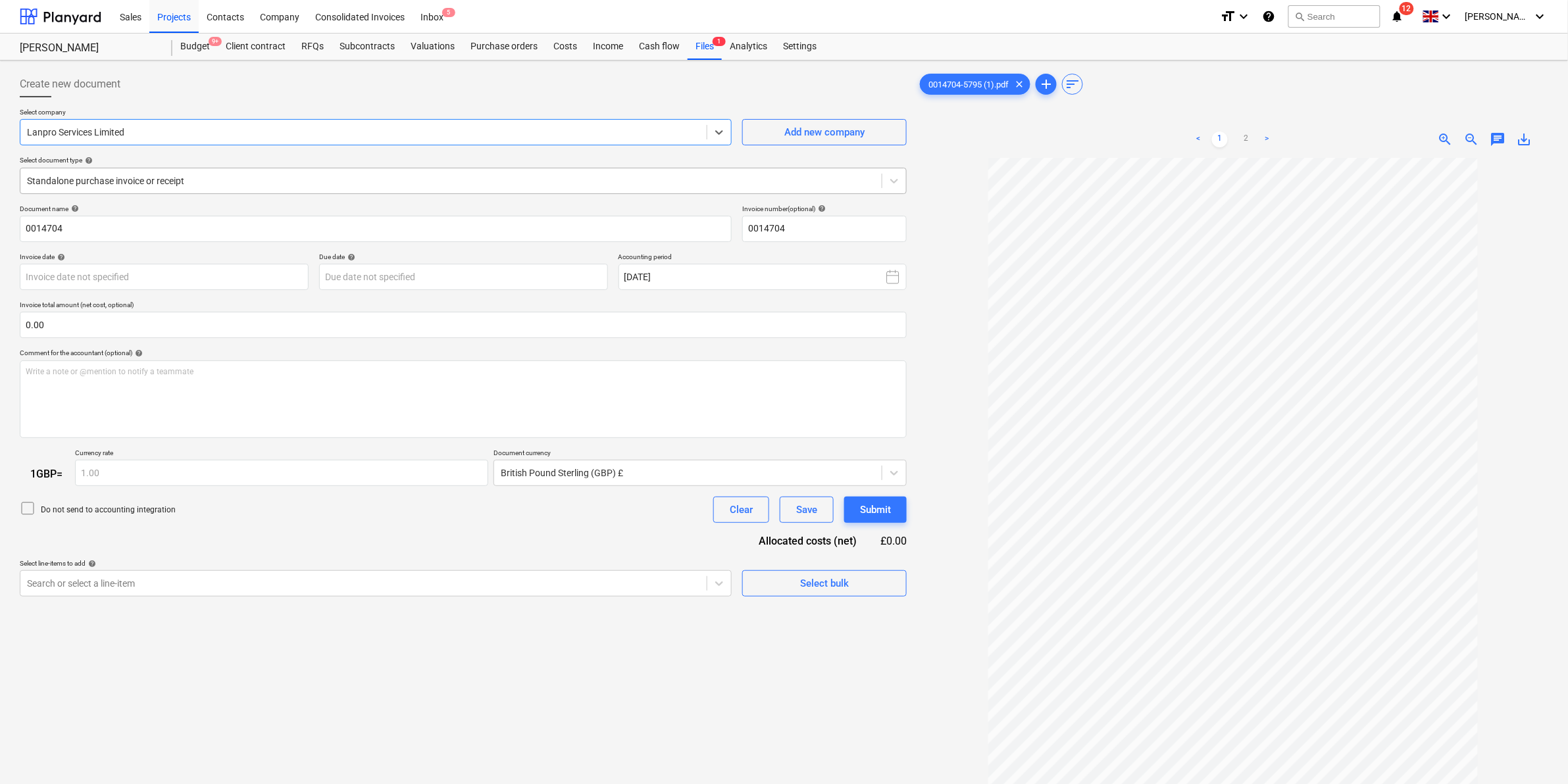
click at [126, 191] on div "Standalone purchase invoice or receipt" at bounding box center [463, 180] width 887 height 26
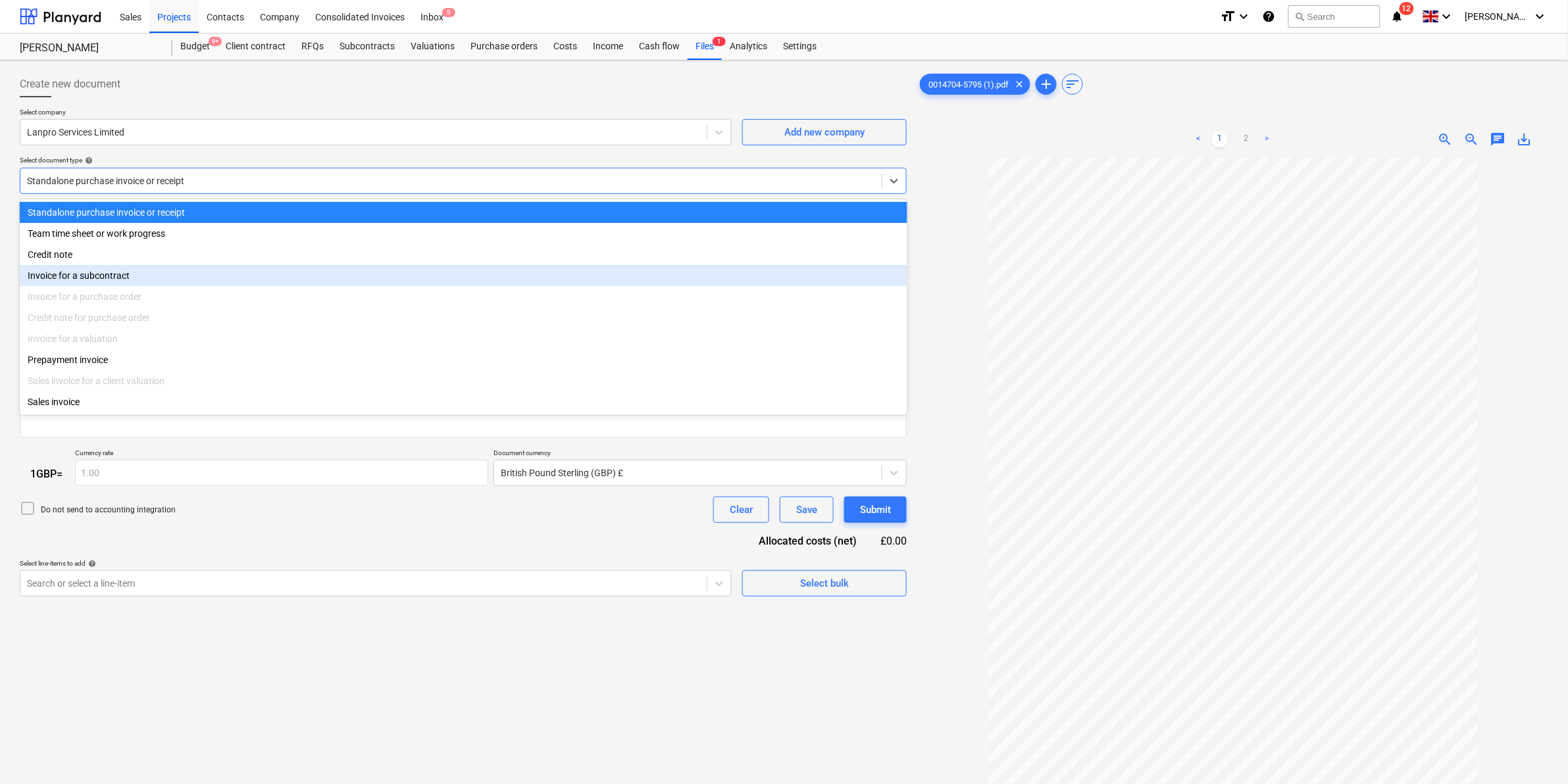
click at [110, 276] on div "Invoice for a subcontract" at bounding box center [463, 275] width 887 height 21
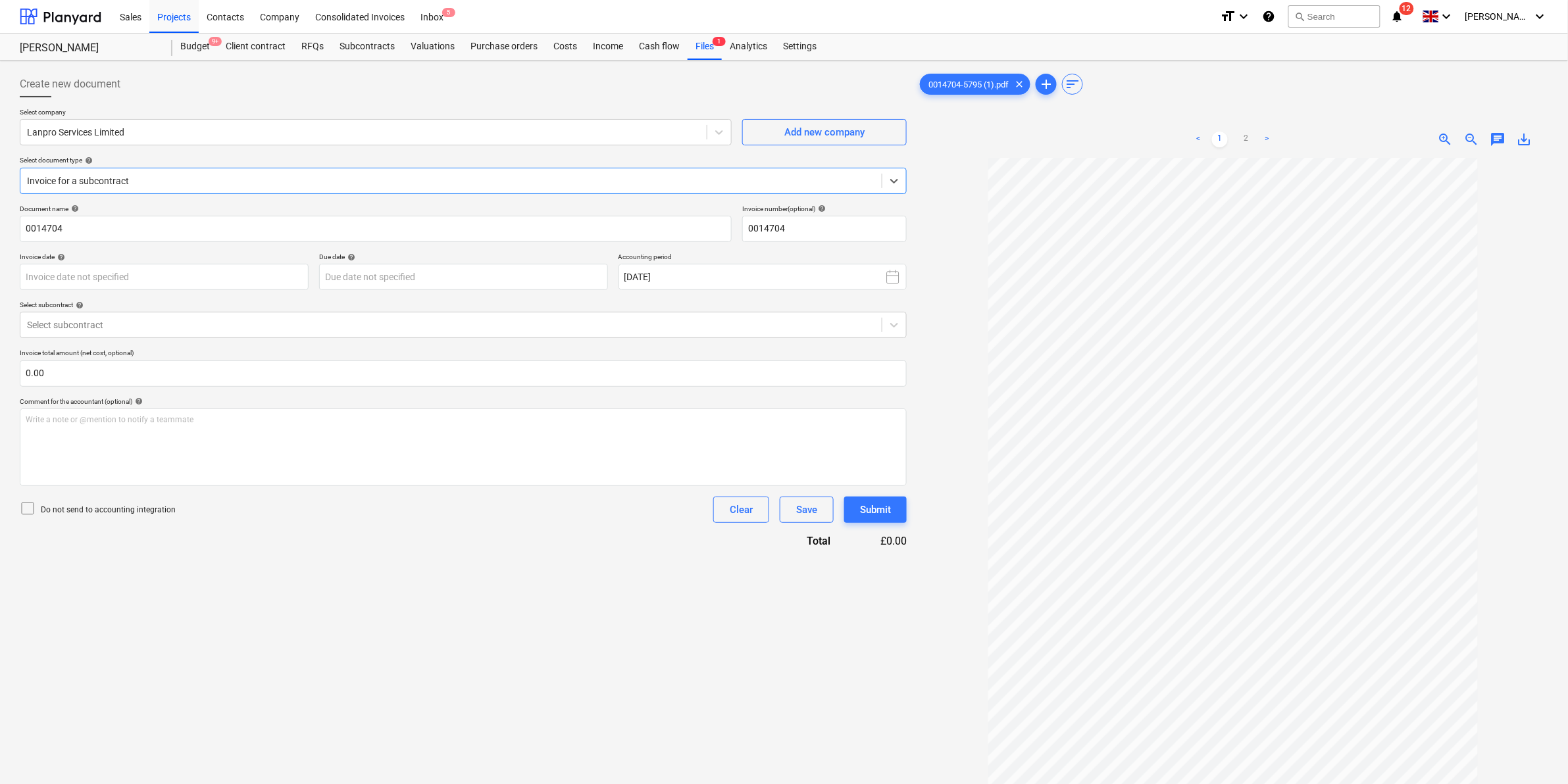
click at [97, 309] on p "Select subcontract help" at bounding box center [463, 306] width 887 height 11
click at [118, 337] on div "Select subcontract" at bounding box center [463, 325] width 887 height 26
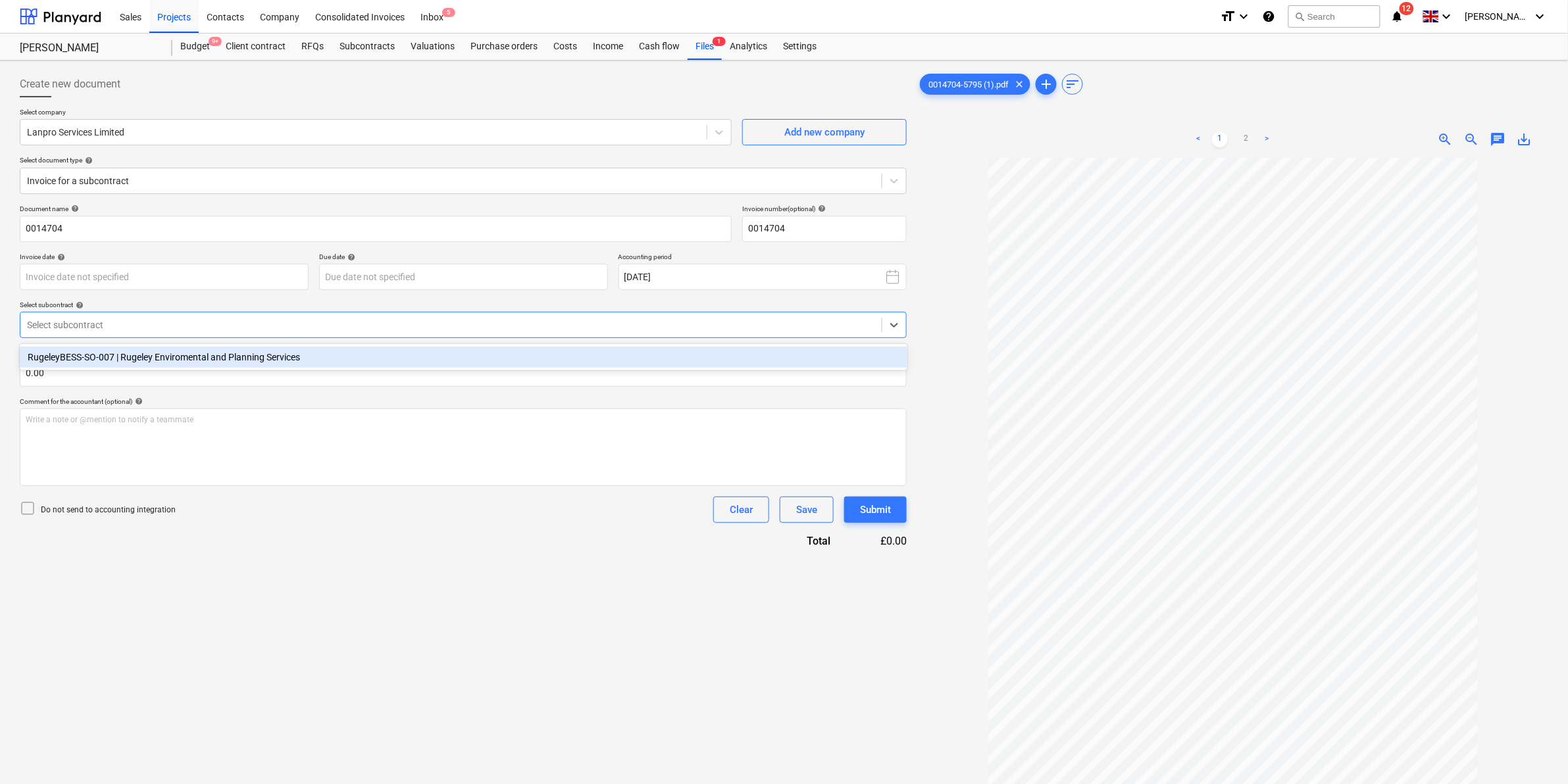
click at [122, 360] on div "RugeleyBESS-SO-007 | Rugeley Enviromental and Planning Services" at bounding box center [463, 357] width 887 height 21
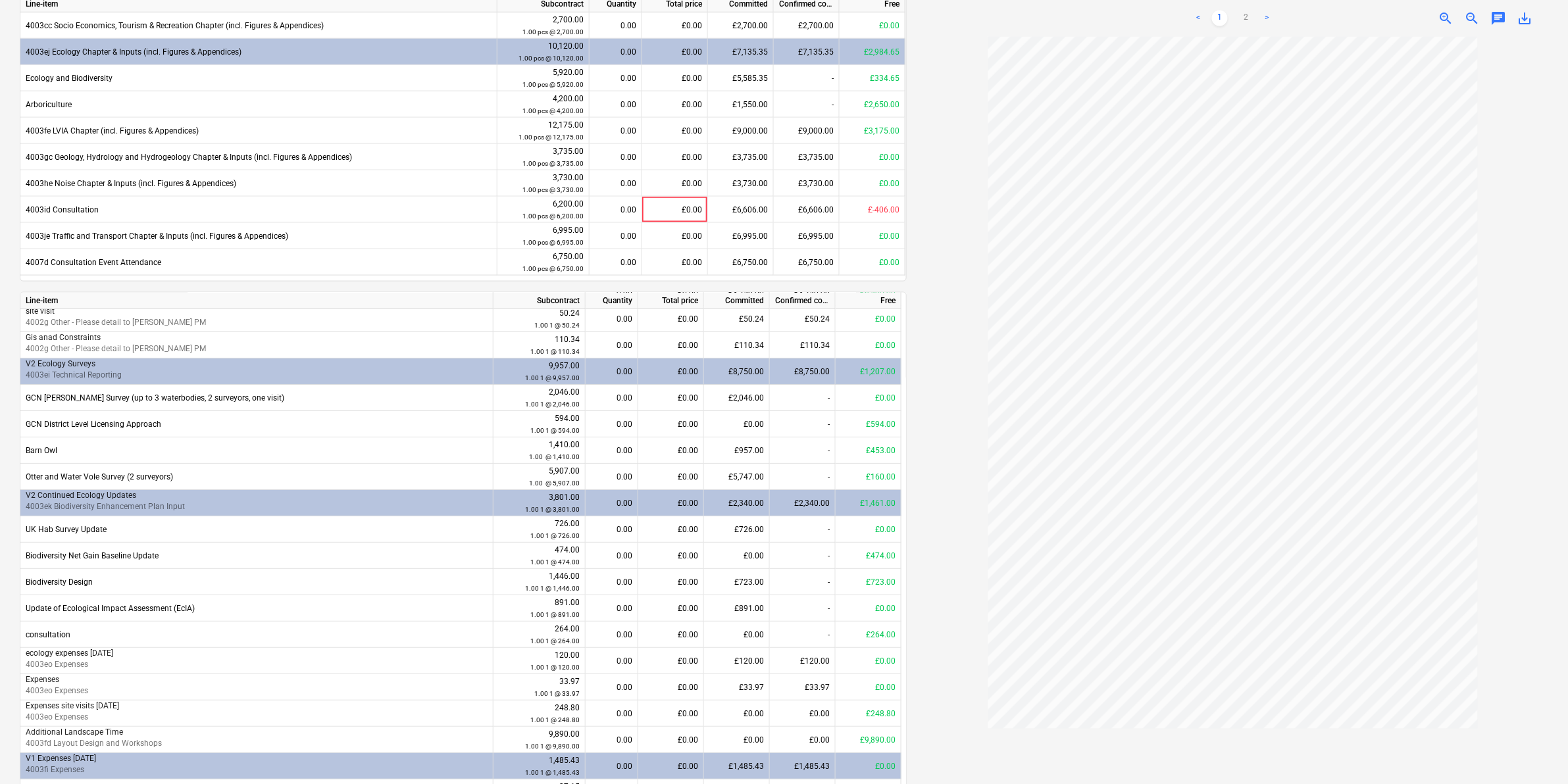
scroll to position [576, 0]
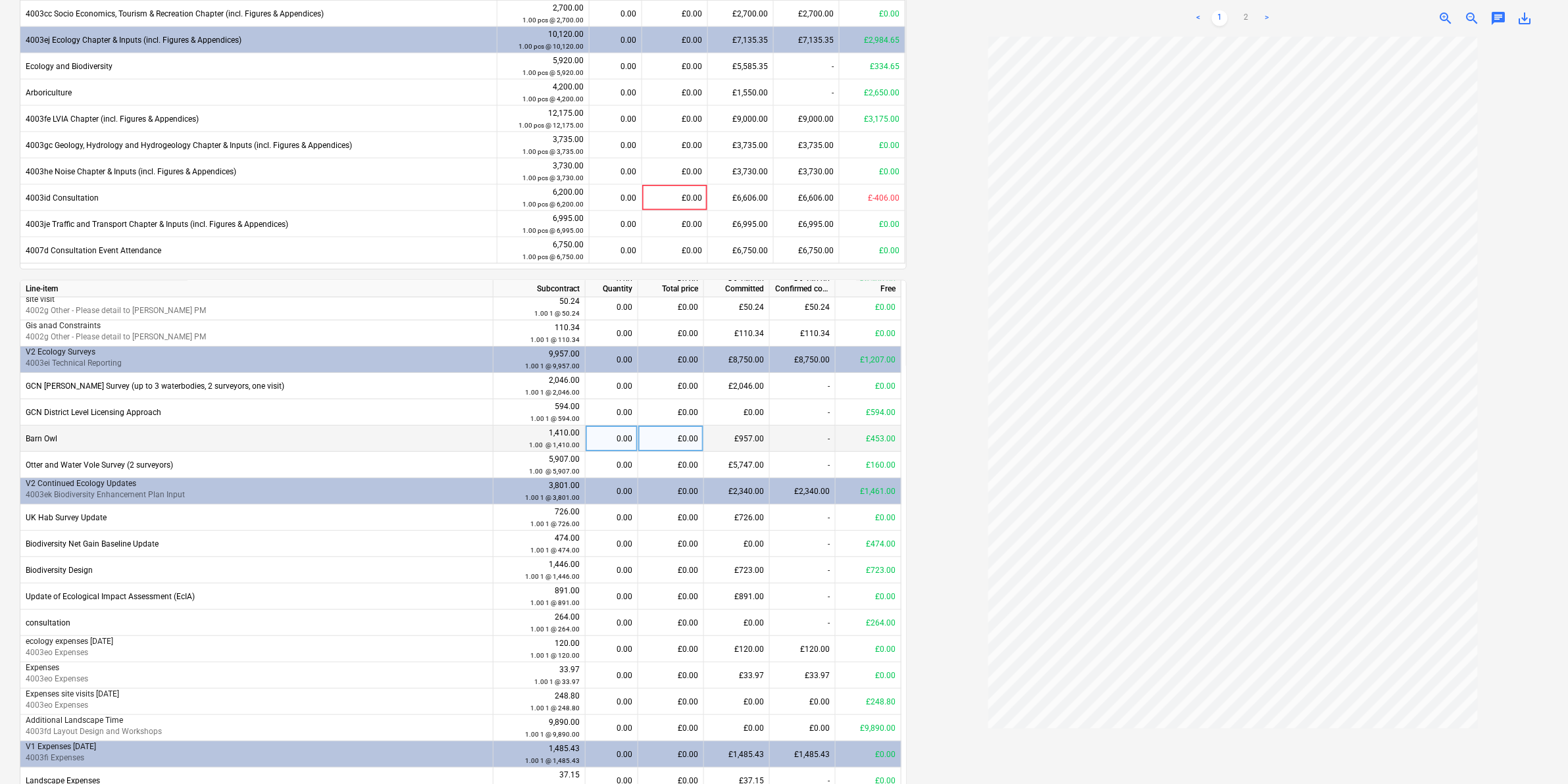
click at [652, 438] on div "£0.00" at bounding box center [671, 438] width 66 height 26
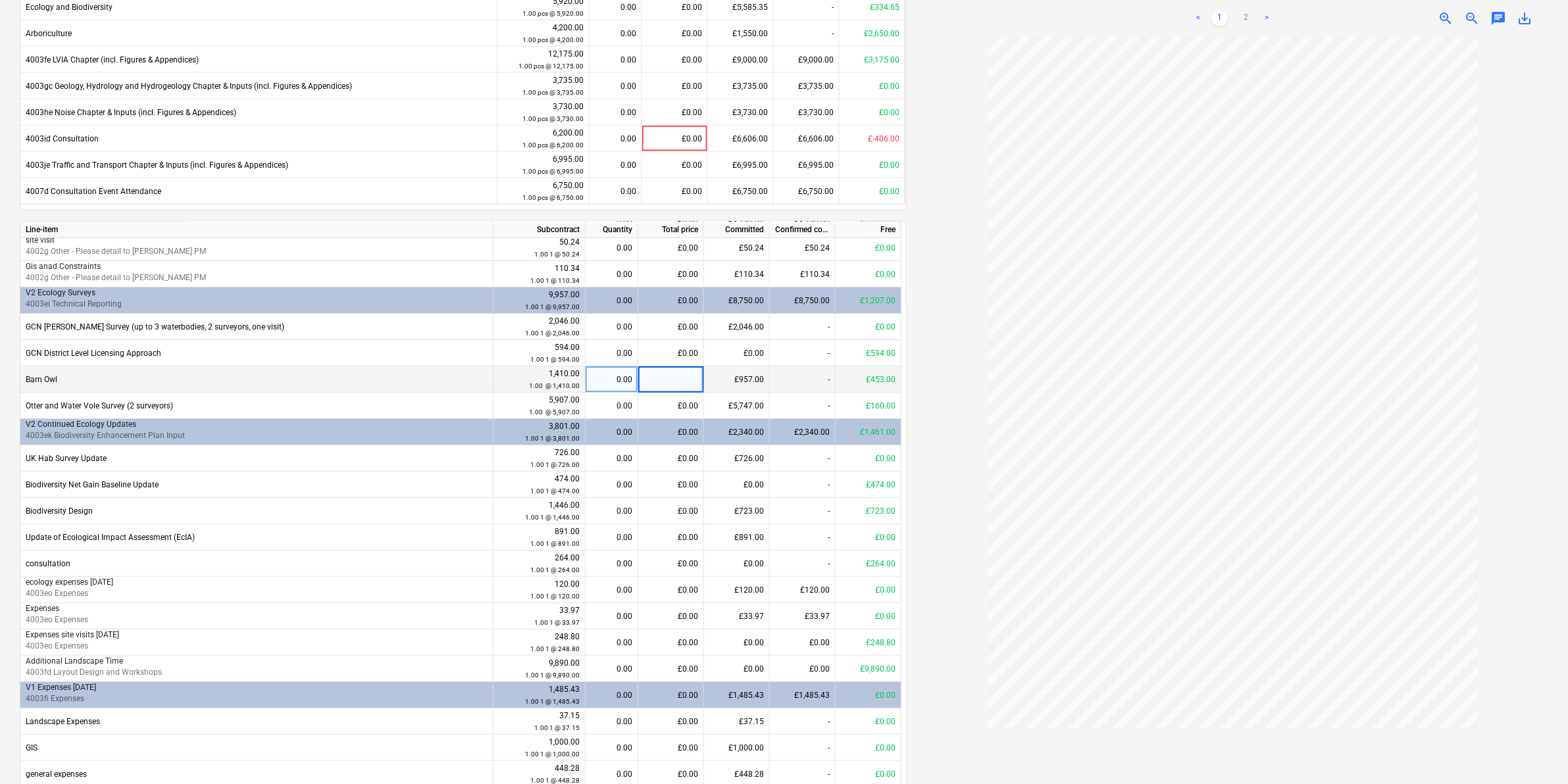
scroll to position [658, 0]
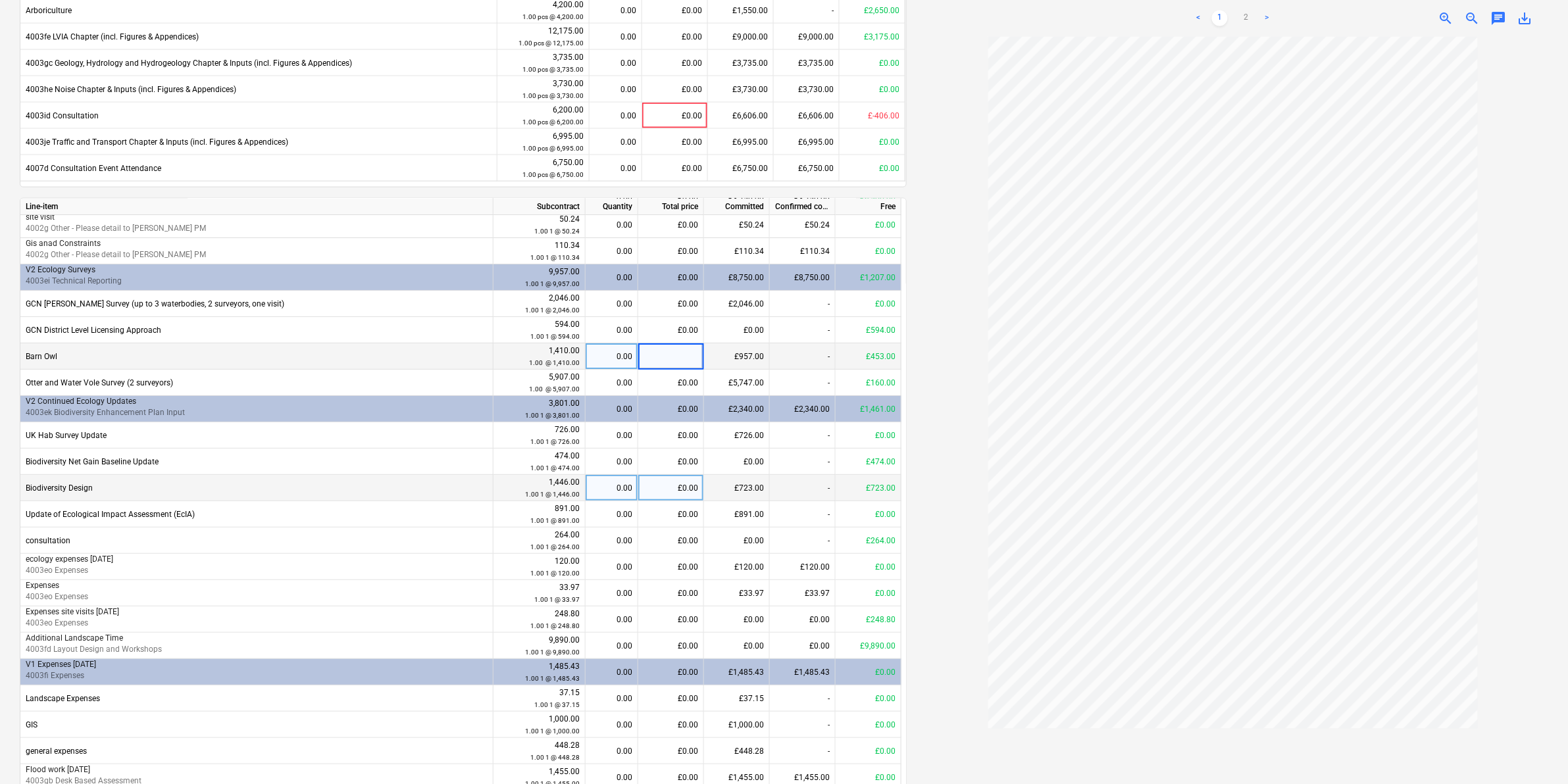
click at [601, 487] on div "0.00" at bounding box center [612, 487] width 42 height 26
type input "0.5"
click at [915, 444] on div "0014704-5795 (1).pdf clear add sort < 1 2 > zoom_in zoom_out chat 0 save_alt" at bounding box center [1232, 137] width 642 height 1459
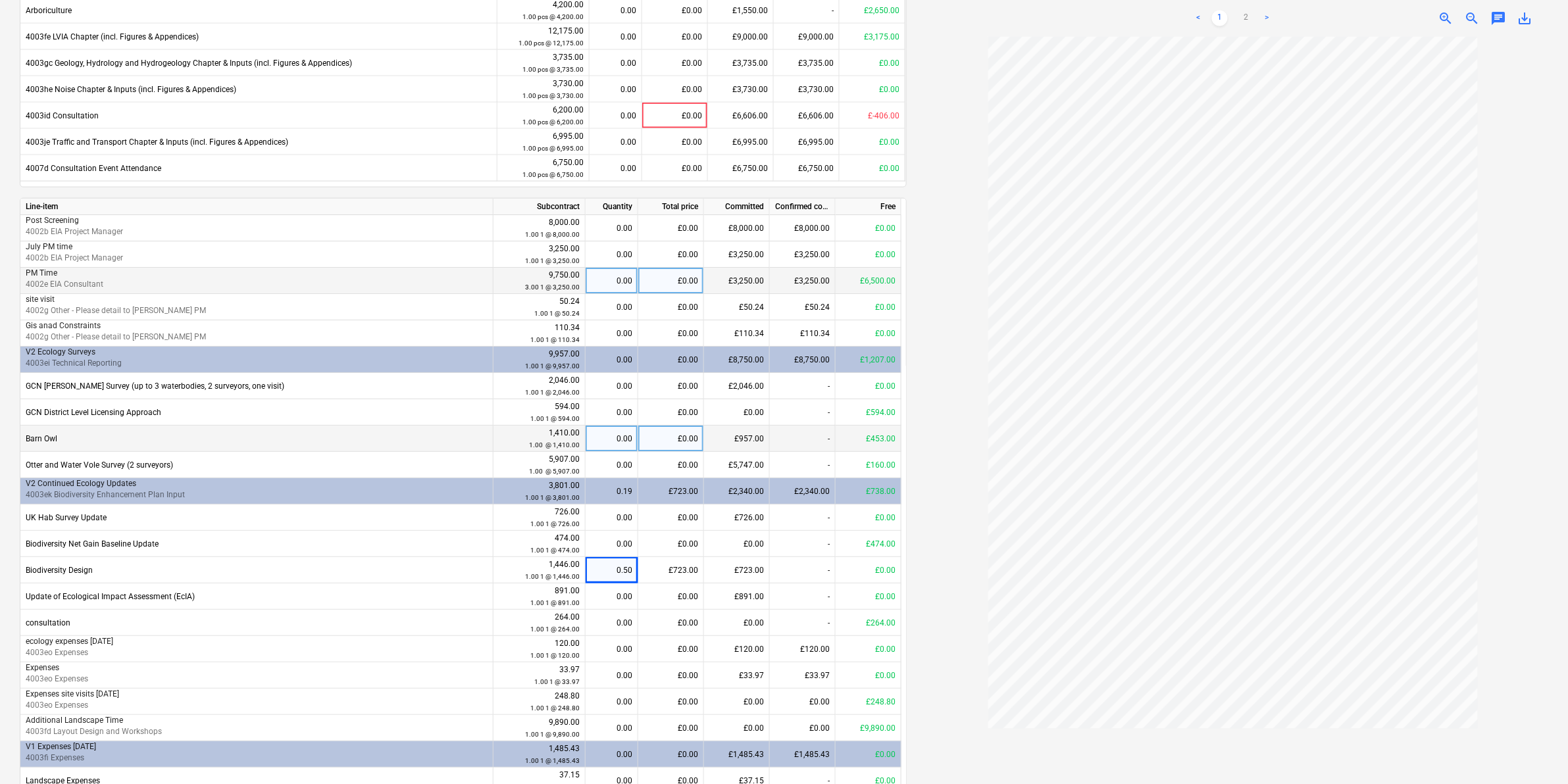
click at [612, 286] on div "0.00" at bounding box center [612, 280] width 42 height 26
type input "1"
click at [935, 293] on div at bounding box center [1232, 409] width 631 height 747
click at [648, 441] on div "£0.00" at bounding box center [671, 438] width 66 height 26
type input "306"
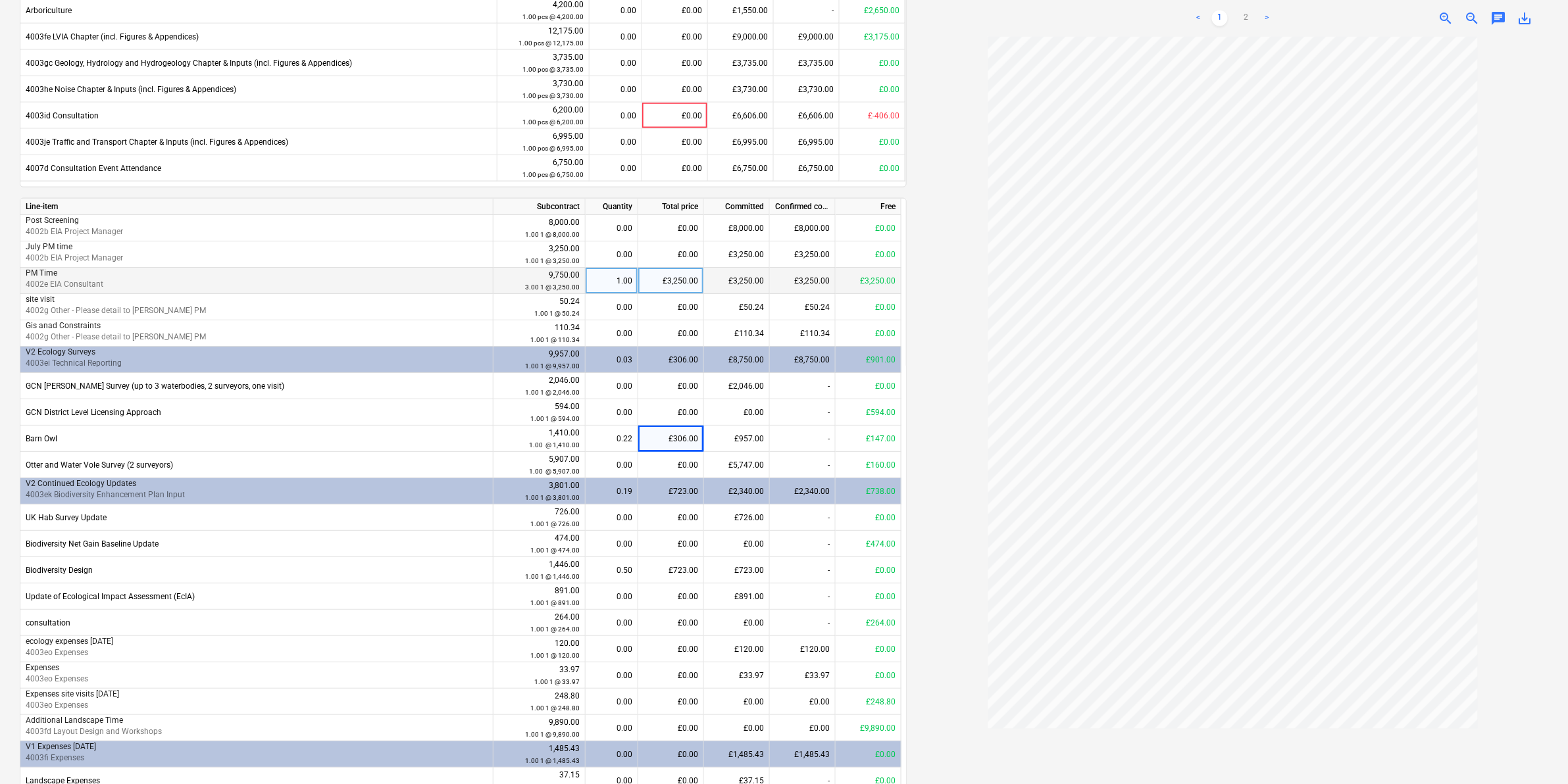
click at [939, 466] on div at bounding box center [1232, 409] width 631 height 747
click at [662, 431] on div "£306.00" at bounding box center [671, 438] width 66 height 26
type input "453"
click at [953, 438] on div at bounding box center [1232, 409] width 631 height 747
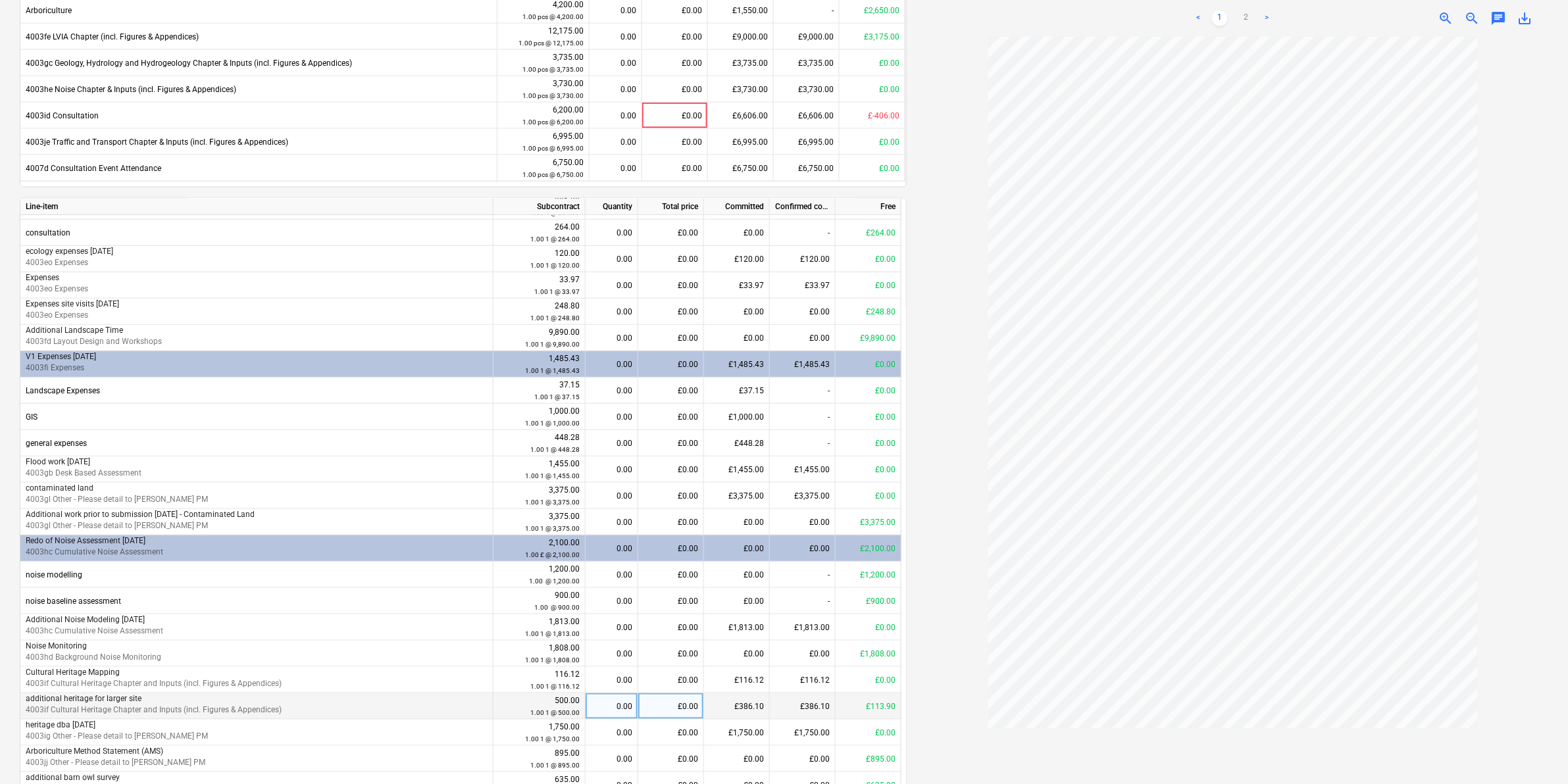
scroll to position [739, 0]
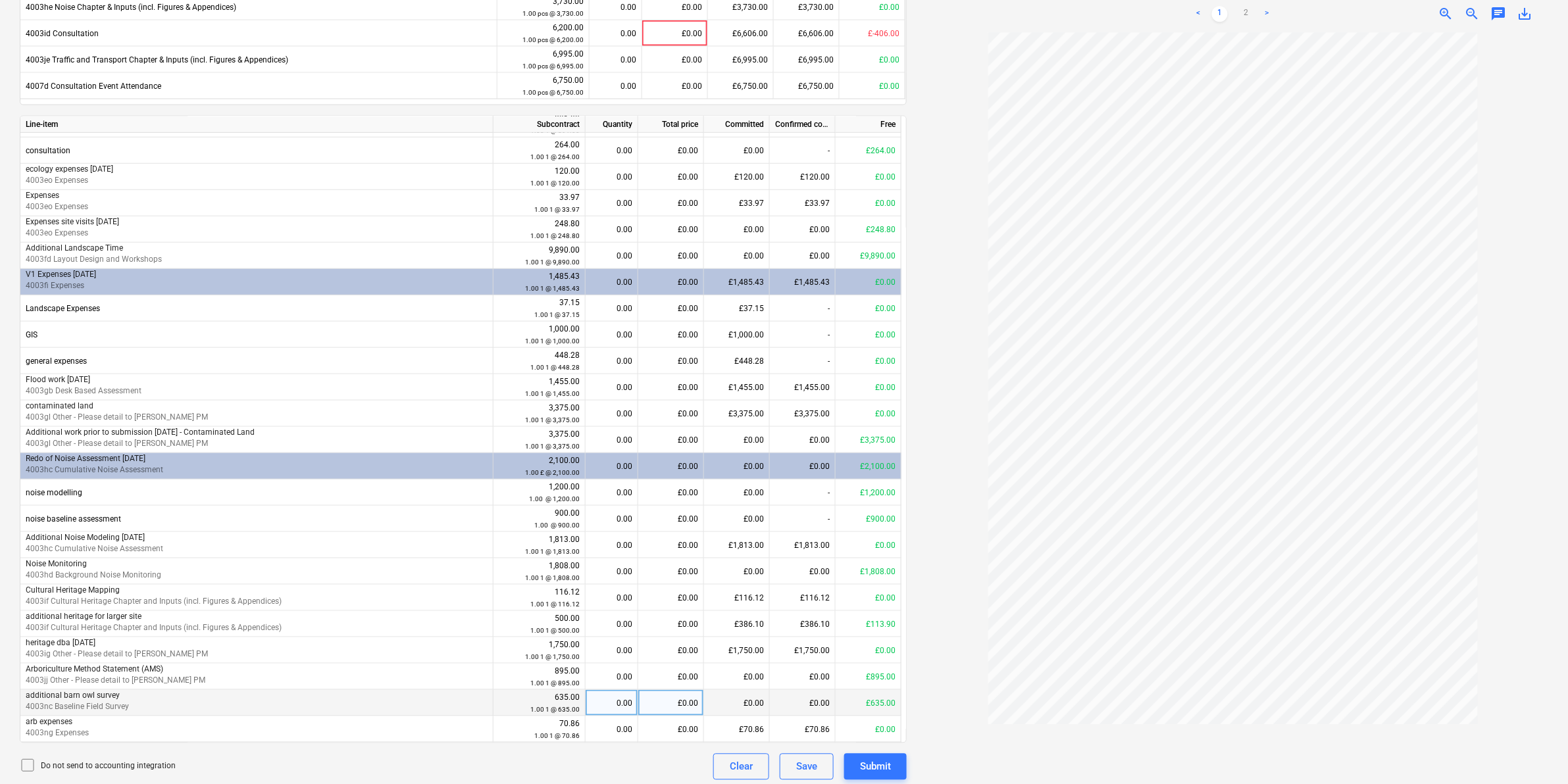
click at [652, 487] on div "£0.00" at bounding box center [671, 702] width 66 height 26
type input "306"
click at [965, 487] on div at bounding box center [1232, 406] width 631 height 747
click at [683, 437] on div "£0.00" at bounding box center [671, 439] width 66 height 26
click at [621, 443] on div "0.00" at bounding box center [612, 439] width 42 height 26
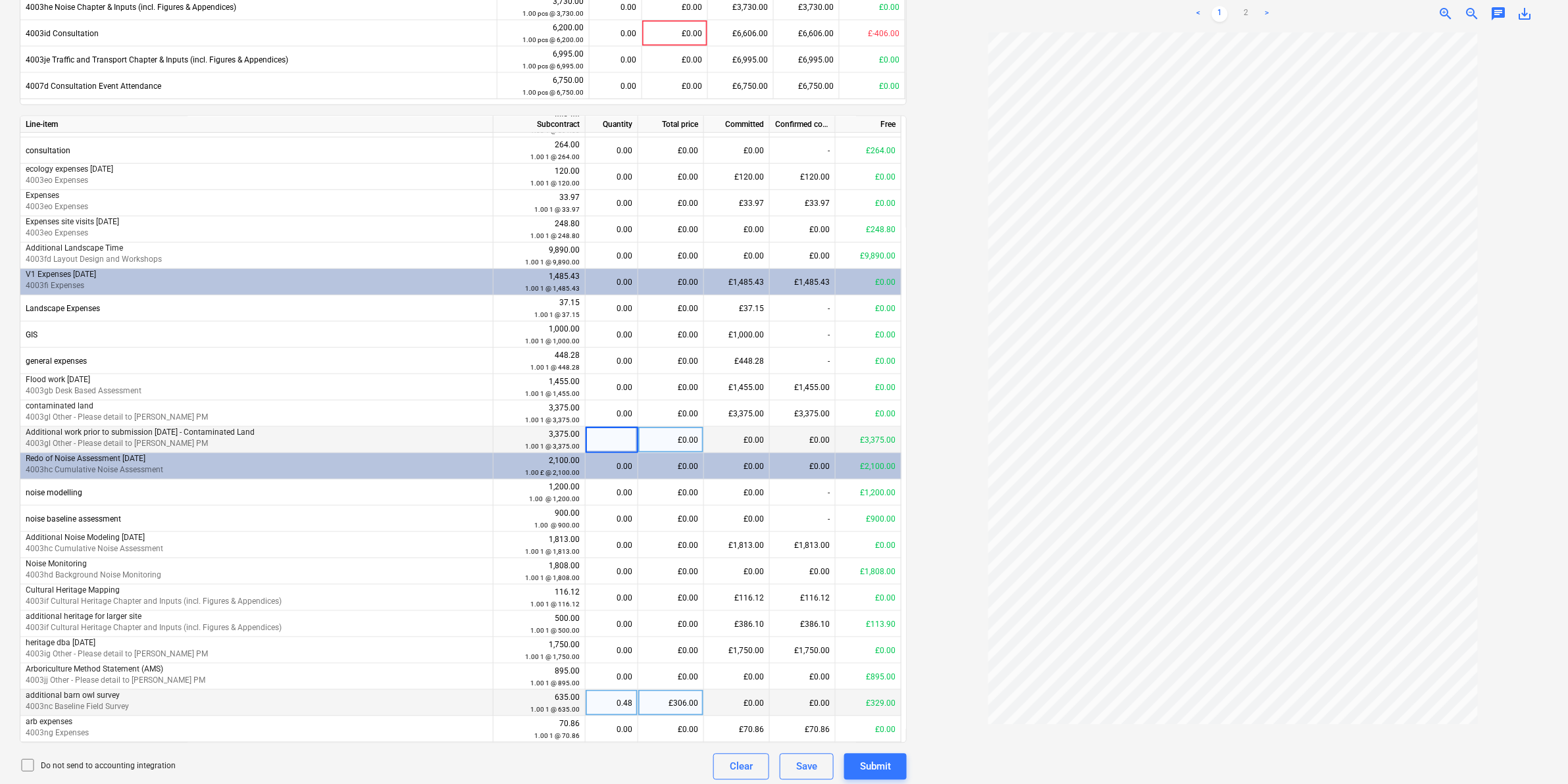
type input "1"
click at [936, 476] on div at bounding box center [1232, 406] width 631 height 747
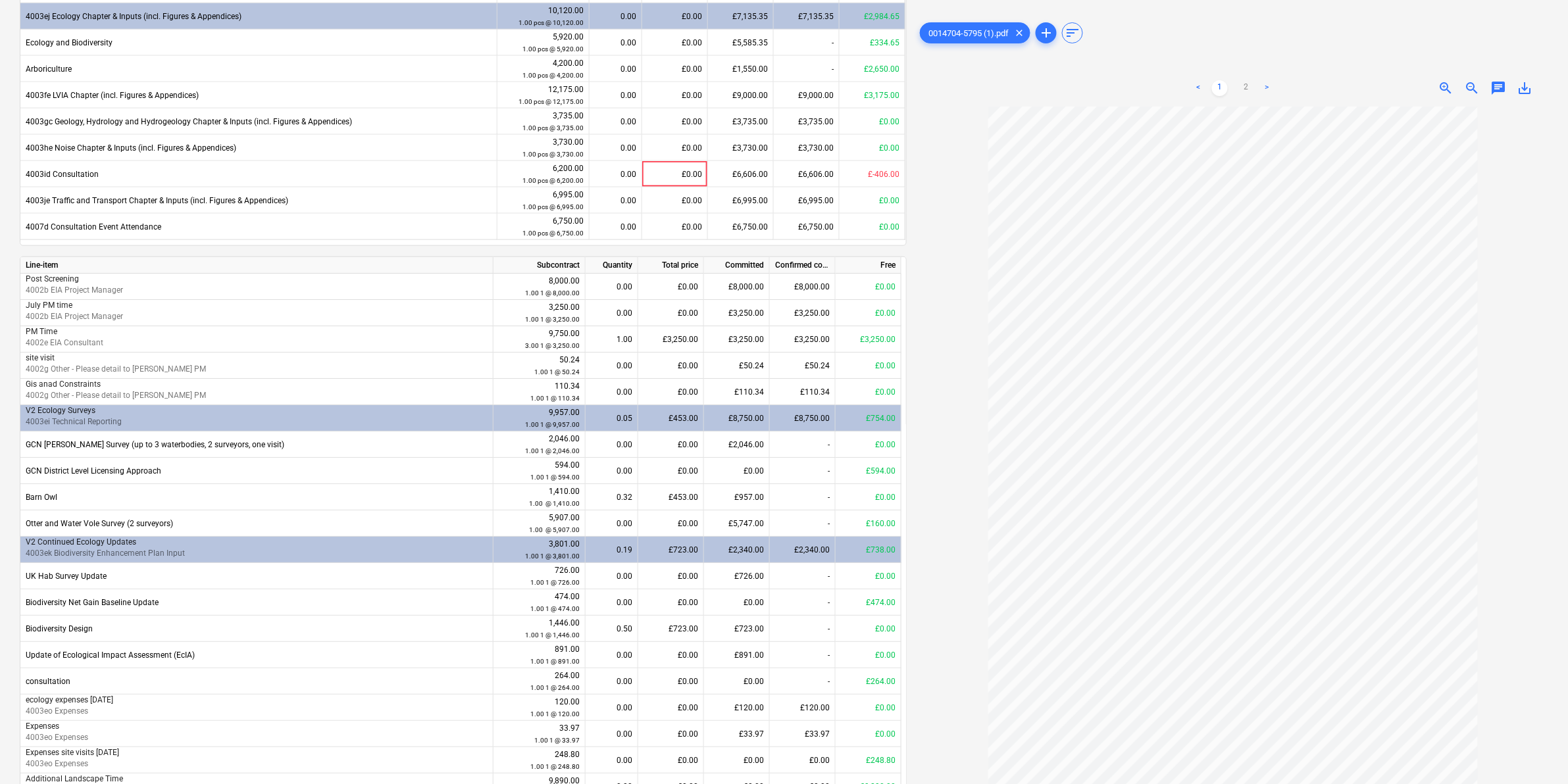
scroll to position [576, 0]
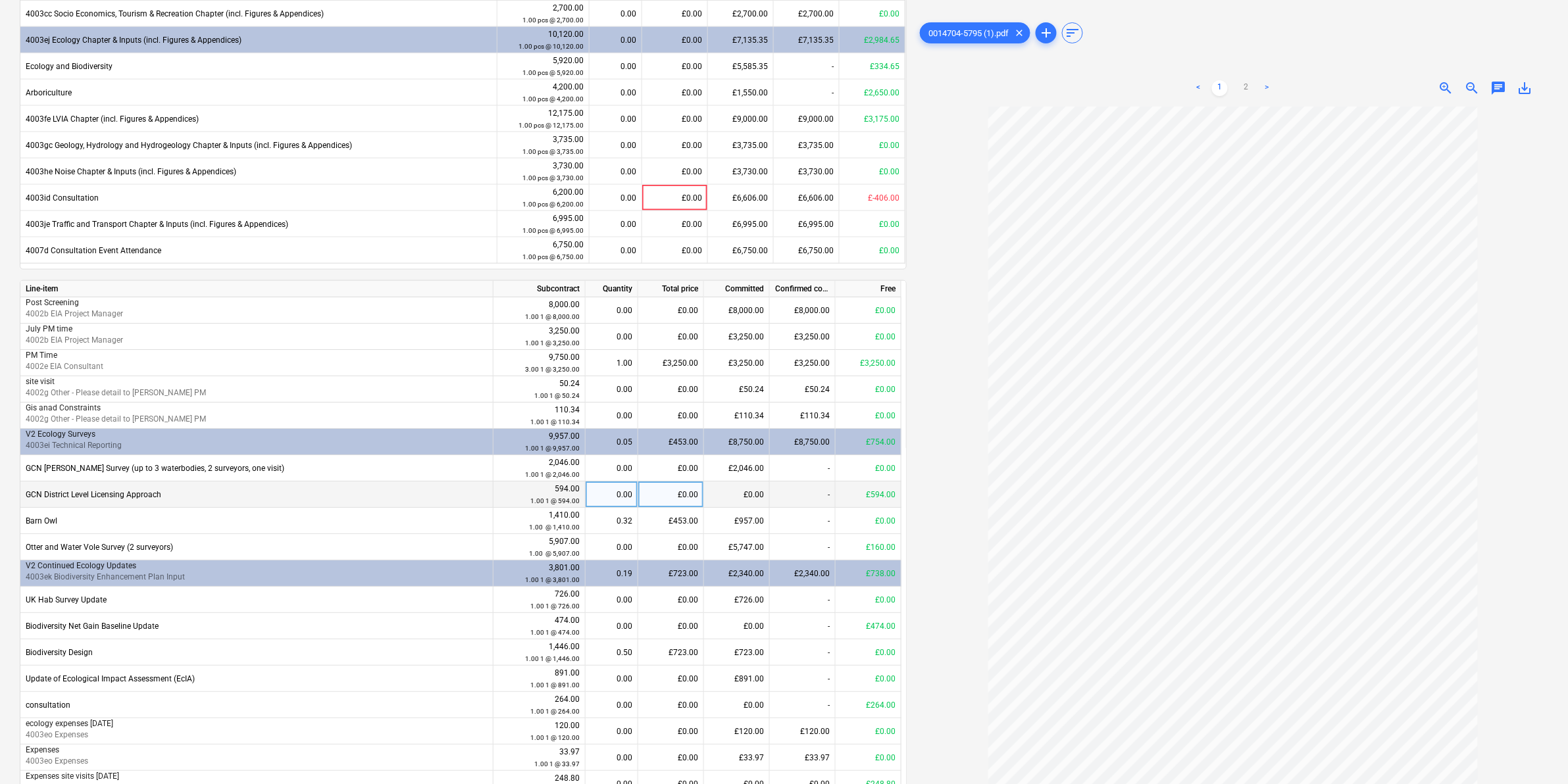
click at [663, 487] on div "£0.00" at bounding box center [671, 494] width 66 height 26
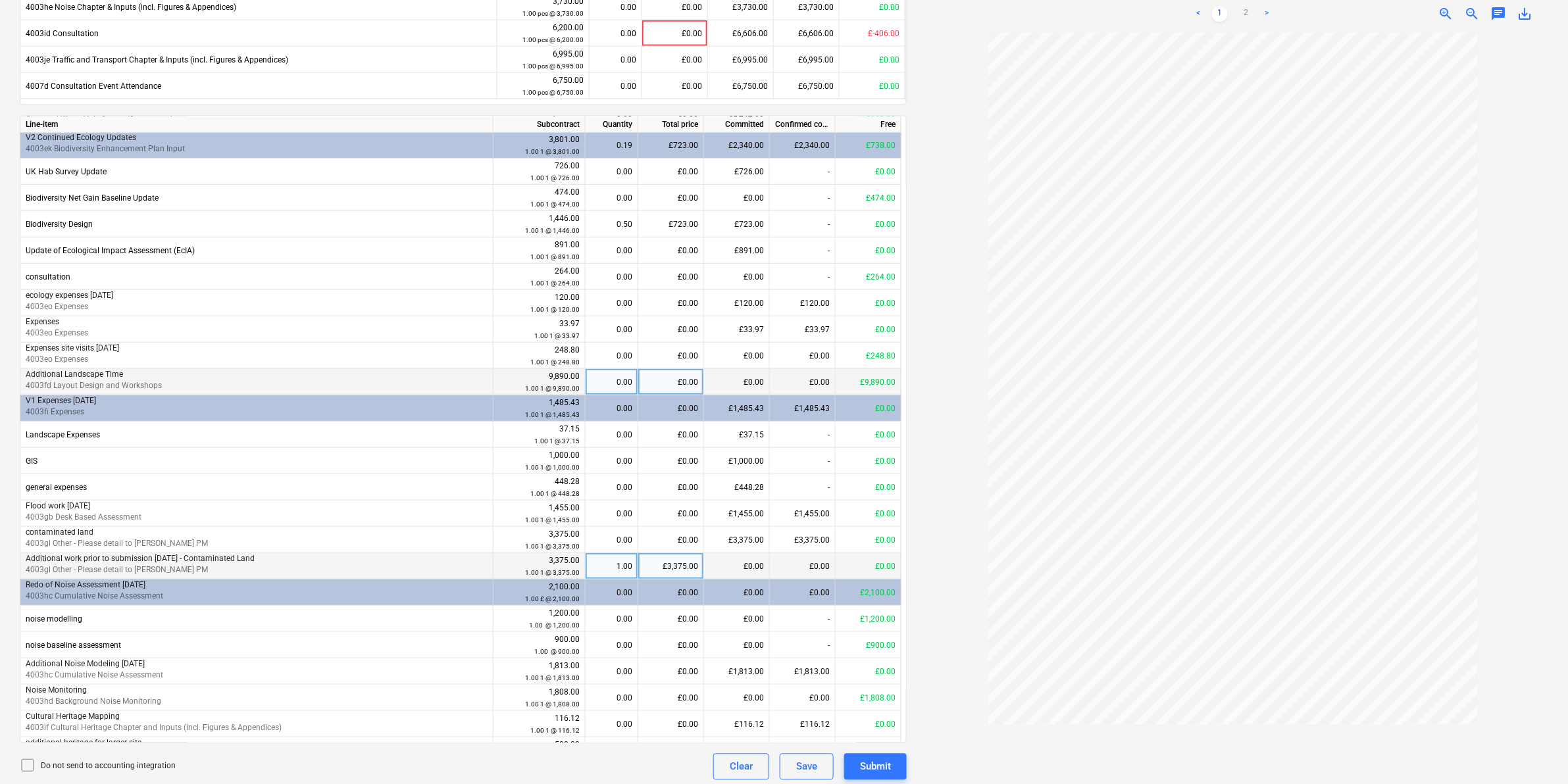
scroll to position [226, 0]
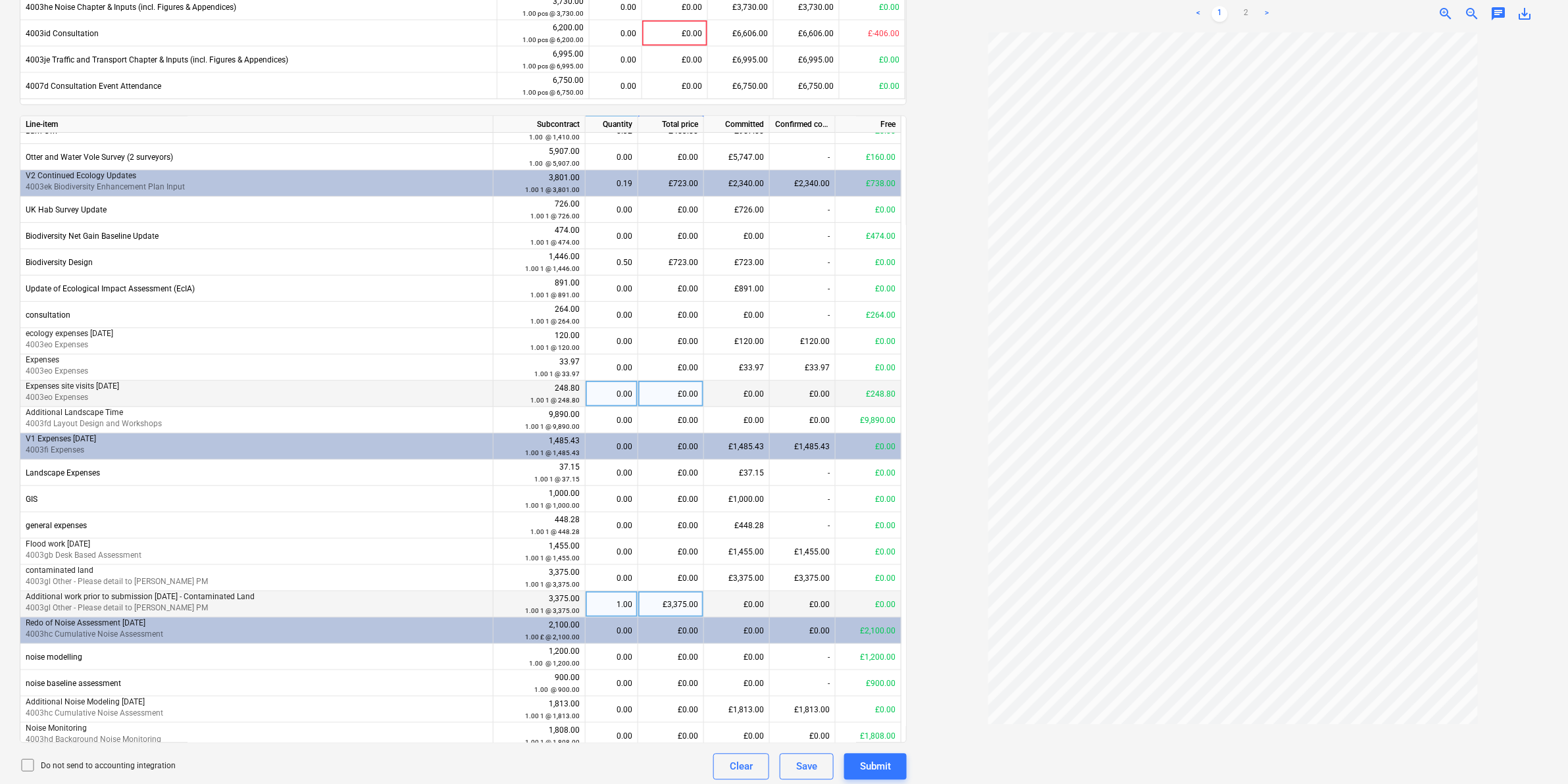
click at [605, 400] on div "0.00" at bounding box center [612, 394] width 42 height 26
type input "1"
click at [675, 418] on div "£0.00" at bounding box center [671, 420] width 66 height 26
type input "2995"
click at [968, 449] on div at bounding box center [1232, 406] width 631 height 747
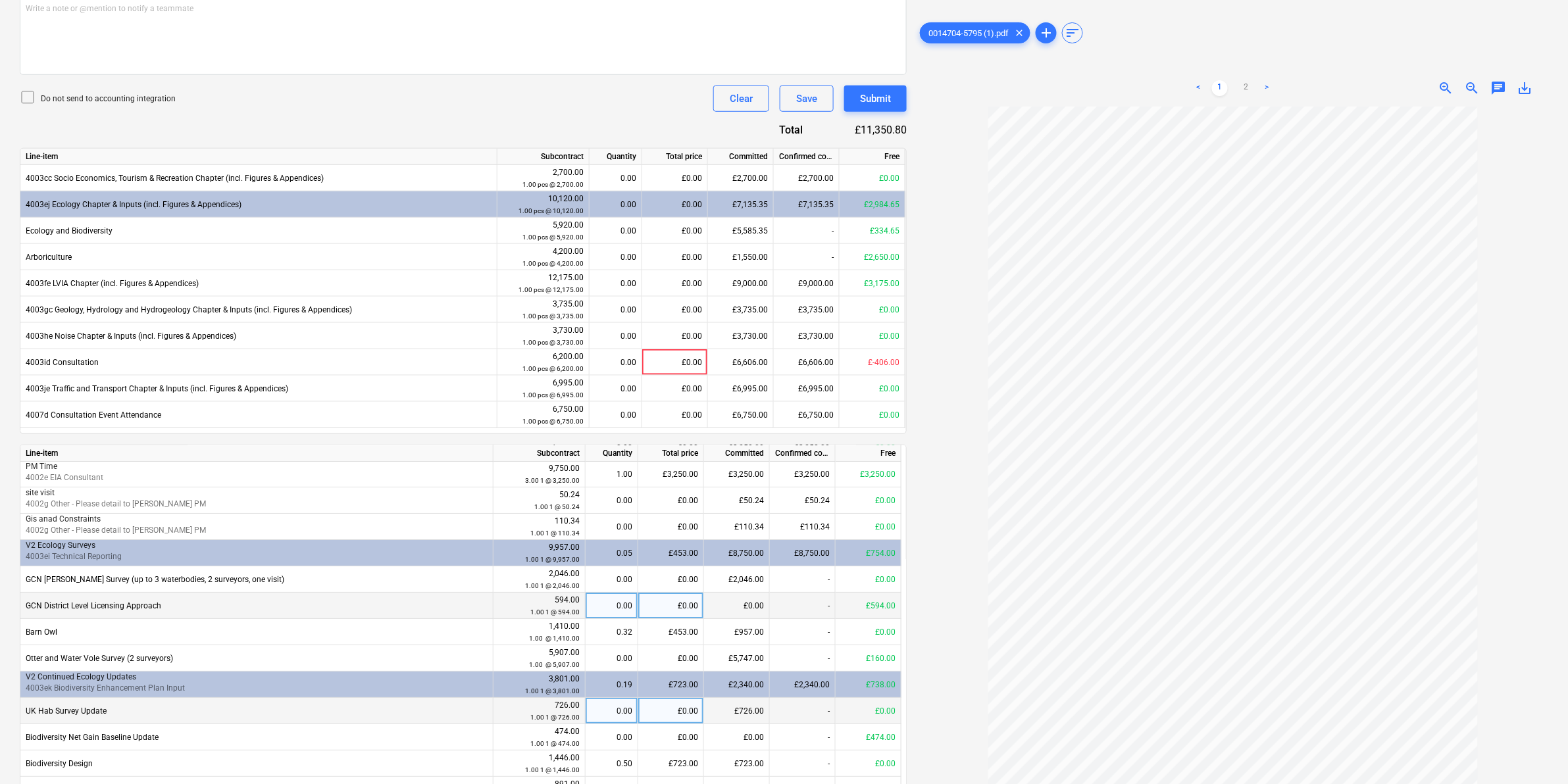
scroll to position [82, 0]
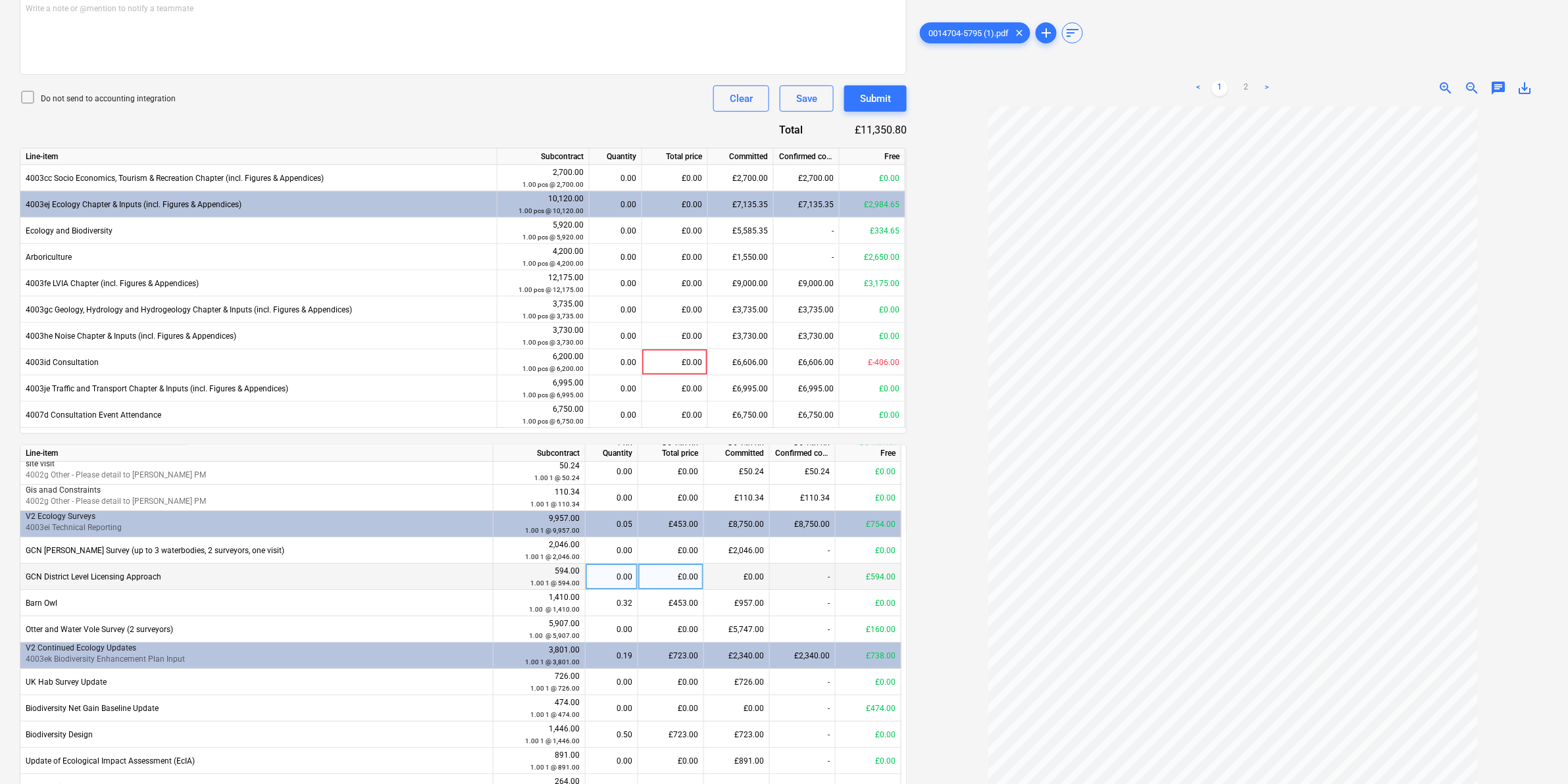
click at [684, 487] on div "£0.00" at bounding box center [671, 577] width 66 height 26
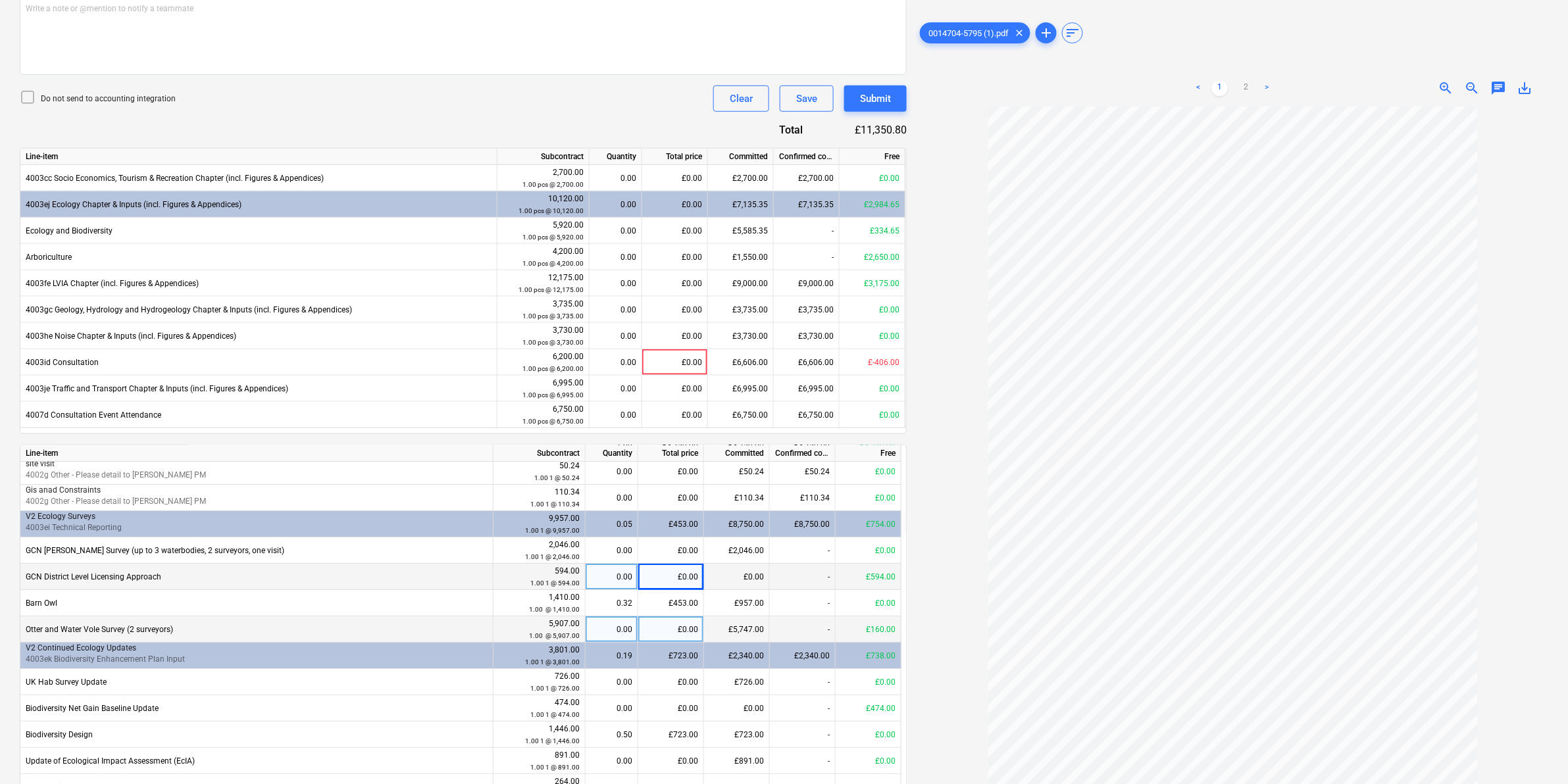
click at [676, 487] on div "£0.00" at bounding box center [671, 629] width 66 height 26
type input "160"
click at [946, 487] on div at bounding box center [1232, 479] width 631 height 747
click at [682, 487] on div "£0.00" at bounding box center [671, 577] width 66 height 26
click at [612, 487] on div "0.00" at bounding box center [612, 577] width 42 height 26
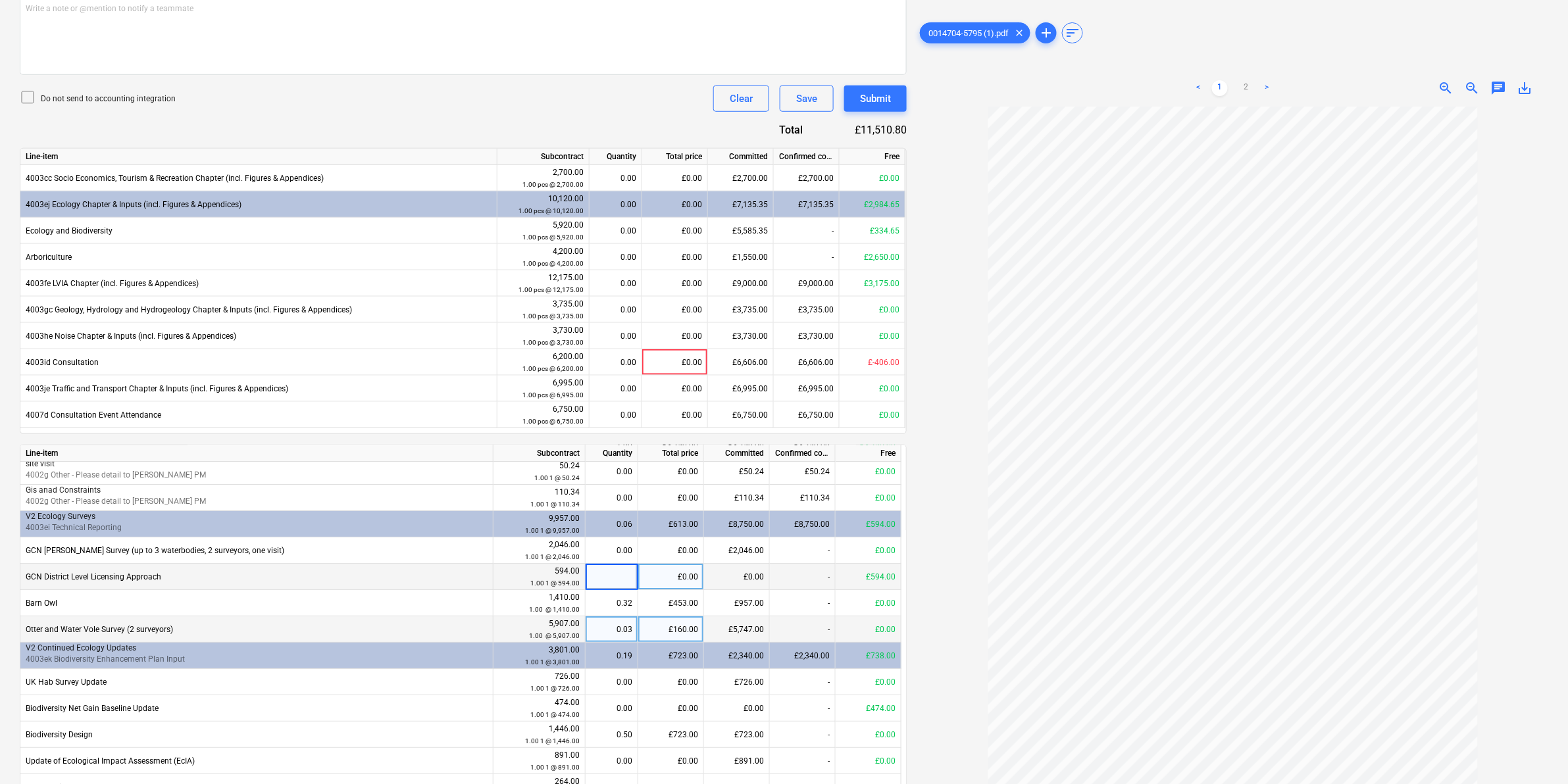
type input "1"
click at [942, 487] on div at bounding box center [1232, 479] width 631 height 747
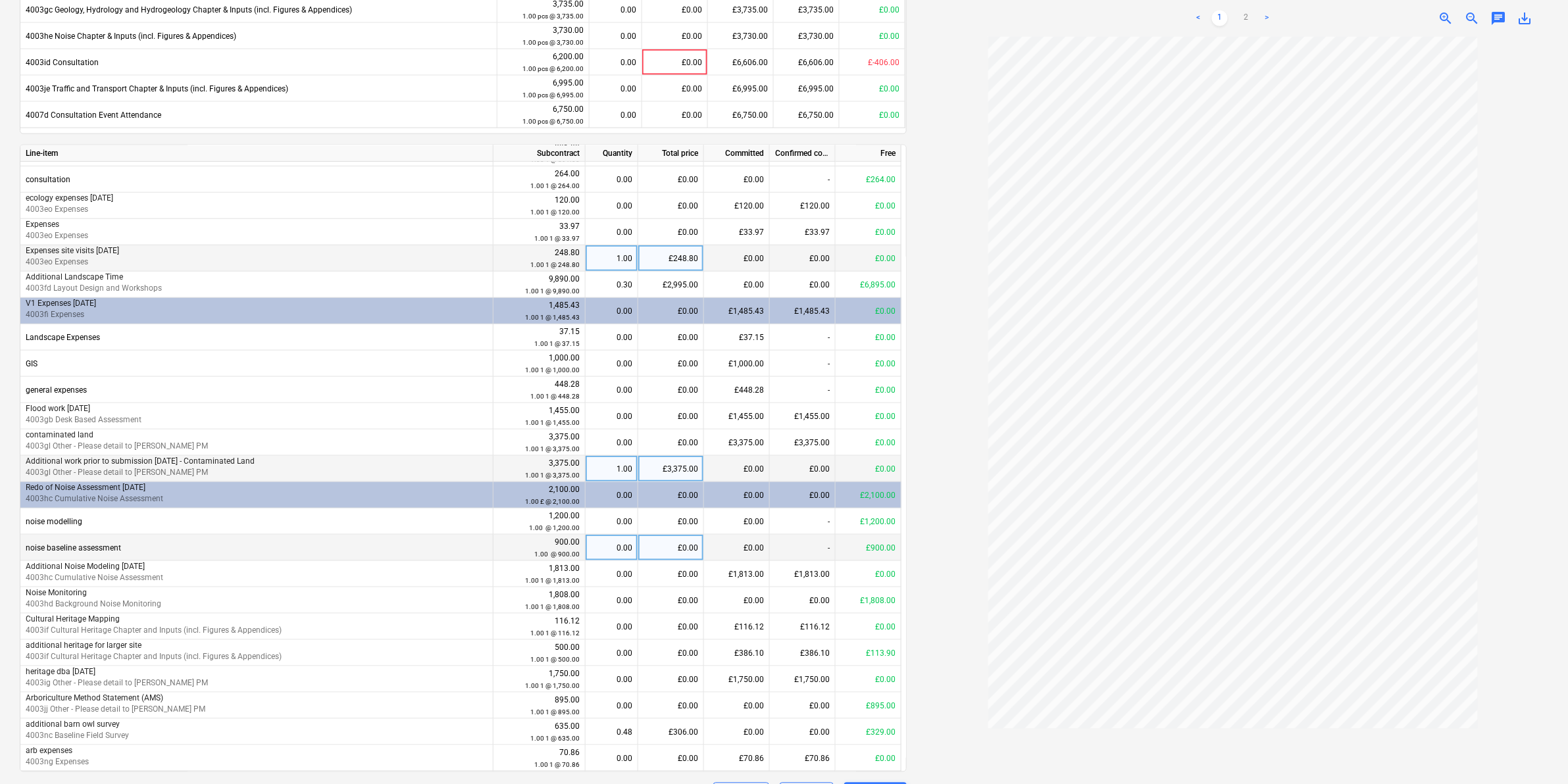
scroll to position [739, 0]
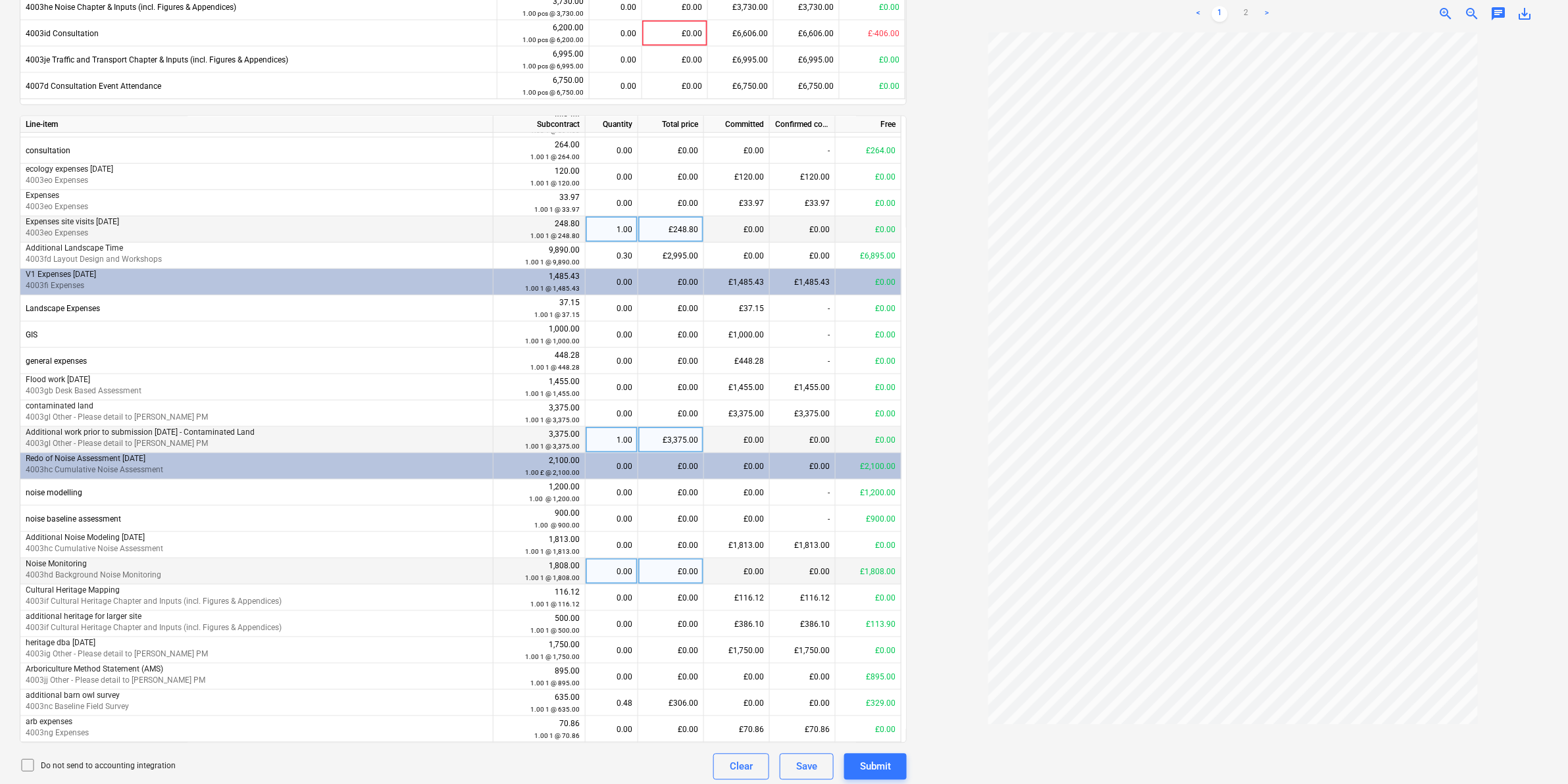
click at [676, 487] on div "£0.00" at bounding box center [671, 571] width 66 height 26
click at [678, 487] on div "£306.00" at bounding box center [671, 702] width 66 height 26
click at [952, 487] on div at bounding box center [1232, 406] width 631 height 747
click at [609, 487] on div "0.48" at bounding box center [612, 702] width 42 height 26
type input "1"
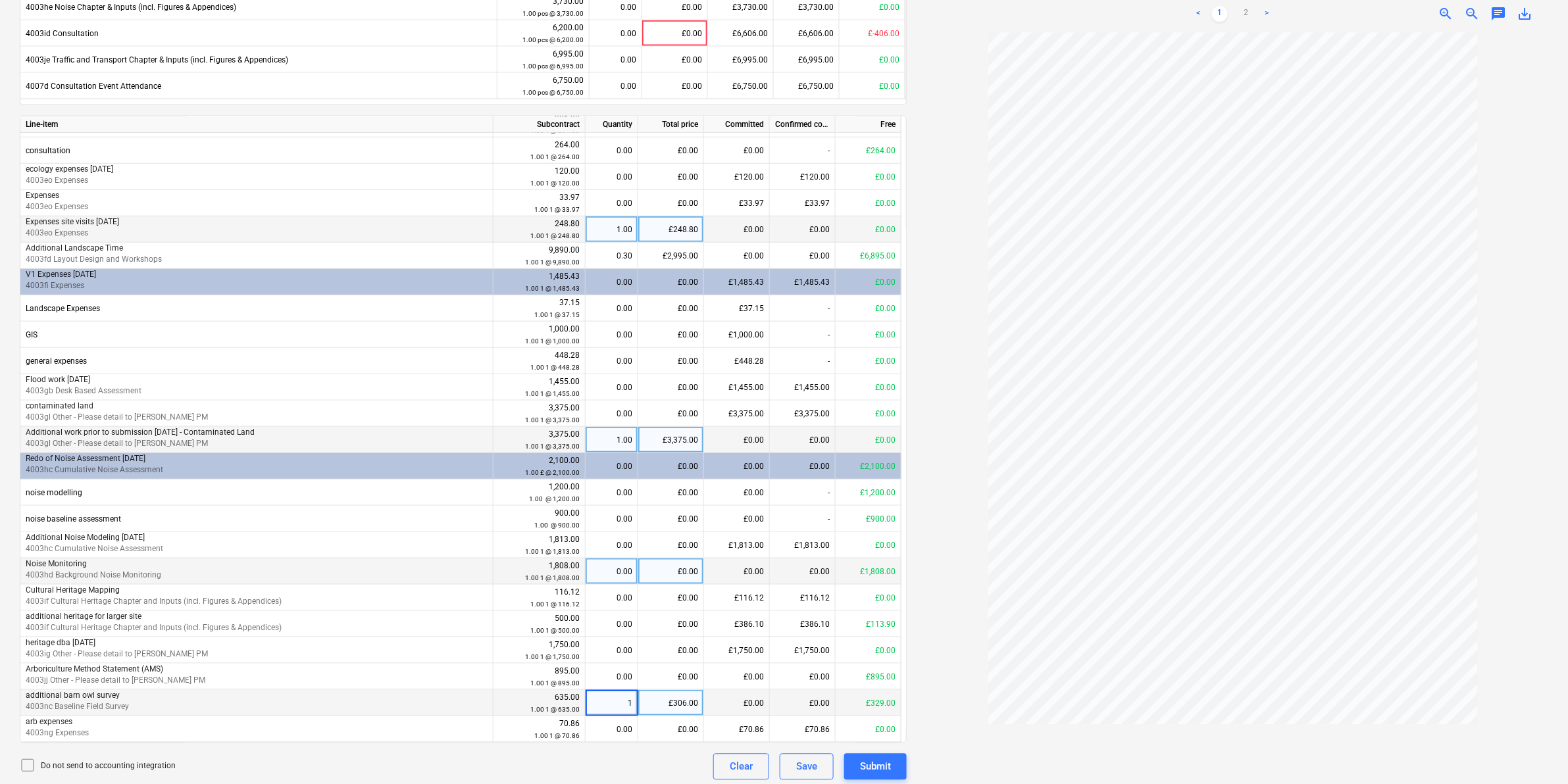
click at [936, 487] on div at bounding box center [1232, 406] width 631 height 747
click at [622, 487] on div "0.00" at bounding box center [612, 624] width 42 height 26
click at [654, 487] on div "£0.00" at bounding box center [671, 624] width 66 height 26
type input "113.9"
click at [937, 487] on div at bounding box center [1232, 406] width 631 height 747
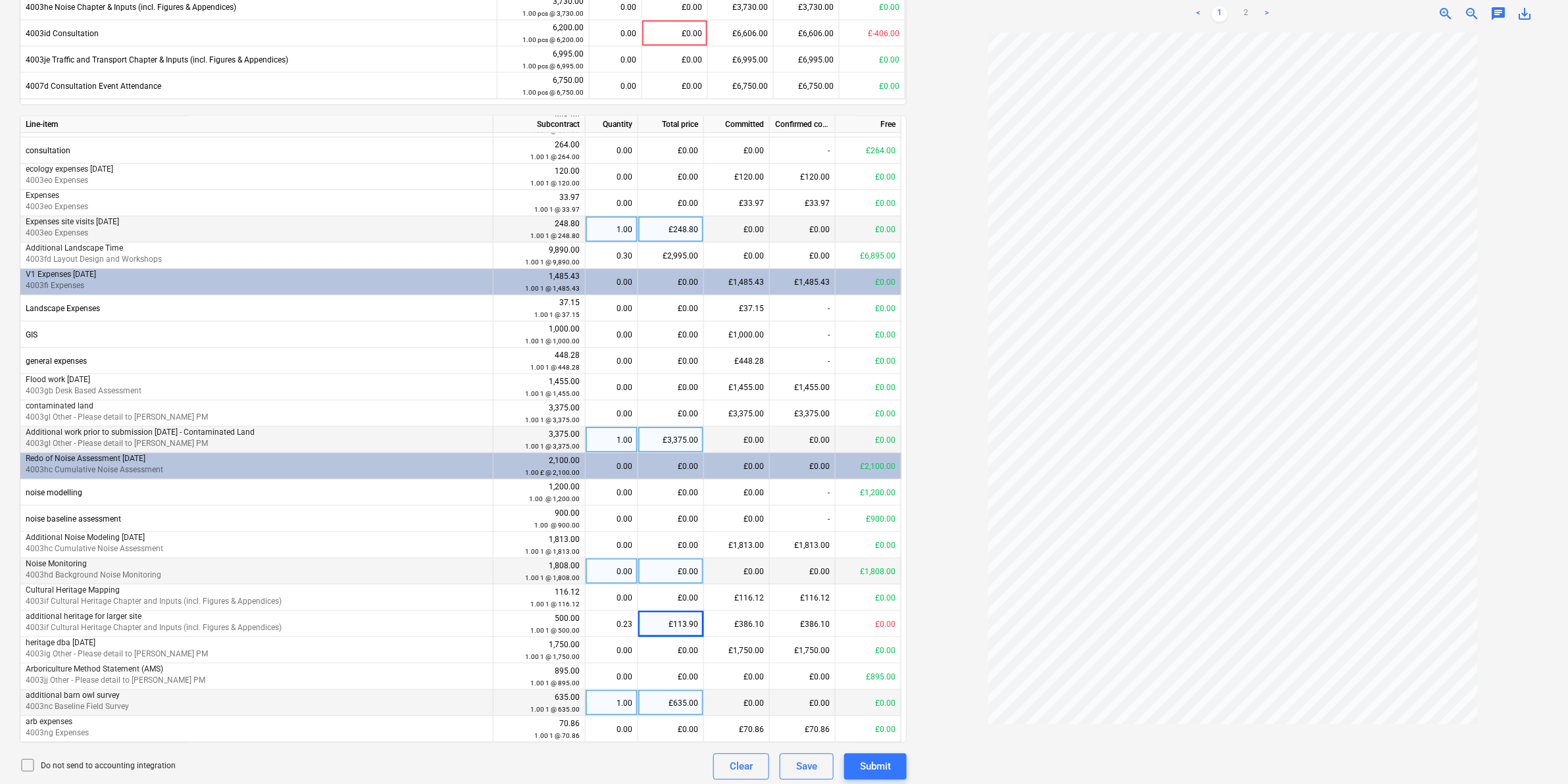
click at [685, 487] on div "£0.00" at bounding box center [671, 571] width 66 height 26
click at [673, 487] on div "£0.00" at bounding box center [671, 571] width 66 height 26
type input "453.1"
click at [971, 487] on div at bounding box center [1232, 406] width 631 height 747
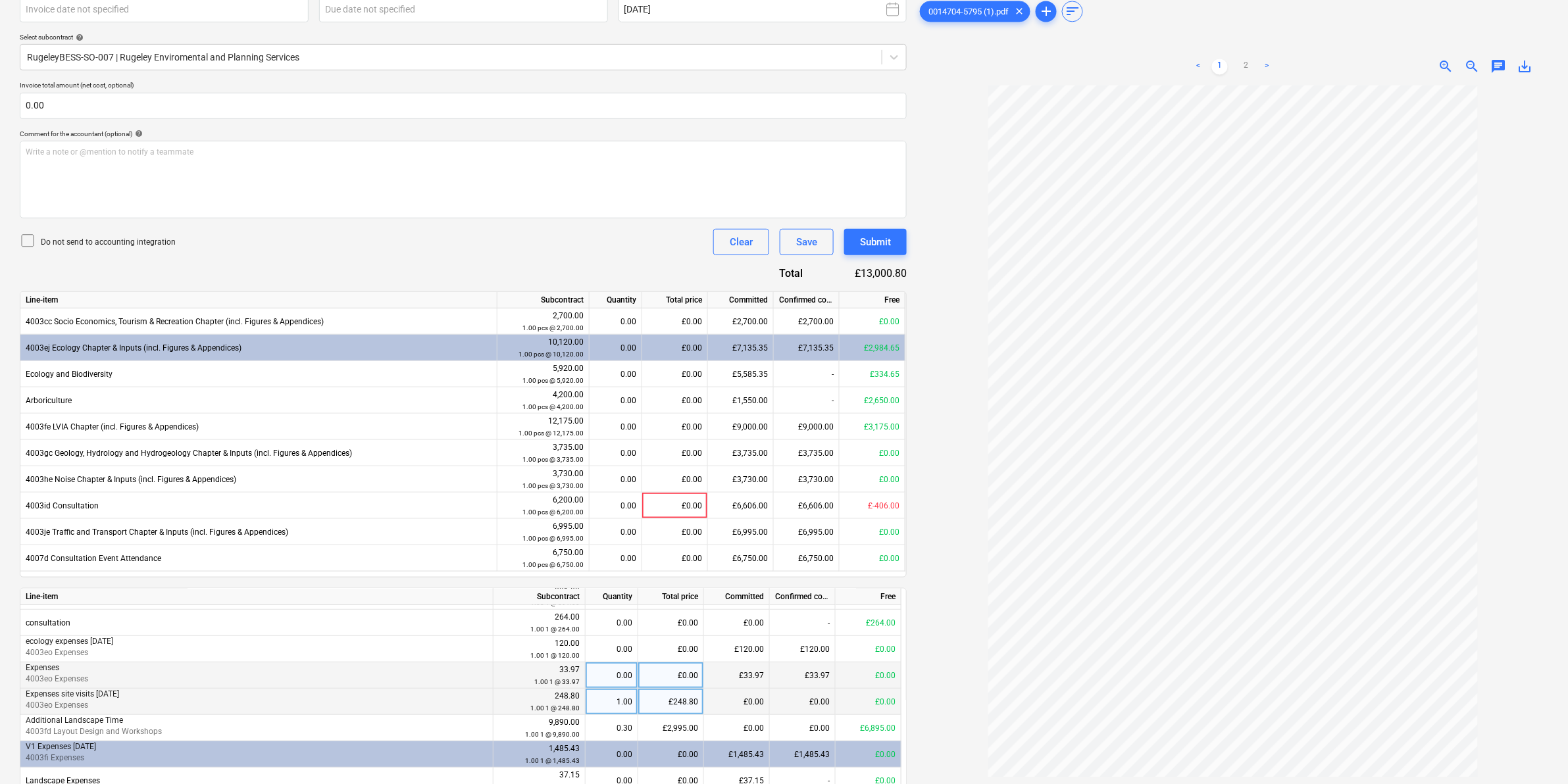
scroll to position [329, 0]
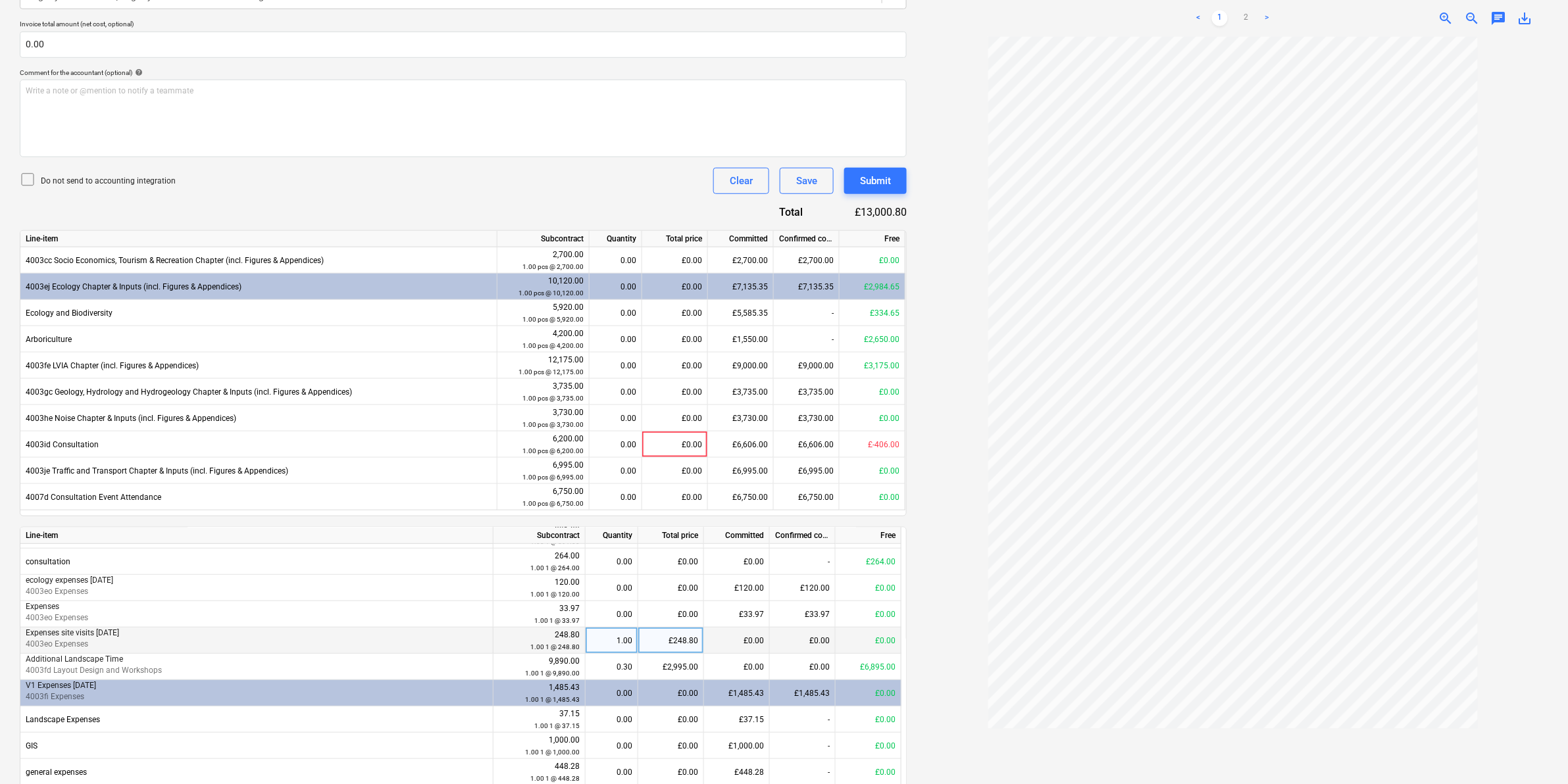
click at [818, 487] on div "£1,485.43" at bounding box center [803, 693] width 66 height 26
click at [933, 487] on div at bounding box center [1232, 409] width 631 height 747
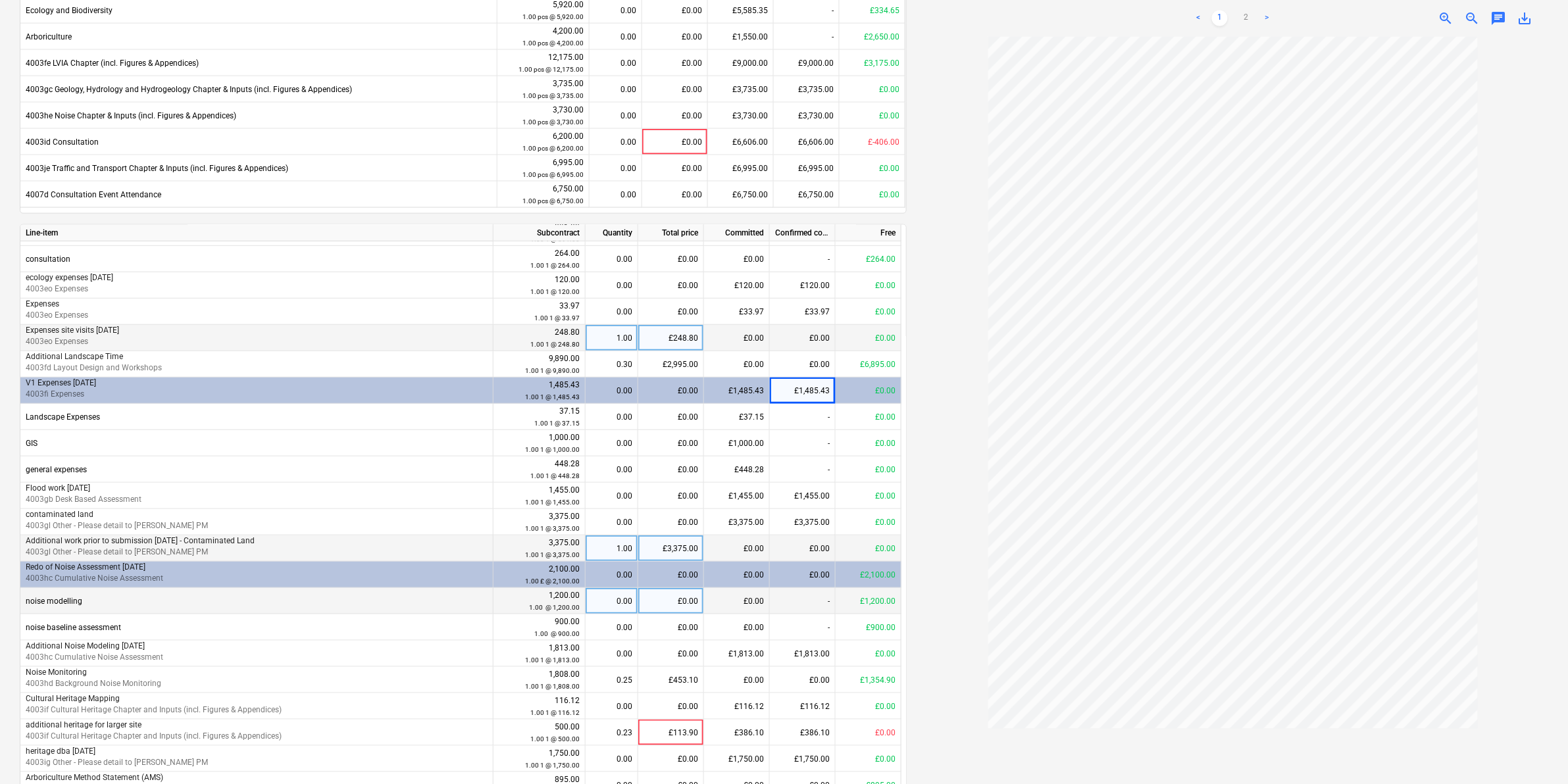
scroll to position [658, 0]
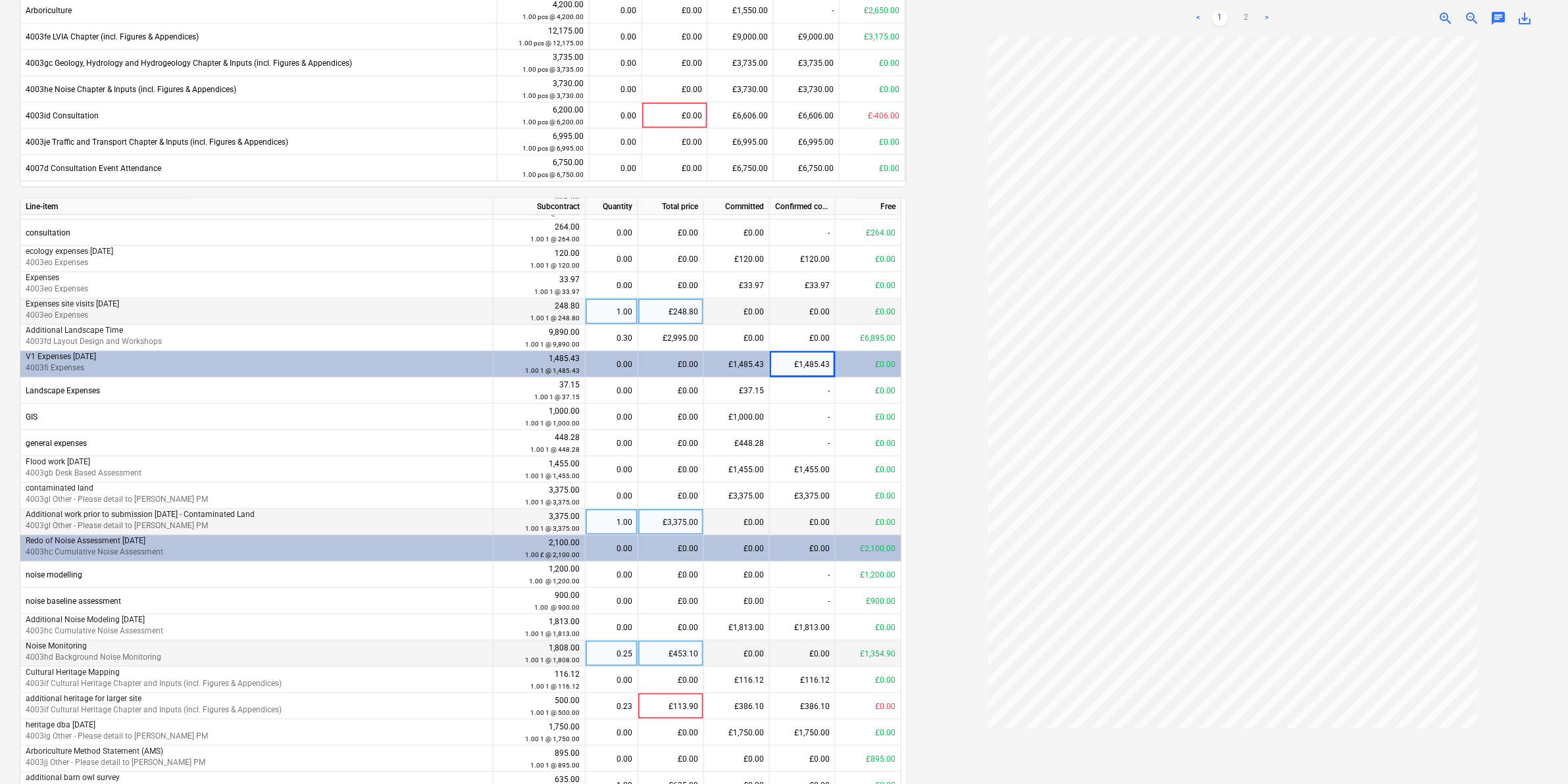
click at [690, 487] on div "£453.10" at bounding box center [671, 653] width 66 height 26
click at [625, 487] on div "0.23" at bounding box center [612, 706] width 42 height 26
type input "1"
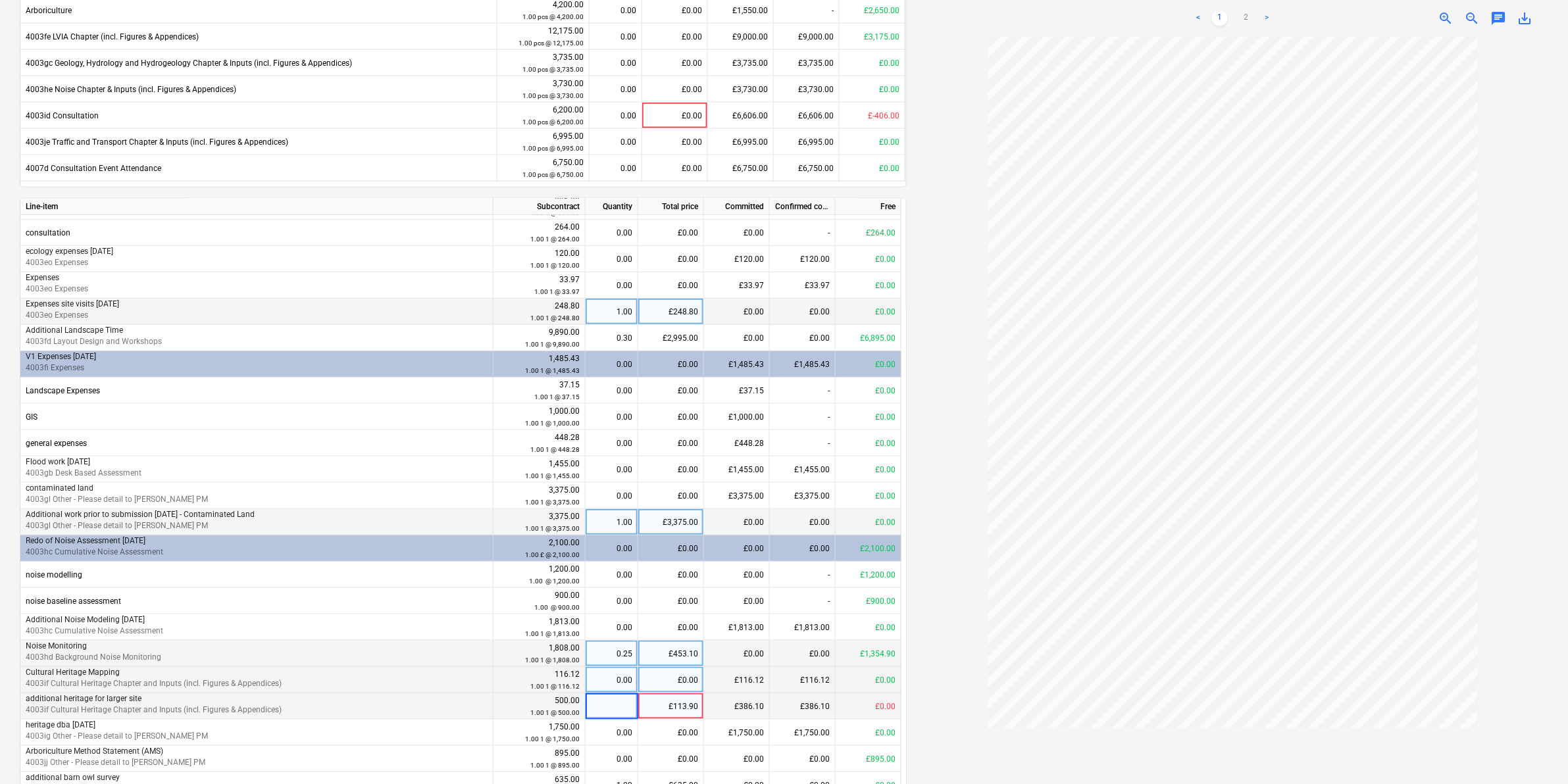
type input "0"
click at [940, 487] on div at bounding box center [1232, 409] width 631 height 747
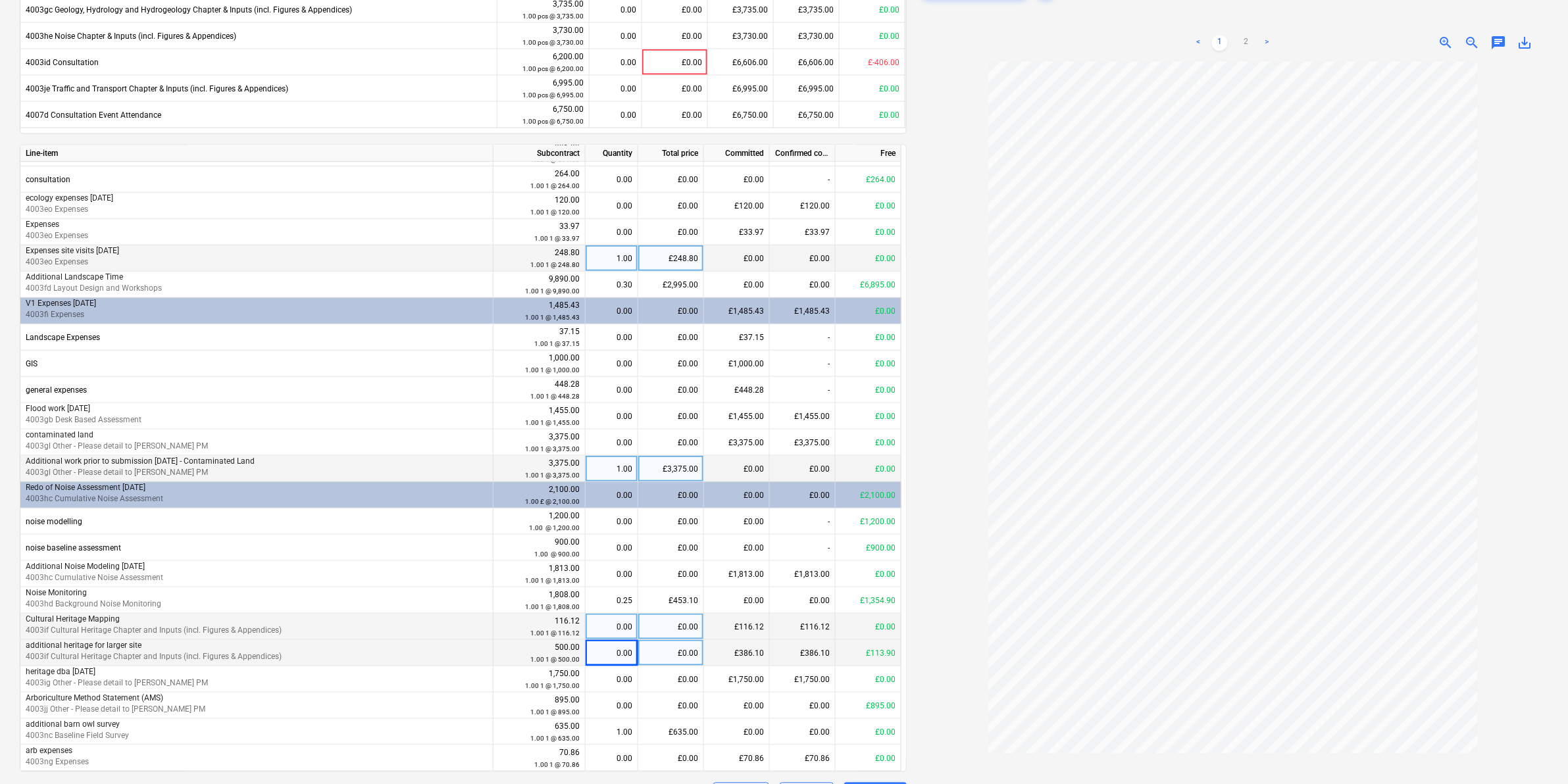
scroll to position [739, 0]
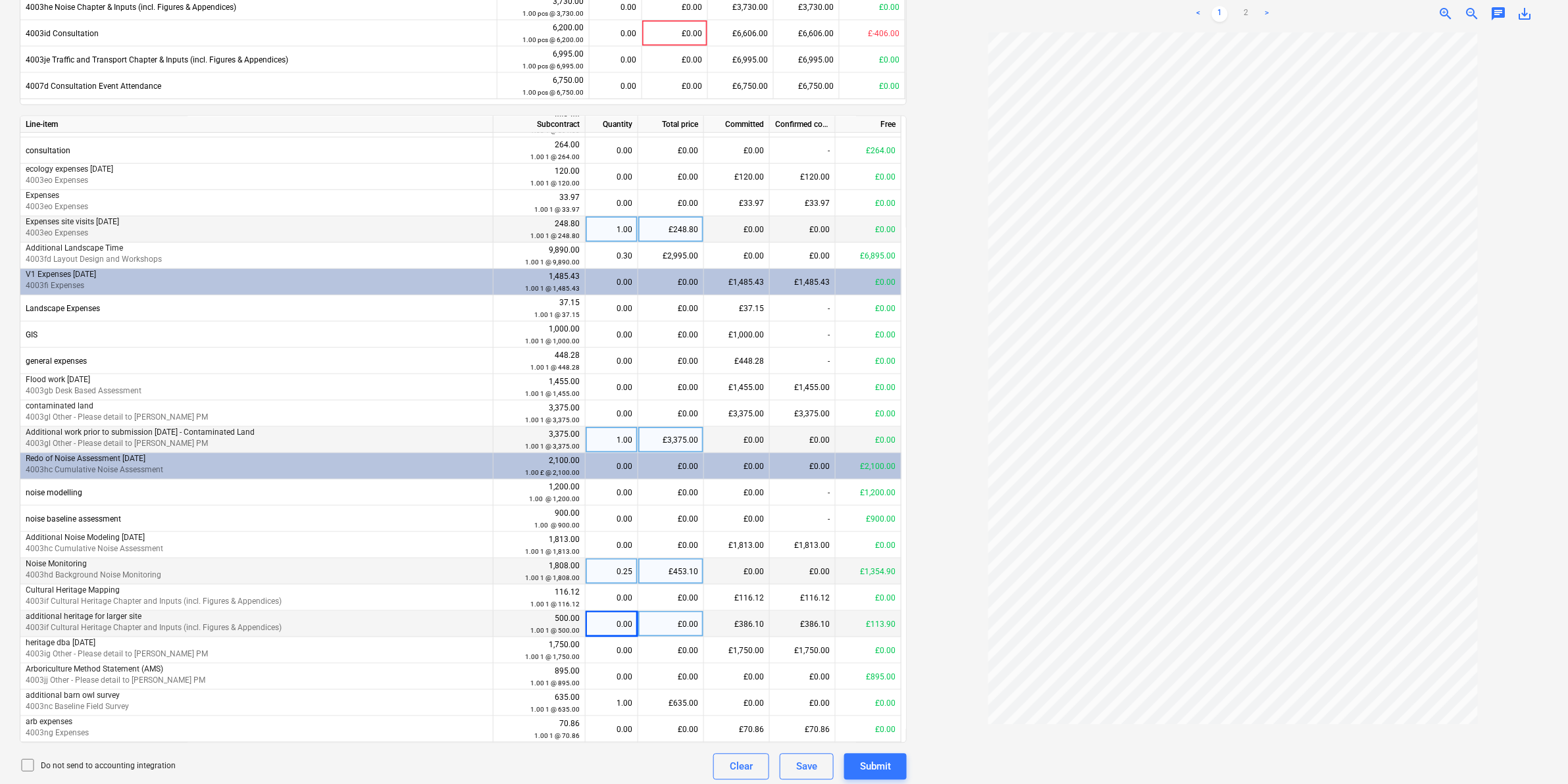
click at [657, 487] on div "£453.10" at bounding box center [671, 571] width 66 height 26
type input "566"
click at [967, 487] on div at bounding box center [1232, 406] width 631 height 747
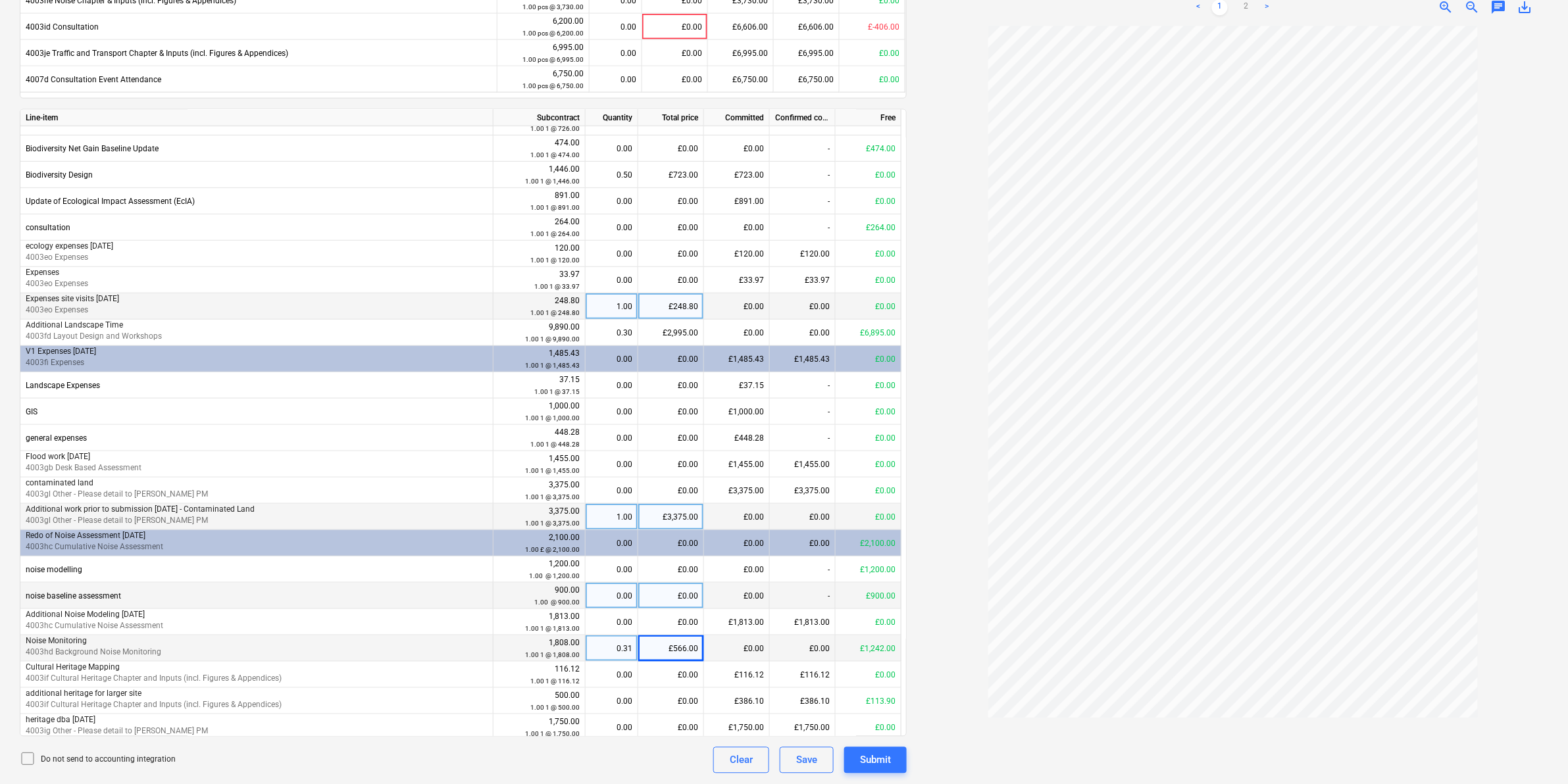
scroll to position [307, 0]
click at [681, 487] on div "£566.00" at bounding box center [671, 647] width 66 height 26
click at [696, 487] on input "566" at bounding box center [671, 647] width 66 height 25
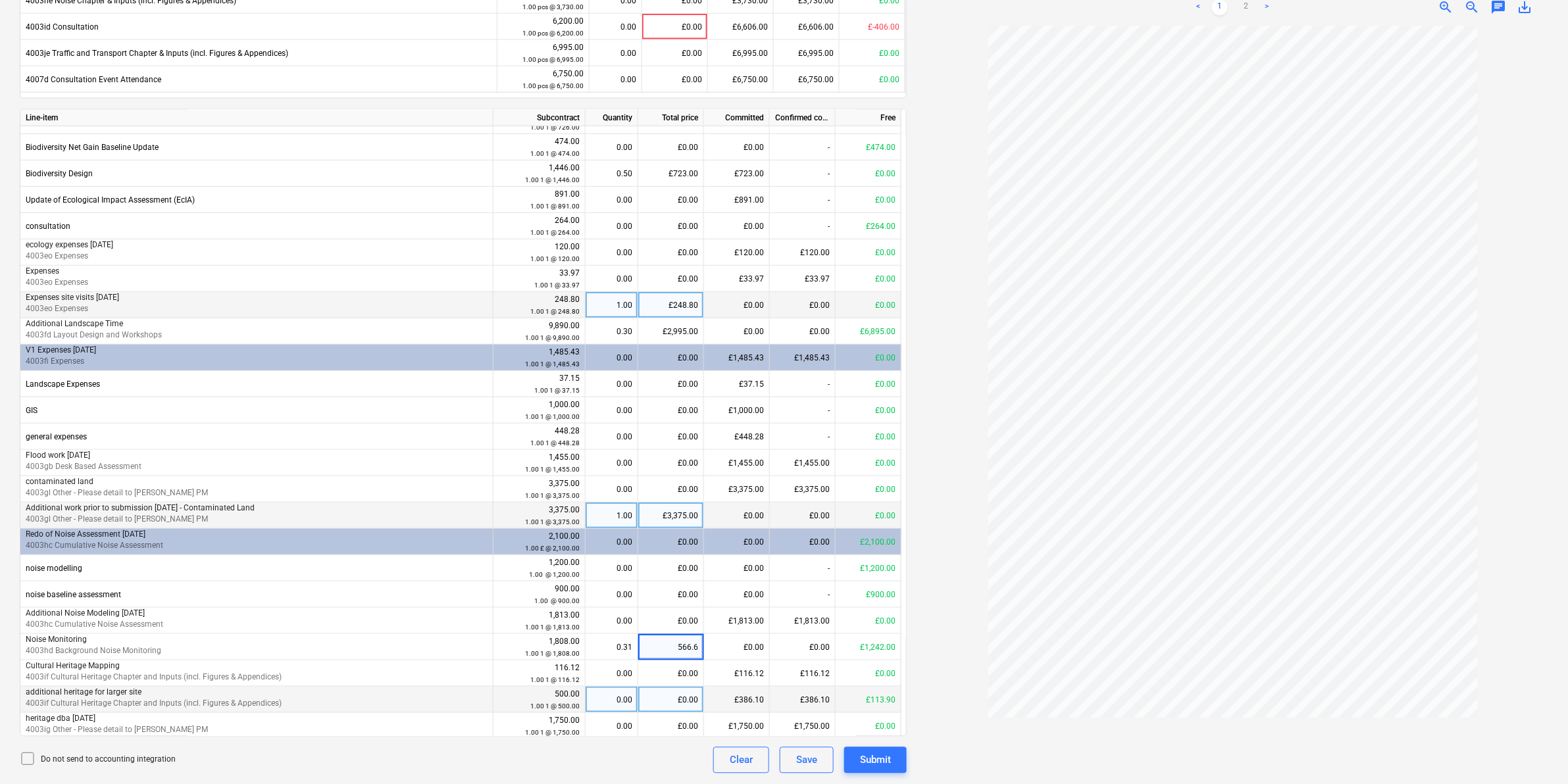
type input "566.60"
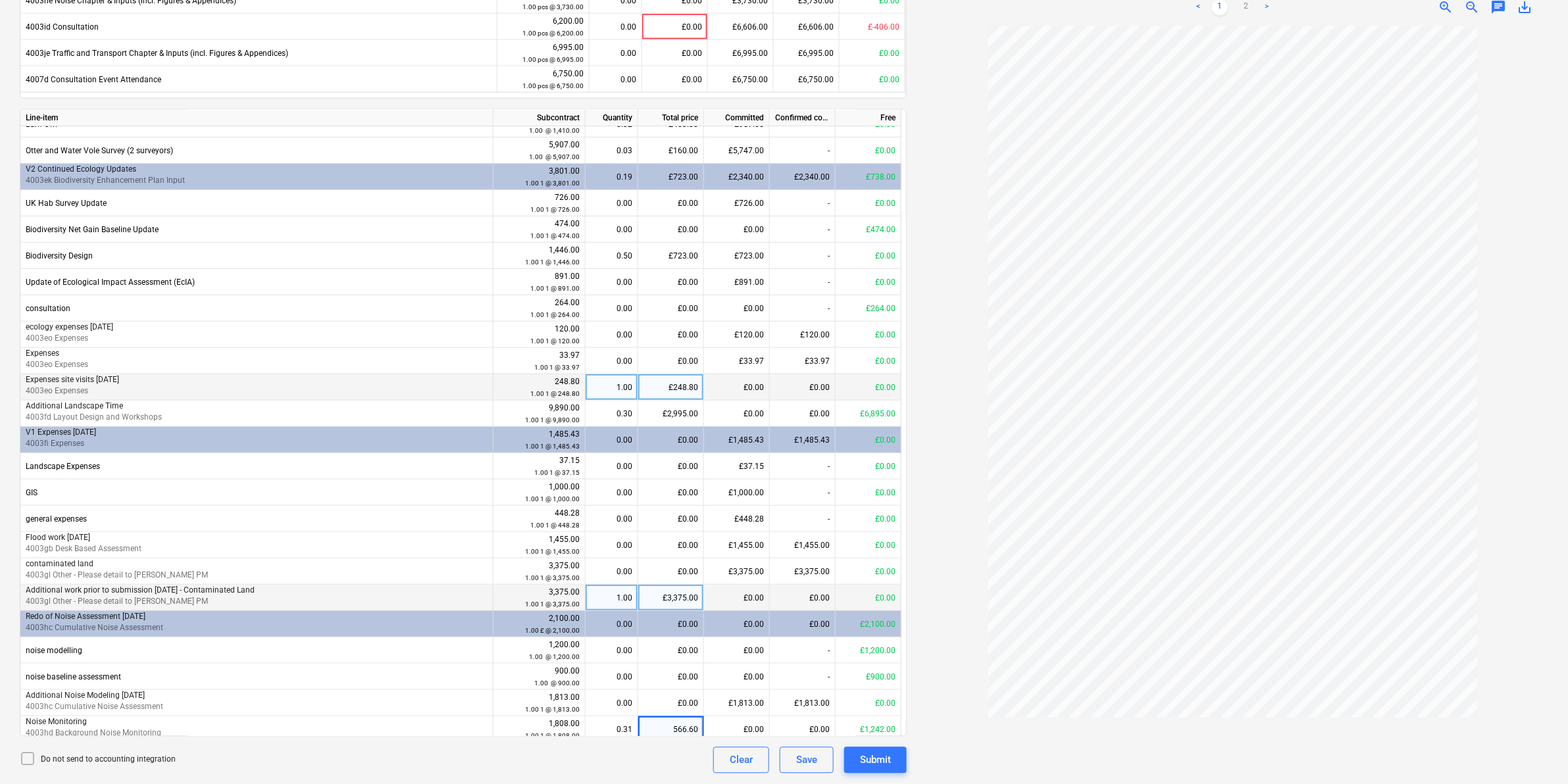
click at [949, 487] on div at bounding box center [1232, 399] width 631 height 747
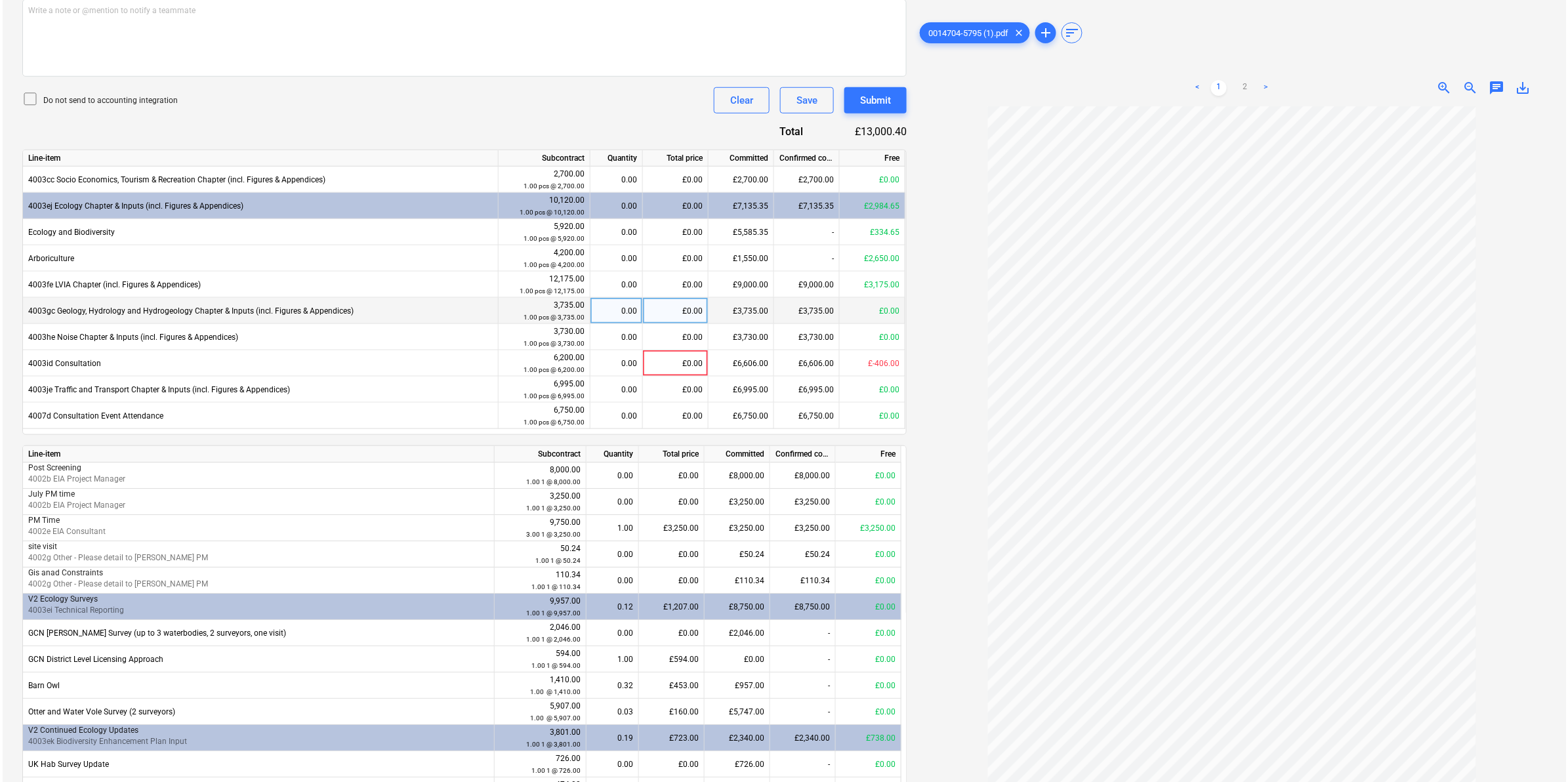
scroll to position [335, 0]
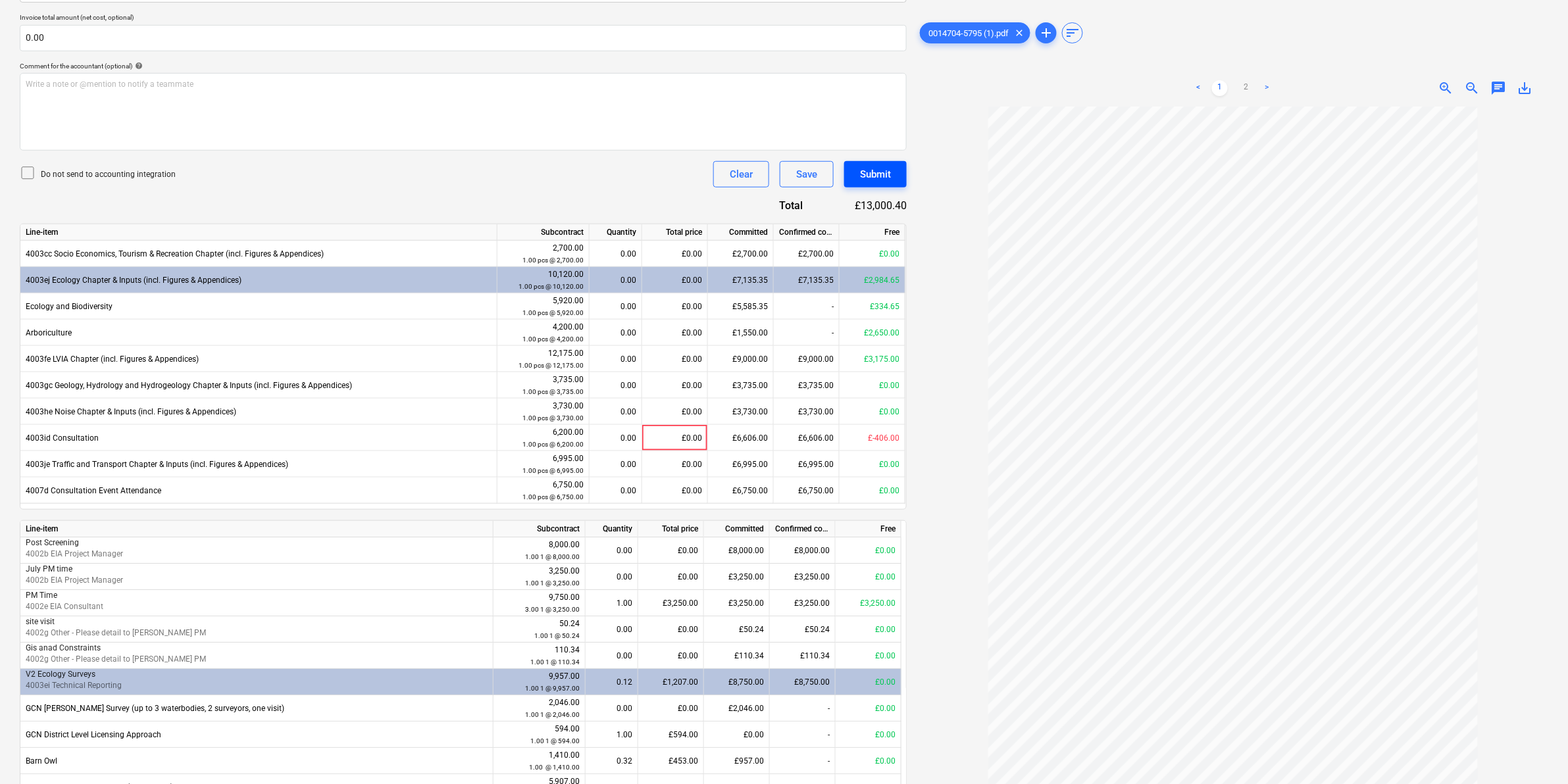
click at [874, 169] on div "Submit" at bounding box center [875, 174] width 31 height 17
